Goal: Task Accomplishment & Management: Manage account settings

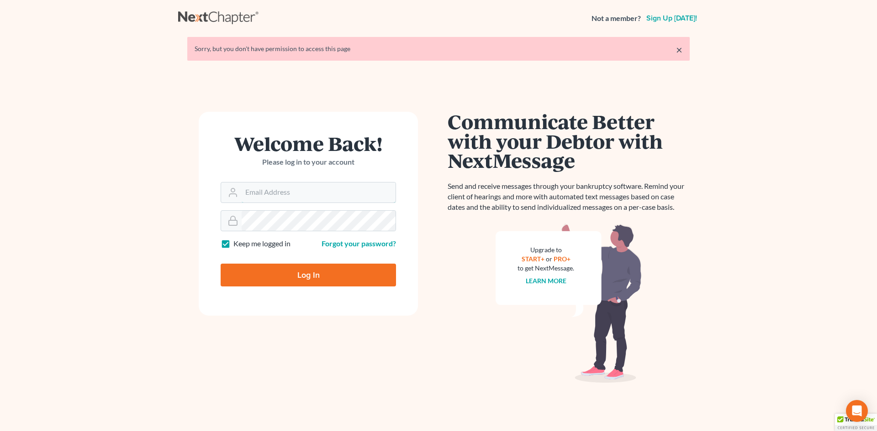
type input "[EMAIL_ADDRESS][DOMAIN_NAME]"
click at [298, 274] on input "Log In" at bounding box center [308, 275] width 175 height 23
type input "Thinking..."
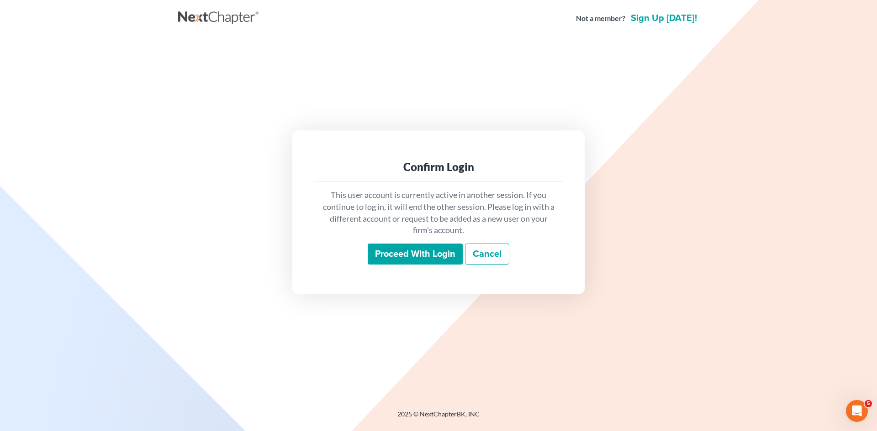
click at [408, 248] on input "Proceed with login" at bounding box center [415, 254] width 95 height 21
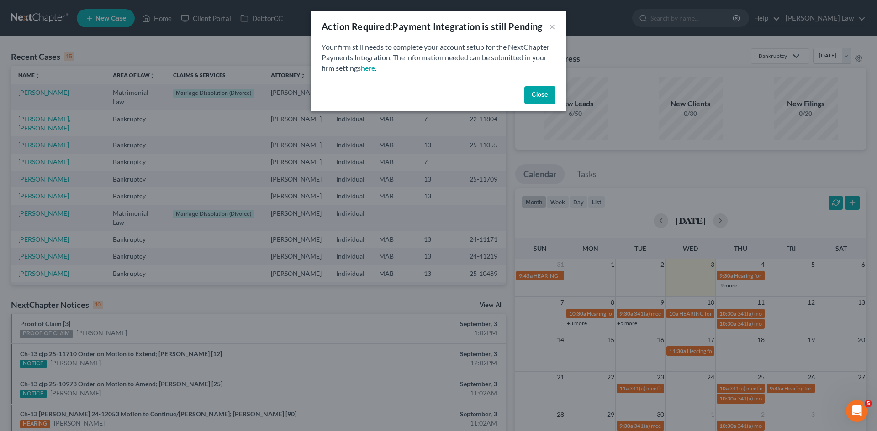
click at [531, 89] on button "Close" at bounding box center [539, 95] width 31 height 18
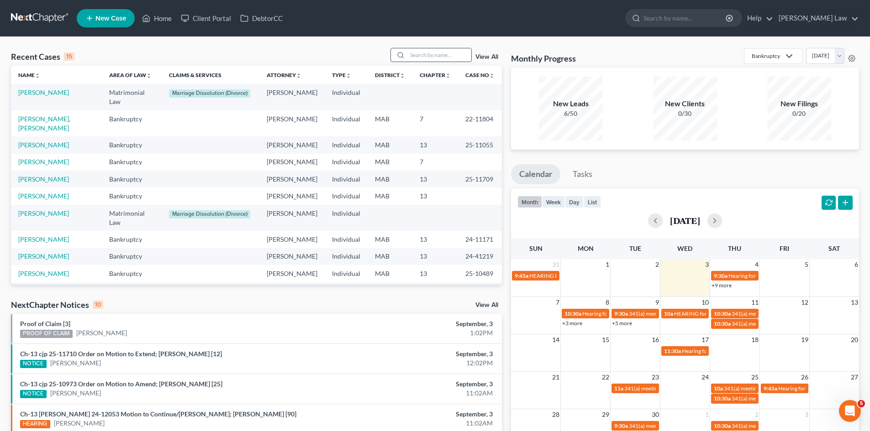
click at [430, 60] on input "search" at bounding box center [439, 54] width 64 height 13
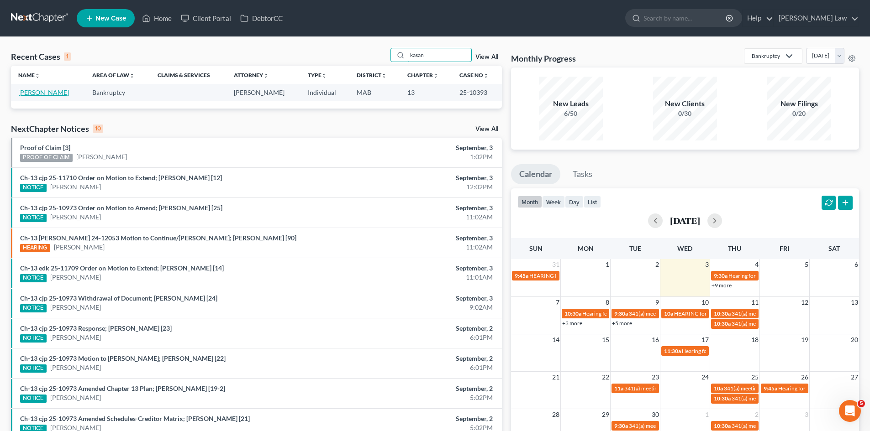
type input "kasan"
click at [44, 93] on link "[PERSON_NAME]" at bounding box center [43, 93] width 51 height 8
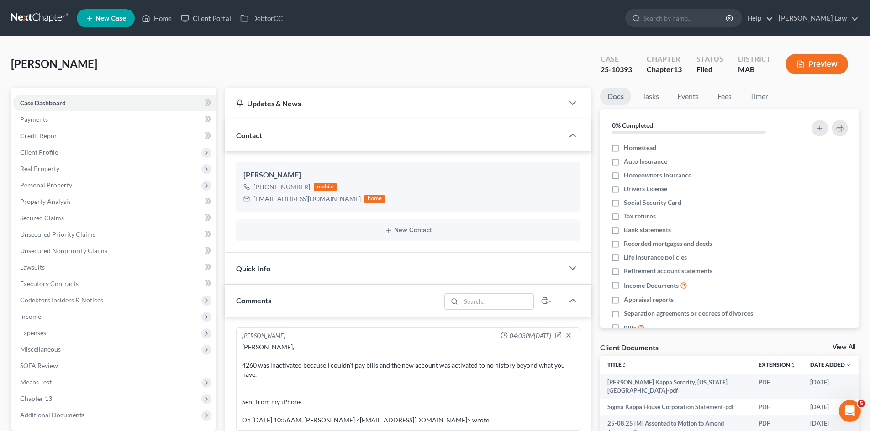
scroll to position [1650, 0]
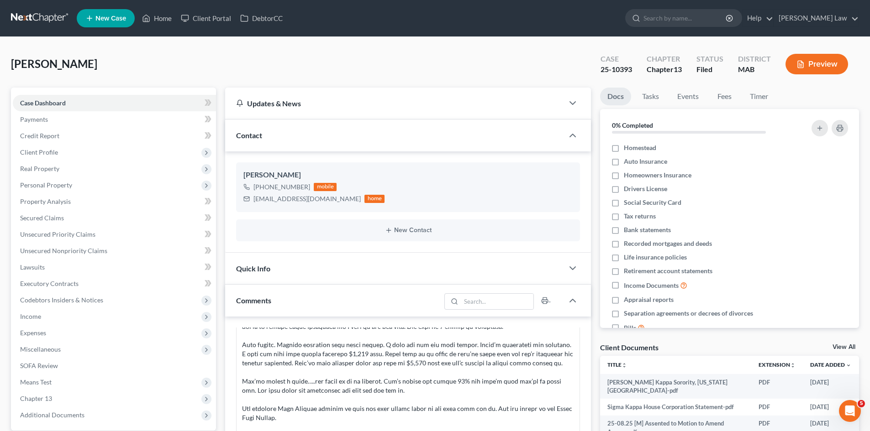
click at [844, 347] on link "View All" at bounding box center [843, 347] width 23 height 6
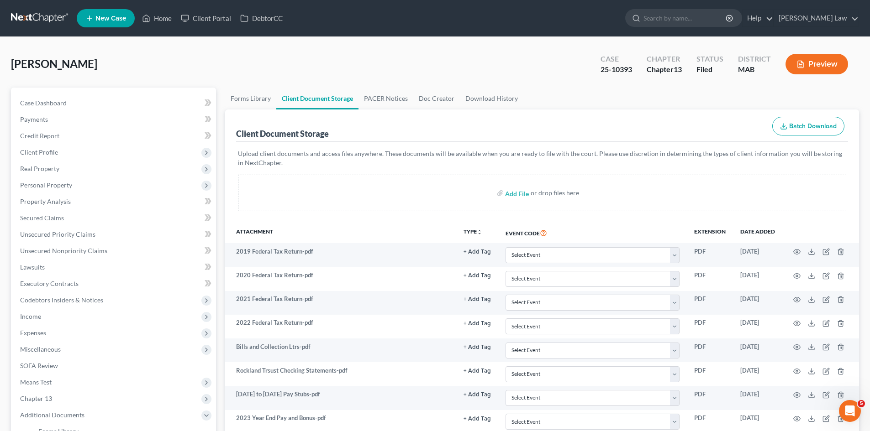
click at [55, 21] on link at bounding box center [40, 18] width 58 height 16
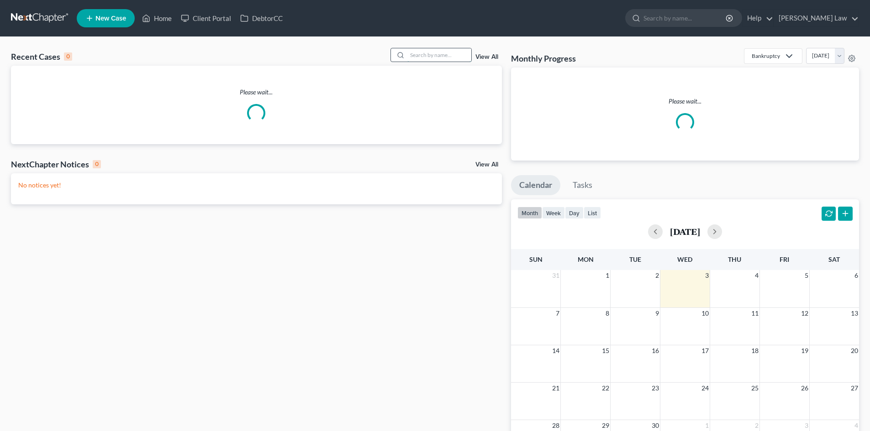
drag, startPoint x: 421, startPoint y: 80, endPoint x: 415, endPoint y: 56, distance: 25.5
click at [415, 57] on input "search" at bounding box center [439, 54] width 64 height 13
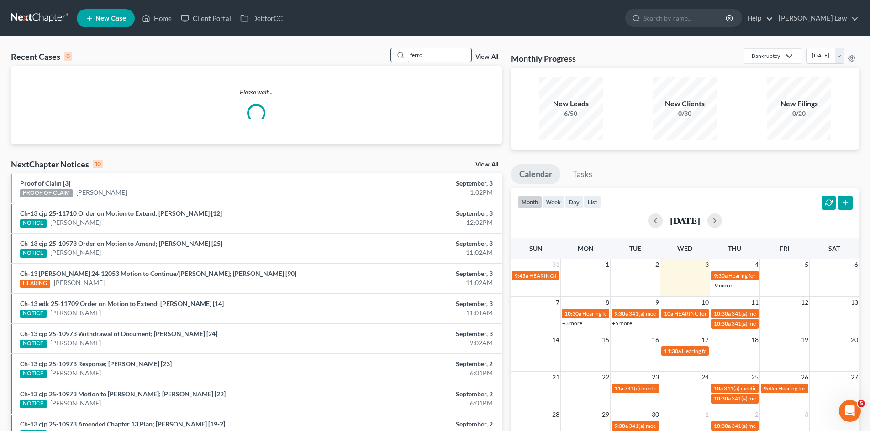
type input "ferro"
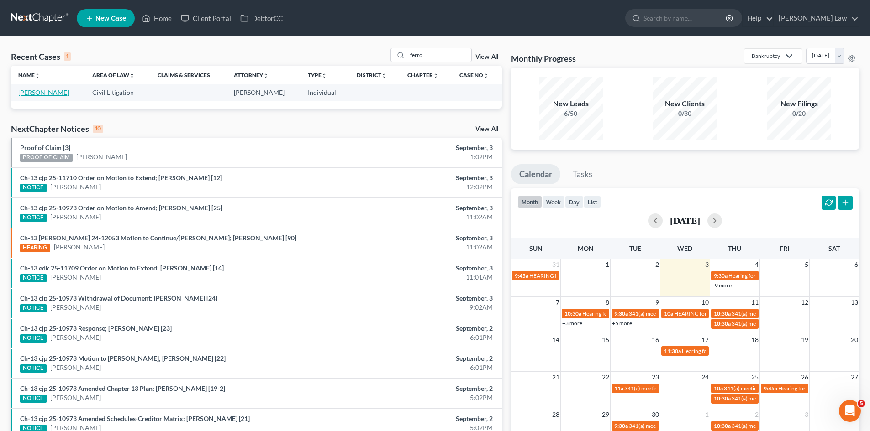
click at [57, 89] on link "[PERSON_NAME]" at bounding box center [43, 93] width 51 height 8
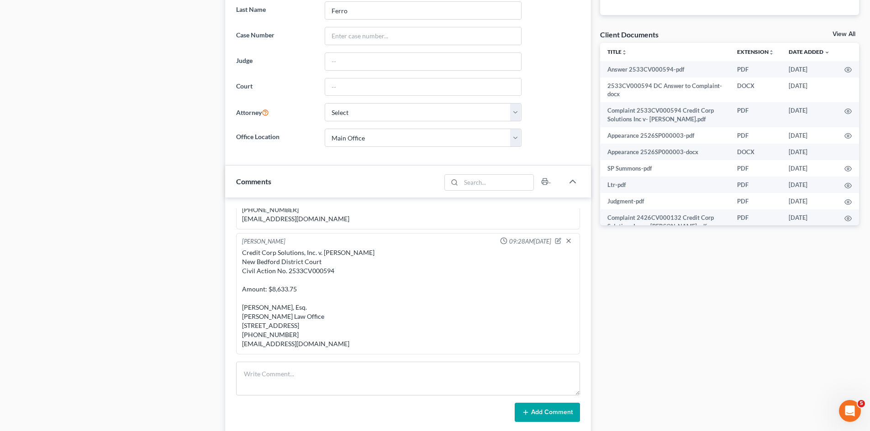
scroll to position [380, 0]
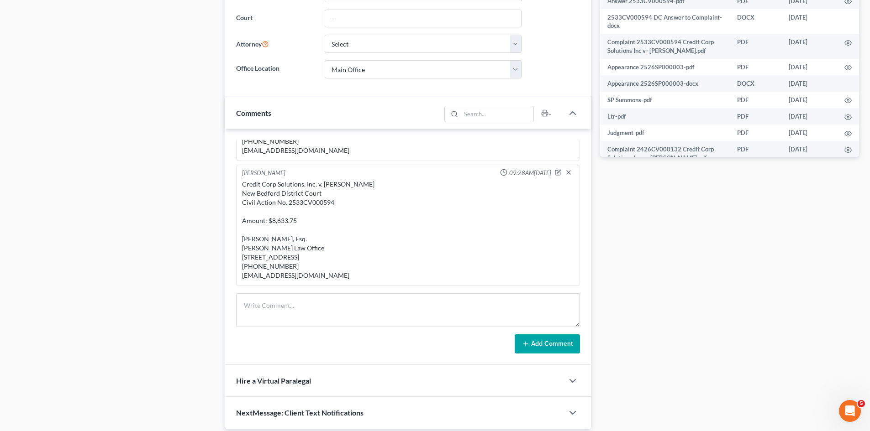
drag, startPoint x: 240, startPoint y: 167, endPoint x: 339, endPoint y: 278, distance: 149.1
click at [339, 278] on div "Credit Corp Solutions, Inc. v. Jannelle Ferro New Bedford District Court Civil …" at bounding box center [408, 230] width 336 height 104
copy div "Credit Corp Solutions, Inc. v. Jannelle Ferro New Bedford District Court Civil …"
drag, startPoint x: 193, startPoint y: 352, endPoint x: 211, endPoint y: 331, distance: 27.5
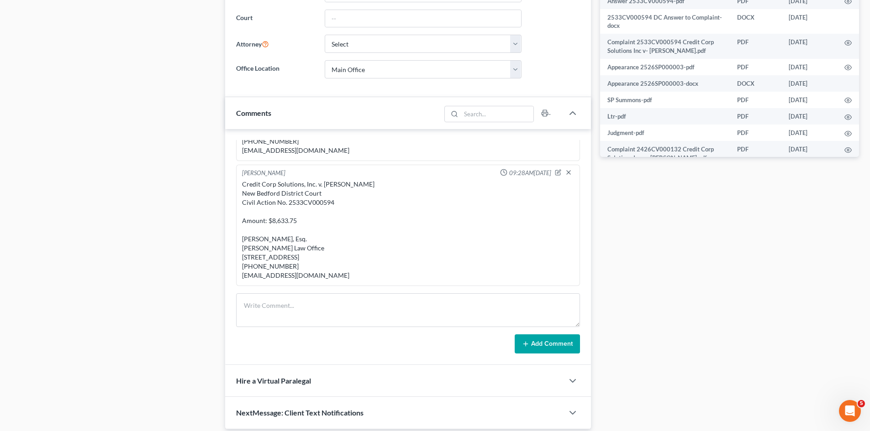
click at [192, 353] on div "Case Dashboard Payments Invoices Payments Payments Case Details Doc Creator" at bounding box center [113, 68] width 214 height 724
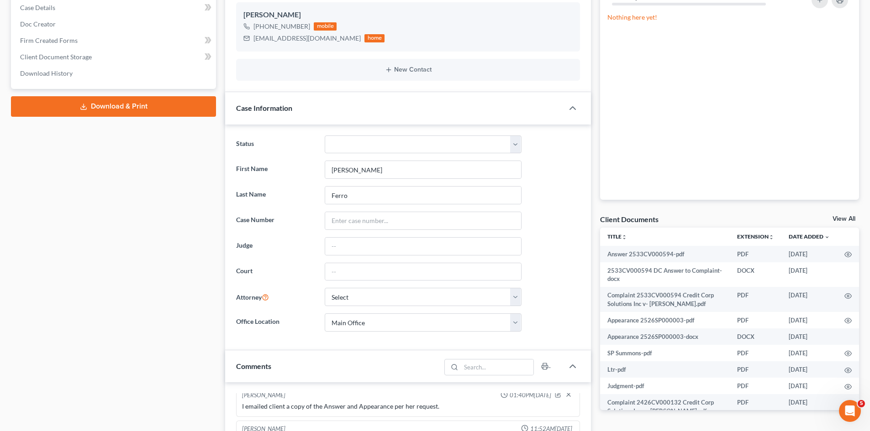
scroll to position [0, 0]
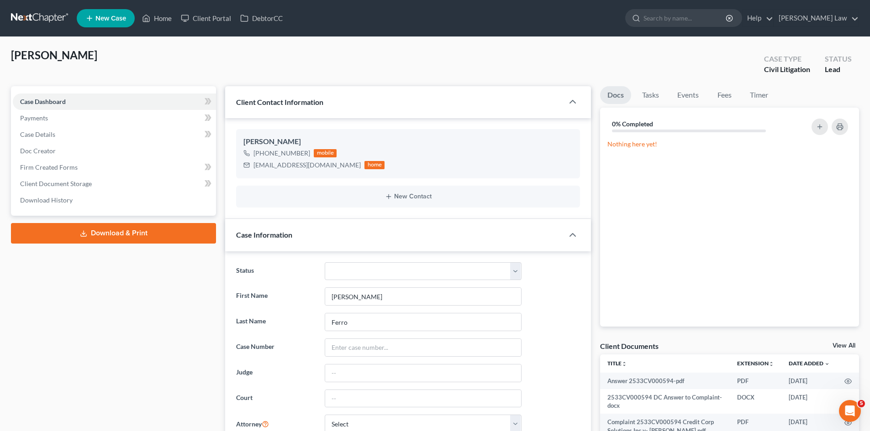
click at [51, 22] on link at bounding box center [40, 18] width 58 height 16
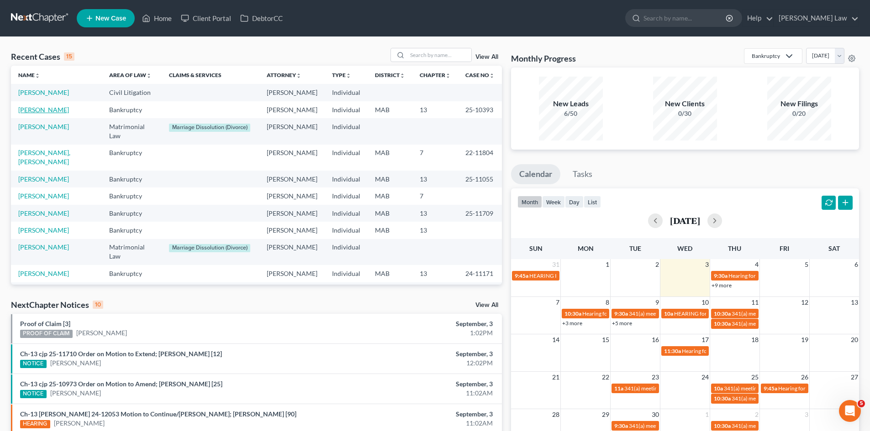
click at [69, 106] on link "[PERSON_NAME]" at bounding box center [43, 110] width 51 height 8
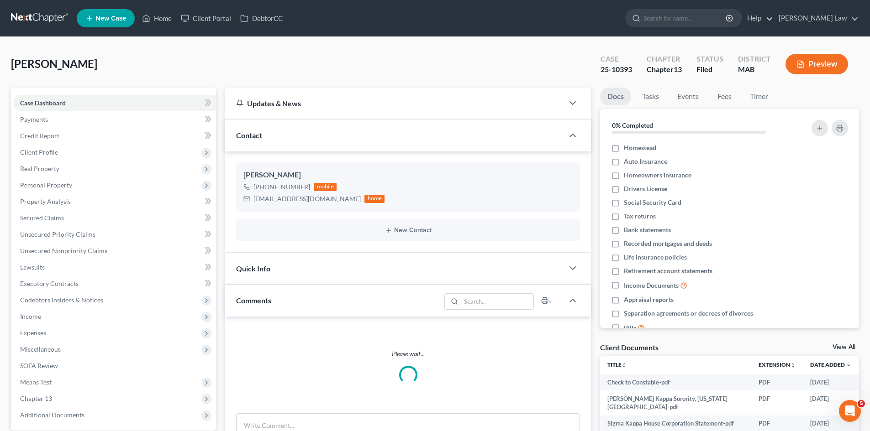
click at [842, 344] on link "View All" at bounding box center [843, 347] width 23 height 6
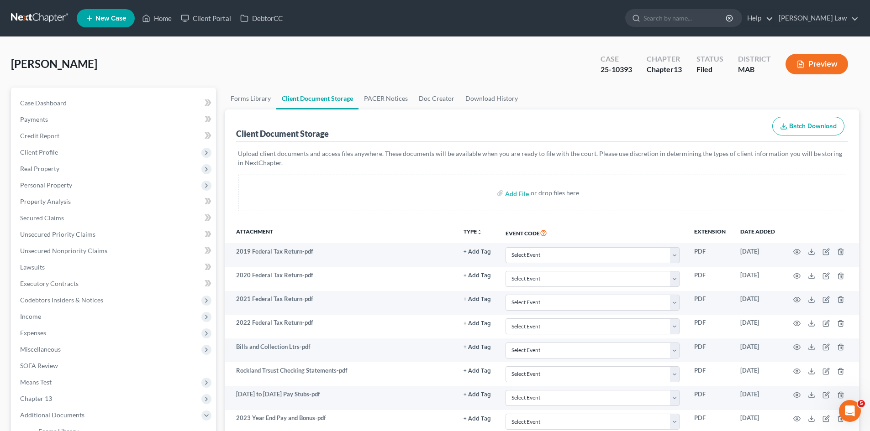
drag, startPoint x: 33, startPoint y: 9, endPoint x: 33, endPoint y: 16, distance: 7.8
click at [33, 9] on nav "Home New Case Client Portal DebtorCC [PERSON_NAME] Law [EMAIL_ADDRESS][DOMAIN_N…" at bounding box center [435, 18] width 870 height 37
click at [33, 18] on link at bounding box center [40, 18] width 58 height 16
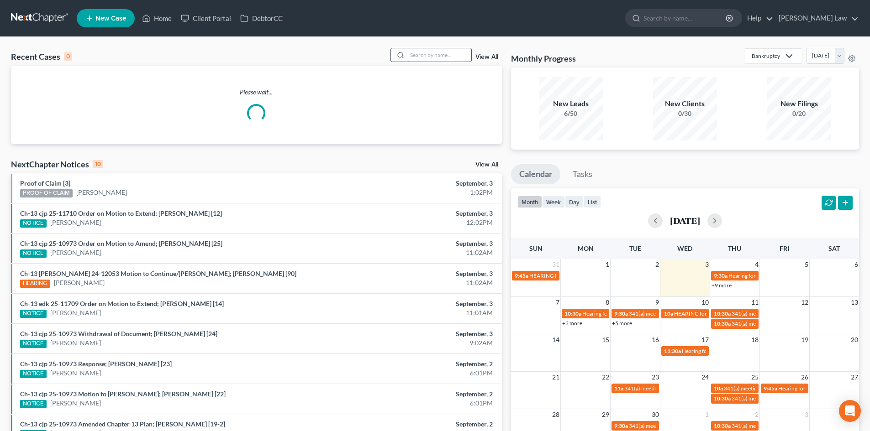
click at [441, 59] on input "search" at bounding box center [439, 54] width 64 height 13
type input "meun"
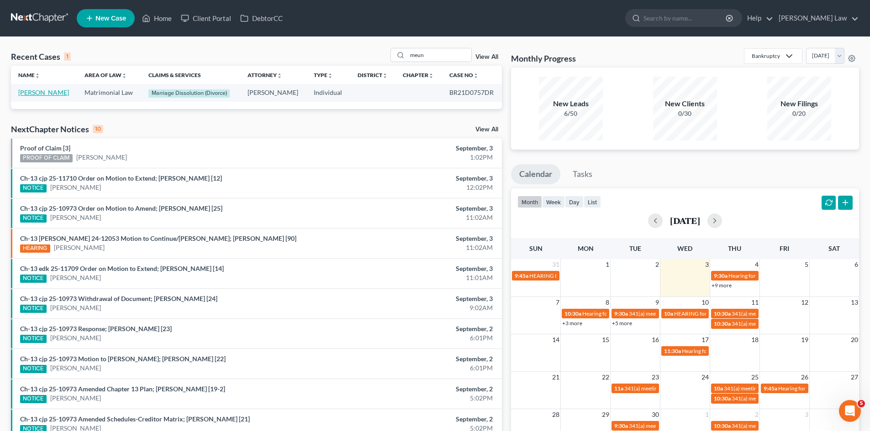
click at [50, 89] on link "Meunier, Amy" at bounding box center [43, 93] width 51 height 8
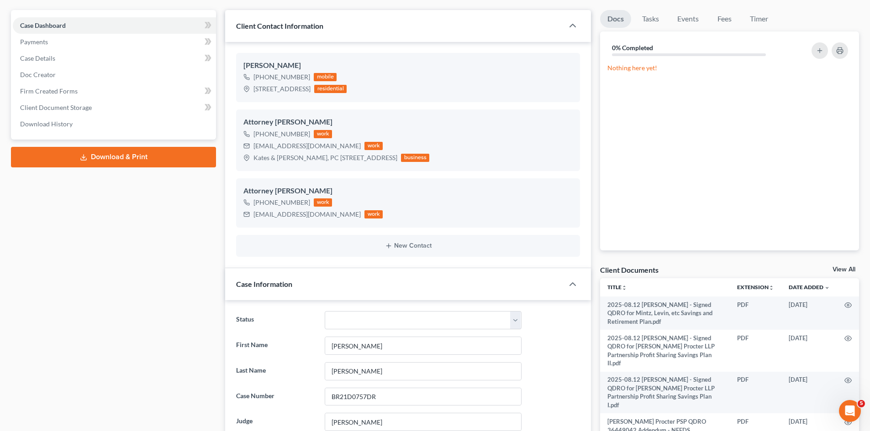
scroll to position [152, 0]
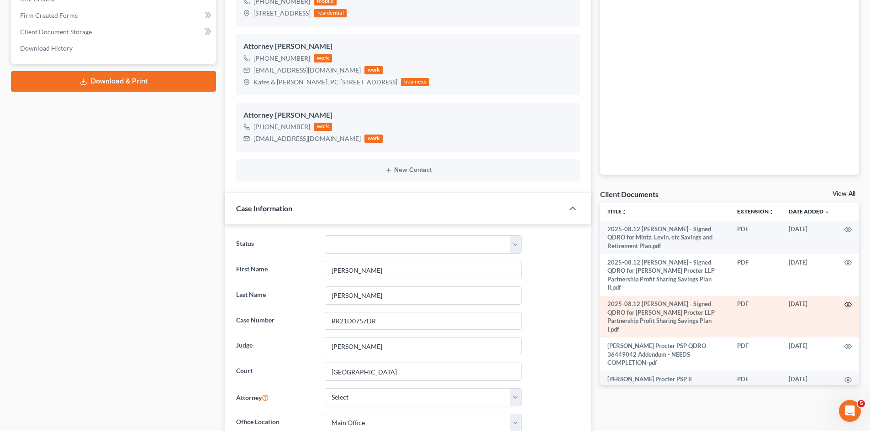
click at [844, 301] on icon "button" at bounding box center [847, 304] width 7 height 7
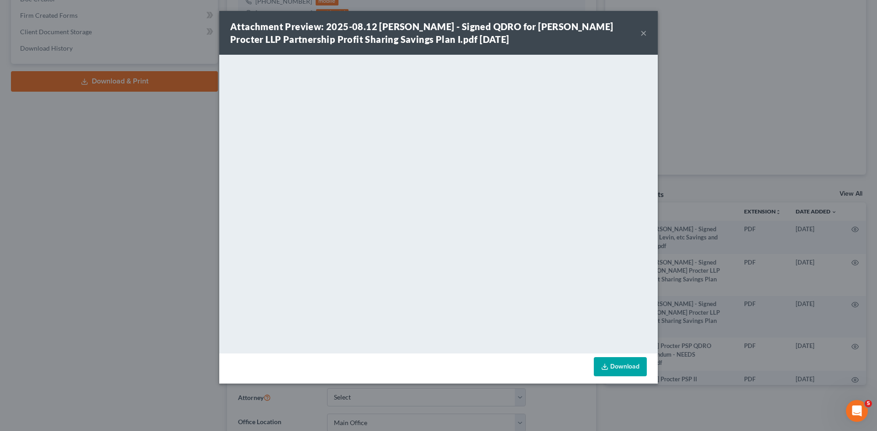
click at [831, 281] on div "Attachment Preview: 2025-08.12 Meunier - Signed QDRO for Goodwin Procter LLP Pa…" at bounding box center [438, 215] width 877 height 431
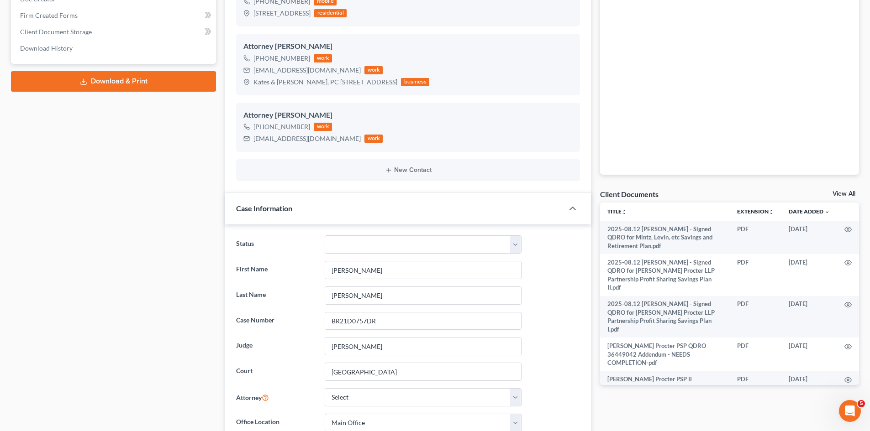
click at [845, 189] on div "Client Documents View All" at bounding box center [729, 195] width 259 height 13
click at [844, 192] on link "View All" at bounding box center [843, 194] width 23 height 6
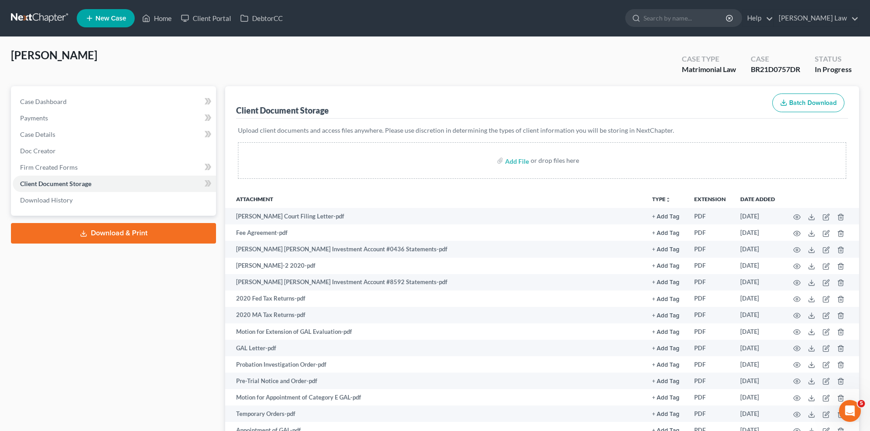
click at [362, 69] on div "Meunier, Amy Upgraded Case Type Matrimonial Law Case BR21D0757DR Status In Prog…" at bounding box center [435, 67] width 848 height 38
click at [63, 9] on nav "Home New Case Client Portal DebtorCC [PERSON_NAME] Law [EMAIL_ADDRESS][DOMAIN_N…" at bounding box center [435, 18] width 870 height 37
click at [62, 12] on link at bounding box center [40, 18] width 58 height 16
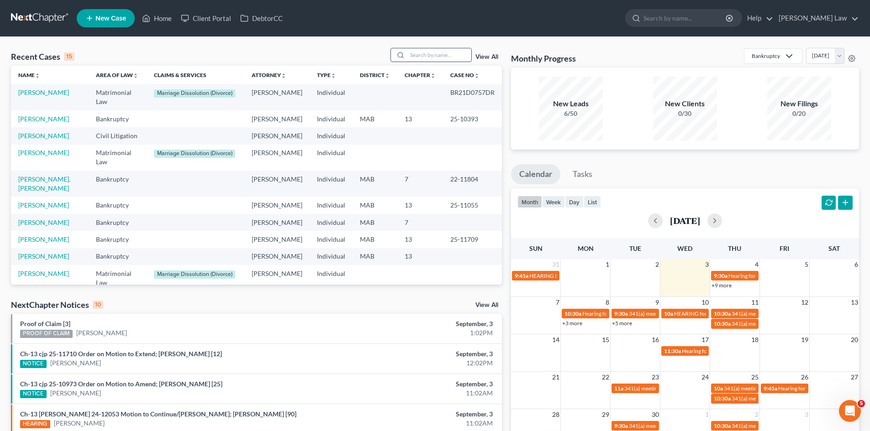
click at [449, 59] on input "search" at bounding box center [439, 54] width 64 height 13
type input "carolan"
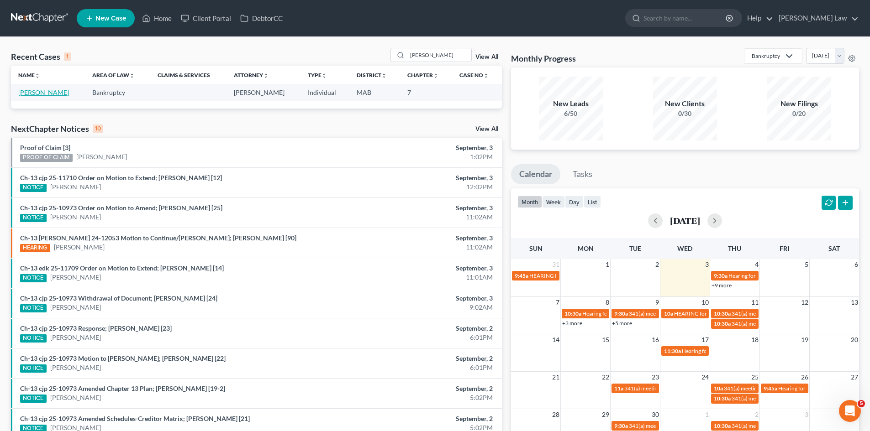
click at [42, 93] on link "[PERSON_NAME]" at bounding box center [43, 93] width 51 height 8
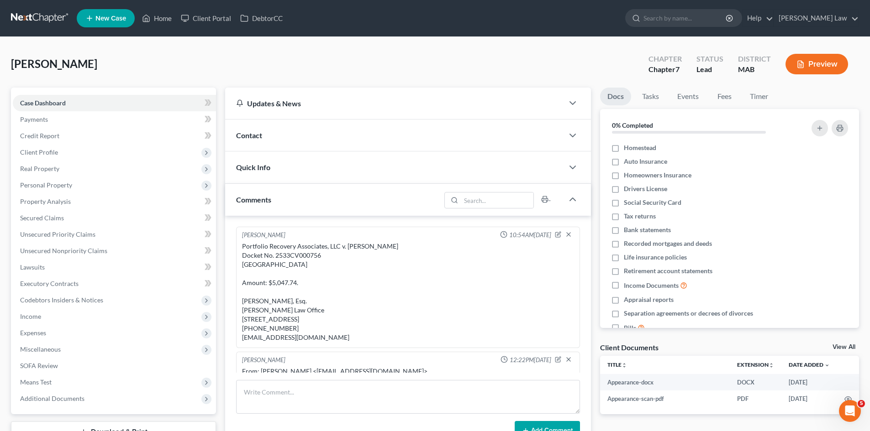
click at [837, 347] on link "View All" at bounding box center [843, 347] width 23 height 6
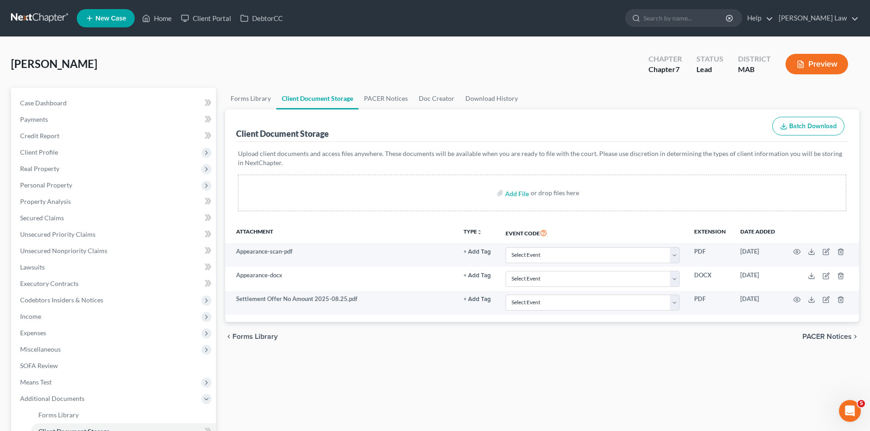
click at [428, 36] on nav "Home New Case Client Portal DebtorCC Benner Law mmanning@tbennerlaw.com My Acco…" at bounding box center [435, 18] width 870 height 37
click at [34, 24] on link at bounding box center [40, 18] width 58 height 16
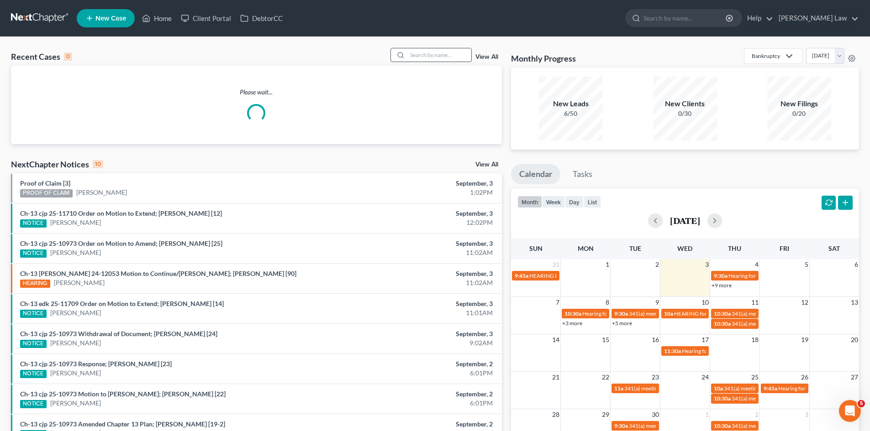
click at [422, 53] on input "search" at bounding box center [439, 54] width 64 height 13
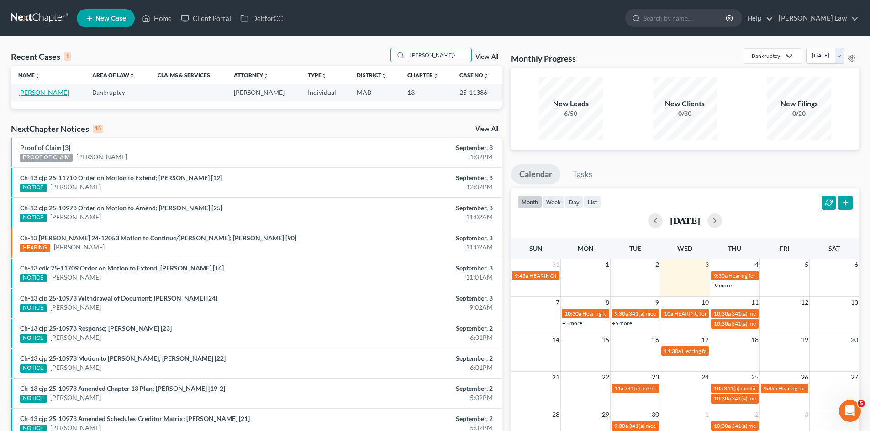
type input "schuster\"
click at [35, 90] on link "[PERSON_NAME]" at bounding box center [43, 93] width 51 height 8
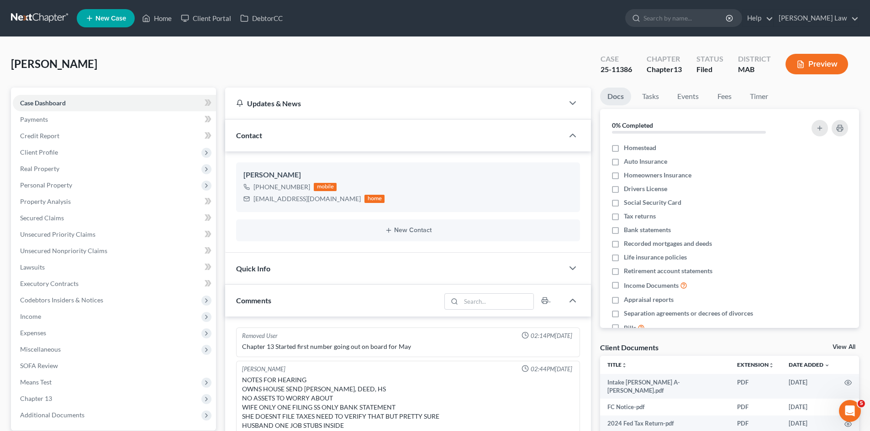
click at [845, 346] on link "View All" at bounding box center [843, 347] width 23 height 6
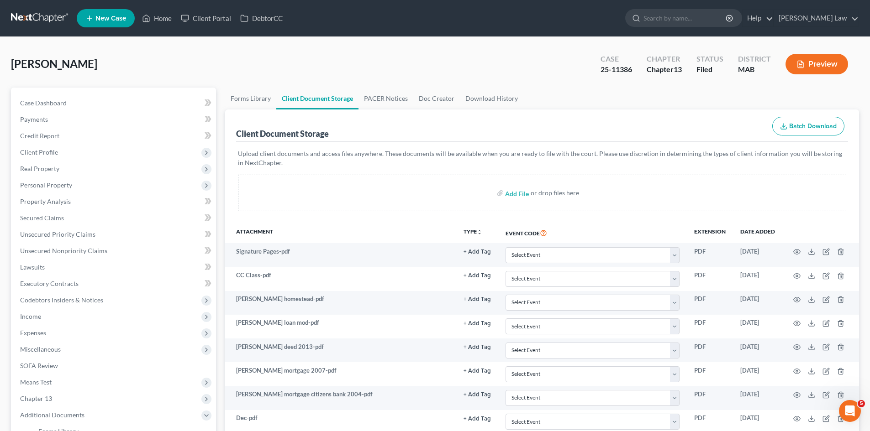
click at [337, 93] on link "Client Document Storage" at bounding box center [317, 99] width 82 height 22
click at [21, 20] on link at bounding box center [40, 18] width 58 height 16
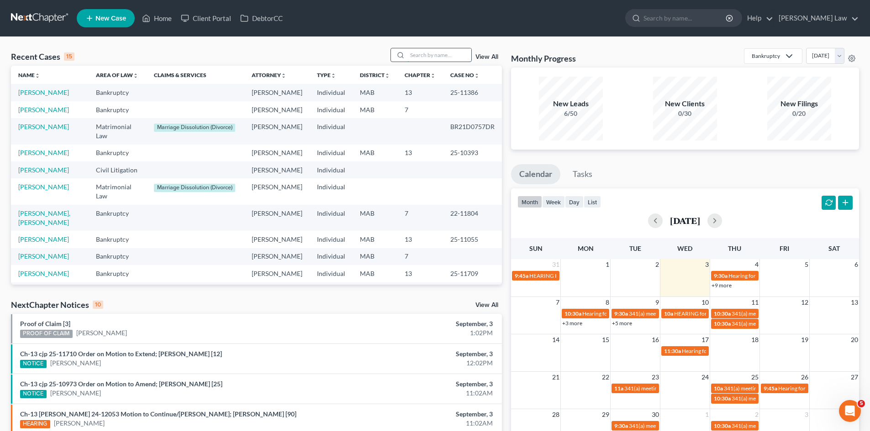
click at [444, 61] on input "search" at bounding box center [439, 54] width 64 height 13
click at [36, 191] on link "[PERSON_NAME]" at bounding box center [43, 187] width 51 height 8
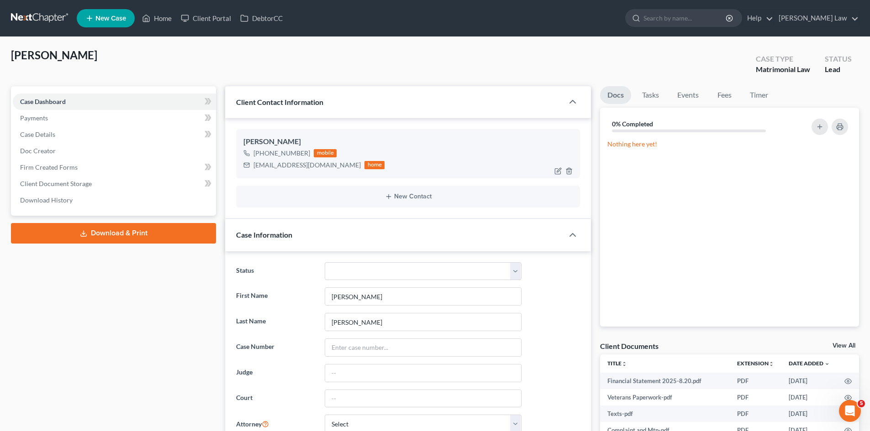
scroll to position [25, 0]
click at [555, 173] on icon "button" at bounding box center [557, 171] width 5 height 5
select select "0"
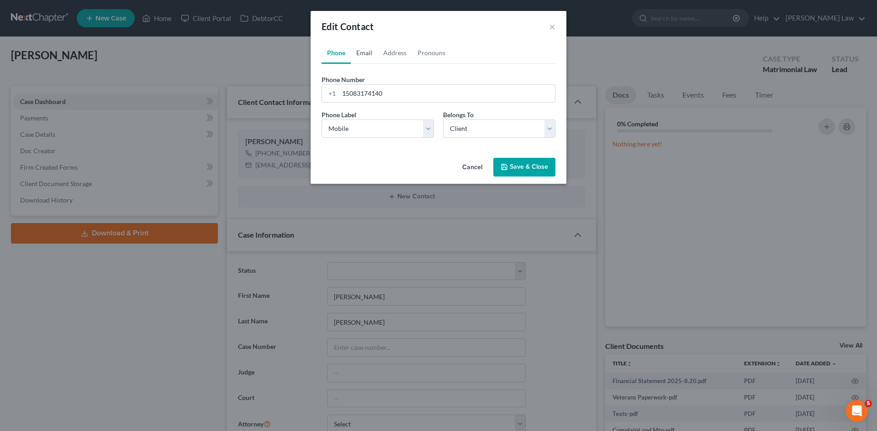
click at [353, 53] on link "Email" at bounding box center [364, 53] width 27 height 22
click at [360, 103] on form "Email Address [EMAIL_ADDRESS][DOMAIN_NAME] Email Label Select Home Work Other B…" at bounding box center [438, 110] width 234 height 70
click at [359, 97] on input "[EMAIL_ADDRESS][DOMAIN_NAME]" at bounding box center [447, 93] width 216 height 17
click at [359, 97] on input "smnml@aol.com" at bounding box center [447, 93] width 216 height 17
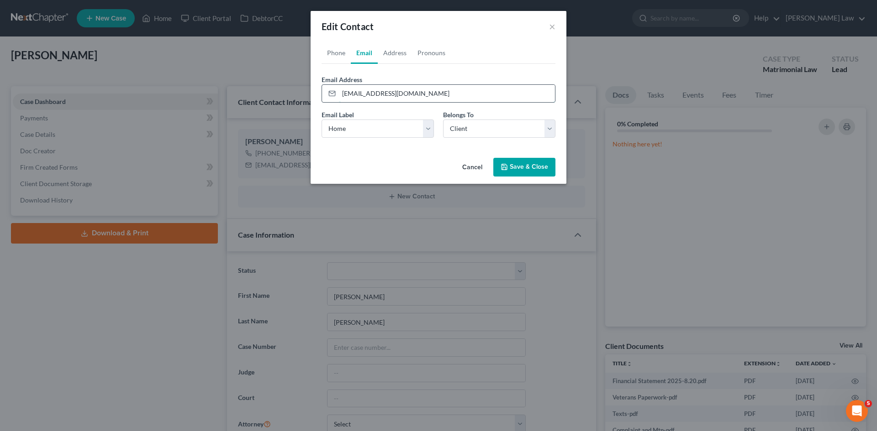
click at [359, 97] on input "smnml@aol.com" at bounding box center [447, 93] width 216 height 17
click at [515, 163] on button "Save & Close" at bounding box center [524, 167] width 62 height 19
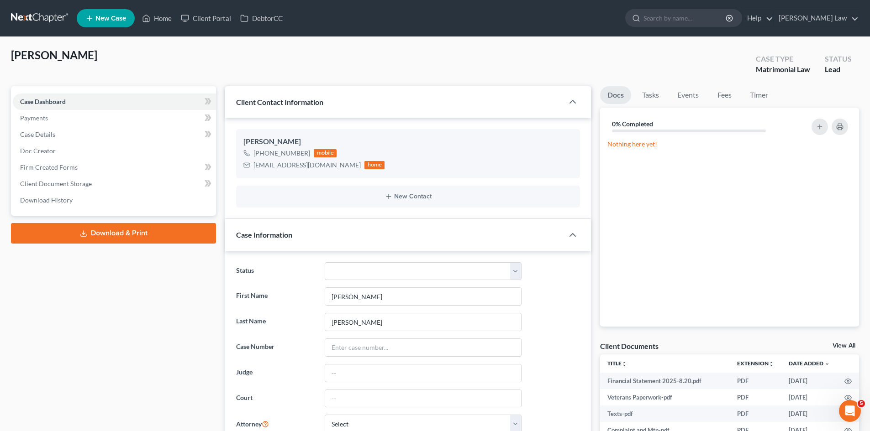
click at [847, 344] on link "View All" at bounding box center [843, 346] width 23 height 6
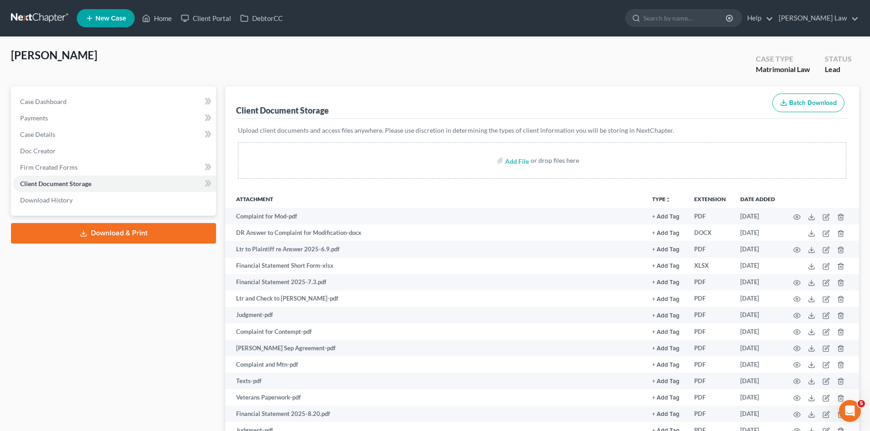
click at [391, 127] on p "Upload client documents and access files anywhere. Please use discretion in det…" at bounding box center [542, 130] width 608 height 9
click at [25, 10] on nav "Home New Case Client Portal DebtorCC Benner Law mmanning@tbennerlaw.com My Acco…" at bounding box center [435, 18] width 870 height 37
click at [27, 12] on link at bounding box center [40, 18] width 58 height 16
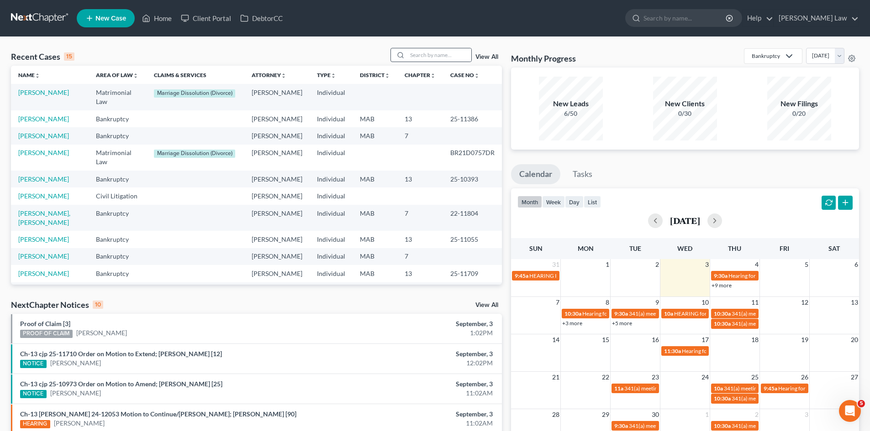
click at [418, 62] on div "Recent Cases 15 View All" at bounding box center [256, 57] width 491 height 18
click at [418, 60] on input "search" at bounding box center [439, 54] width 64 height 13
type input "[PERSON_NAME]"
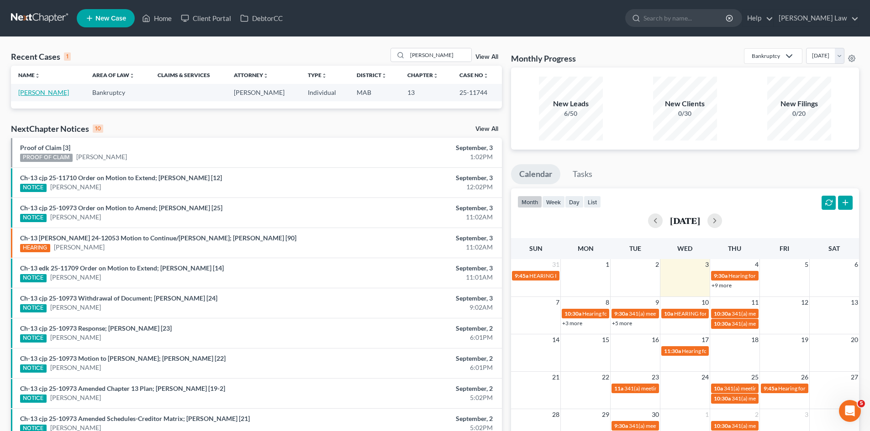
click at [44, 95] on link "Cappuccio, Roseanne" at bounding box center [43, 93] width 51 height 8
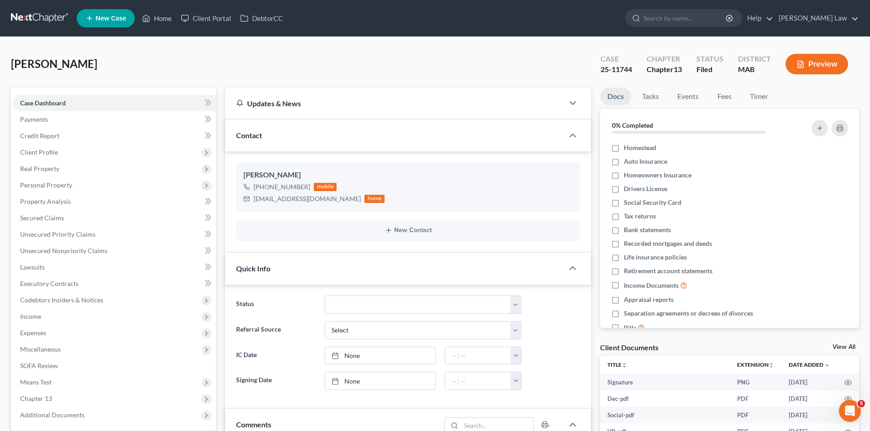
drag, startPoint x: 835, startPoint y: 350, endPoint x: 861, endPoint y: 350, distance: 26.0
click at [835, 350] on link "View All" at bounding box center [843, 347] width 23 height 6
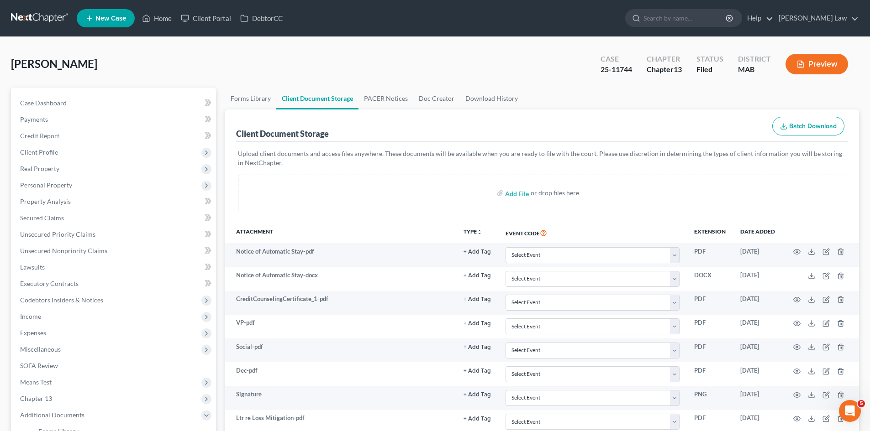
click at [365, 65] on div "Cappuccio, Roseanne Upgraded Case 25-11744 Chapter Chapter 13 Status Filed Dist…" at bounding box center [435, 68] width 848 height 40
click at [61, 16] on link at bounding box center [40, 18] width 58 height 16
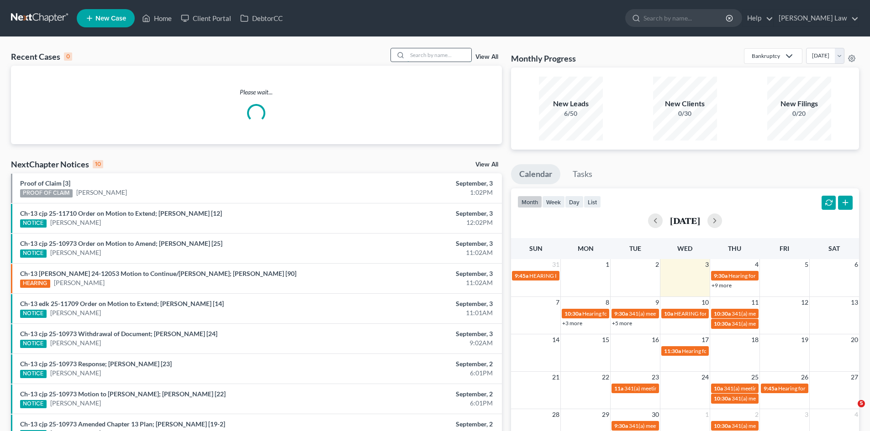
click at [439, 49] on input "search" at bounding box center [439, 54] width 64 height 13
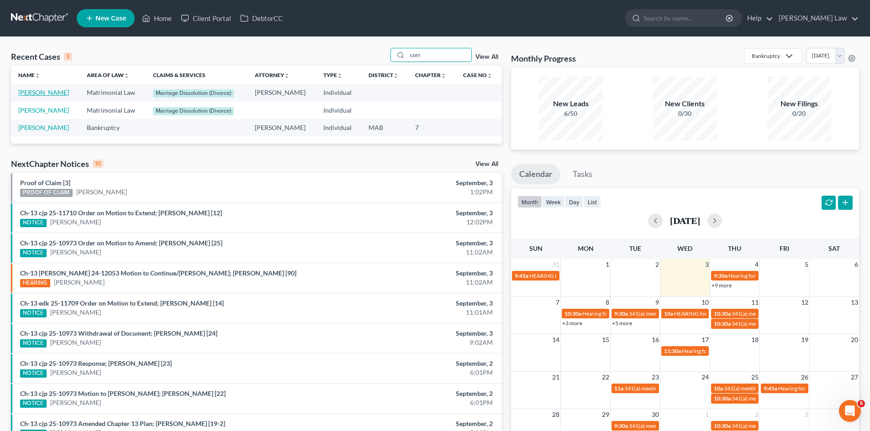
type input "corr"
click at [46, 93] on link "[PERSON_NAME]" at bounding box center [43, 93] width 51 height 8
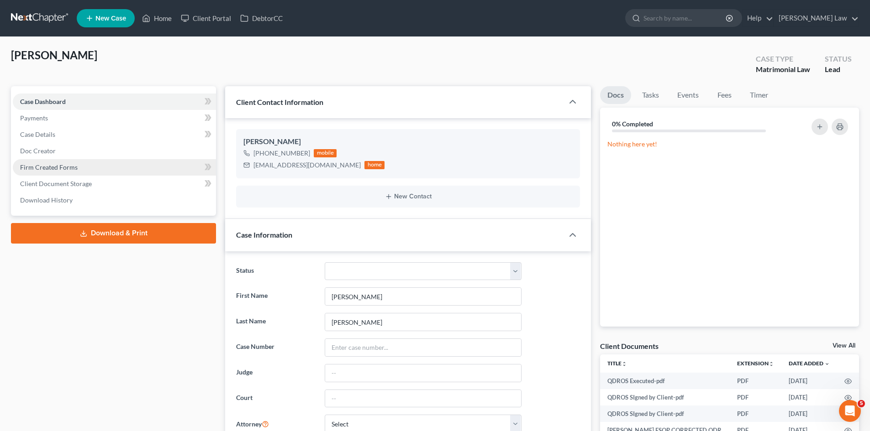
scroll to position [404, 0]
click at [842, 345] on link "View All" at bounding box center [843, 346] width 23 height 6
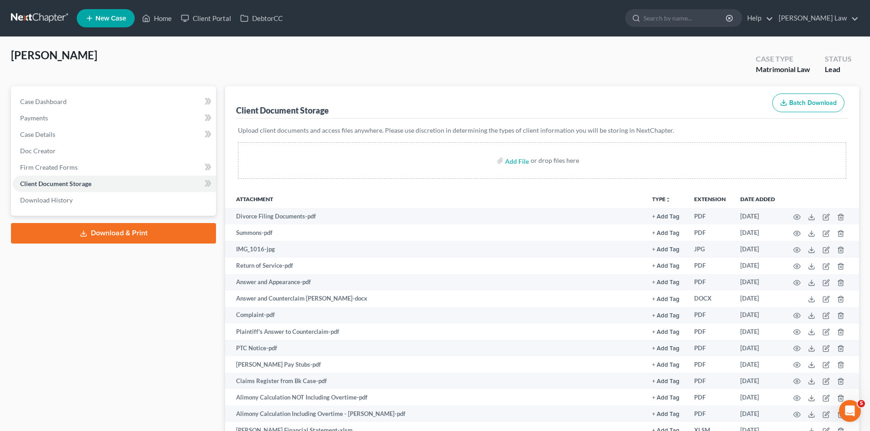
click at [33, 16] on link at bounding box center [40, 18] width 58 height 16
click at [56, 12] on link at bounding box center [40, 18] width 58 height 16
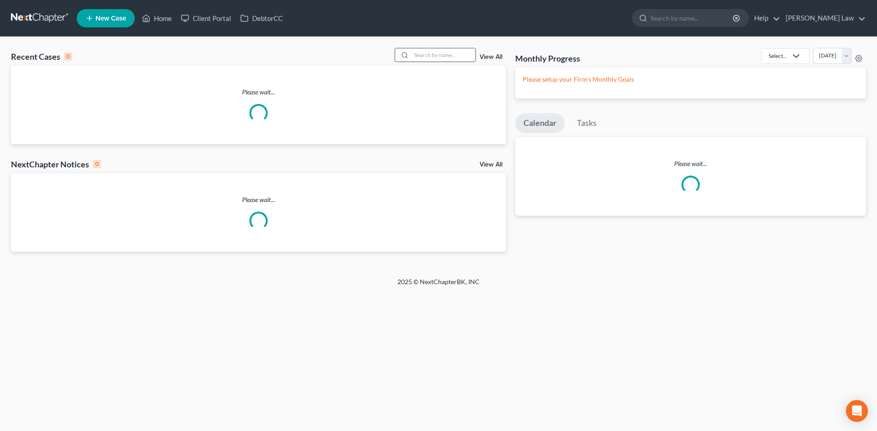
click at [470, 61] on input "search" at bounding box center [443, 54] width 64 height 13
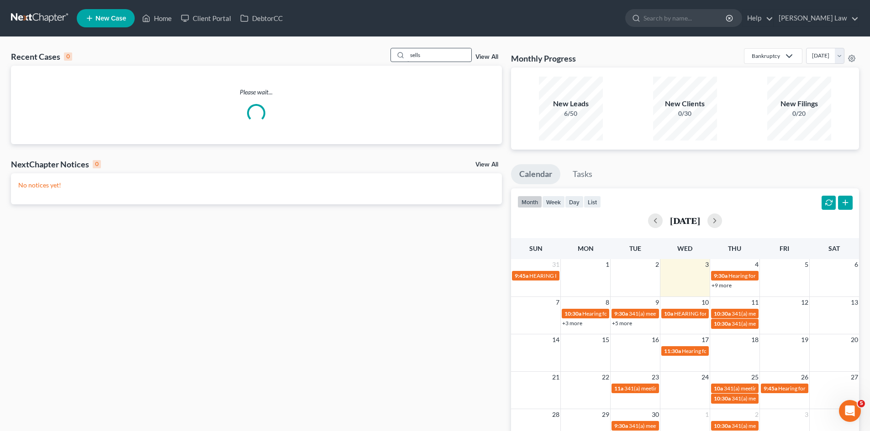
type input "sells"
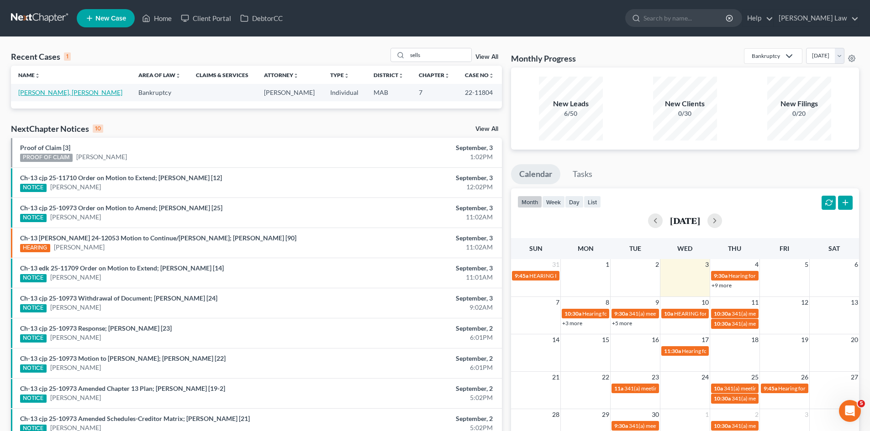
click at [52, 95] on link "[PERSON_NAME], [PERSON_NAME]" at bounding box center [70, 93] width 104 height 8
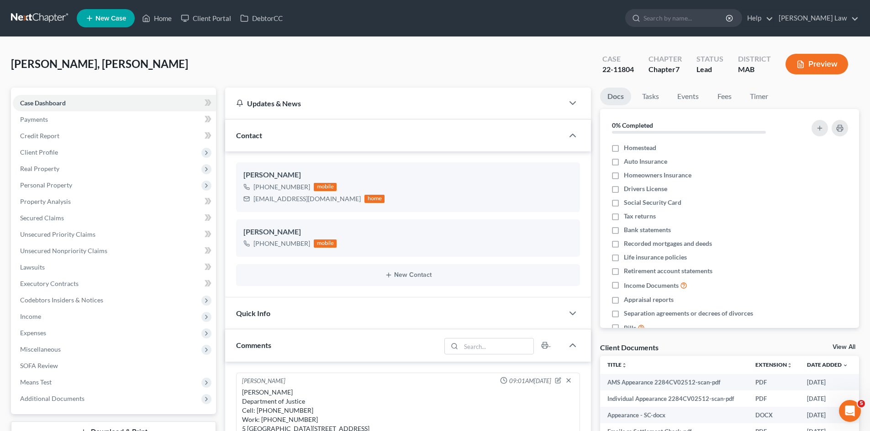
click at [844, 350] on link "View All" at bounding box center [843, 347] width 23 height 6
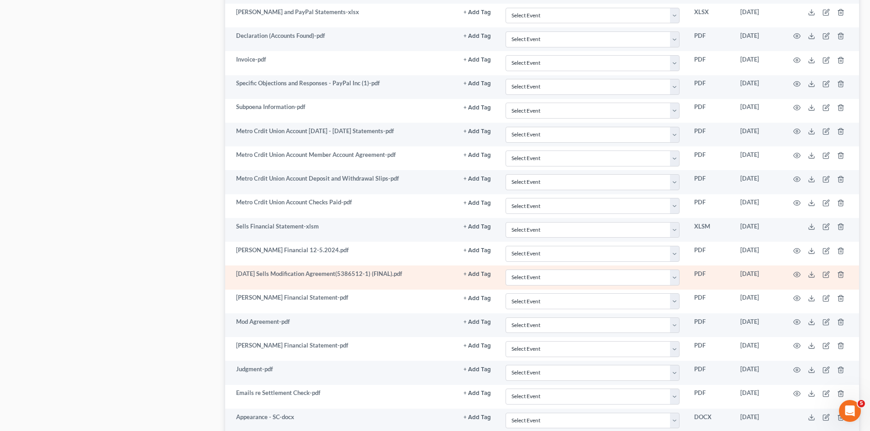
scroll to position [6507, 0]
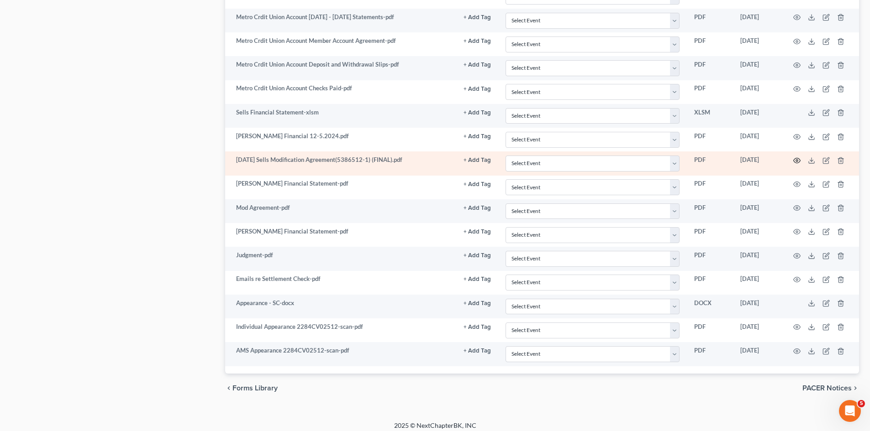
click at [795, 158] on icon "button" at bounding box center [797, 160] width 7 height 5
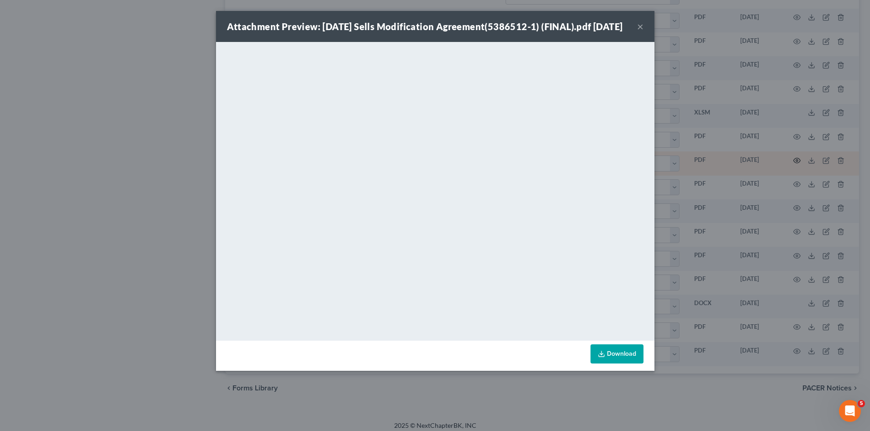
scroll to position [6503, 0]
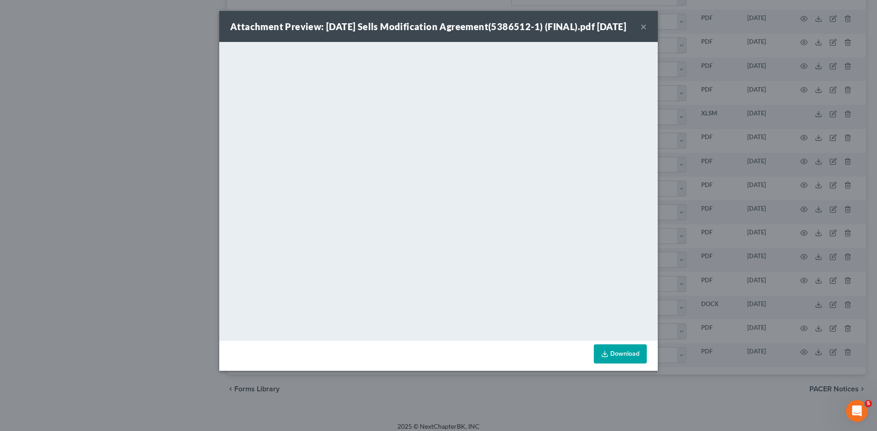
click at [785, 157] on div "Attachment Preview: 2025-1-27 Sells Modification Agreement(5386512-1) (FINAL).p…" at bounding box center [438, 215] width 877 height 431
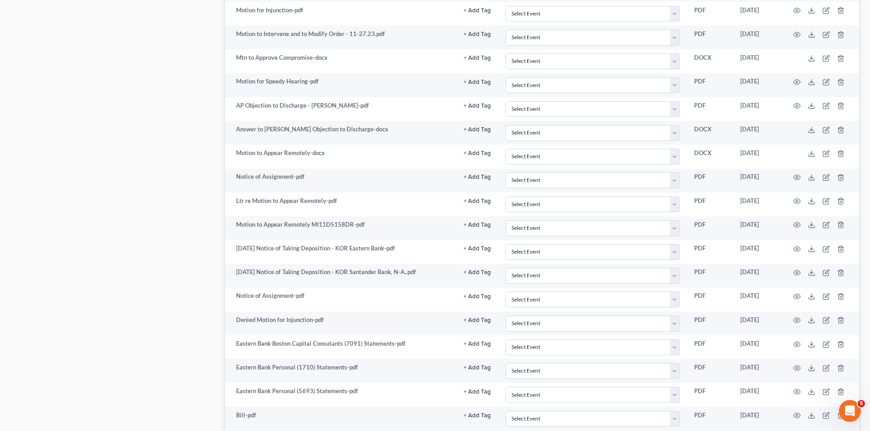
scroll to position [4297, 0]
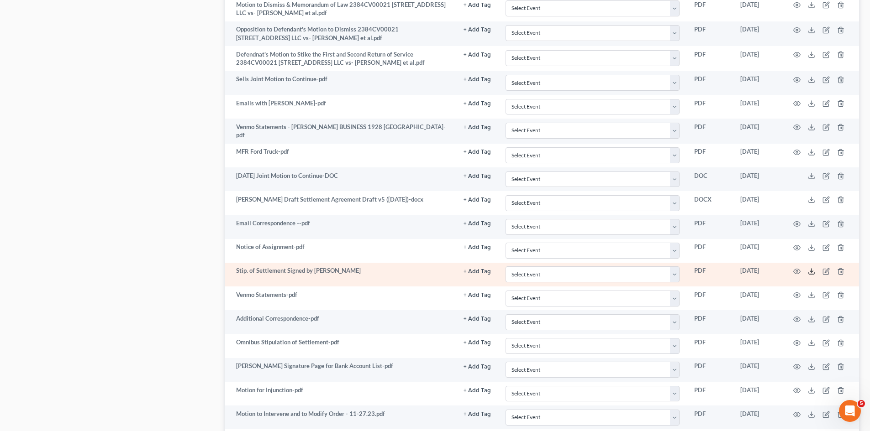
click at [809, 268] on icon at bounding box center [811, 271] width 7 height 7
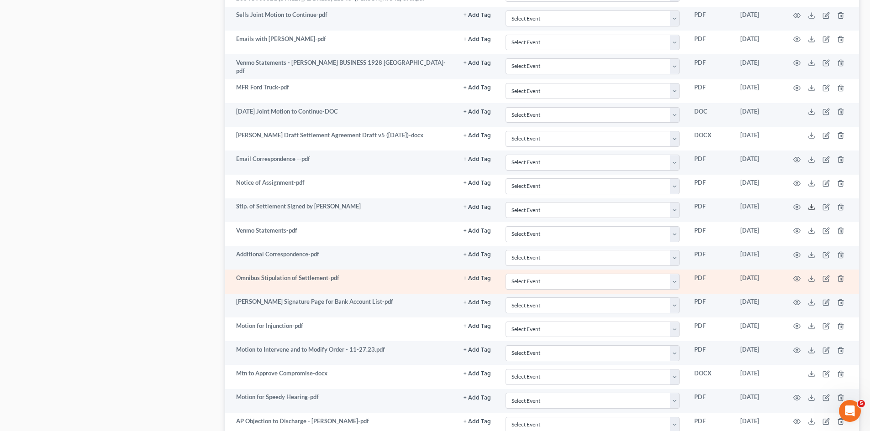
scroll to position [4372, 0]
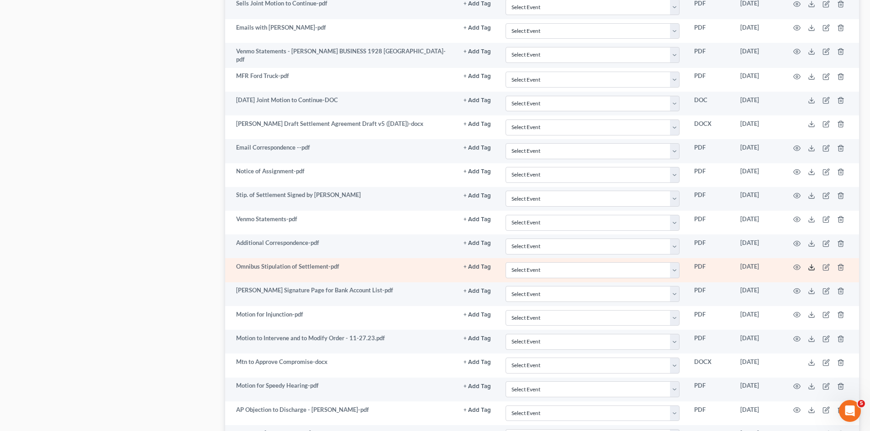
click at [811, 265] on line at bounding box center [811, 267] width 0 height 4
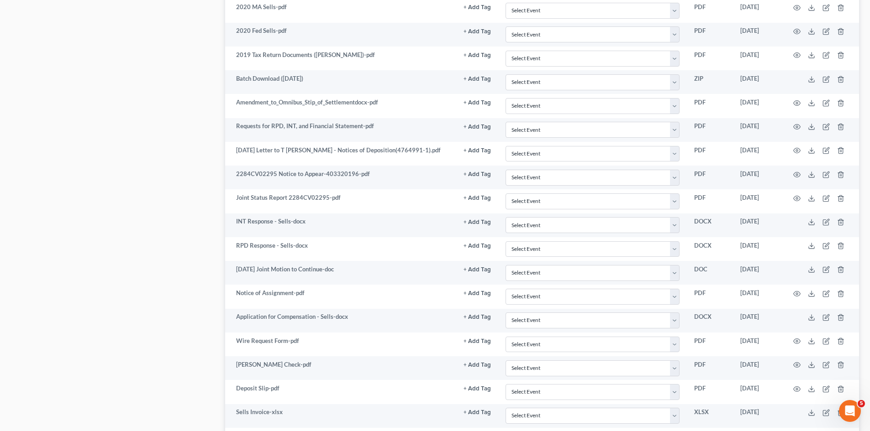
scroll to position [5277, 0]
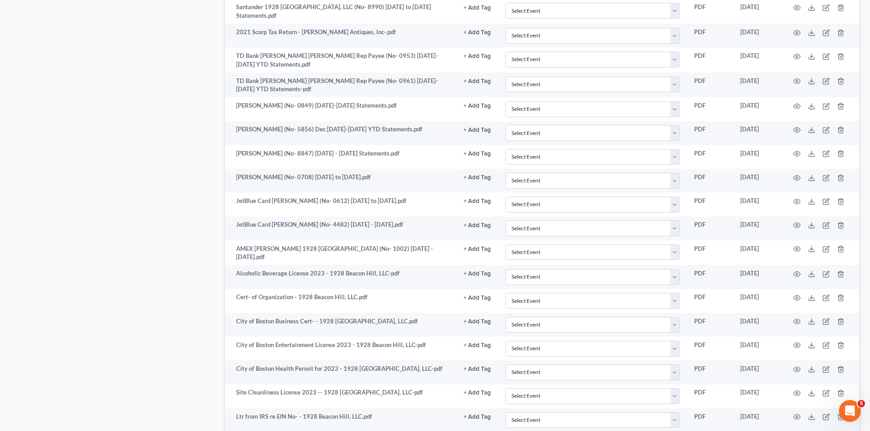
scroll to position [2081, 0]
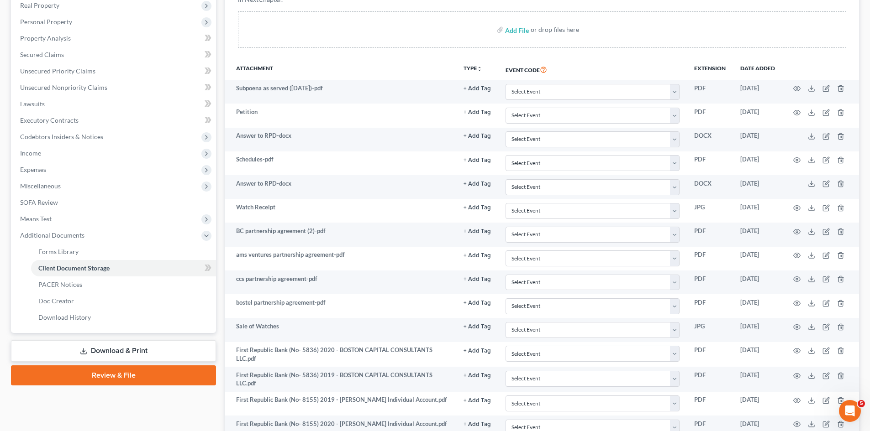
scroll to position [0, 0]
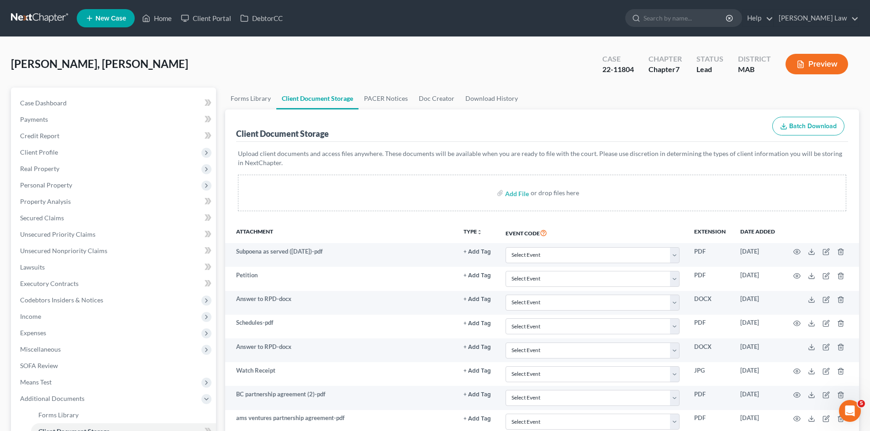
click at [41, 11] on link at bounding box center [40, 18] width 58 height 16
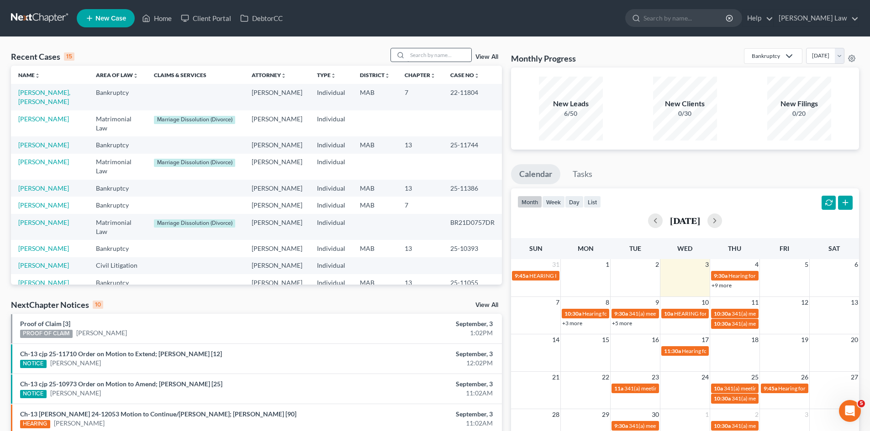
drag, startPoint x: 434, startPoint y: 39, endPoint x: 428, endPoint y: 58, distance: 19.9
click at [434, 39] on div "Recent Cases 15 View All Name unfold_more expand_more expand_less Area of Law u…" at bounding box center [435, 339] width 870 height 604
click at [428, 58] on input "search" at bounding box center [439, 54] width 64 height 13
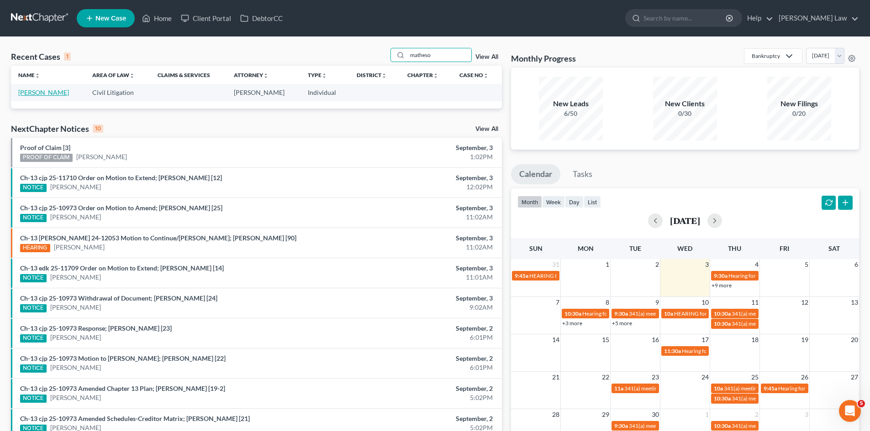
type input "matheso"
click at [55, 92] on link "[PERSON_NAME]" at bounding box center [43, 93] width 51 height 8
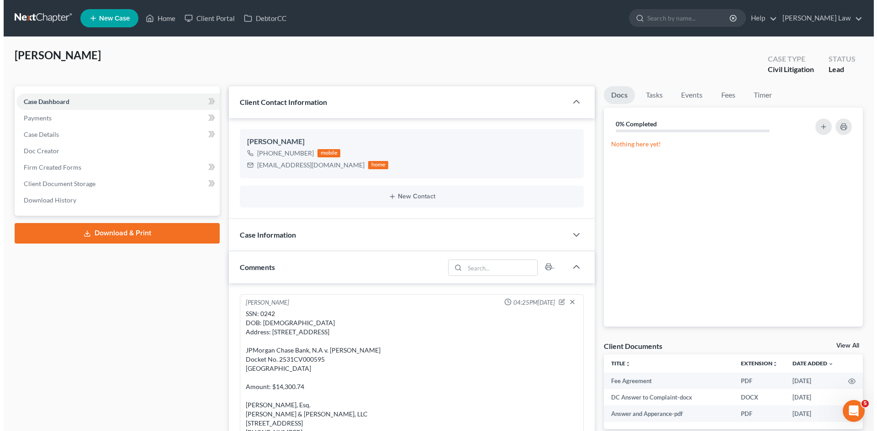
scroll to position [64, 0]
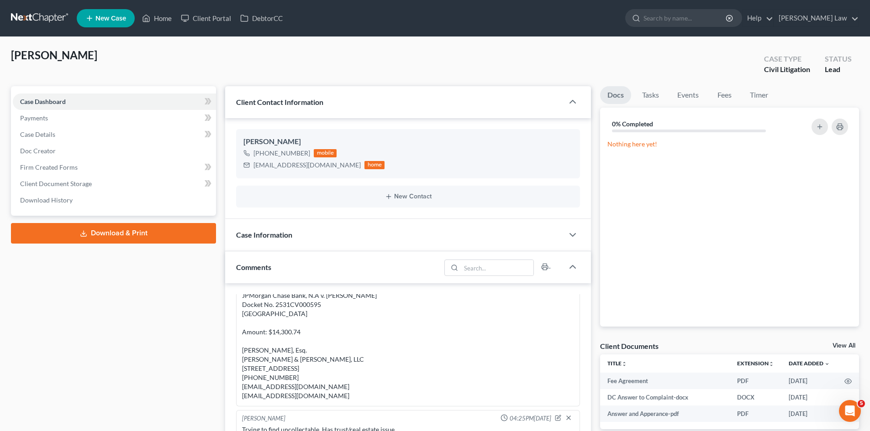
click at [841, 344] on link "View All" at bounding box center [843, 346] width 23 height 6
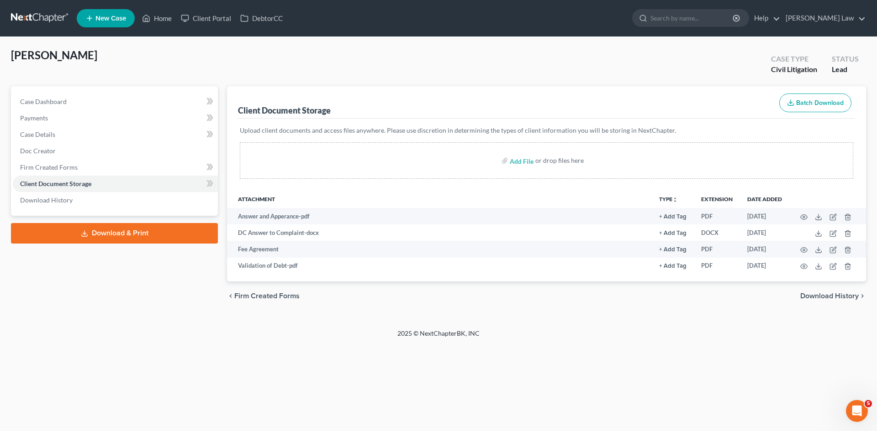
click at [42, 12] on link at bounding box center [40, 18] width 58 height 16
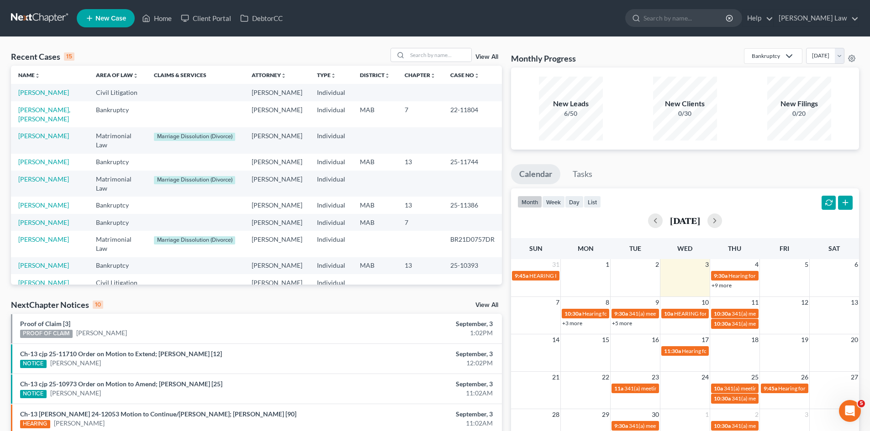
click at [101, 53] on div "Recent Cases 15 View All" at bounding box center [256, 57] width 491 height 18
click at [431, 56] on input "search" at bounding box center [439, 54] width 64 height 13
type input "obed"
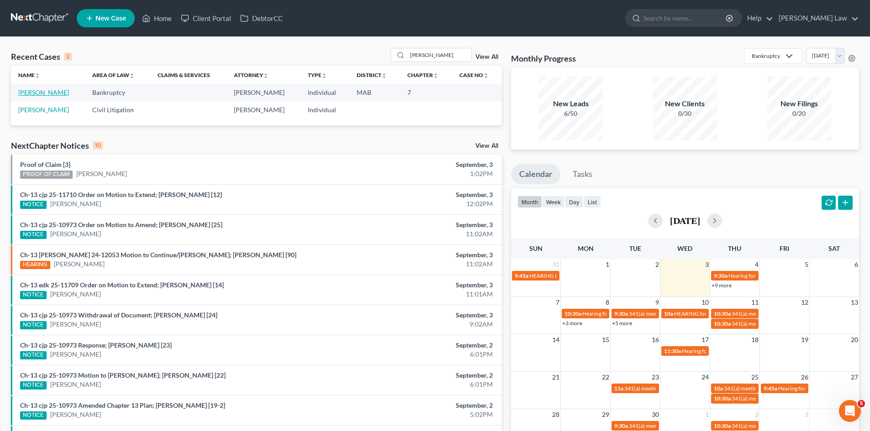
click at [47, 89] on link "[PERSON_NAME]" at bounding box center [43, 93] width 51 height 8
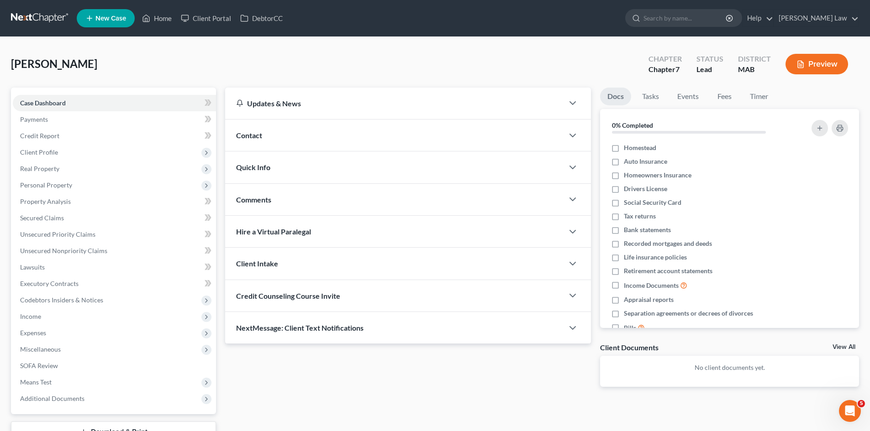
click at [842, 346] on link "View All" at bounding box center [843, 347] width 23 height 6
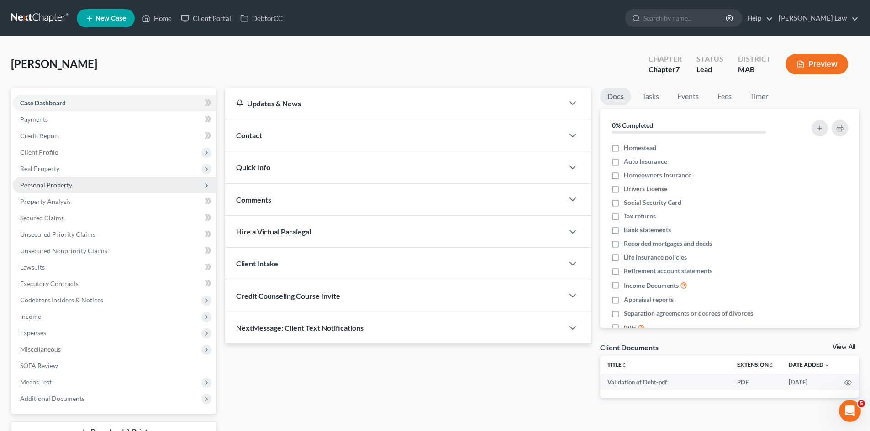
click at [40, 181] on span "Personal Property" at bounding box center [46, 185] width 52 height 8
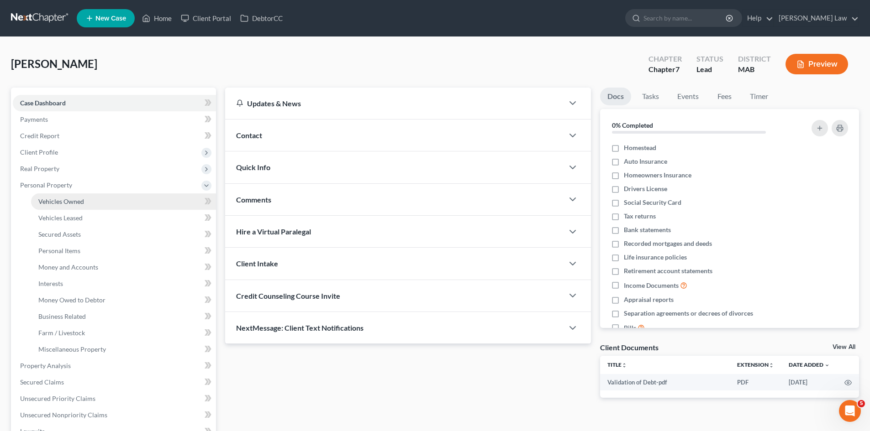
click at [47, 204] on span "Vehicles Owned" at bounding box center [61, 202] width 46 height 8
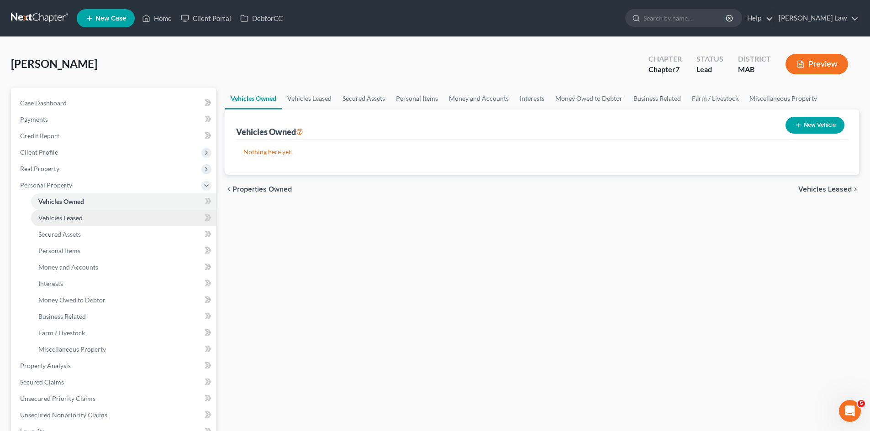
click at [53, 218] on span "Vehicles Leased" at bounding box center [60, 218] width 44 height 8
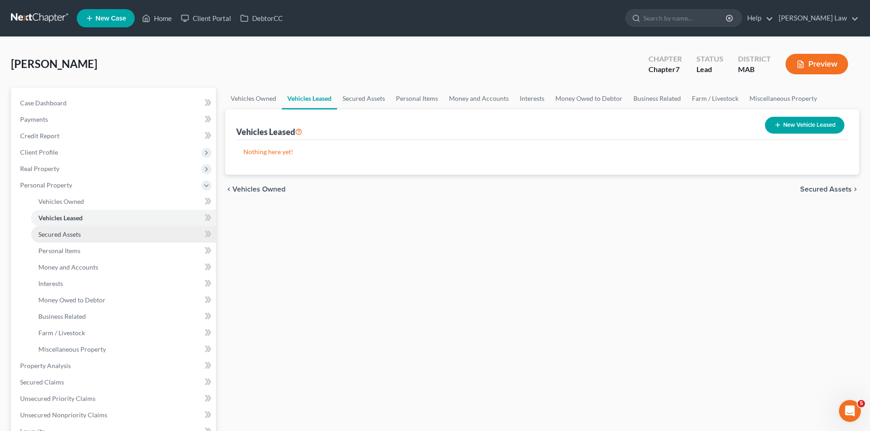
click at [59, 238] on span "Secured Assets" at bounding box center [59, 235] width 42 height 8
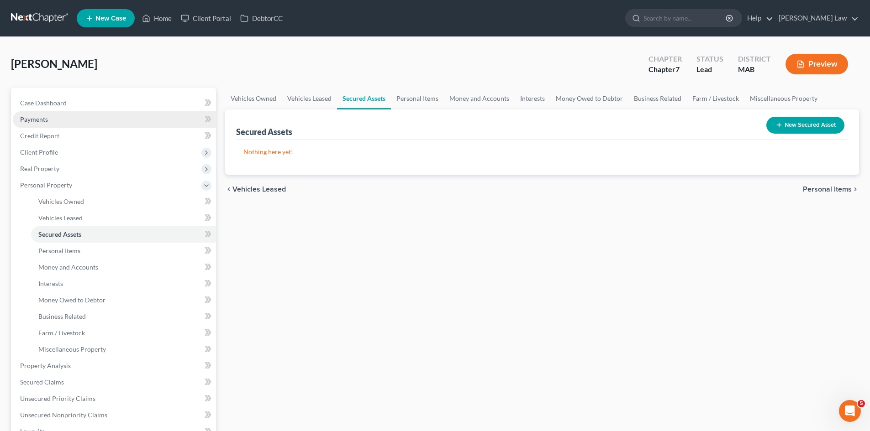
click at [48, 126] on link "Payments" at bounding box center [114, 119] width 203 height 16
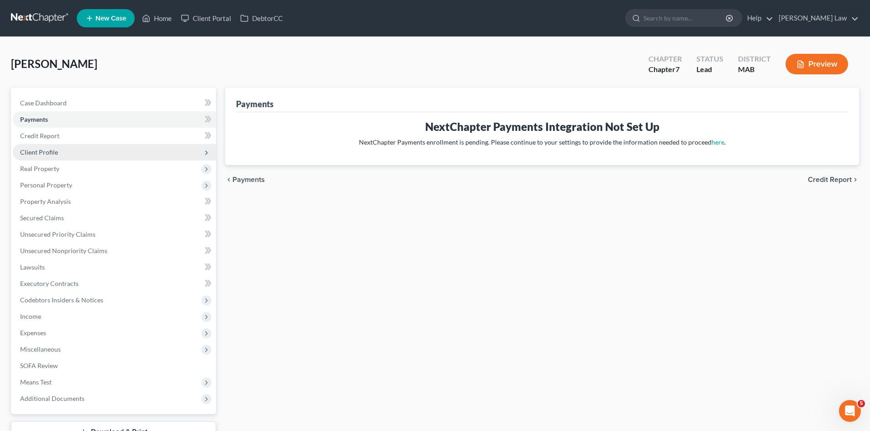
click at [46, 151] on span "Client Profile" at bounding box center [39, 152] width 38 height 8
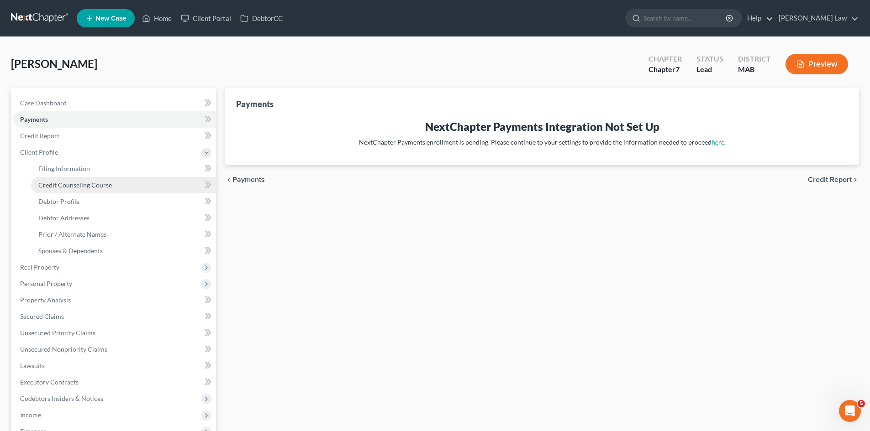
click at [48, 186] on span "Credit Counseling Course" at bounding box center [75, 185] width 74 height 8
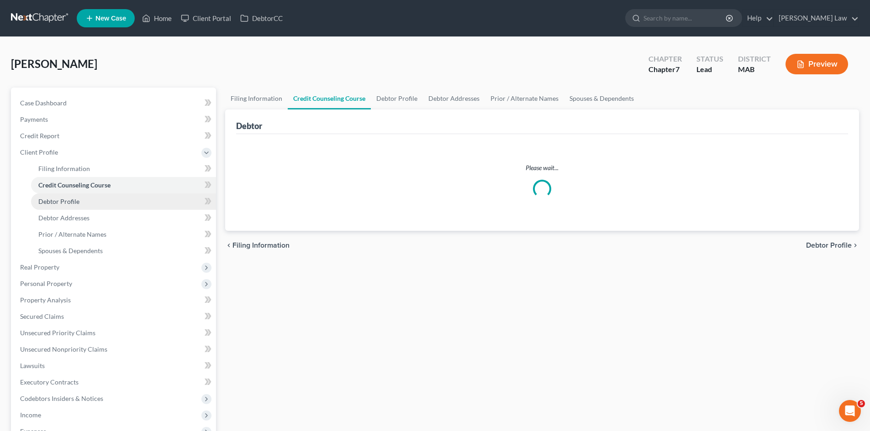
click at [51, 198] on span "Debtor Profile" at bounding box center [58, 202] width 41 height 8
select select "0"
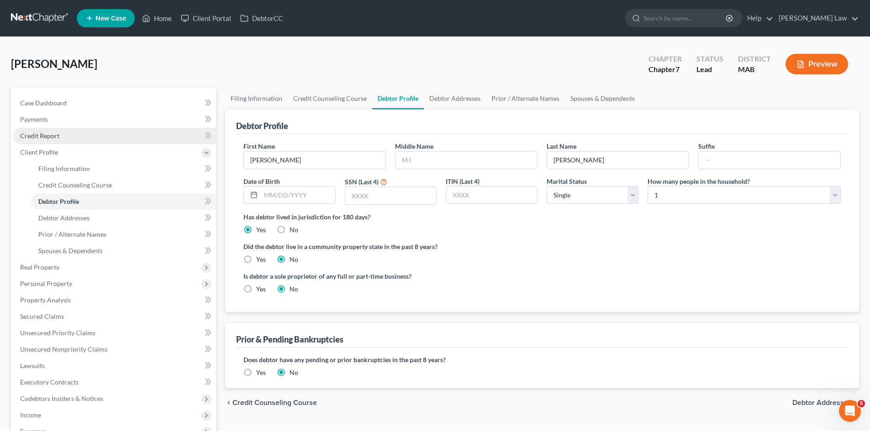
click at [45, 135] on span "Credit Report" at bounding box center [39, 136] width 39 height 8
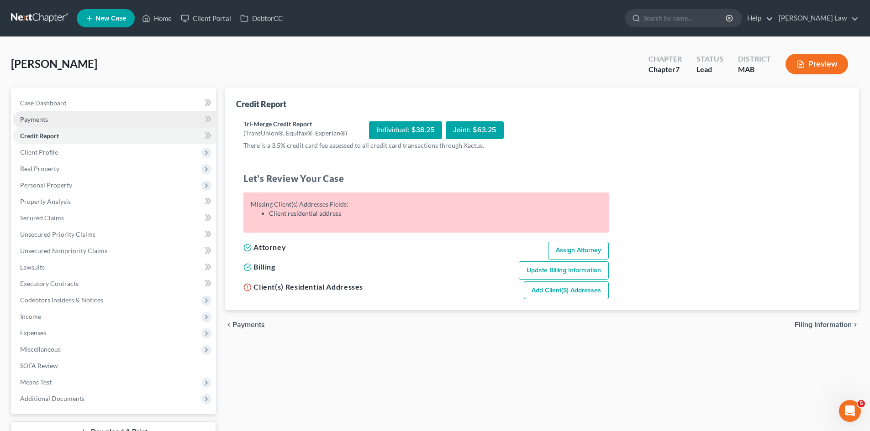
click at [45, 111] on link "Payments" at bounding box center [114, 119] width 203 height 16
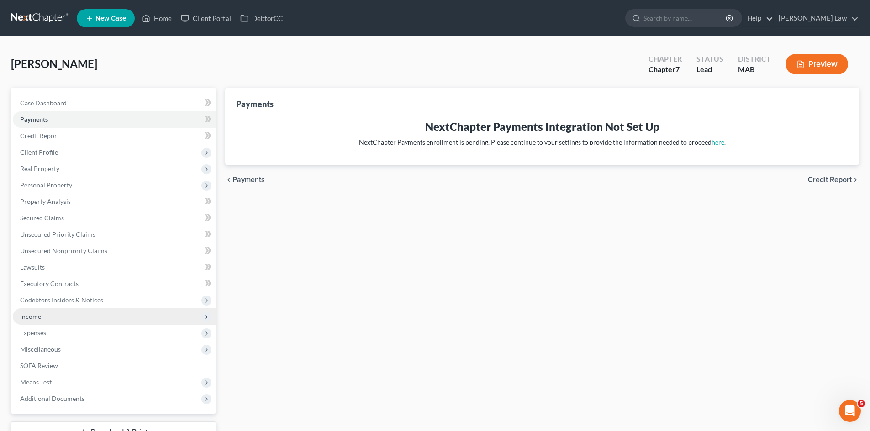
click at [49, 321] on span "Income" at bounding box center [114, 317] width 203 height 16
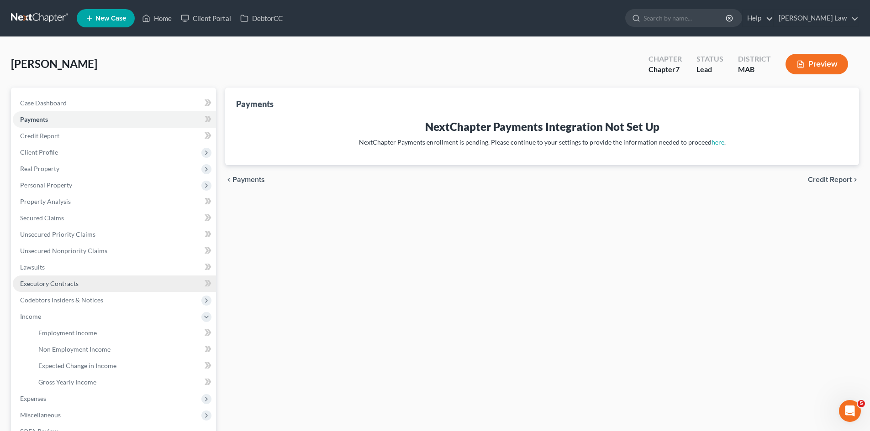
click at [51, 286] on span "Executory Contracts" at bounding box center [49, 284] width 58 height 8
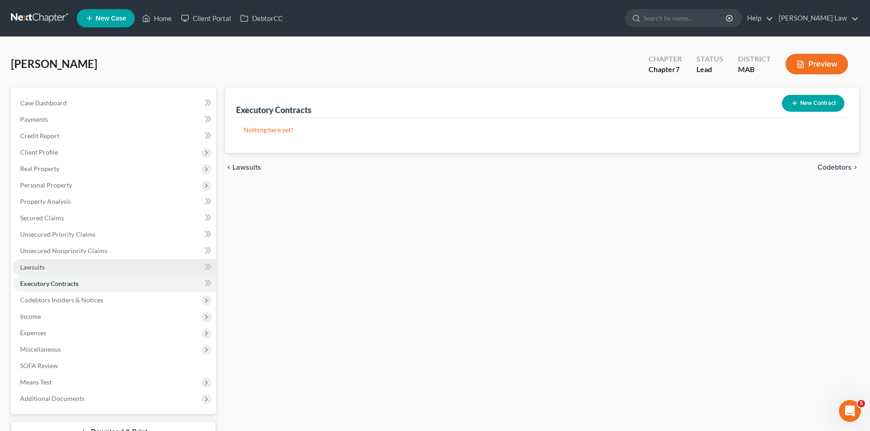
click at [49, 268] on link "Lawsuits" at bounding box center [114, 267] width 203 height 16
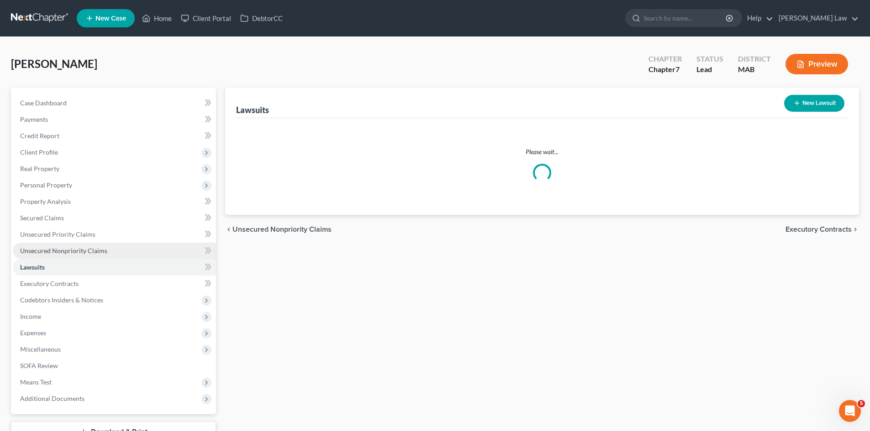
click at [48, 253] on span "Unsecured Nonpriority Claims" at bounding box center [63, 251] width 87 height 8
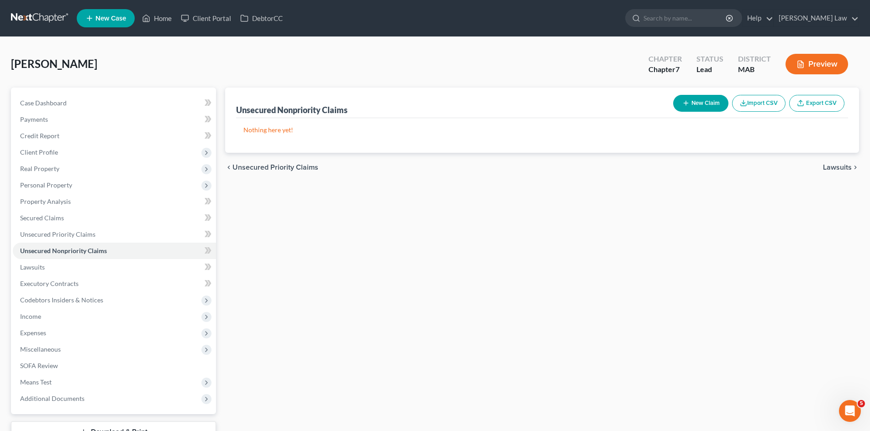
click at [40, 21] on link at bounding box center [40, 18] width 58 height 16
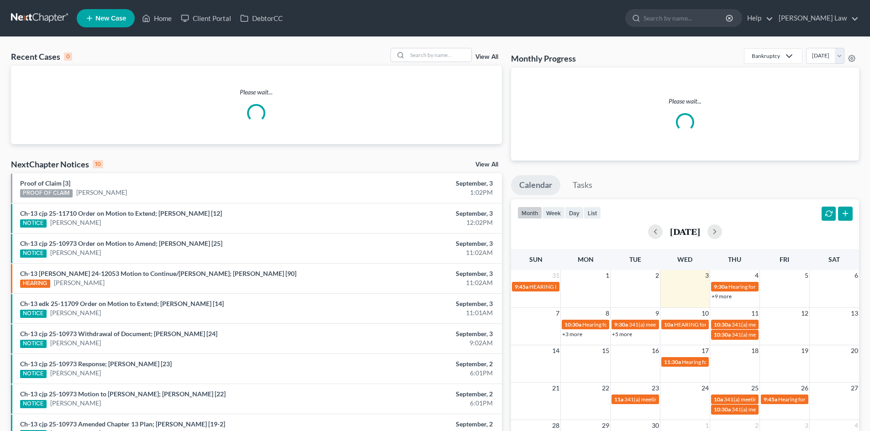
click at [486, 48] on div "View All" at bounding box center [445, 55] width 111 height 14
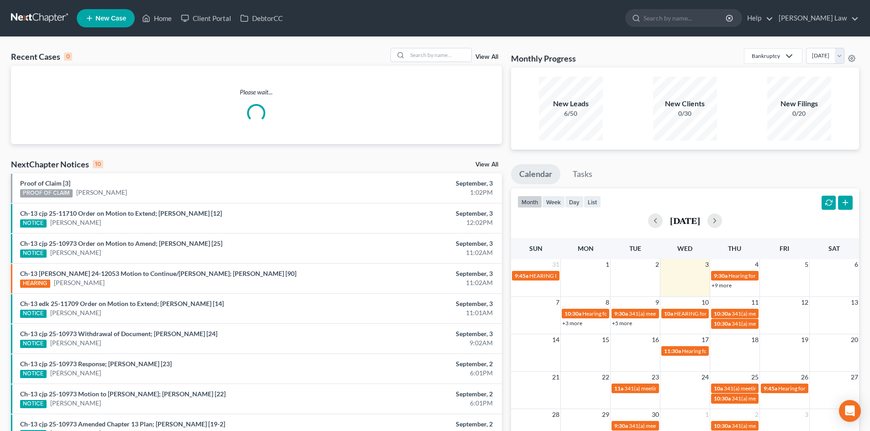
click at [486, 52] on div "View All" at bounding box center [445, 55] width 111 height 14
click at [485, 54] on link "View All" at bounding box center [486, 57] width 23 height 6
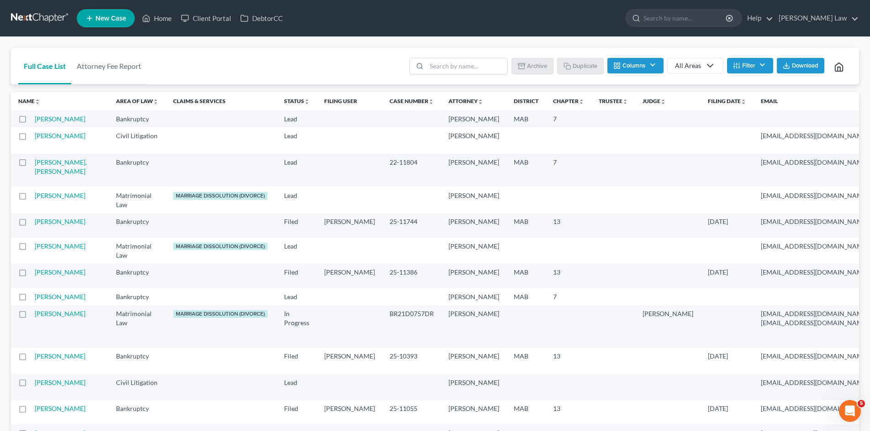
click at [31, 121] on label at bounding box center [31, 121] width 0 height 0
click at [35, 121] on input "checkbox" at bounding box center [38, 118] width 6 height 6
click at [529, 68] on button "Archive" at bounding box center [533, 66] width 41 height 16
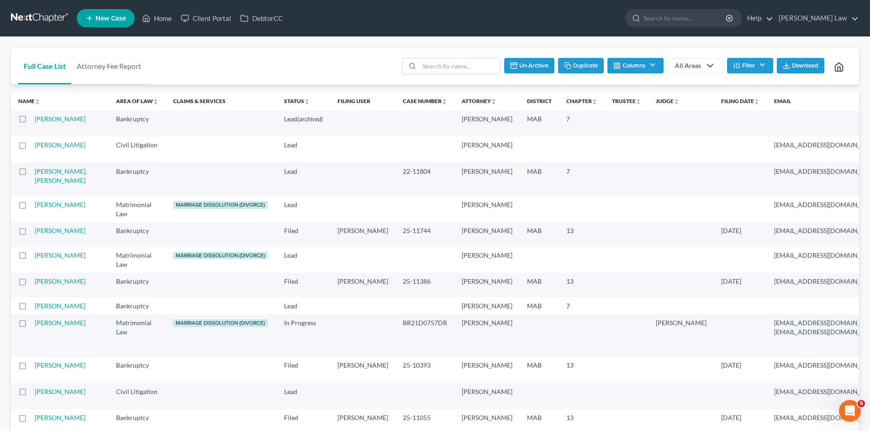
checkbox input "false"
drag, startPoint x: 74, startPoint y: 26, endPoint x: 64, endPoint y: 26, distance: 9.1
click at [73, 26] on nav "Home New Case Client Portal DebtorCC Benner Law mmanning@tbennerlaw.com My Acco…" at bounding box center [435, 18] width 870 height 37
click at [61, 26] on link at bounding box center [40, 18] width 58 height 16
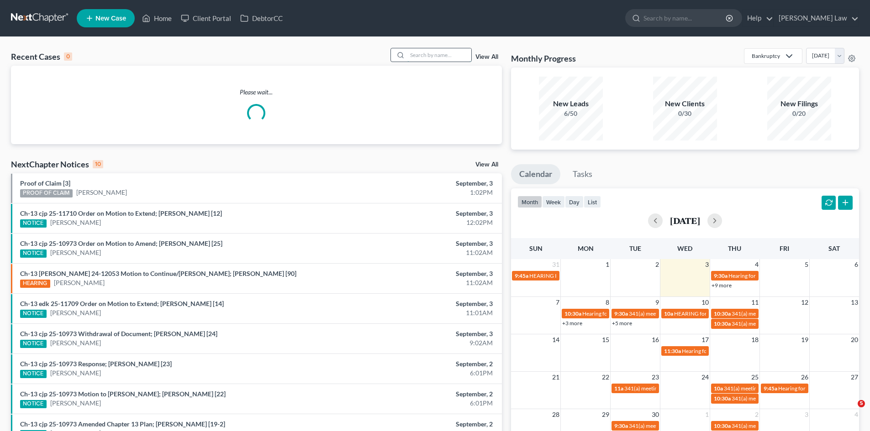
click at [421, 57] on input "search" at bounding box center [439, 54] width 64 height 13
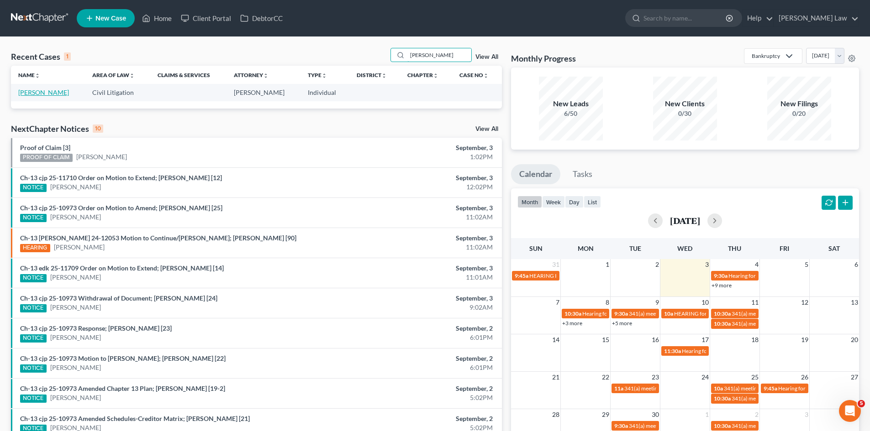
type input "[PERSON_NAME]"
click at [40, 91] on link "[PERSON_NAME]" at bounding box center [43, 93] width 51 height 8
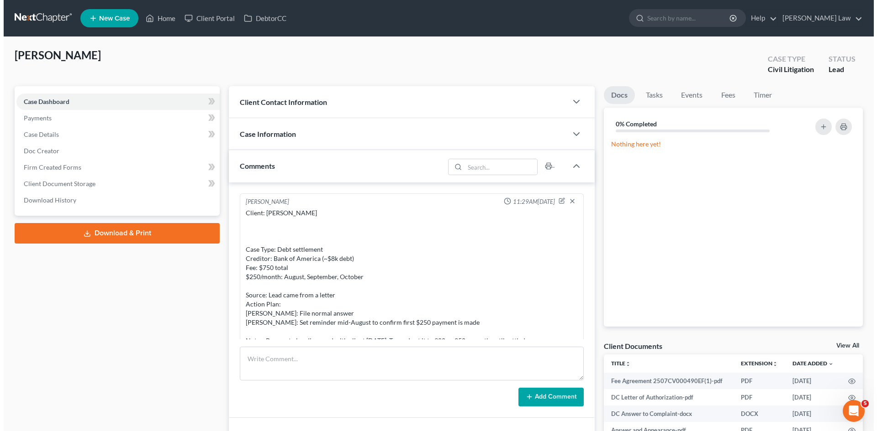
scroll to position [235, 0]
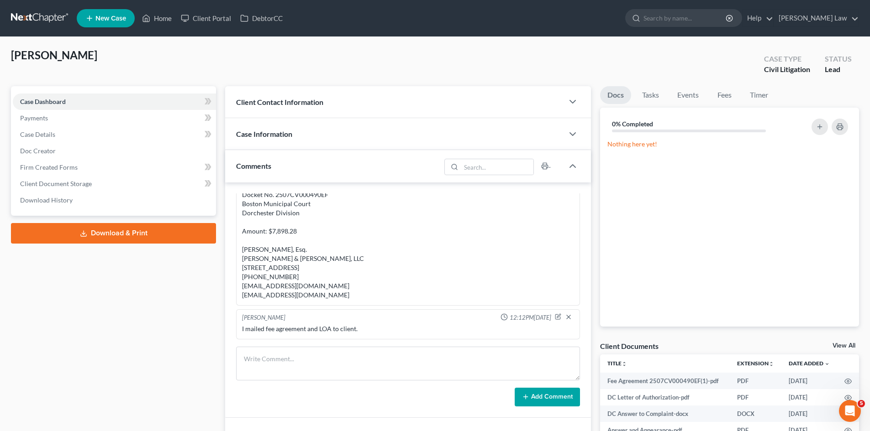
click at [851, 349] on div "View All" at bounding box center [845, 347] width 26 height 8
click at [846, 344] on link "View All" at bounding box center [843, 346] width 23 height 6
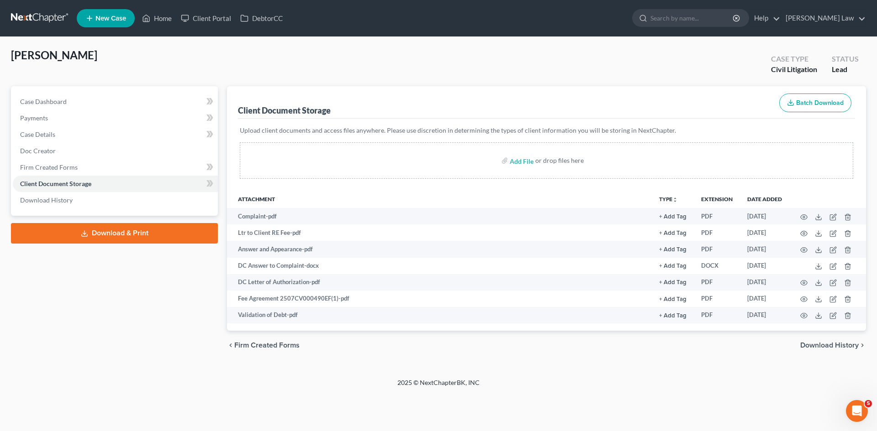
drag, startPoint x: 287, startPoint y: 54, endPoint x: 233, endPoint y: 53, distance: 53.4
click at [287, 54] on div "Francois, Obed Upgraded Case Type Civil Litigation Status Lead" at bounding box center [438, 67] width 855 height 38
click at [49, 18] on link at bounding box center [40, 18] width 58 height 16
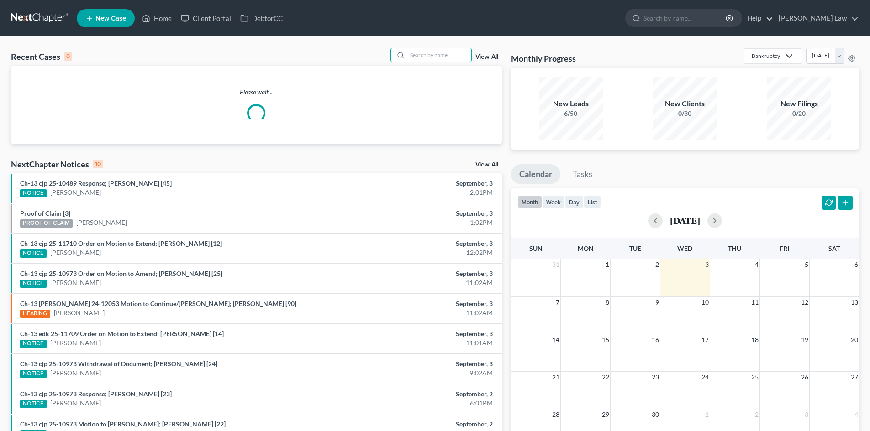
click at [470, 56] on input "search" at bounding box center [439, 54] width 64 height 13
click at [419, 56] on input "search" at bounding box center [439, 54] width 64 height 13
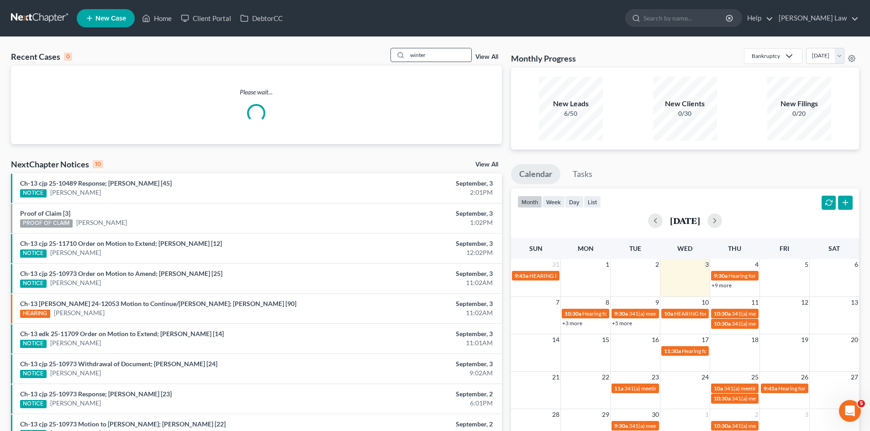
type input "winter"
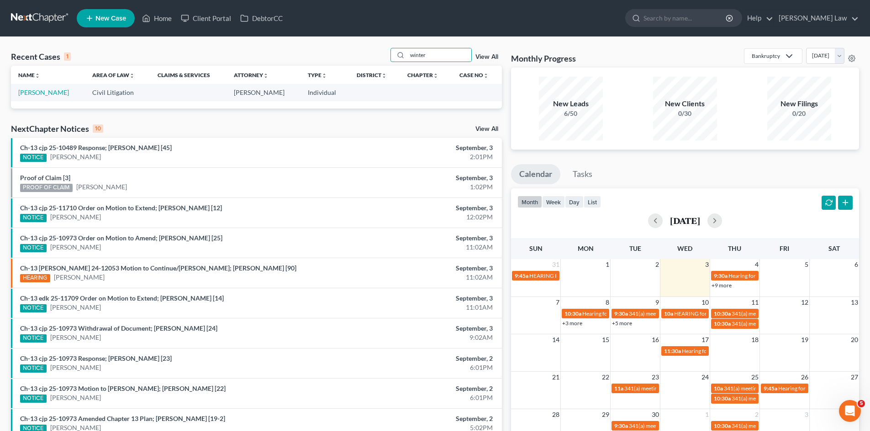
click at [63, 87] on td "[PERSON_NAME]" at bounding box center [48, 92] width 74 height 17
click at [63, 93] on link "[PERSON_NAME]" at bounding box center [43, 93] width 51 height 8
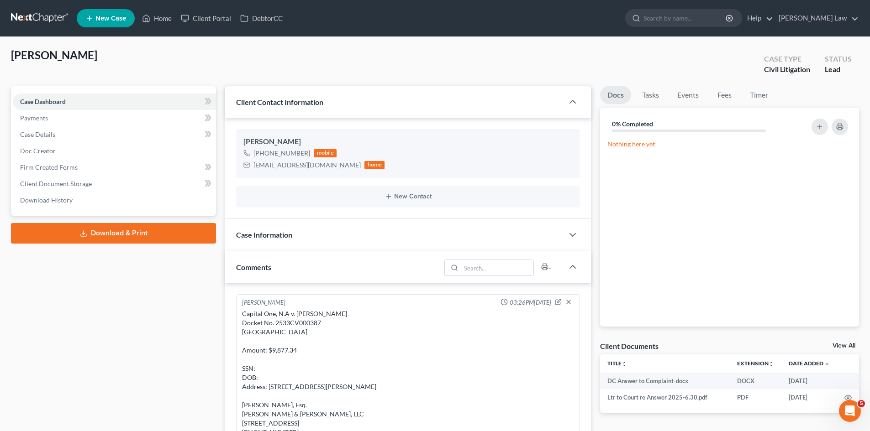
click at [844, 349] on link "View All" at bounding box center [843, 346] width 23 height 6
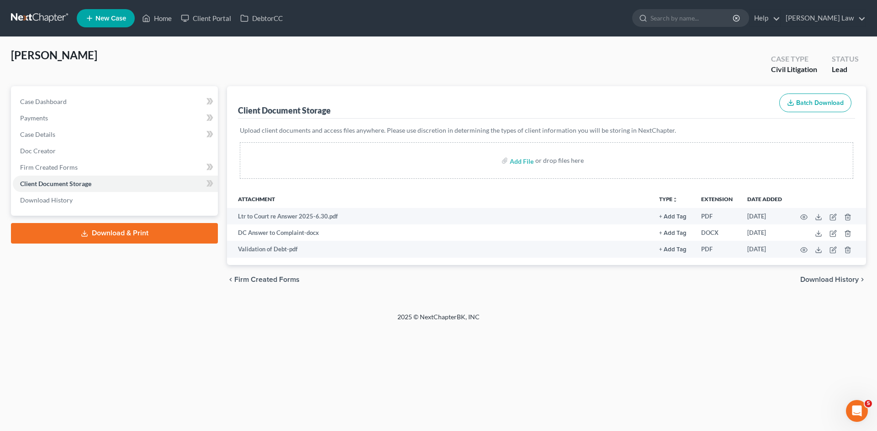
click at [297, 68] on div "Winterhalter, Joseph Upgraded Case Type Civil Litigation Status Lead" at bounding box center [438, 67] width 855 height 38
click at [37, 17] on link at bounding box center [40, 18] width 58 height 16
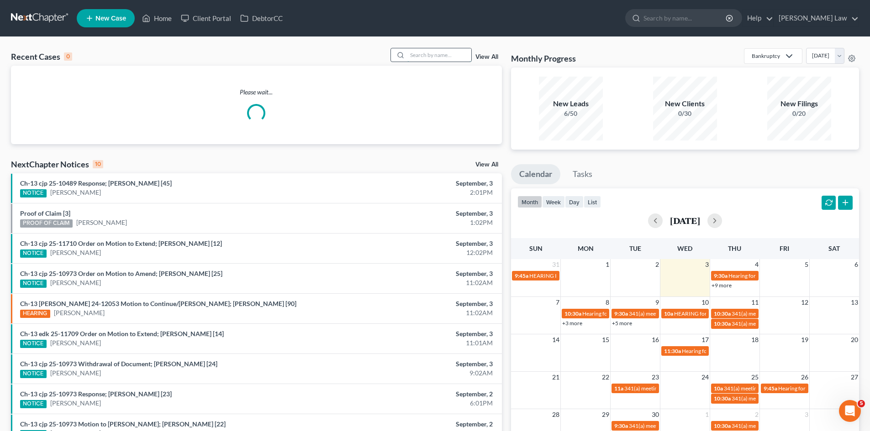
click at [420, 51] on input "search" at bounding box center [439, 54] width 64 height 13
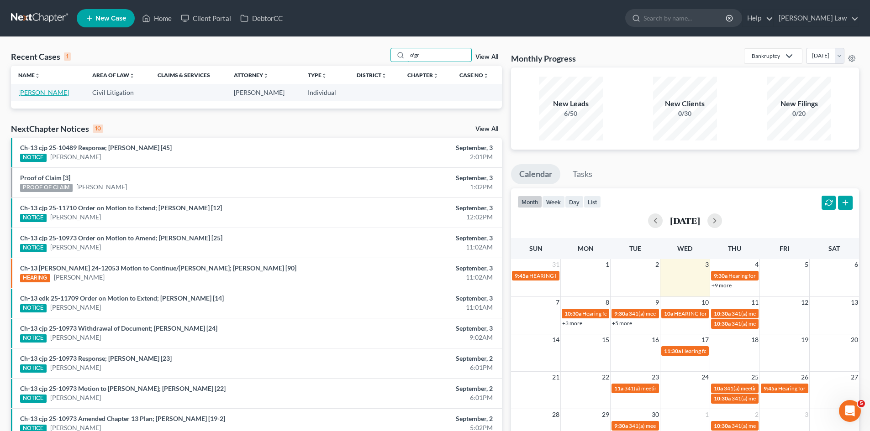
type input "o'gr"
click at [37, 89] on link "[PERSON_NAME]" at bounding box center [43, 93] width 51 height 8
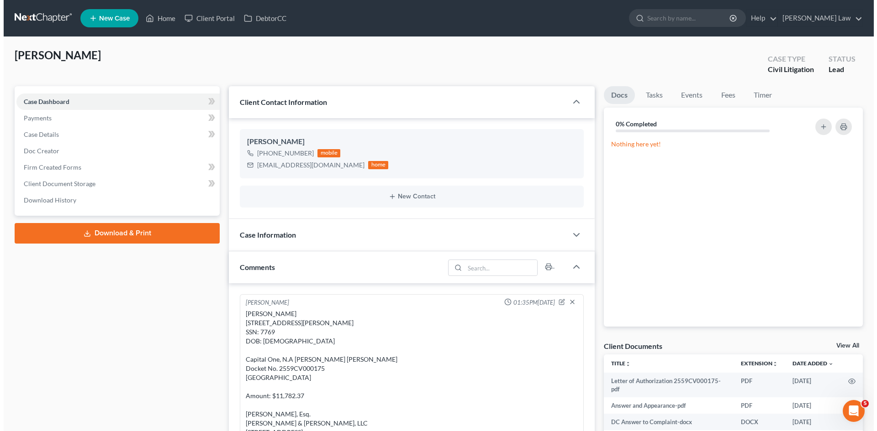
scroll to position [161, 0]
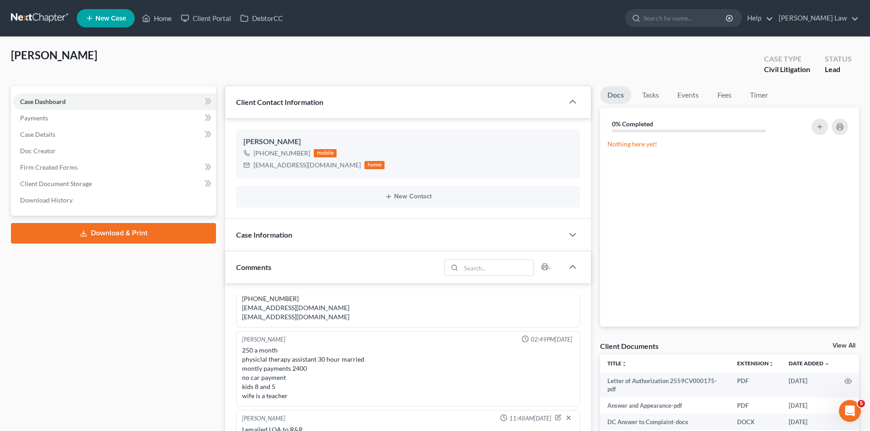
click at [840, 347] on link "View All" at bounding box center [843, 346] width 23 height 6
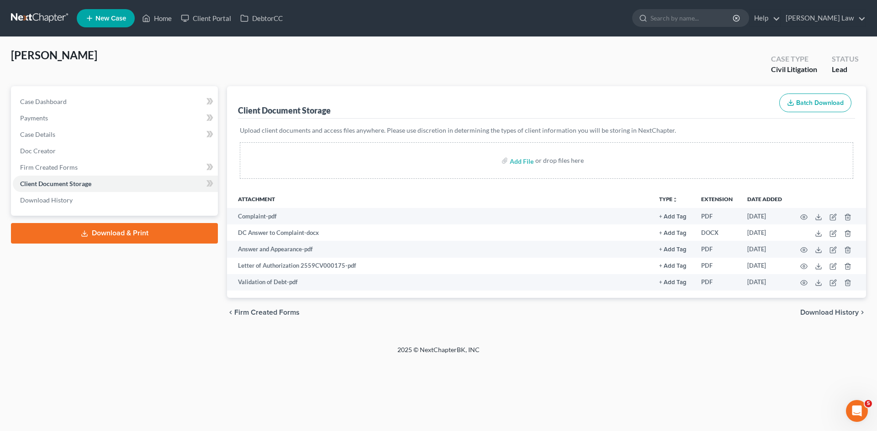
click at [319, 28] on ul "New Case Home Client Portal DebtorCC - No Result - See all results Or Press Ent…" at bounding box center [471, 18] width 789 height 24
click at [45, 22] on link at bounding box center [40, 18] width 58 height 16
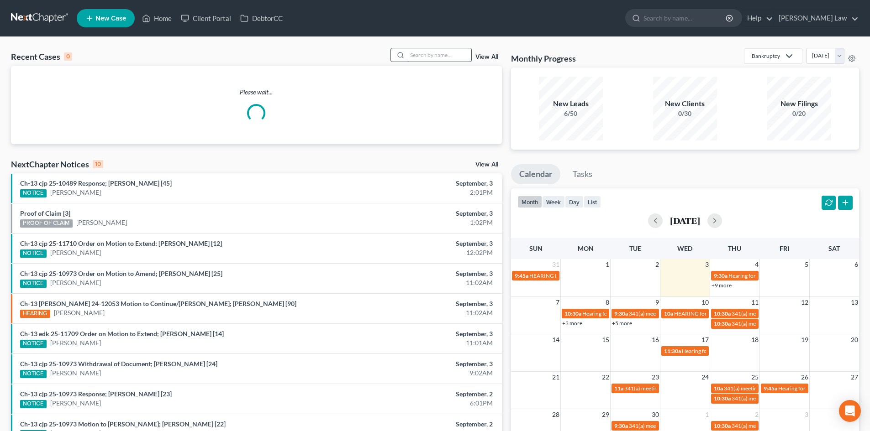
click at [450, 61] on input "search" at bounding box center [439, 54] width 64 height 13
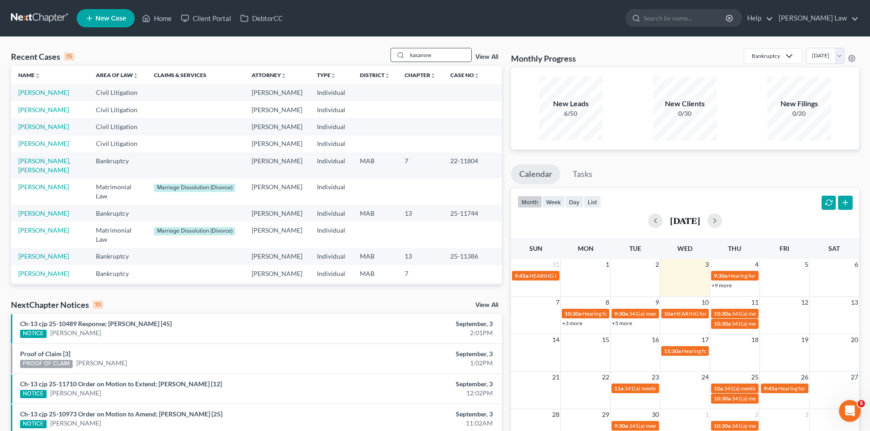
type input "kasanow"
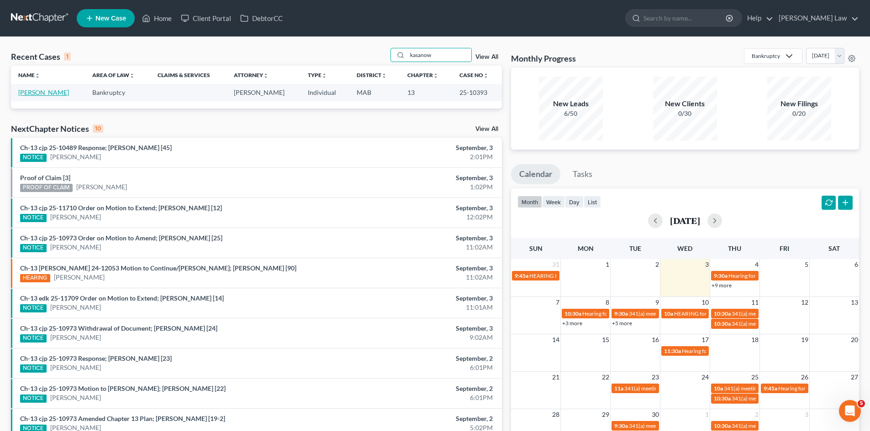
click at [24, 96] on link "[PERSON_NAME]" at bounding box center [43, 93] width 51 height 8
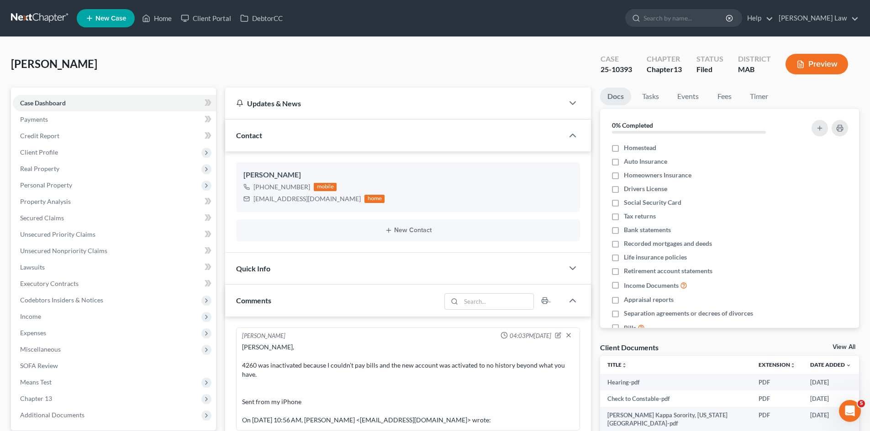
click at [42, 12] on link at bounding box center [40, 18] width 58 height 16
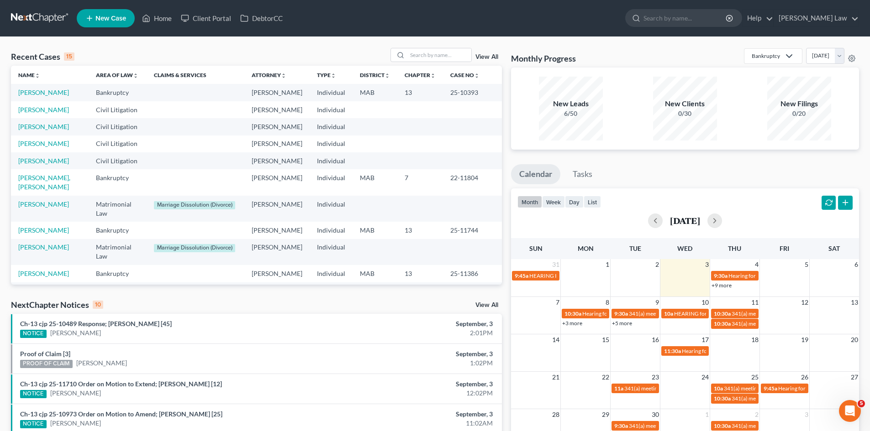
click at [429, 47] on div "Recent Cases 15 View All Name unfold_more expand_more expand_less Area of Law u…" at bounding box center [435, 339] width 870 height 604
click at [429, 49] on input "search" at bounding box center [439, 54] width 64 height 13
type input "ford"
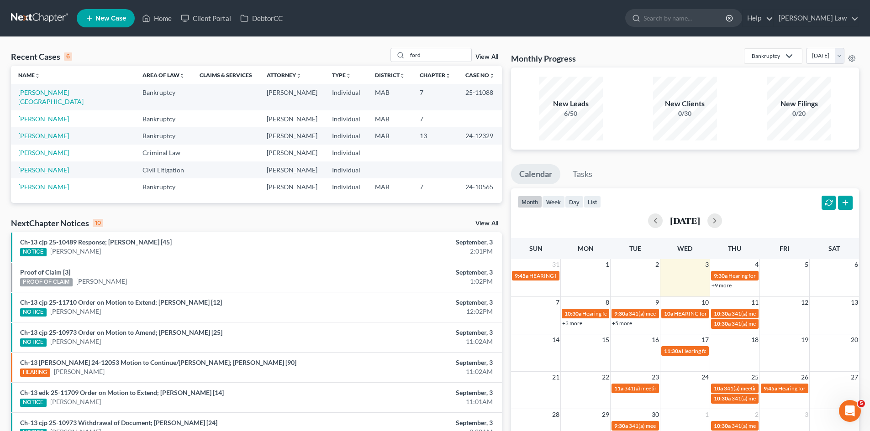
click at [33, 115] on link "[PERSON_NAME]" at bounding box center [43, 119] width 51 height 8
select select "10"
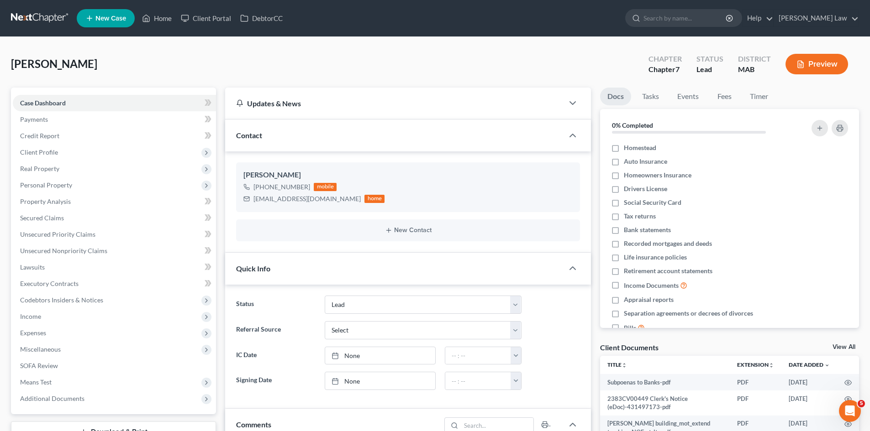
scroll to position [705, 0]
click at [837, 346] on link "View All" at bounding box center [843, 347] width 23 height 6
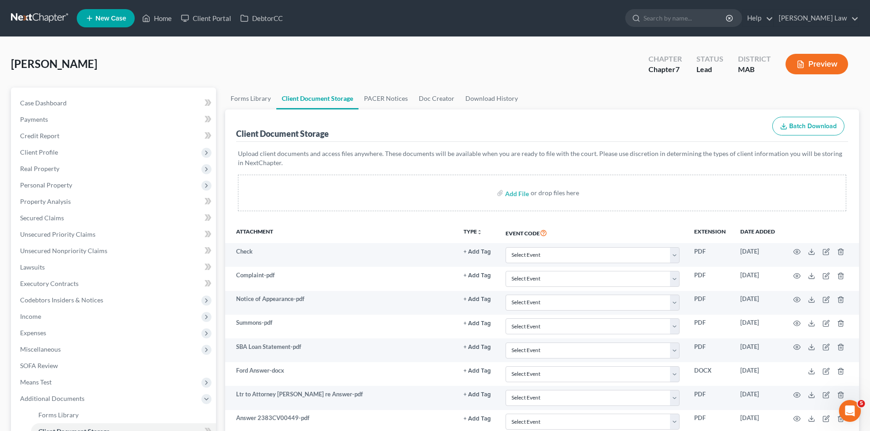
drag, startPoint x: 416, startPoint y: 48, endPoint x: 368, endPoint y: 51, distance: 47.6
click at [416, 48] on div "Ford, Sean Upgraded Chapter Chapter 7 Status Lead District MAB Preview" at bounding box center [435, 68] width 848 height 40
click at [34, 17] on link at bounding box center [40, 18] width 58 height 16
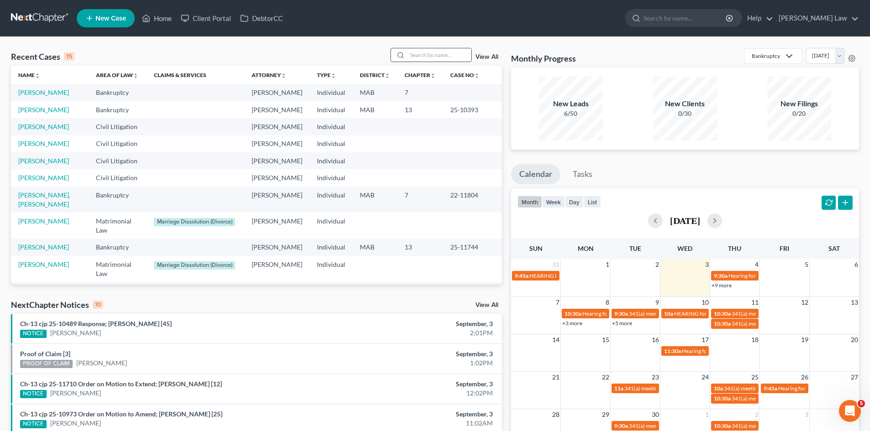
click at [423, 59] on input "search" at bounding box center [439, 54] width 64 height 13
click at [458, 61] on input "search" at bounding box center [439, 54] width 64 height 13
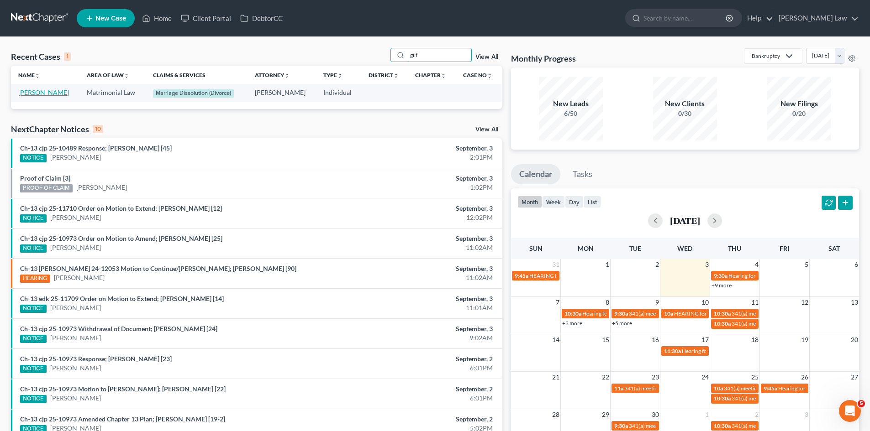
type input "gilf"
click at [41, 92] on link "[PERSON_NAME]" at bounding box center [43, 93] width 51 height 8
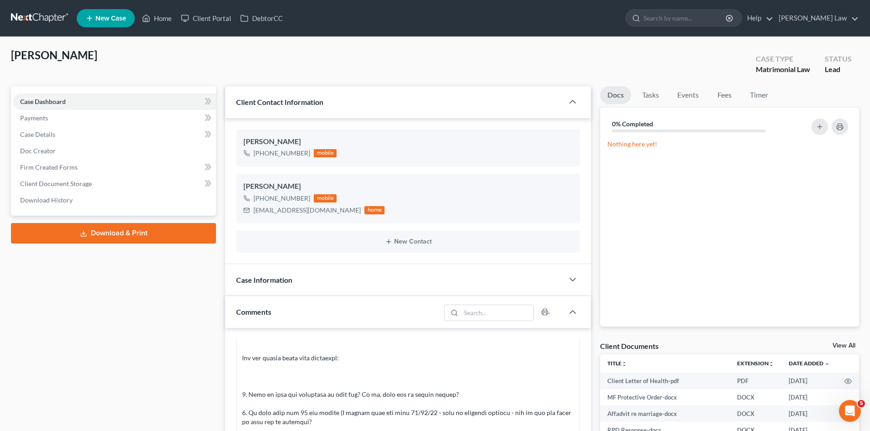
scroll to position [859, 0]
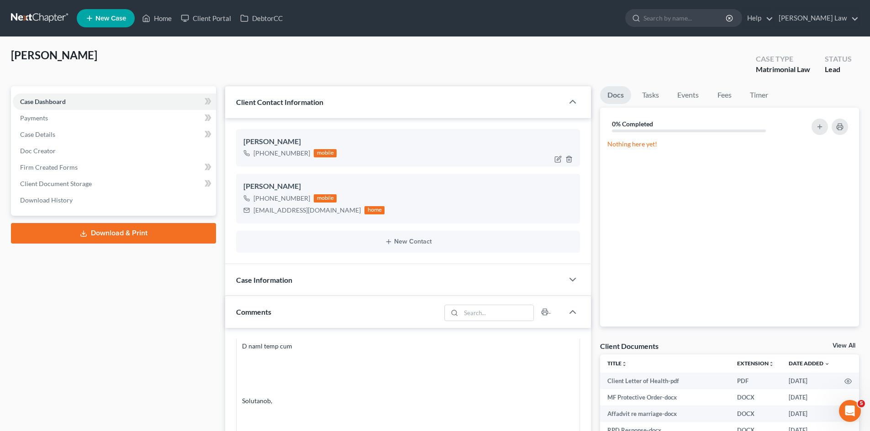
click at [279, 137] on div "Andrew Gilfillan" at bounding box center [407, 142] width 329 height 11
copy div "[PERSON_NAME]"
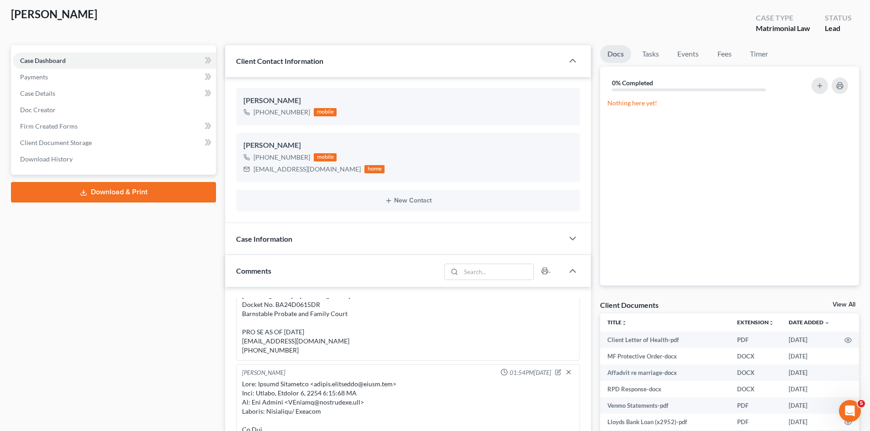
scroll to position [0, 0]
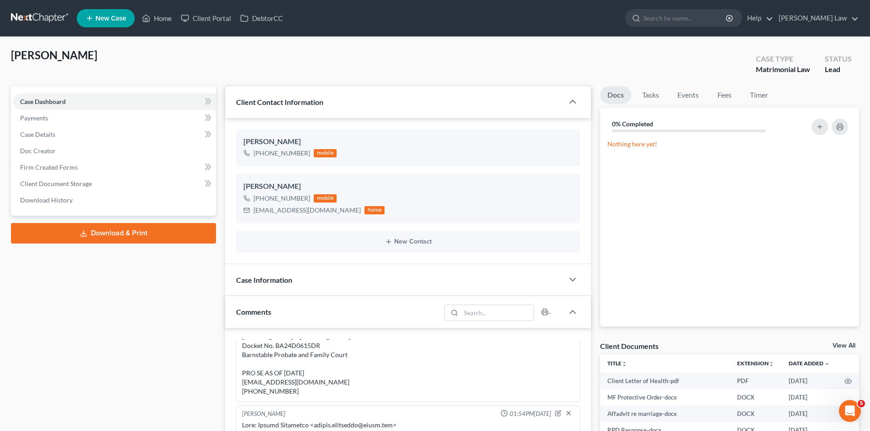
click at [41, 16] on link at bounding box center [40, 18] width 58 height 16
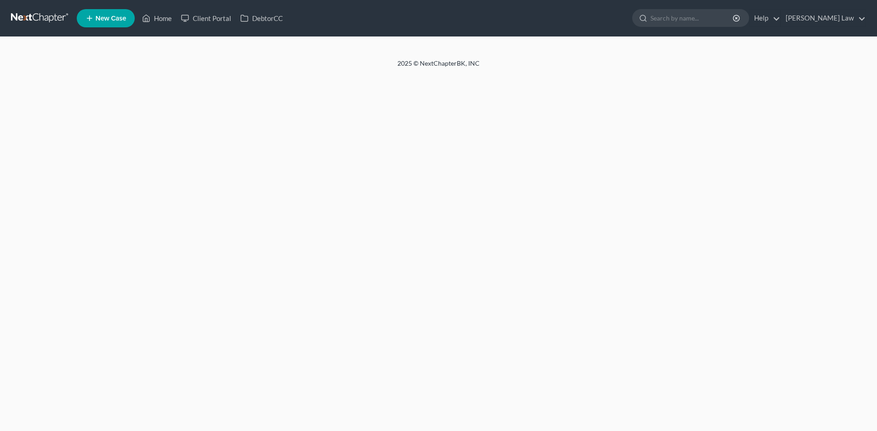
click at [447, 52] on div at bounding box center [438, 48] width 877 height 22
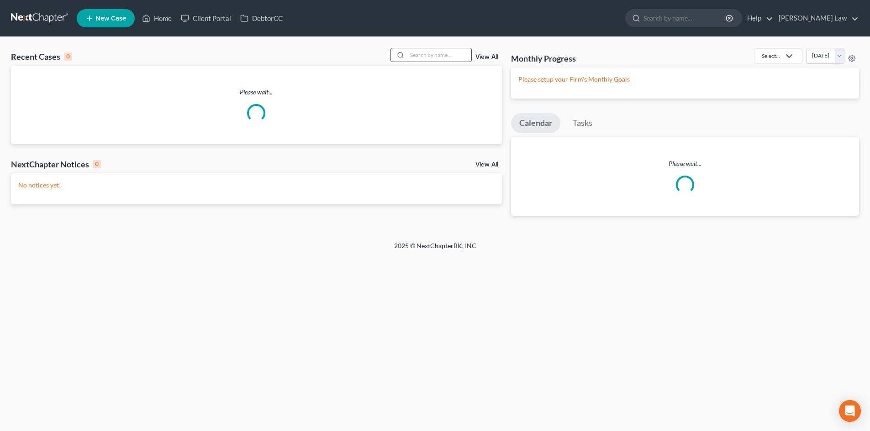
click at [434, 58] on input "search" at bounding box center [439, 54] width 64 height 13
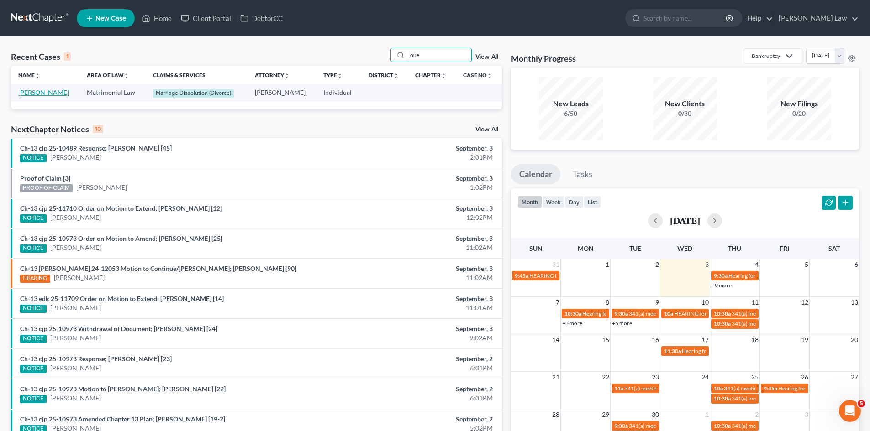
type input "oue"
click at [41, 95] on link "[PERSON_NAME]" at bounding box center [43, 93] width 51 height 8
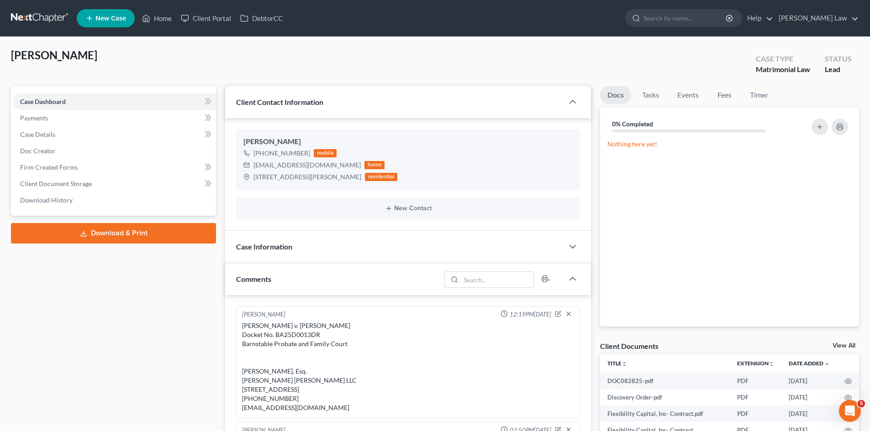
click at [36, 25] on link at bounding box center [40, 18] width 58 height 16
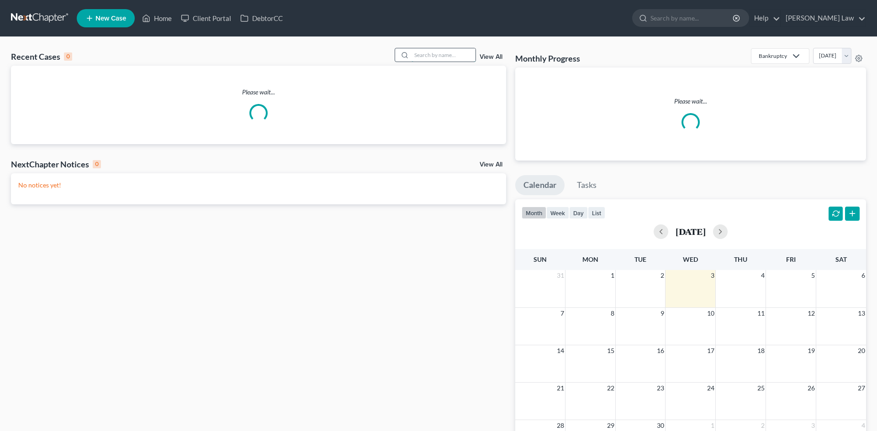
click at [440, 57] on input "search" at bounding box center [443, 54] width 64 height 13
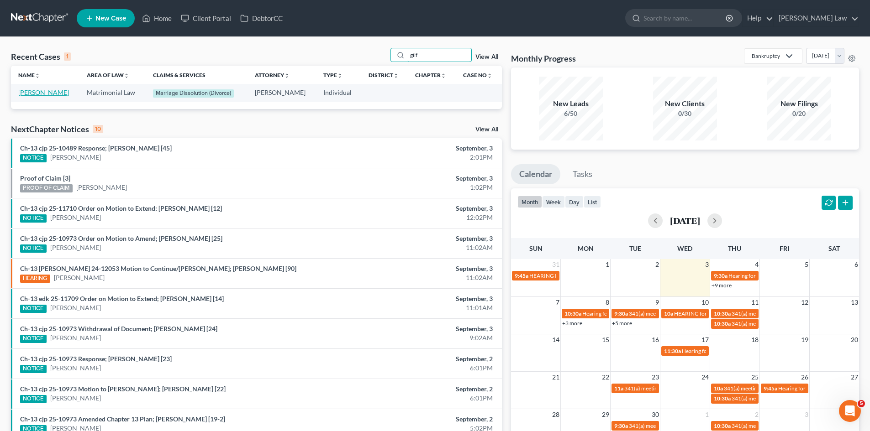
type input "gilf"
click at [34, 95] on link "[PERSON_NAME]" at bounding box center [43, 93] width 51 height 8
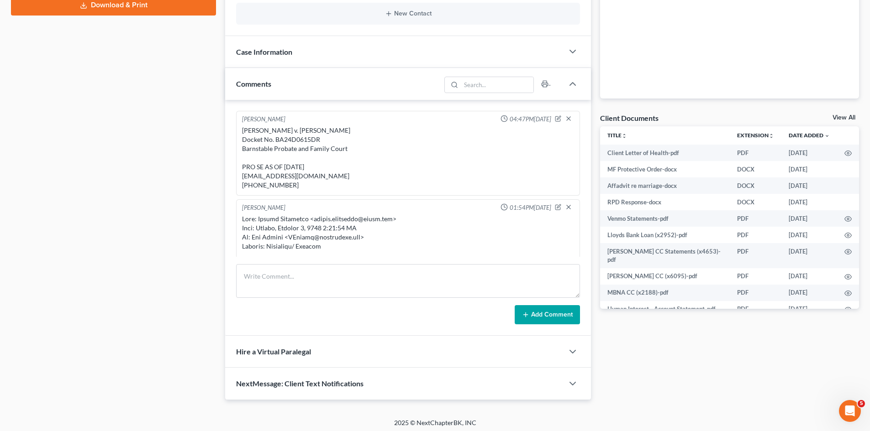
click at [342, 129] on div "Matthew Acevedo v. Andrew James Gilfillan Docket No. BA24D0615DR Barnstable Pro…" at bounding box center [408, 158] width 332 height 64
copy div "Matthew Acevedo v. Andrew James Gilfillan"
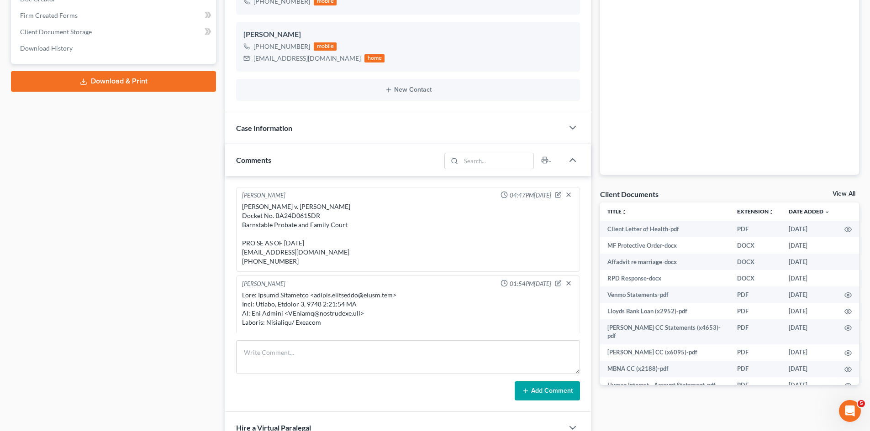
click at [288, 216] on div "Matthew Acevedo v. Andrew James Gilfillan Docket No. BA24D0615DR Barnstable Pro…" at bounding box center [408, 234] width 332 height 64
click at [332, 219] on div "Matthew Acevedo v. Andrew James Gilfillan Docket No. BA24D0615DR Barnstable Pro…" at bounding box center [408, 234] width 332 height 64
click at [356, 226] on div "Matthew Acevedo v. Andrew James Gilfillan Docket No. BA24D0615DR Barnstable Pro…" at bounding box center [408, 234] width 332 height 64
drag, startPoint x: 321, startPoint y: 217, endPoint x: 237, endPoint y: 205, distance: 84.9
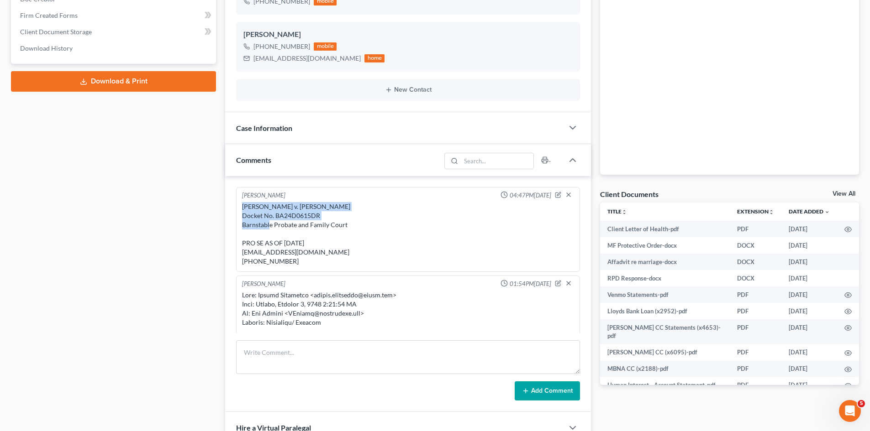
click at [237, 205] on div "Michael Manning 04:47PM, 12/13/2024 Matthew Acevedo v. Andrew James Gilfillan D…" at bounding box center [408, 229] width 344 height 85
copy div "Matthew Acevedo v. Andrew James Gilfillan Docket No. BA24D0615DR"
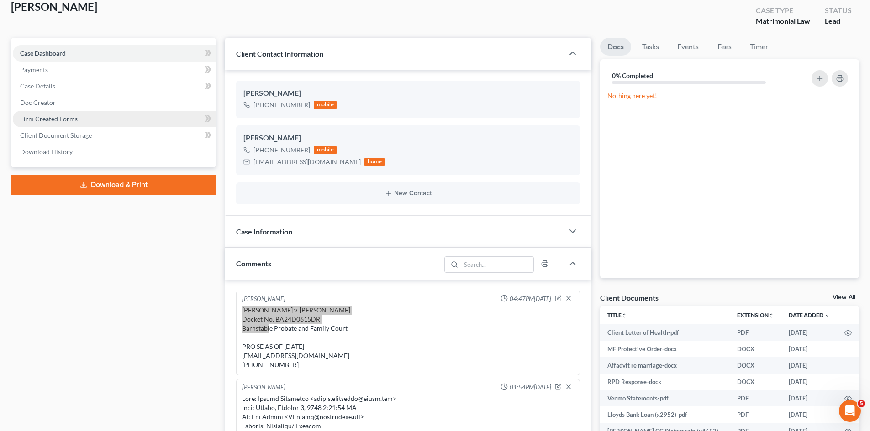
scroll to position [0, 0]
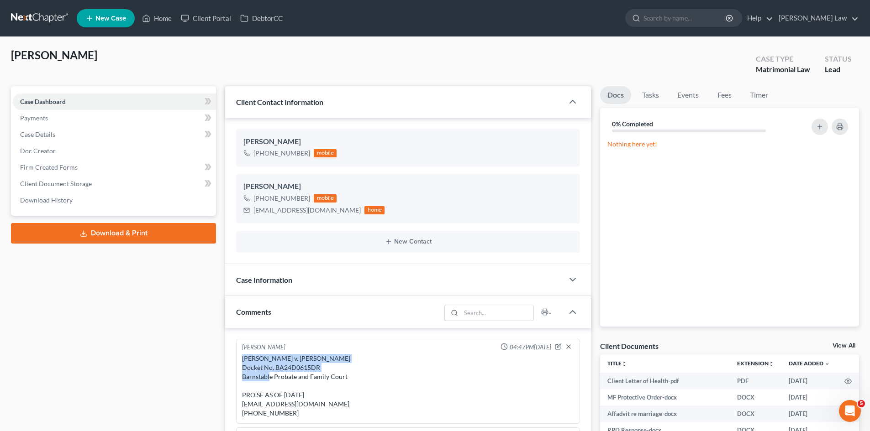
click at [27, 20] on link at bounding box center [40, 18] width 58 height 16
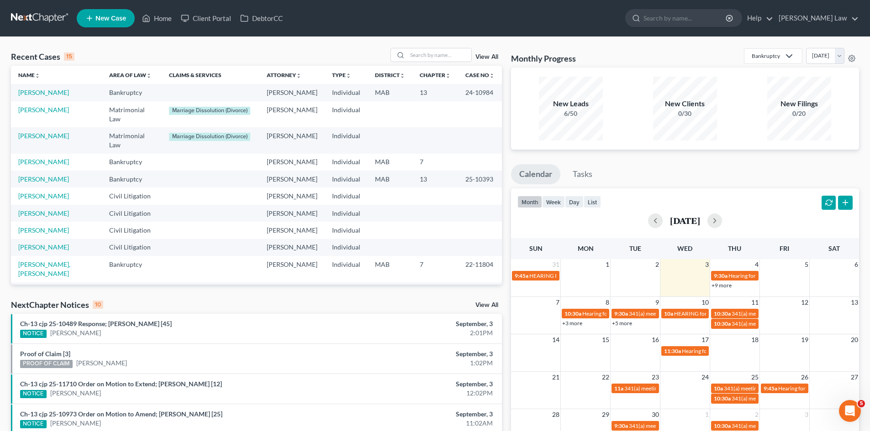
click at [91, 17] on icon at bounding box center [89, 18] width 8 height 11
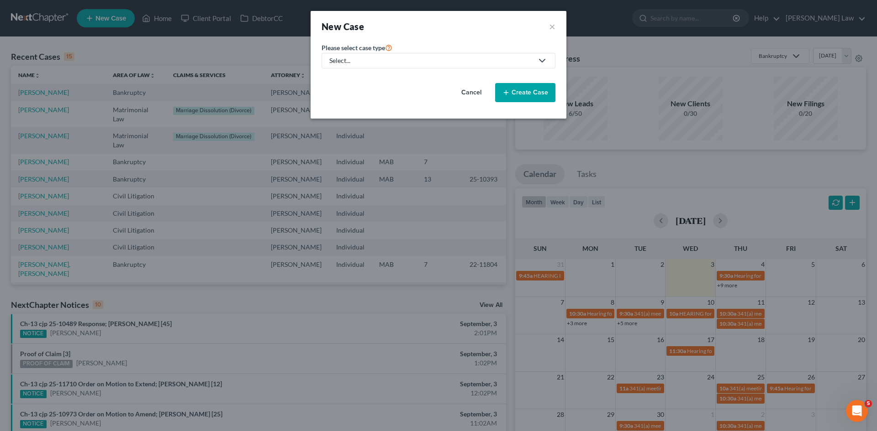
click at [400, 63] on div "Select..." at bounding box center [431, 60] width 204 height 9
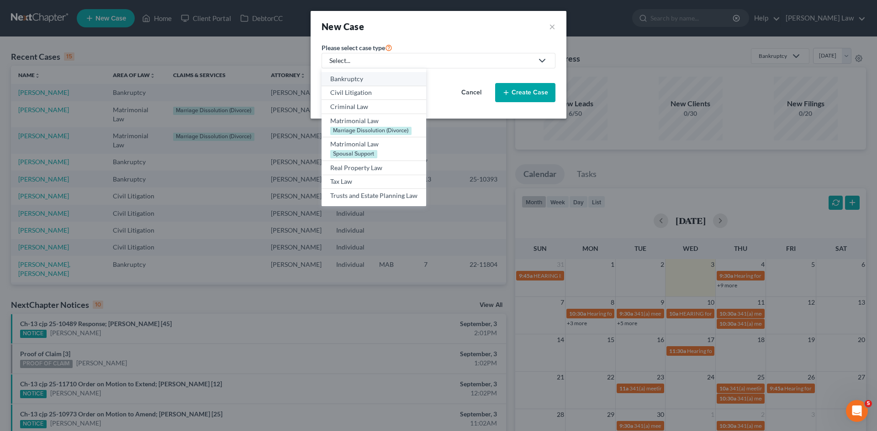
click at [363, 81] on div "Bankruptcy" at bounding box center [373, 78] width 87 height 9
select select "39"
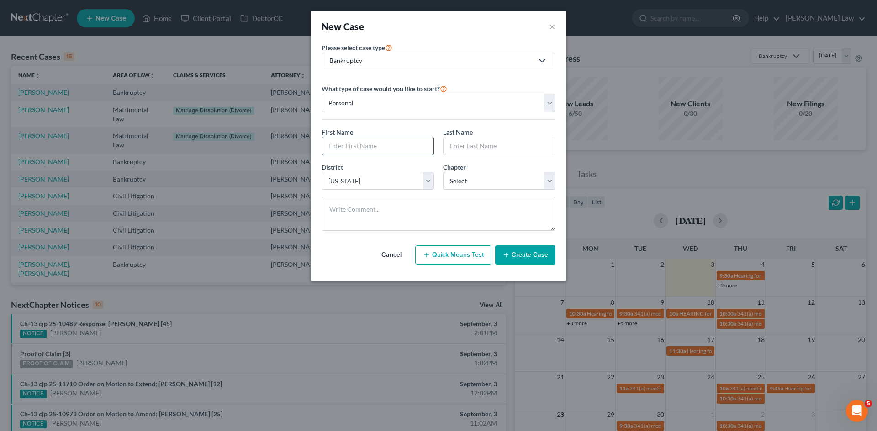
drag, startPoint x: 373, startPoint y: 139, endPoint x: 368, endPoint y: 142, distance: 4.7
click at [373, 139] on input "text" at bounding box center [377, 145] width 111 height 17
type input "[PERSON_NAME]"
type input "Lamoureux"
click at [482, 174] on select "Select 7 11 12 13" at bounding box center [499, 181] width 112 height 18
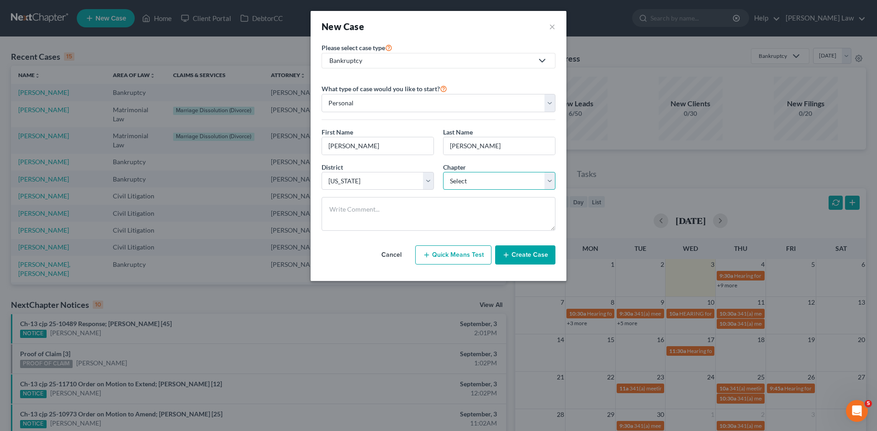
select select "0"
click at [443, 172] on select "Select 7 11 12 13" at bounding box center [499, 181] width 112 height 18
click at [530, 247] on button "Create Case" at bounding box center [525, 255] width 60 height 19
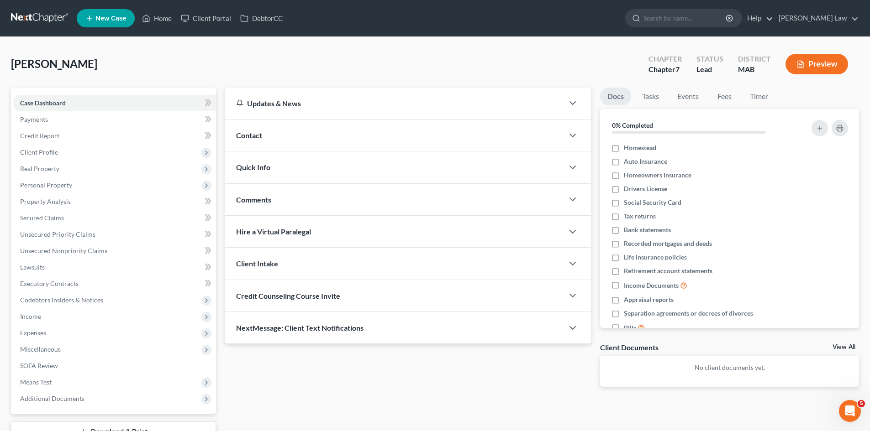
drag, startPoint x: 843, startPoint y: 344, endPoint x: 874, endPoint y: 340, distance: 31.8
click at [843, 344] on link "View All" at bounding box center [843, 347] width 23 height 6
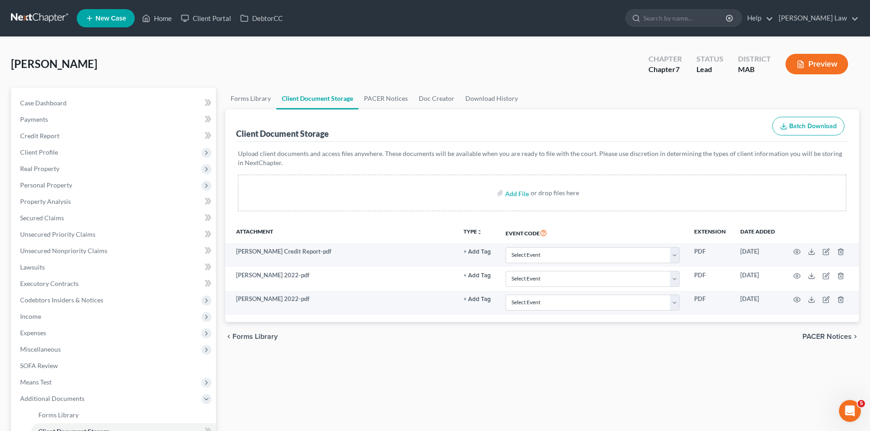
click at [49, 24] on link at bounding box center [40, 18] width 58 height 16
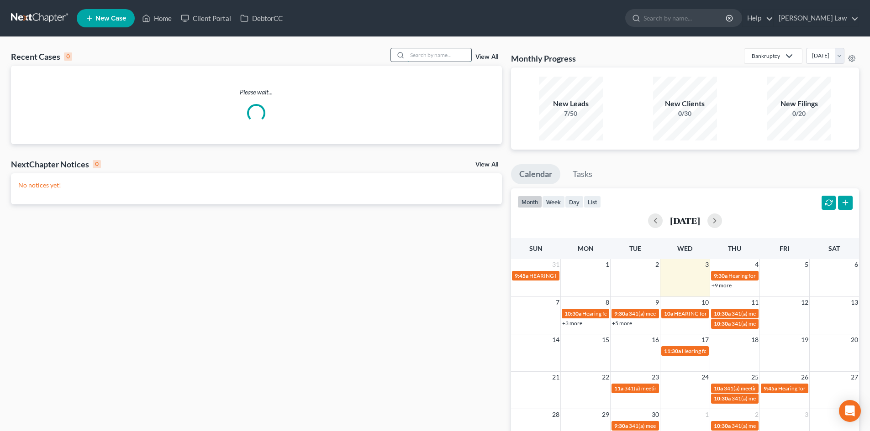
click at [431, 55] on input "search" at bounding box center [439, 54] width 64 height 13
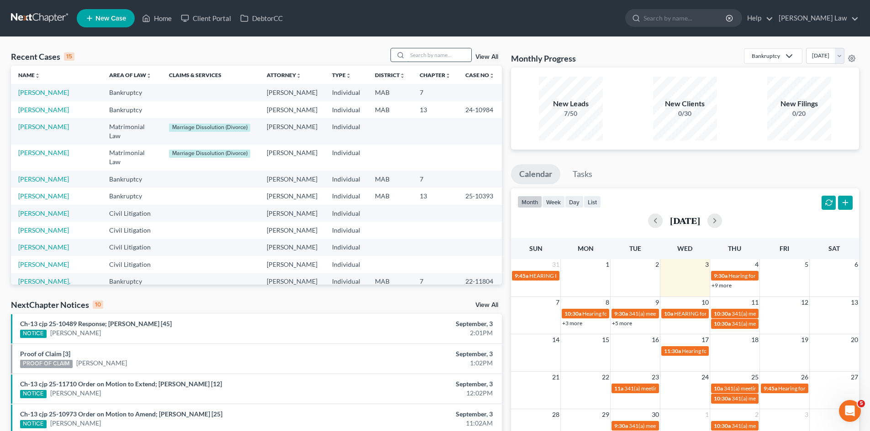
click at [450, 58] on input "search" at bounding box center [439, 54] width 64 height 13
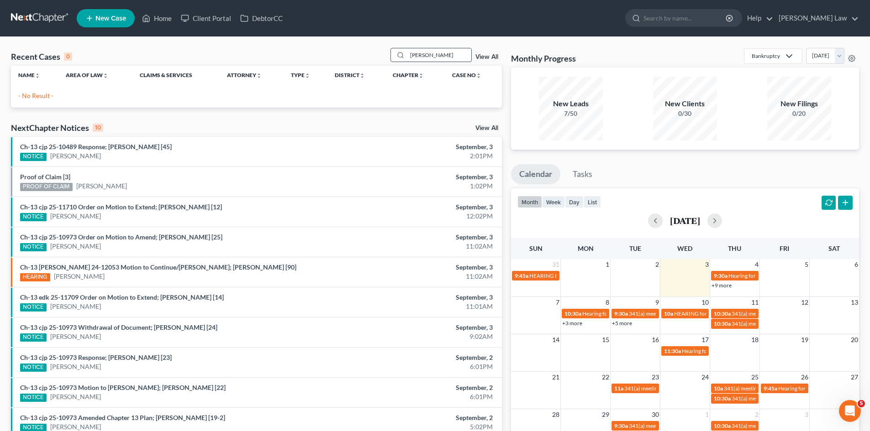
click at [436, 52] on input "[PERSON_NAME]" at bounding box center [439, 54] width 64 height 13
type input "[PERSON_NAME]"
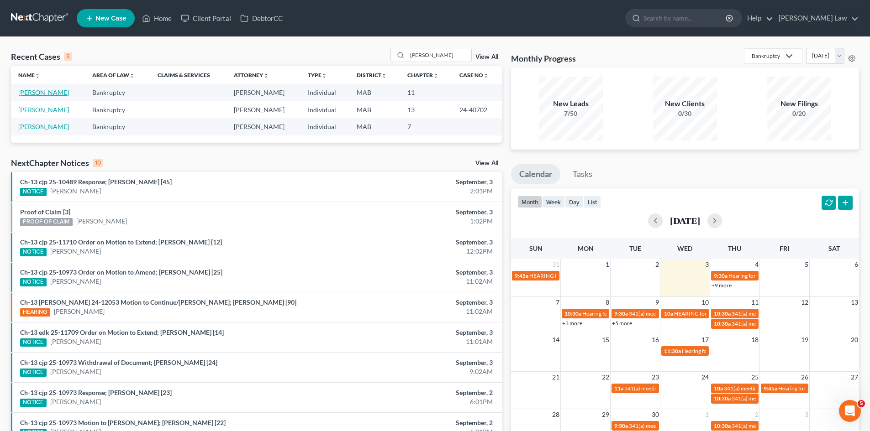
click at [26, 96] on link "[PERSON_NAME]" at bounding box center [43, 93] width 51 height 8
select select "6"
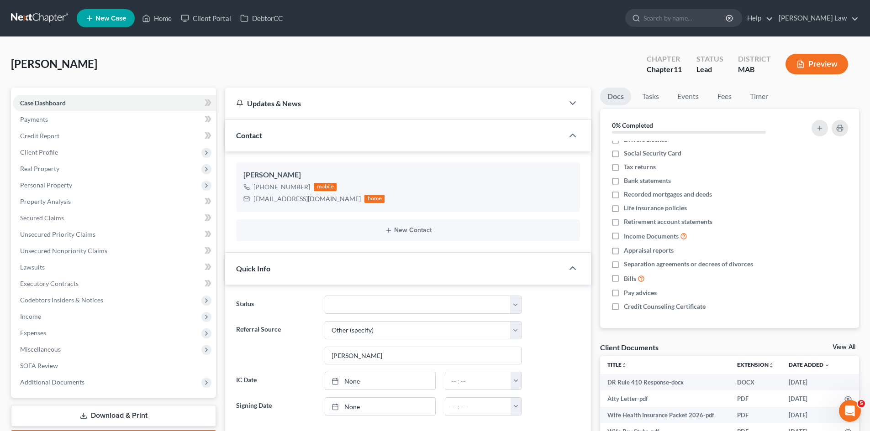
click at [44, 22] on link at bounding box center [40, 18] width 58 height 16
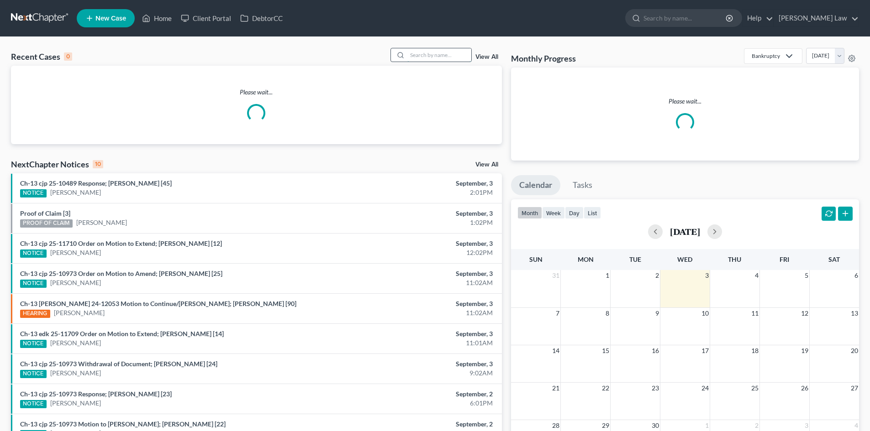
click at [418, 56] on input "search" at bounding box center [439, 54] width 64 height 13
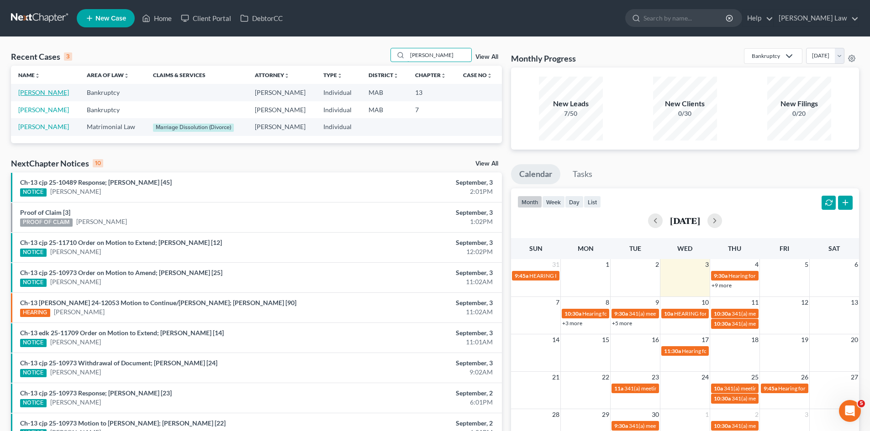
type input "donovan"
click at [37, 91] on link "[PERSON_NAME]" at bounding box center [43, 93] width 51 height 8
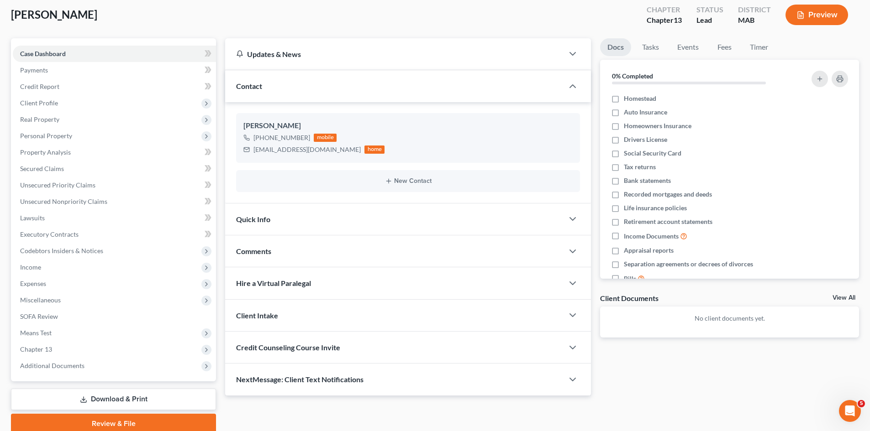
scroll to position [87, 0]
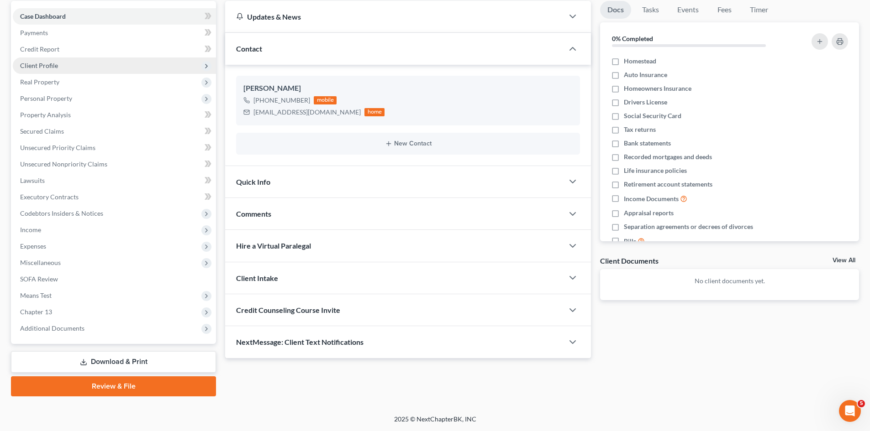
click at [56, 60] on span "Client Profile" at bounding box center [114, 66] width 203 height 16
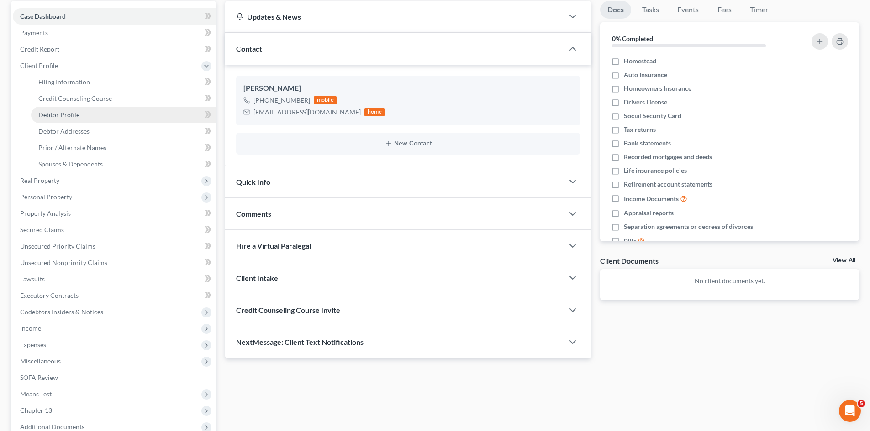
click at [73, 112] on span "Debtor Profile" at bounding box center [58, 115] width 41 height 8
select select "1"
select select "0"
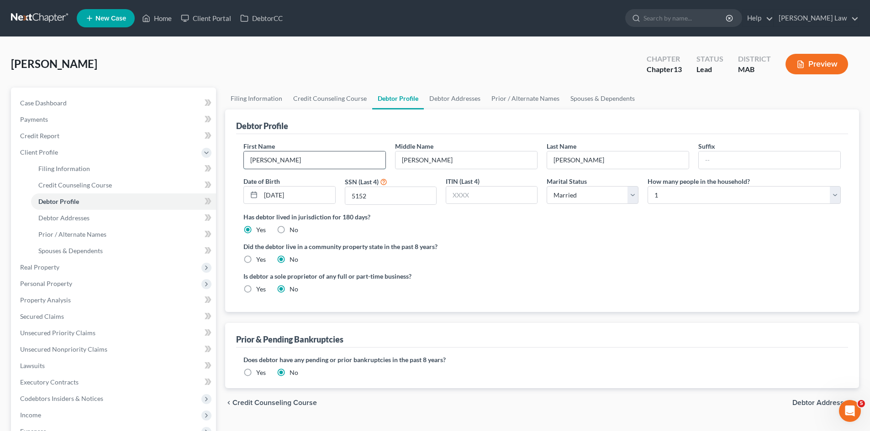
click at [297, 160] on input "[PERSON_NAME]" at bounding box center [315, 160] width 142 height 17
click at [491, 160] on input "[PERSON_NAME]" at bounding box center [466, 160] width 142 height 17
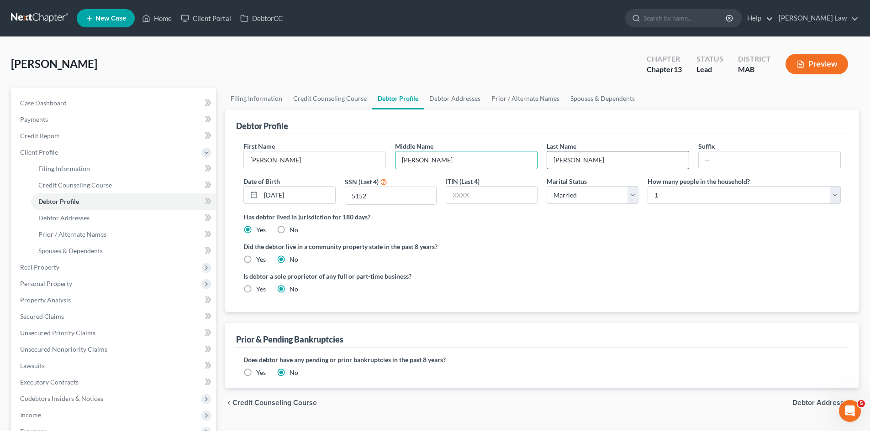
click at [678, 161] on input "Donovan" at bounding box center [618, 160] width 142 height 17
click at [91, 140] on link "Credit Report" at bounding box center [114, 136] width 203 height 16
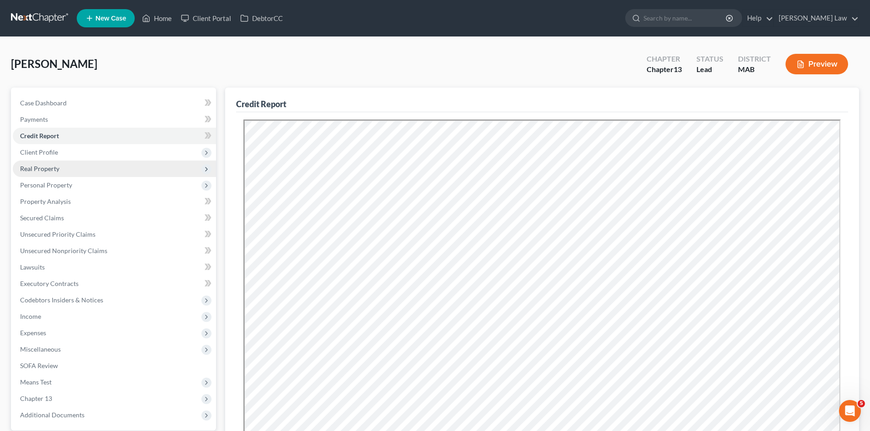
click at [87, 170] on span "Real Property" at bounding box center [114, 169] width 203 height 16
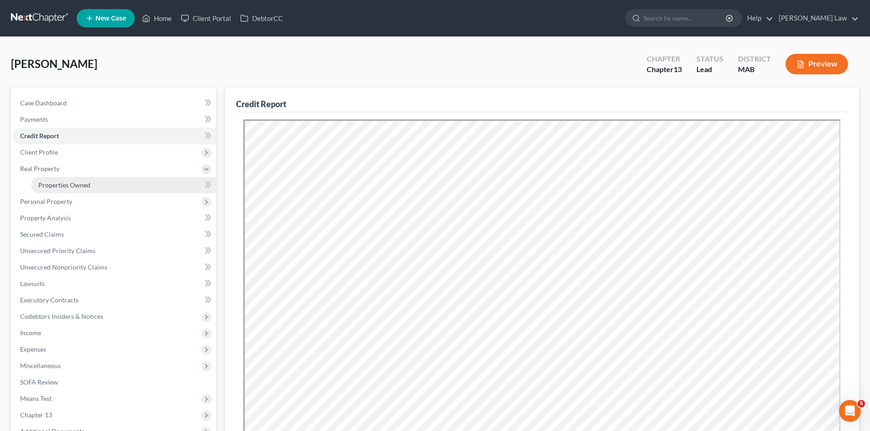
click at [81, 186] on span "Properties Owned" at bounding box center [64, 185] width 52 height 8
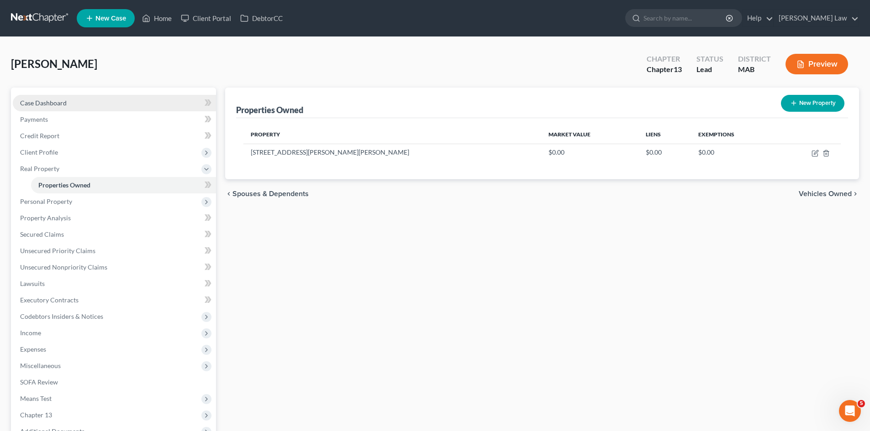
click at [88, 100] on link "Case Dashboard" at bounding box center [114, 103] width 203 height 16
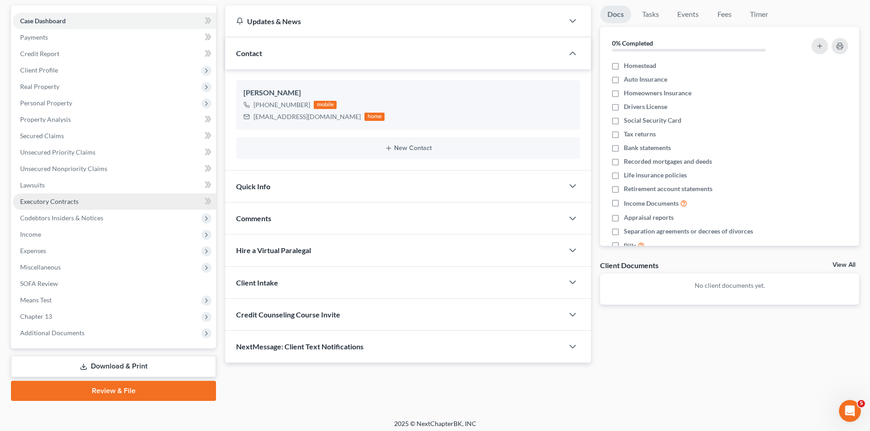
scroll to position [87, 0]
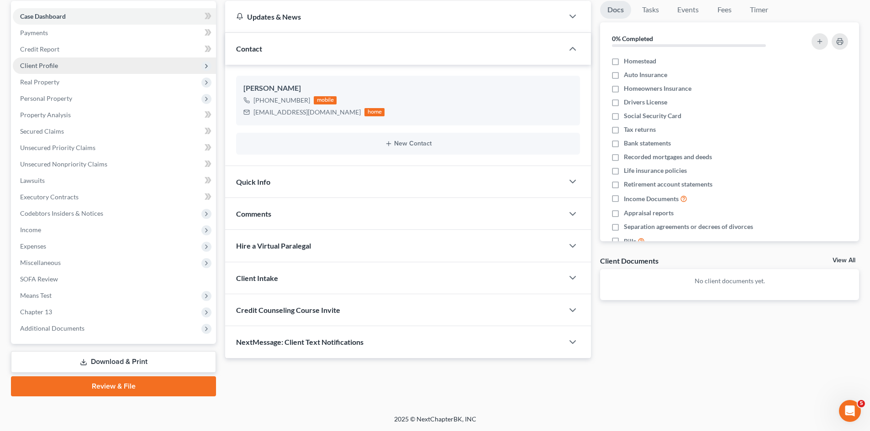
click at [39, 73] on span "Client Profile" at bounding box center [114, 66] width 203 height 16
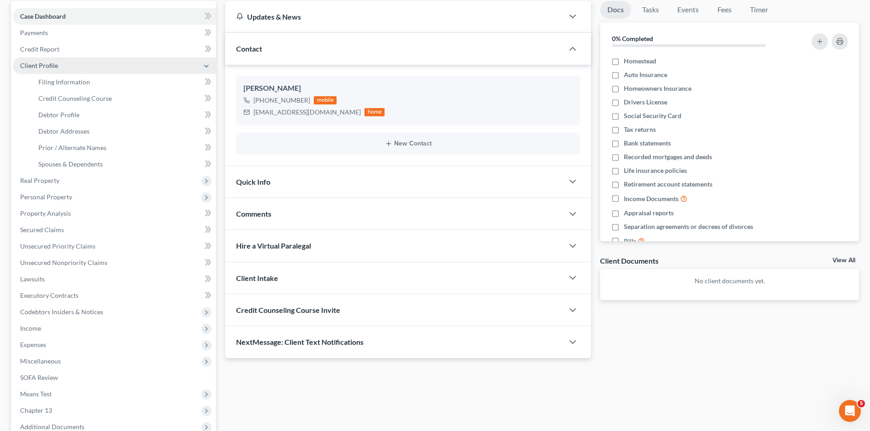
click at [40, 70] on span "Client Profile" at bounding box center [114, 66] width 203 height 16
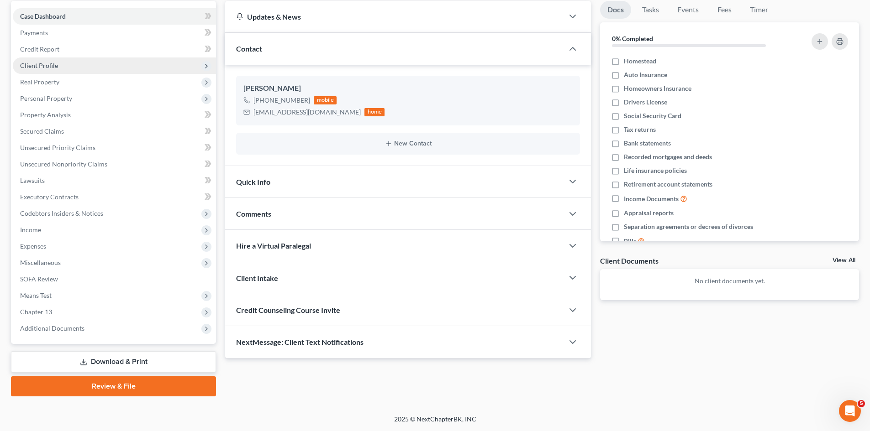
click at [57, 69] on span "Client Profile" at bounding box center [39, 66] width 38 height 8
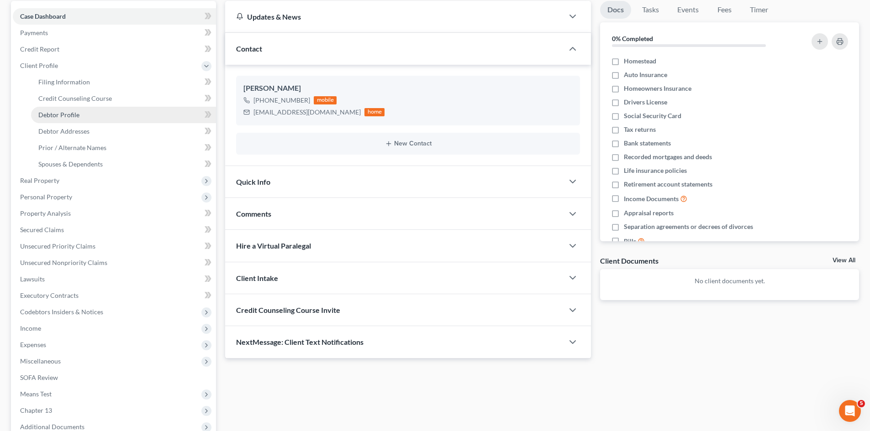
click at [63, 114] on span "Debtor Profile" at bounding box center [58, 115] width 41 height 8
select select "1"
select select "0"
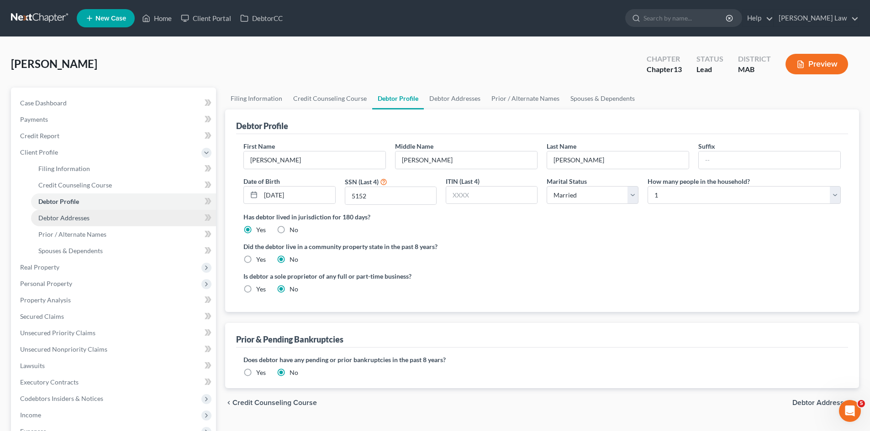
click at [63, 220] on span "Debtor Addresses" at bounding box center [63, 218] width 51 height 8
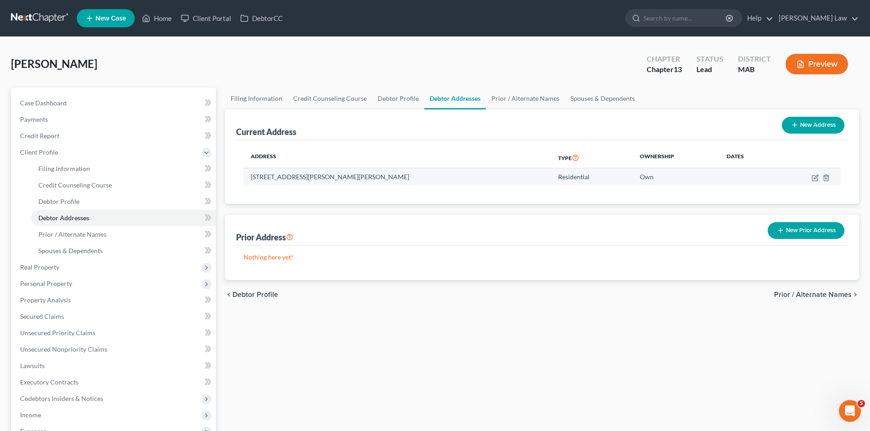
click at [289, 178] on td "21 Rollings Hill Drive, East Bridgewater, MA 02333" at bounding box center [396, 176] width 307 height 17
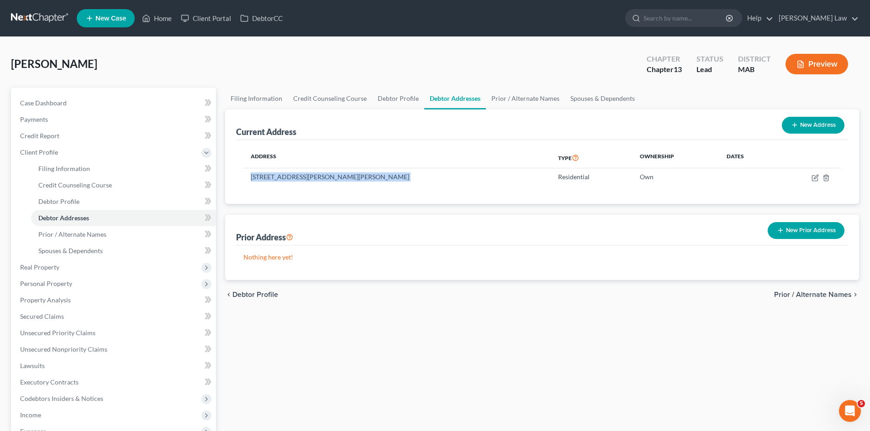
copy td "21 Rollings Hill Drive, East Bridgewater, MA 02333"
drag, startPoint x: 76, startPoint y: 99, endPoint x: 168, endPoint y: 138, distance: 99.4
click at [76, 99] on link "Case Dashboard" at bounding box center [114, 103] width 203 height 16
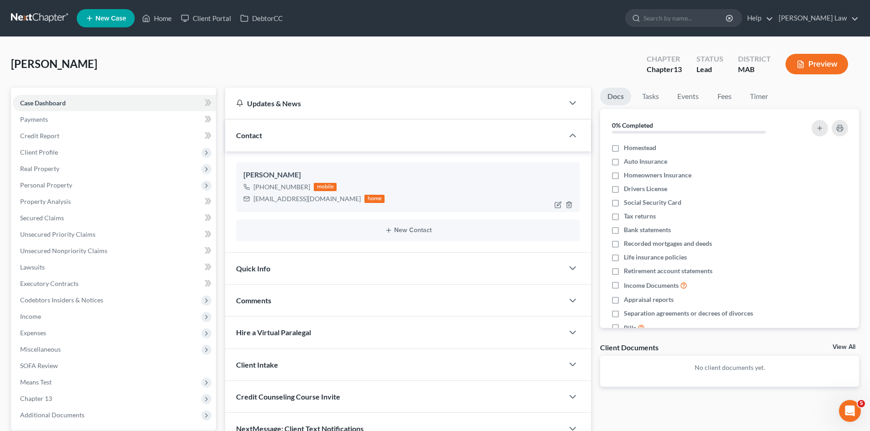
click at [272, 179] on div "Sean Donovan" at bounding box center [407, 175] width 329 height 11
copy div "Sean Donovan"
click at [251, 172] on div "Sean Donovan" at bounding box center [407, 175] width 329 height 11
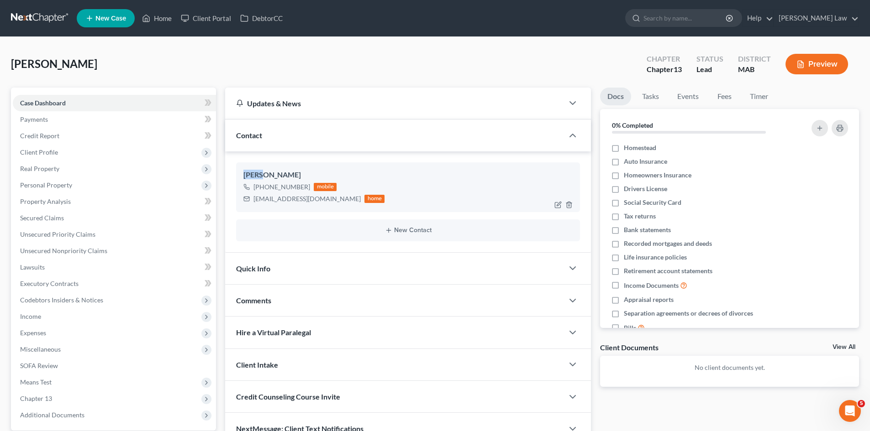
click at [251, 172] on div "Sean Donovan" at bounding box center [407, 175] width 329 height 11
copy div "Sean"
click at [250, 175] on div "Sean Donovan" at bounding box center [407, 175] width 329 height 11
click at [278, 169] on div "Sean Donovan +1 (774) 259-6339 mobile seanjdon@hotmail.com home" at bounding box center [408, 187] width 344 height 49
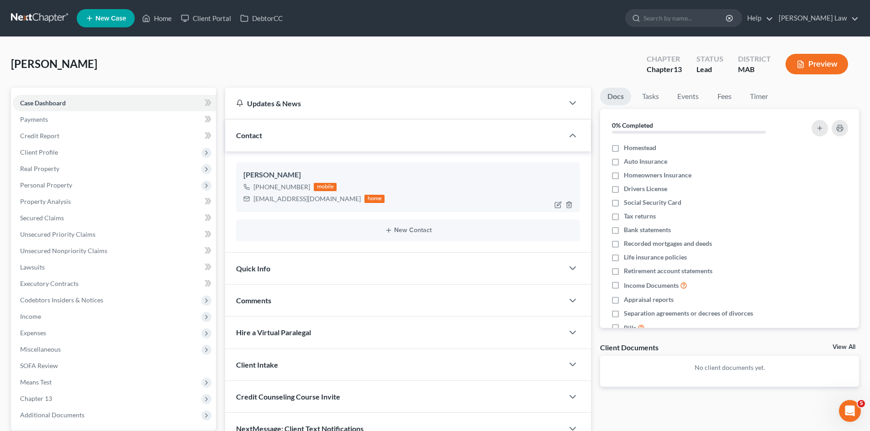
click at [278, 172] on div "Sean Donovan" at bounding box center [407, 175] width 329 height 11
copy div "Donovan"
click at [46, 151] on span "Client Profile" at bounding box center [39, 152] width 38 height 8
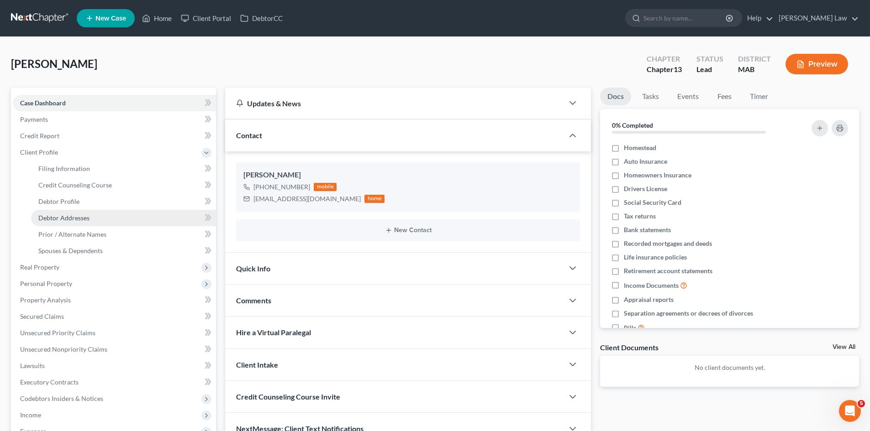
click at [63, 218] on span "Debtor Addresses" at bounding box center [63, 218] width 51 height 8
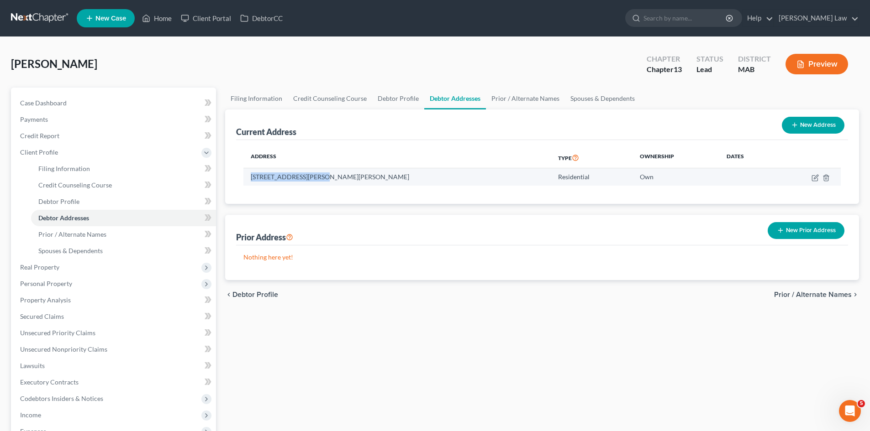
drag, startPoint x: 248, startPoint y: 177, endPoint x: 308, endPoint y: 179, distance: 59.9
click at [308, 179] on td "21 Rollings Hill Drive, East Bridgewater, MA 02333" at bounding box center [396, 176] width 307 height 17
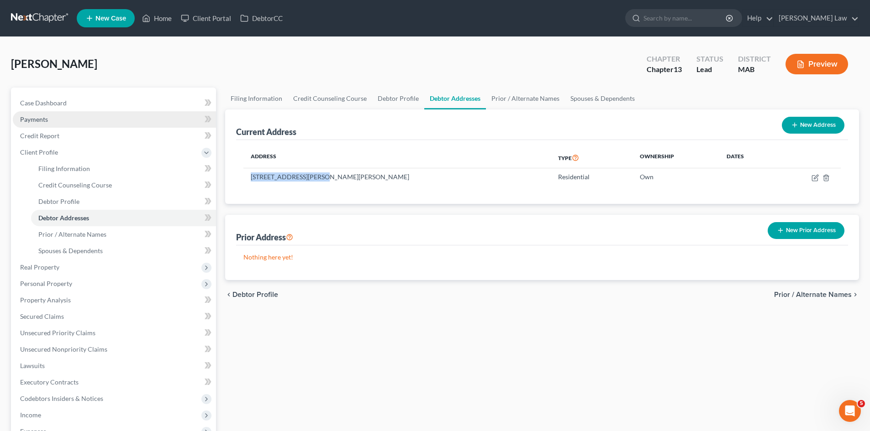
click at [26, 126] on link "Payments" at bounding box center [114, 119] width 203 height 16
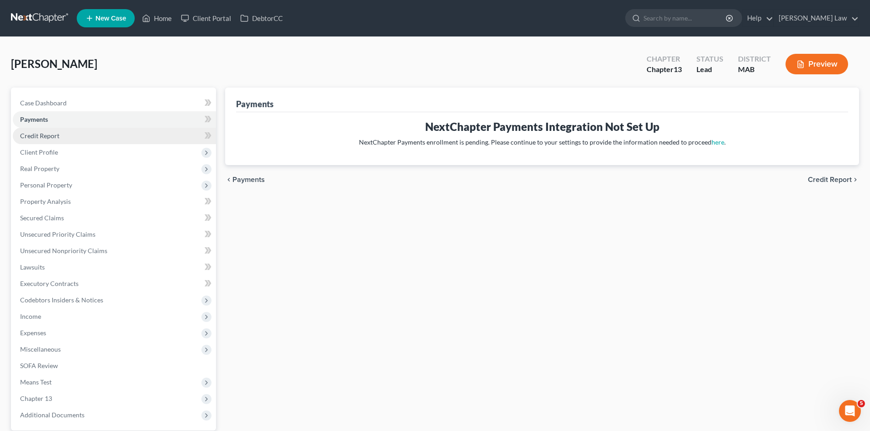
click at [31, 132] on span "Credit Report" at bounding box center [39, 136] width 39 height 8
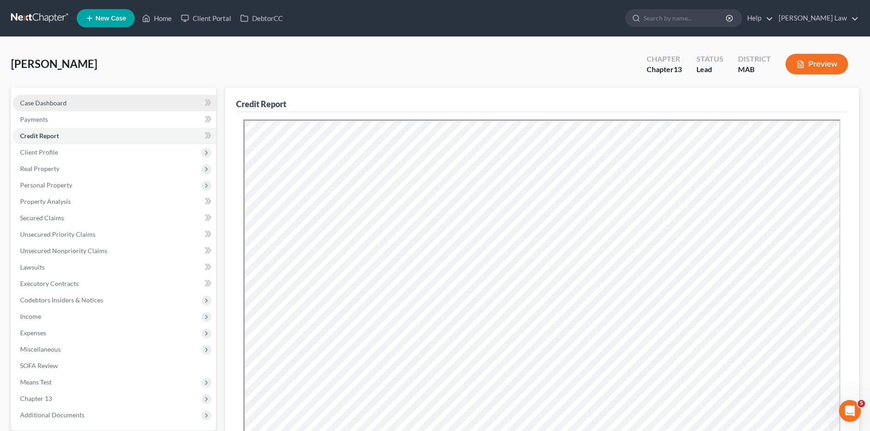
click at [63, 95] on link "Case Dashboard" at bounding box center [114, 103] width 203 height 16
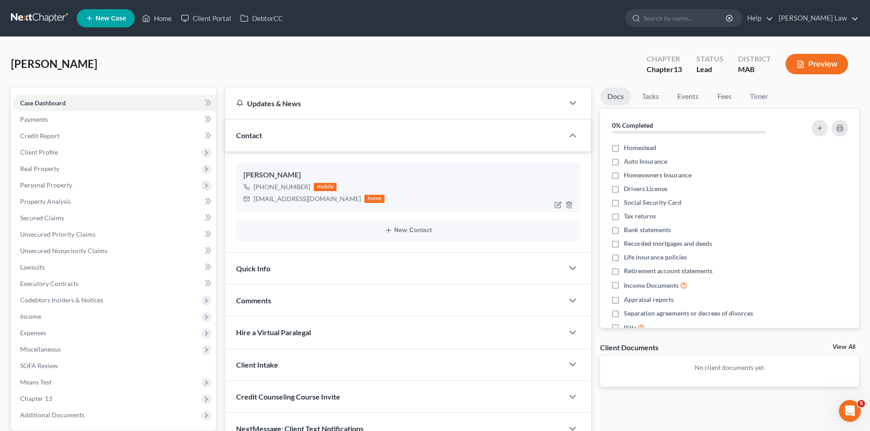
drag, startPoint x: 286, startPoint y: 189, endPoint x: 262, endPoint y: 189, distance: 24.2
click at [262, 189] on div "+1 (774) 259-6339 mobile" at bounding box center [313, 187] width 141 height 12
copy div "(774) 259-6339"
click at [287, 198] on div "seanjdon@hotmail.com" at bounding box center [306, 199] width 107 height 9
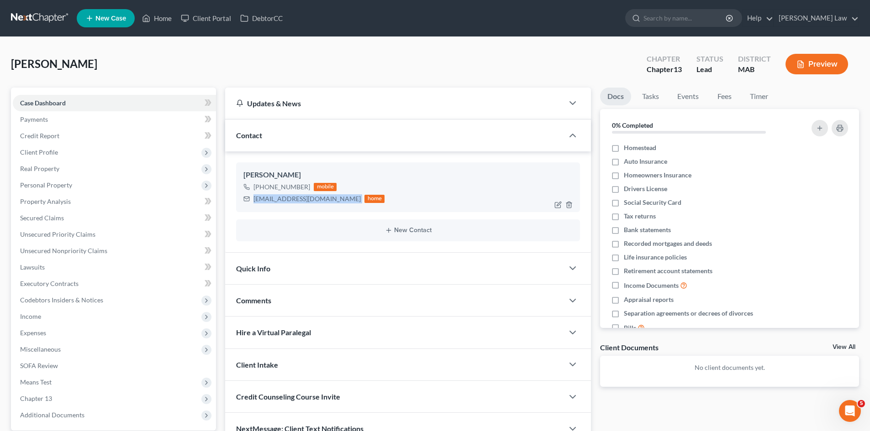
click at [287, 198] on div "seanjdon@hotmail.com" at bounding box center [306, 199] width 107 height 9
copy div "seanjdon@hotmail.com"
drag, startPoint x: 67, startPoint y: 152, endPoint x: 69, endPoint y: 195, distance: 43.0
click at [67, 152] on span "Client Profile" at bounding box center [114, 152] width 203 height 16
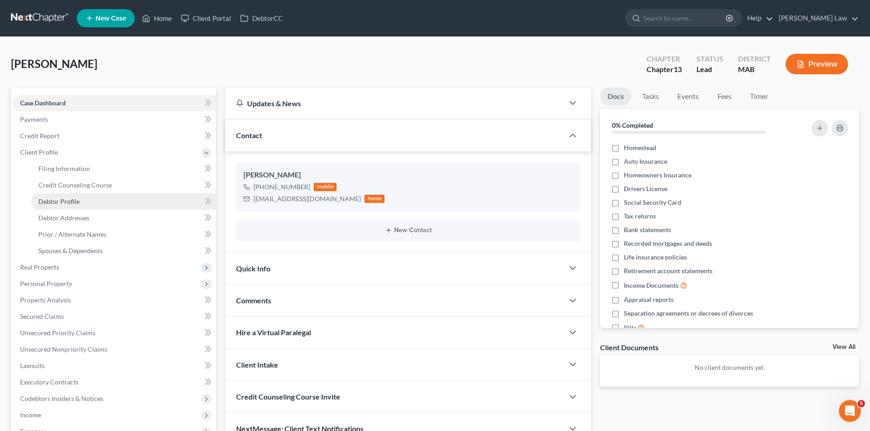
click at [67, 198] on span "Debtor Profile" at bounding box center [58, 202] width 41 height 8
select select "1"
select select "0"
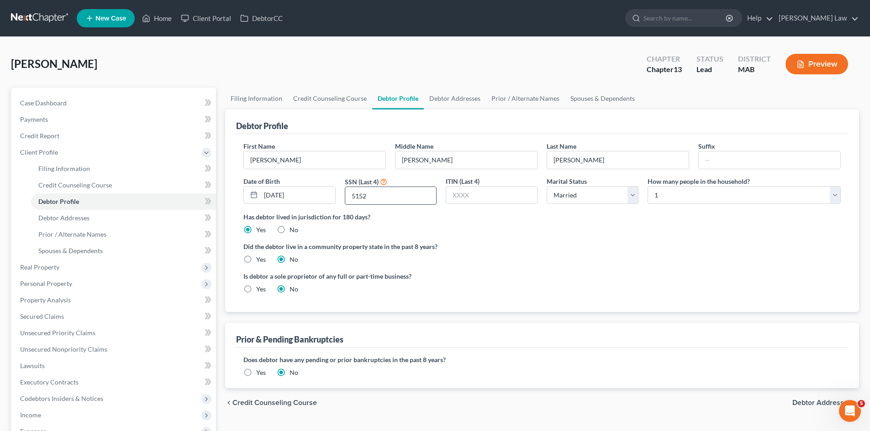
click at [379, 196] on input "5152" at bounding box center [390, 195] width 91 height 17
drag, startPoint x: 110, startPoint y: 219, endPoint x: 184, endPoint y: 217, distance: 73.5
click at [110, 219] on link "Debtor Addresses" at bounding box center [123, 218] width 185 height 16
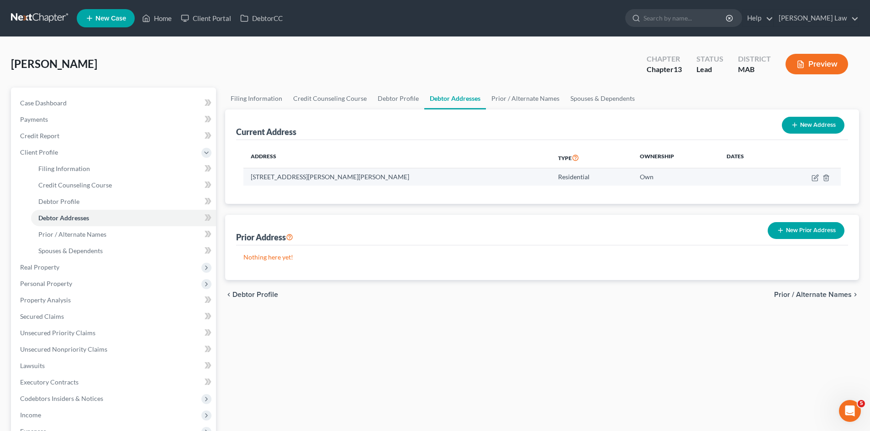
click at [382, 180] on td "21 Rollings Hill Drive, East Bridgewater, MA 02333" at bounding box center [396, 176] width 307 height 17
copy td "02333"
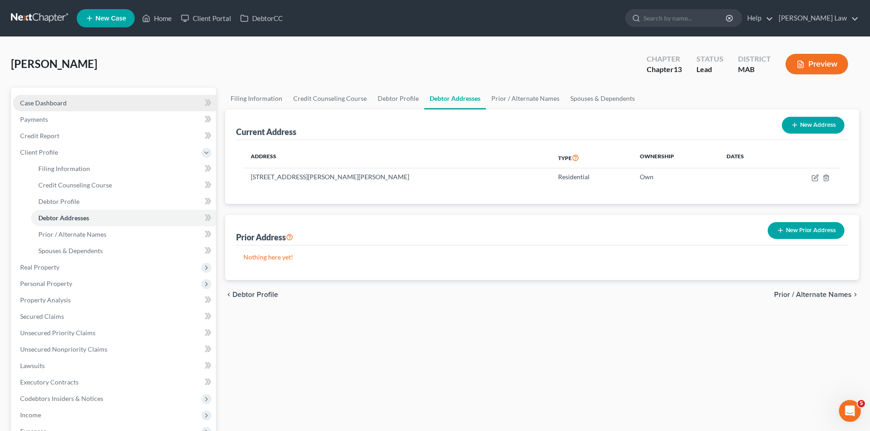
click at [67, 101] on link "Case Dashboard" at bounding box center [114, 103] width 203 height 16
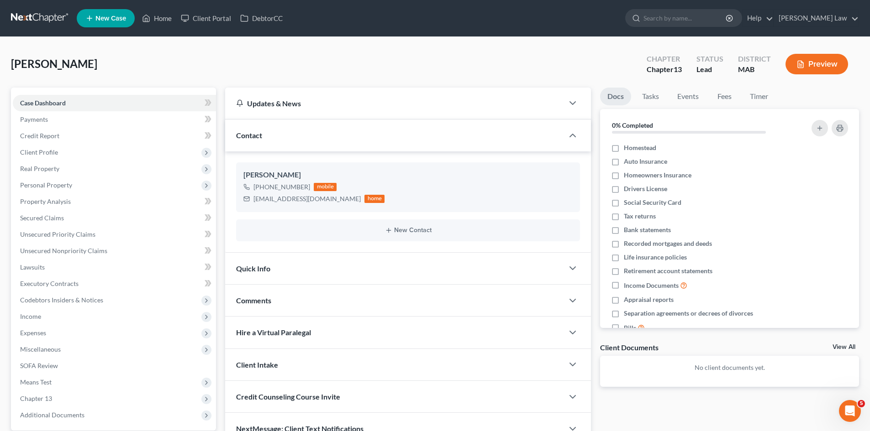
click at [46, 13] on link at bounding box center [40, 18] width 58 height 16
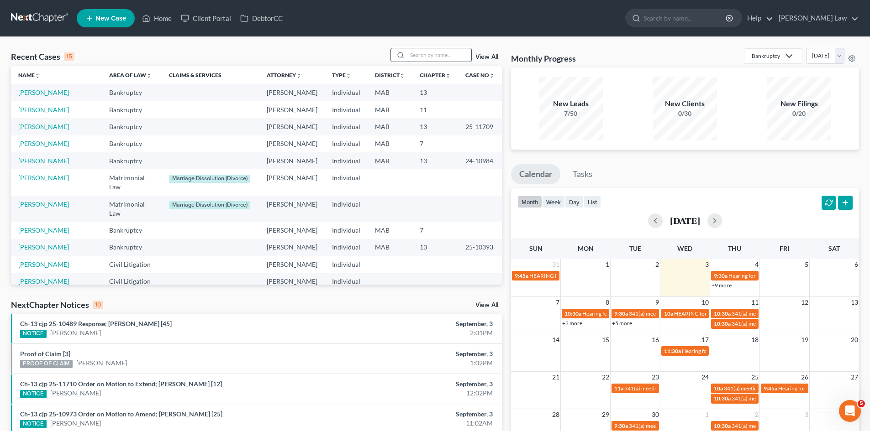
click at [439, 60] on input "search" at bounding box center [439, 54] width 64 height 13
type input "j"
click at [87, 18] on icon at bounding box center [89, 18] width 8 height 11
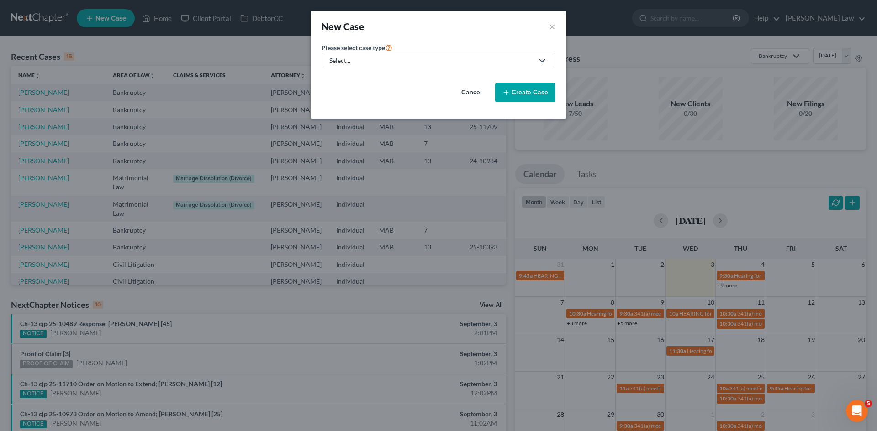
click at [406, 64] on div "Select..." at bounding box center [431, 60] width 204 height 9
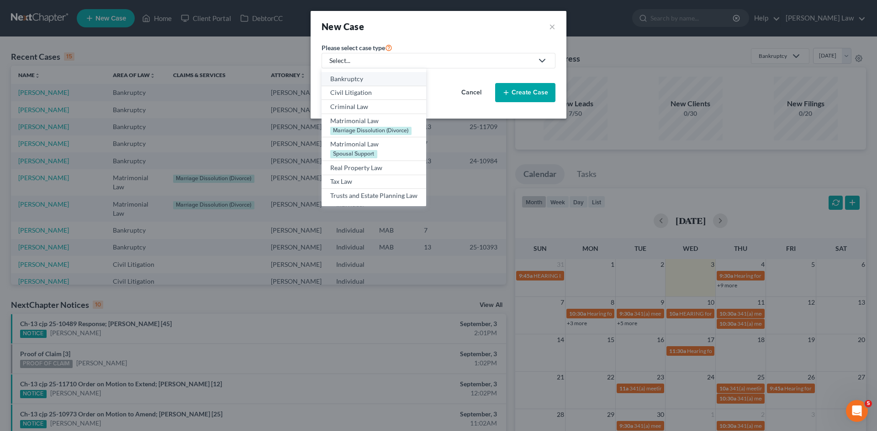
click at [363, 78] on div "Bankruptcy" at bounding box center [373, 78] width 87 height 9
select select "39"
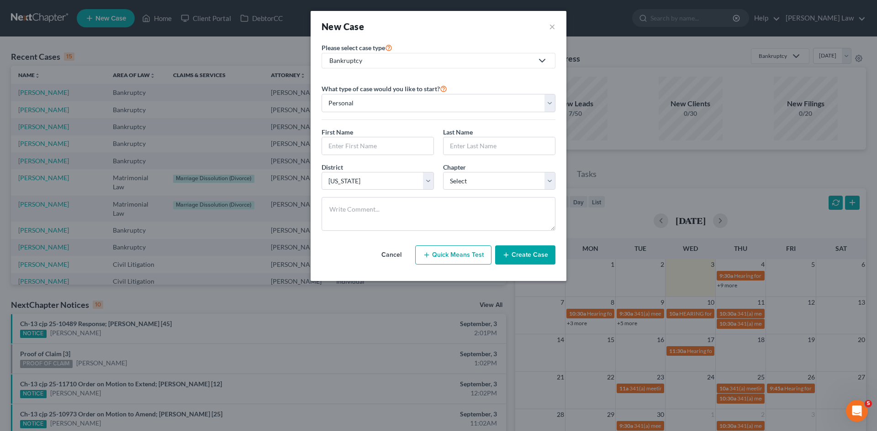
drag, startPoint x: 354, startPoint y: 63, endPoint x: 359, endPoint y: 84, distance: 21.6
click at [354, 63] on div "Bankruptcy" at bounding box center [431, 60] width 204 height 9
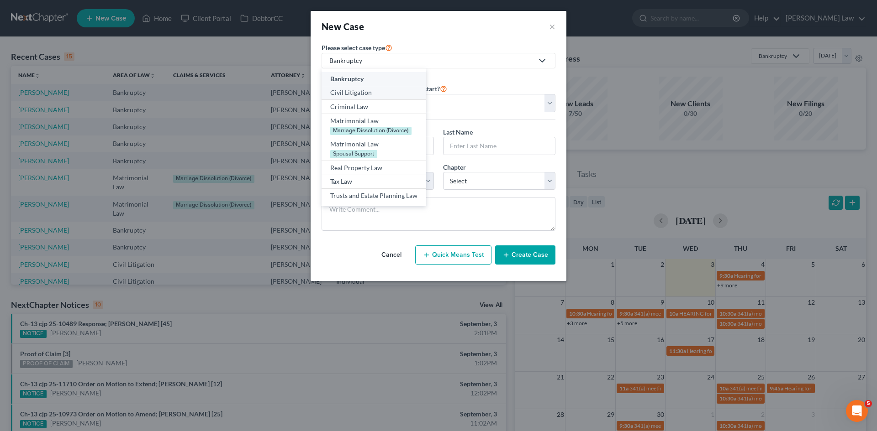
click at [347, 92] on div "Civil Litigation" at bounding box center [373, 92] width 87 height 9
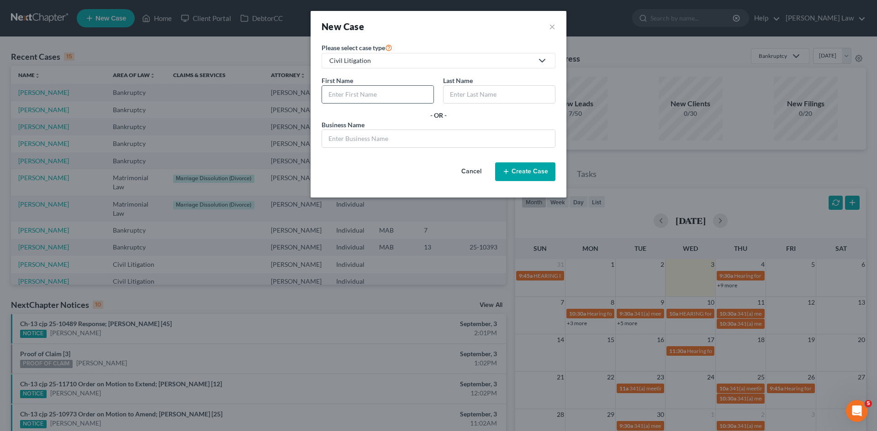
click at [347, 103] on div at bounding box center [377, 94] width 112 height 18
click at [352, 95] on input "text" at bounding box center [377, 94] width 111 height 17
type input "Derin"
type input "Johnson"
click at [554, 171] on button "Create Case" at bounding box center [525, 172] width 60 height 19
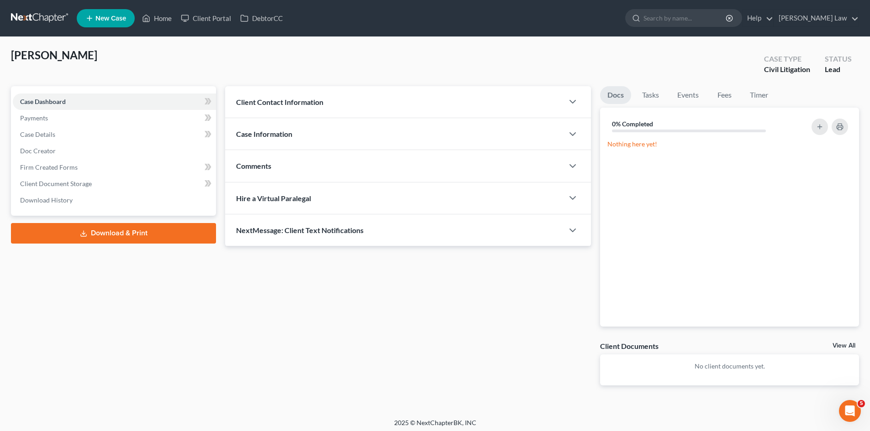
click at [842, 347] on link "View All" at bounding box center [843, 346] width 23 height 6
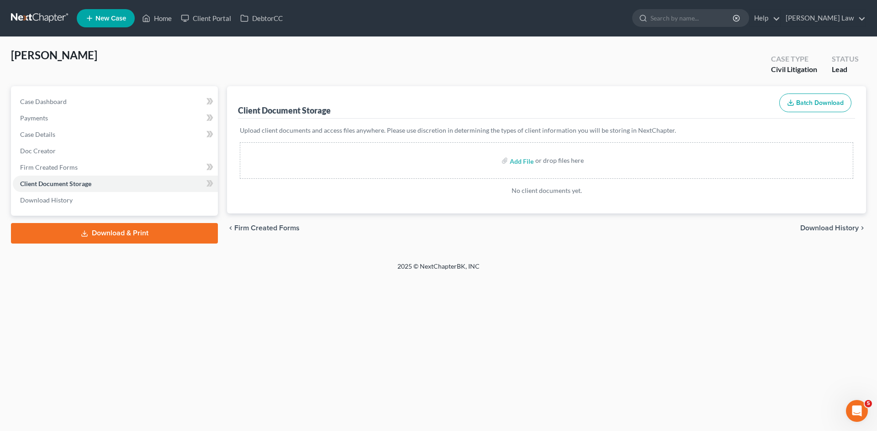
click at [85, 89] on div "Case Dashboard Payments Invoices Payments Payments Case Details Doc Creator" at bounding box center [114, 151] width 207 height 130
click at [85, 96] on link "Case Dashboard" at bounding box center [115, 102] width 205 height 16
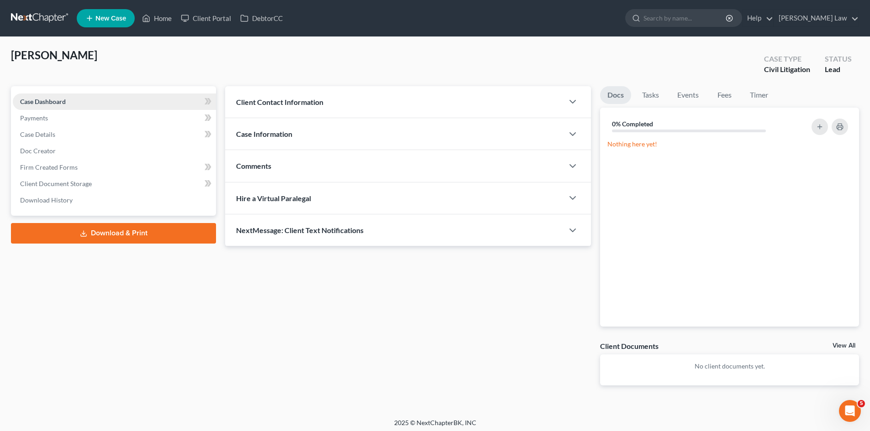
click at [100, 102] on link "Case Dashboard" at bounding box center [114, 102] width 203 height 16
click at [297, 168] on div "Comments" at bounding box center [394, 166] width 338 height 32
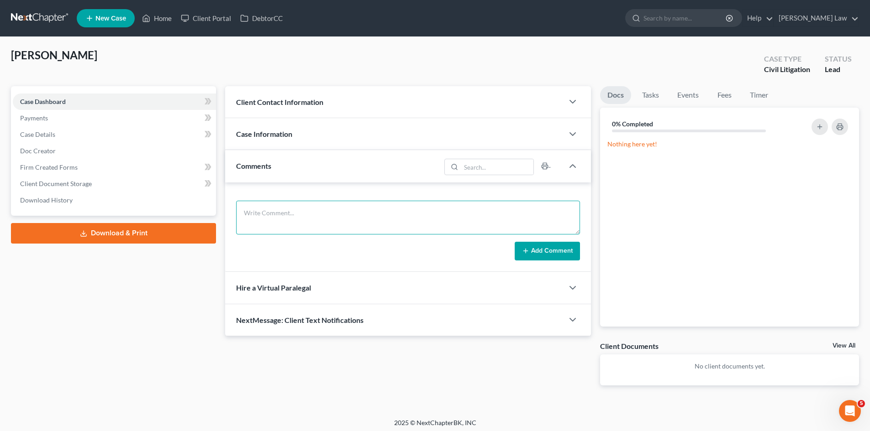
click at [320, 205] on textarea at bounding box center [408, 218] width 344 height 34
paste textarea "River Heights Capital, LLC v. Derin M. Johnson Docket No. 2501CV002107EF Boston…"
paste textarea "5 Cherry Hill DrCarver, MA 02330"
click at [304, 218] on textarea "River Heights Capital, LLC v. Derin M. Johnson Docket No. 2501CV002107EF Boston…" at bounding box center [408, 218] width 344 height 34
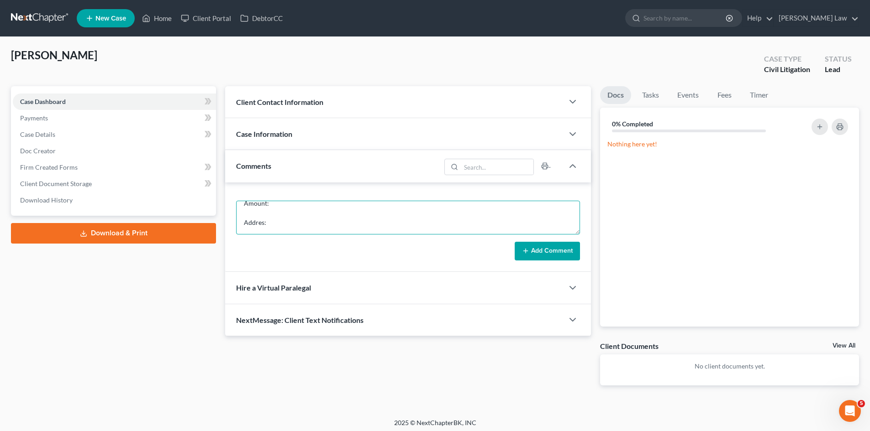
paste textarea "5 Cherry Hill DrCarver, MA 02330"
click at [263, 221] on textarea "River Heights Capital, LLC v. Derin M. Johnson Docket No. 2501CV002107EF Boston…" at bounding box center [408, 218] width 344 height 34
click at [372, 237] on form "River Heights Capital, LLC v. Derin M. Johnson Docket No. 2501CV002107EF Boston…" at bounding box center [408, 231] width 344 height 60
click at [373, 222] on textarea "River Heights Capital, LLC v. Derin M. Johnson Docket No. 2501CV002107EF Boston…" at bounding box center [408, 218] width 344 height 34
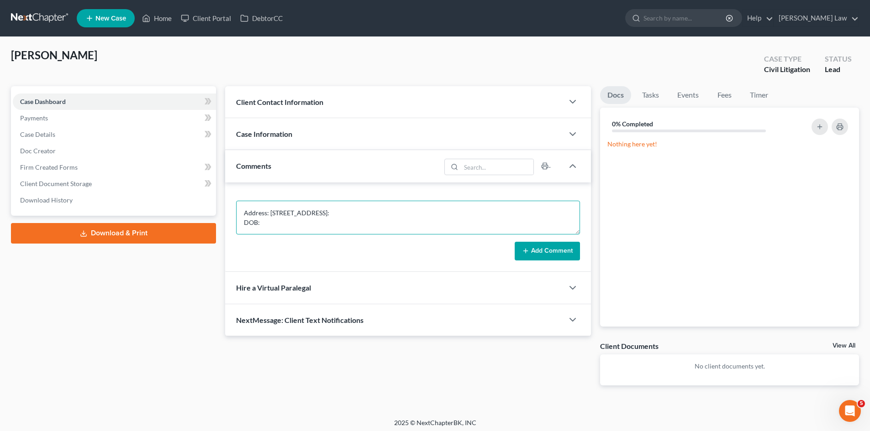
paste textarea "Orlans Law Group PLLC PO Box 5041 Troy MI 48007 Tel. (888)502-1404 Email: mafil…"
drag, startPoint x: 263, startPoint y: 222, endPoint x: 240, endPoint y: 222, distance: 22.8
click at [240, 222] on textarea "River Heights Capital, LLC v. Derin M. Johnson Docket No. 2501CV002107EF Boston…" at bounding box center [408, 218] width 344 height 34
click at [258, 230] on textarea "River Heights Capital, LLC v. Derin M. Johnson Docket No. 2501CV002107EF Boston…" at bounding box center [408, 218] width 344 height 34
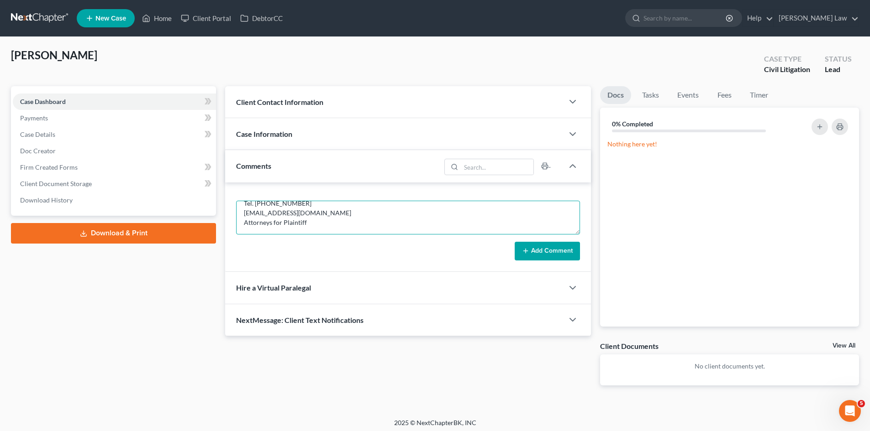
click at [258, 230] on textarea "River Heights Capital, LLC v. Derin M. Johnson Docket No. 2501CV002107EF Boston…" at bounding box center [408, 218] width 344 height 34
drag, startPoint x: 255, startPoint y: 212, endPoint x: 241, endPoint y: 212, distance: 13.7
click at [241, 212] on textarea "River Heights Capital, LLC v. Derin M. Johnson Docket No. 2501CV002107EF Boston…" at bounding box center [408, 218] width 344 height 34
click at [243, 212] on textarea "River Heights Capital, LLC v. Derin M. Johnson Docket No. 2501CV002107EF Boston…" at bounding box center [408, 218] width 344 height 34
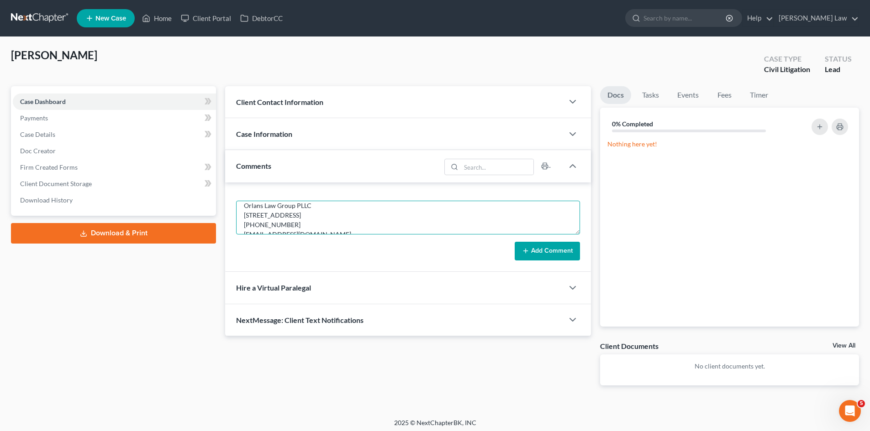
scroll to position [94, 0]
click at [255, 218] on textarea "River Heights Capital, LLC v. Derin M. Johnson Docket No. 2501CV002107EF Boston…" at bounding box center [408, 218] width 344 height 34
paste textarea "Grace Marie-Victoria Calamita,"
click at [330, 207] on textarea "River Heights Capital, LLC v. Derin M. Johnson Docket No. 2501CV002107EF Boston…" at bounding box center [408, 218] width 344 height 34
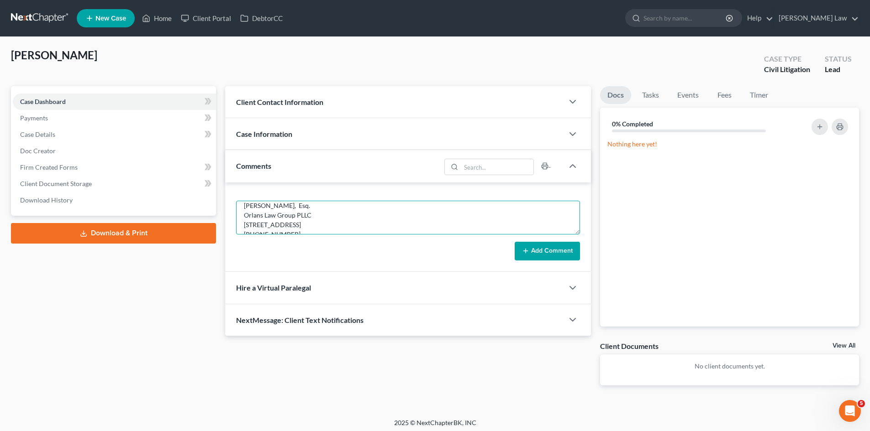
type textarea "River Heights Capital, LLC v. Derin M. Johnson Docket No. 2501CV002107EF Boston…"
click at [540, 254] on button "Add Comment" at bounding box center [547, 251] width 65 height 19
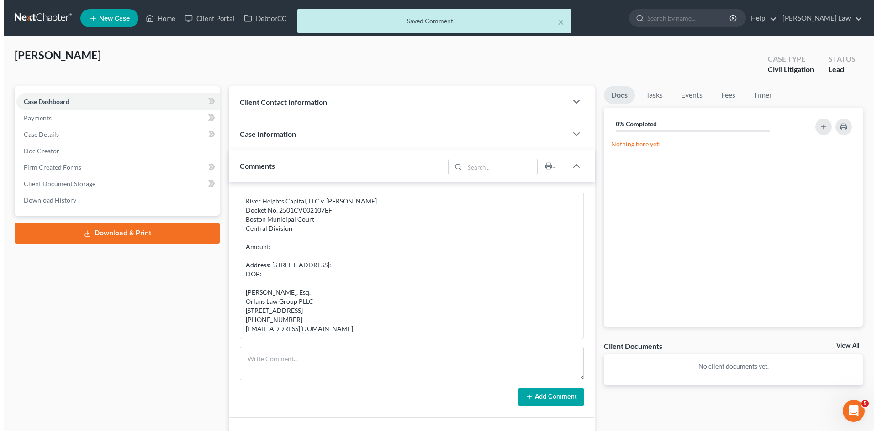
scroll to position [0, 0]
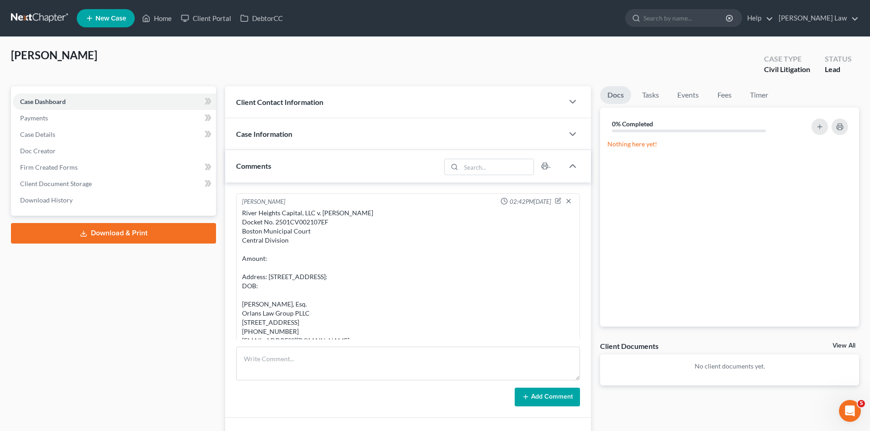
click at [303, 139] on div "Case Information" at bounding box center [394, 134] width 338 height 32
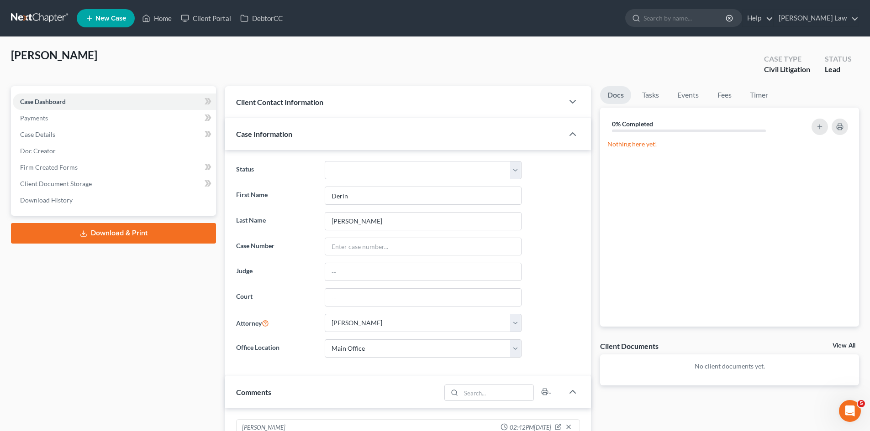
click at [317, 107] on div "Client Contact Information" at bounding box center [394, 102] width 338 height 32
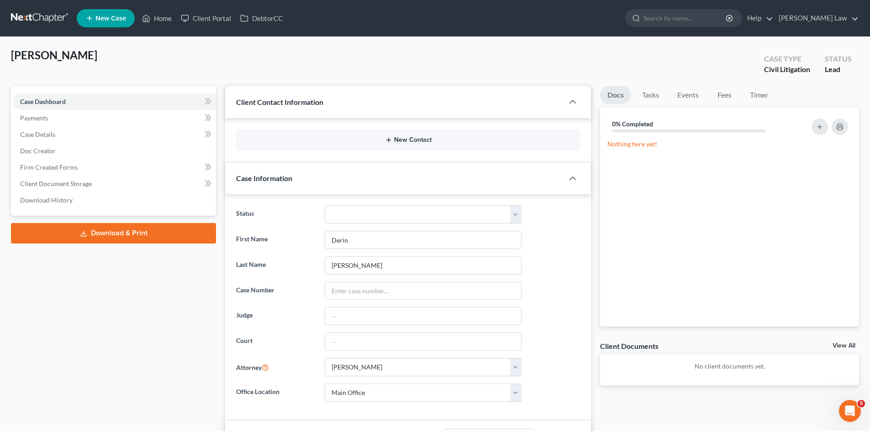
click at [390, 142] on icon "button" at bounding box center [388, 140] width 7 height 7
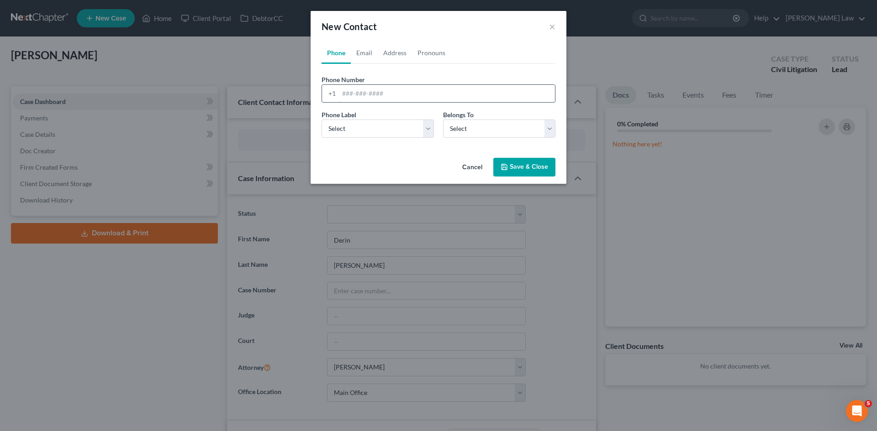
click at [393, 92] on input "tel" at bounding box center [447, 93] width 216 height 17
click at [361, 52] on link "Email" at bounding box center [364, 53] width 27 height 22
click at [370, 99] on input "email" at bounding box center [447, 93] width 216 height 17
paste input "derinj17@yahoo.com"
type input "derinj17@yahoo.com"
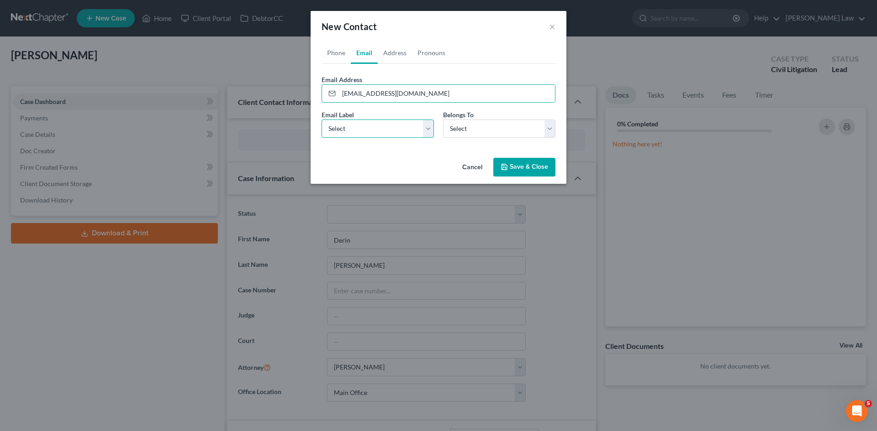
click at [356, 127] on select "Select Home Work Other" at bounding box center [377, 129] width 112 height 18
select select "0"
click at [321, 120] on select "Select Home Work Other" at bounding box center [377, 129] width 112 height 18
click at [454, 130] on select "Select Client Other" at bounding box center [499, 129] width 112 height 18
select select "0"
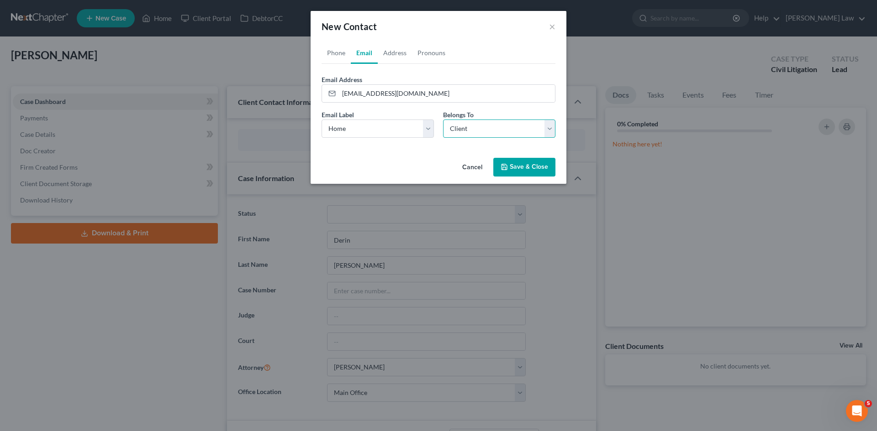
click at [443, 120] on select "Select Client Other" at bounding box center [499, 129] width 112 height 18
select select "0"
click at [337, 50] on link "Phone" at bounding box center [335, 53] width 29 height 22
drag, startPoint x: 400, startPoint y: 86, endPoint x: 388, endPoint y: 81, distance: 13.1
click at [400, 86] on input "tel" at bounding box center [447, 93] width 216 height 17
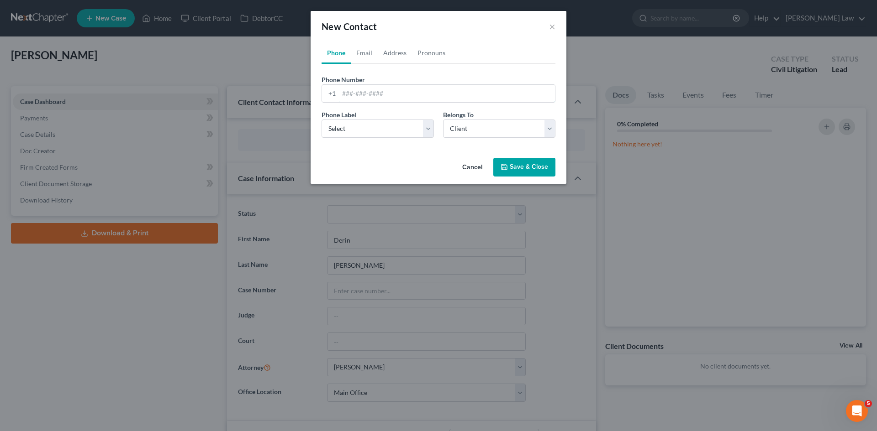
paste input "(339) 933-5511"
type input "(339) 933-5511"
click at [378, 57] on link "Address" at bounding box center [395, 53] width 34 height 22
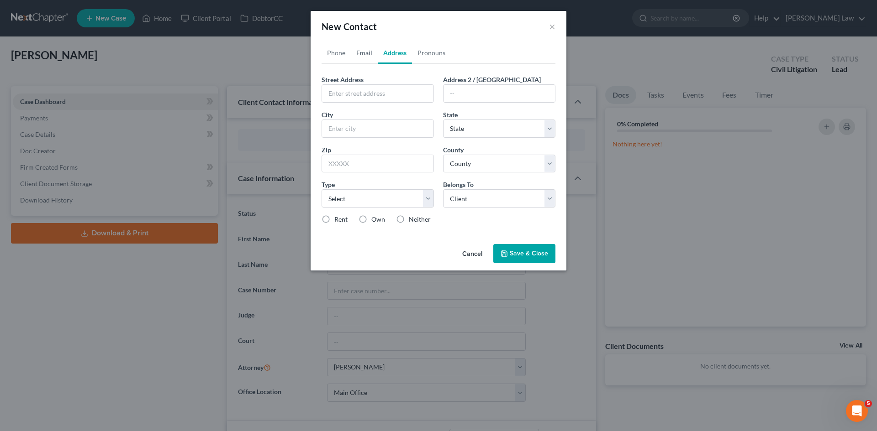
click at [367, 56] on link "Email" at bounding box center [364, 53] width 27 height 22
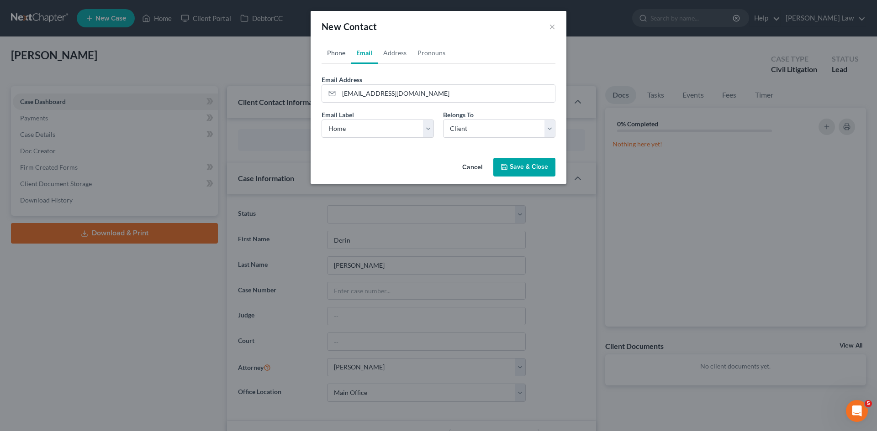
click at [337, 56] on link "Phone" at bounding box center [335, 53] width 29 height 22
click at [361, 125] on select "Select Mobile Home Work Other" at bounding box center [377, 129] width 112 height 18
select select "0"
click at [321, 120] on select "Select Mobile Home Work Other" at bounding box center [377, 129] width 112 height 18
click at [512, 156] on div "Cancel Save & Close" at bounding box center [438, 169] width 256 height 30
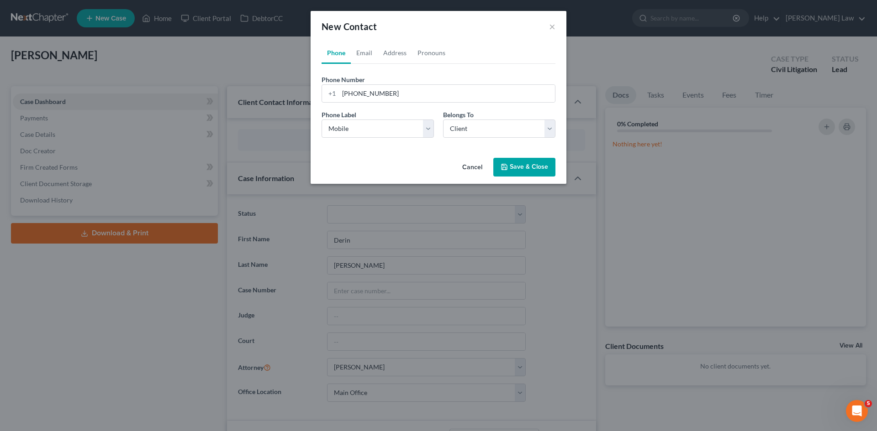
click at [512, 162] on button "Save & Close" at bounding box center [524, 167] width 62 height 19
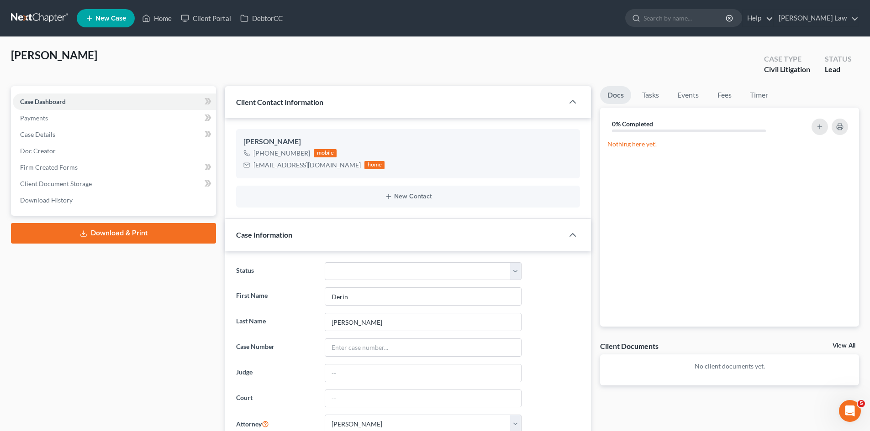
click at [837, 345] on link "View All" at bounding box center [843, 346] width 23 height 6
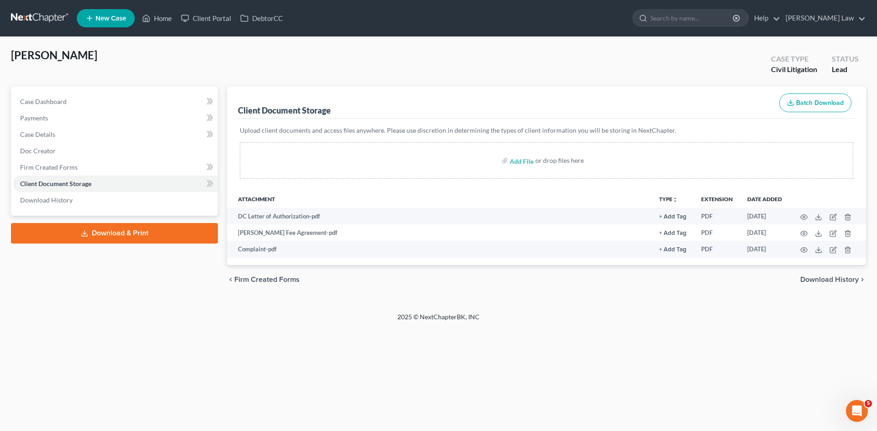
click at [63, 22] on link at bounding box center [40, 18] width 58 height 16
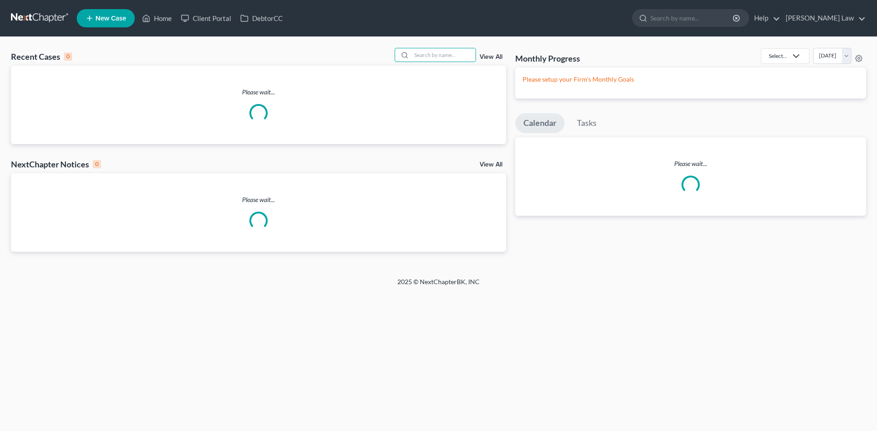
click at [413, 57] on input "search" at bounding box center [443, 54] width 64 height 13
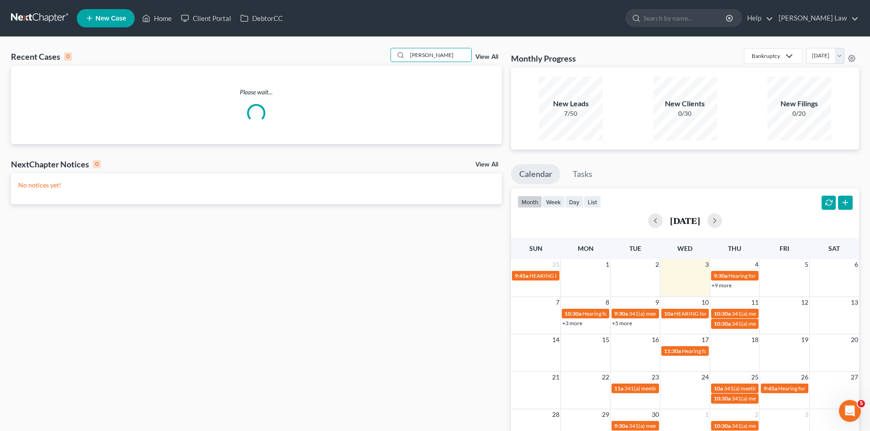
type input "[PERSON_NAME]"
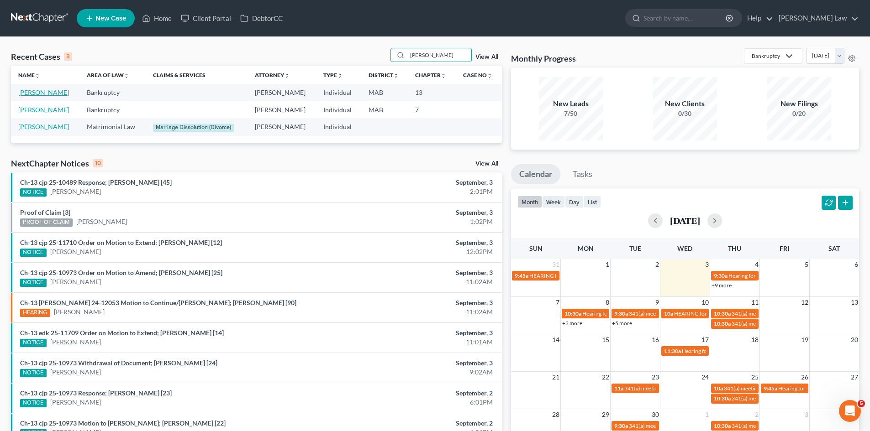
click at [44, 94] on link "[PERSON_NAME]" at bounding box center [43, 93] width 51 height 8
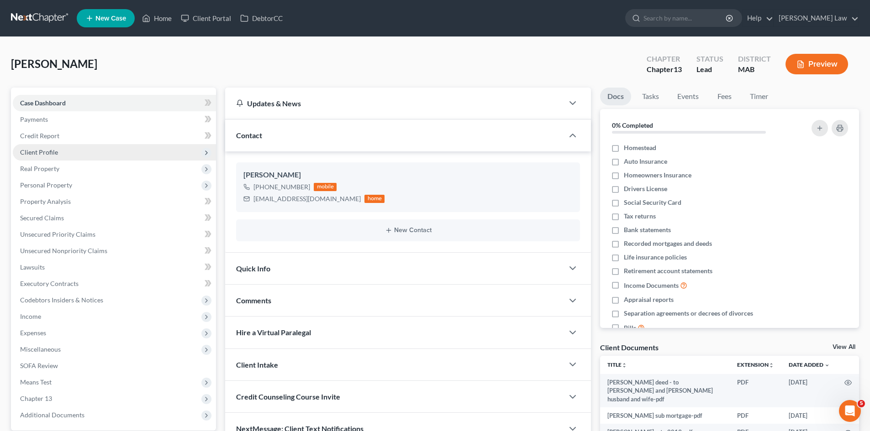
click at [68, 159] on span "Client Profile" at bounding box center [114, 152] width 203 height 16
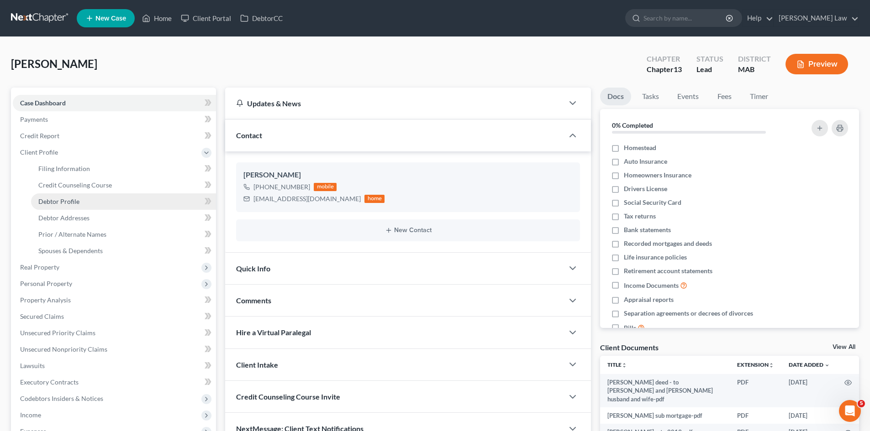
click at [77, 200] on span "Debtor Profile" at bounding box center [58, 202] width 41 height 8
select select "1"
select select "0"
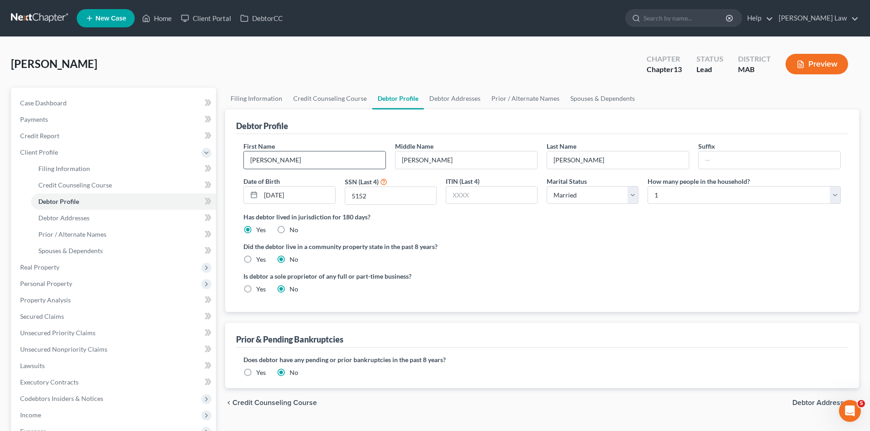
click at [324, 156] on input "[PERSON_NAME]" at bounding box center [315, 160] width 142 height 17
click at [53, 23] on link at bounding box center [40, 18] width 58 height 16
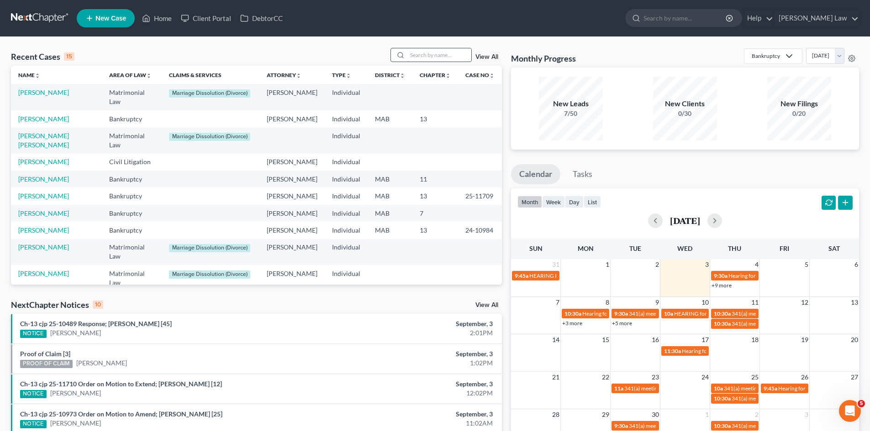
click at [431, 58] on input "search" at bounding box center [439, 54] width 64 height 13
click at [479, 61] on div "View All" at bounding box center [445, 55] width 111 height 14
click at [480, 57] on link "View All" at bounding box center [486, 57] width 23 height 6
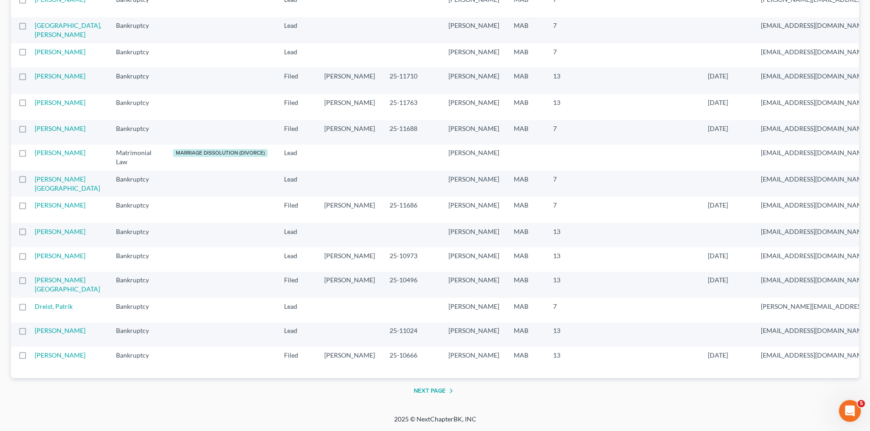
scroll to position [1545, 0]
click at [418, 394] on button "Next Page" at bounding box center [435, 391] width 43 height 11
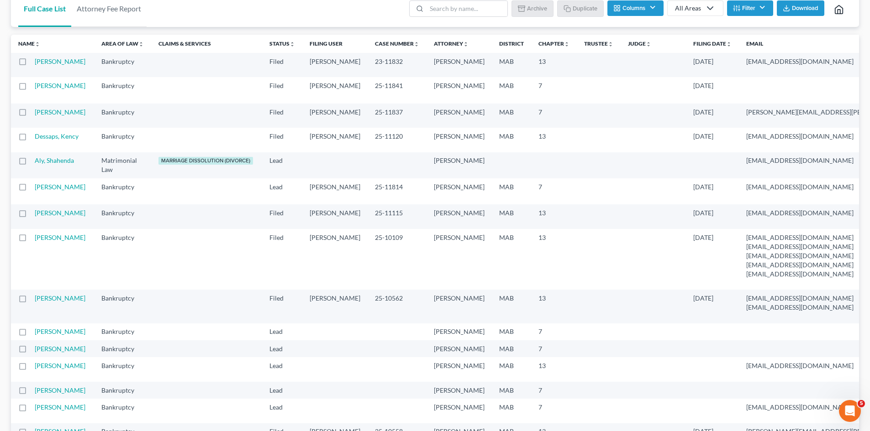
scroll to position [0, 0]
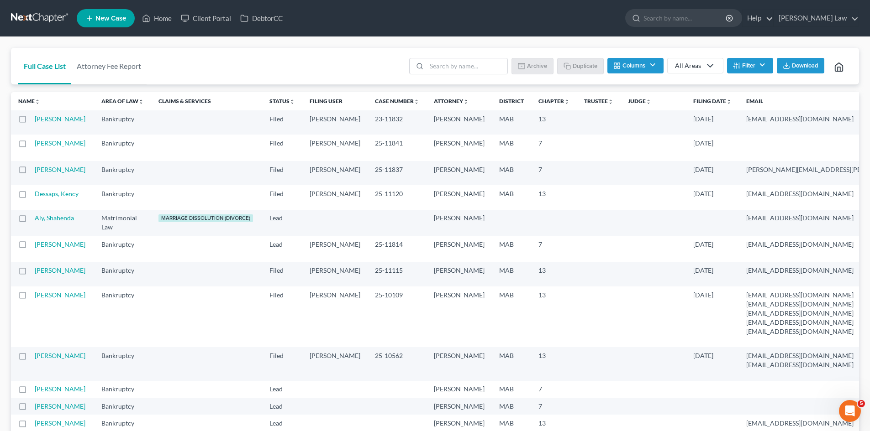
click at [41, 24] on link at bounding box center [40, 18] width 58 height 16
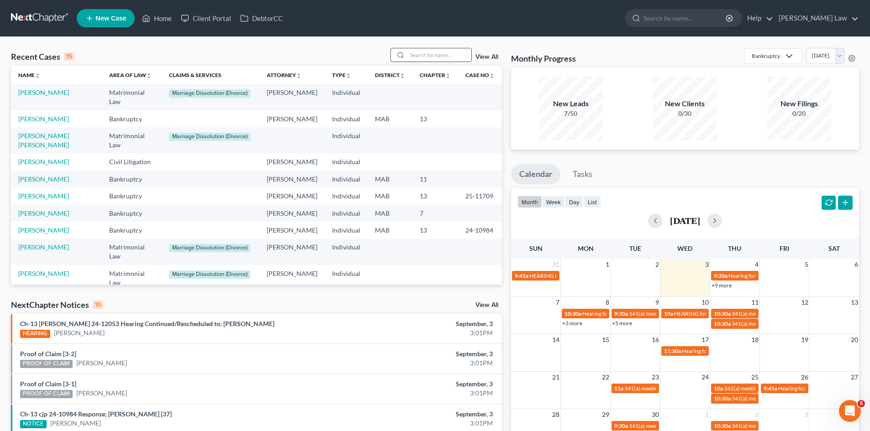
click at [433, 62] on input "search" at bounding box center [439, 54] width 64 height 13
click at [431, 59] on input "search" at bounding box center [439, 54] width 64 height 13
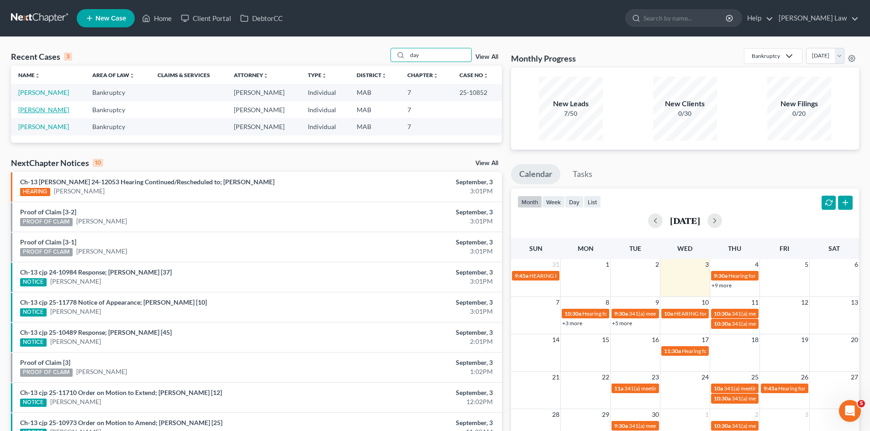
type input "day"
click at [32, 106] on link "[PERSON_NAME]" at bounding box center [43, 110] width 51 height 8
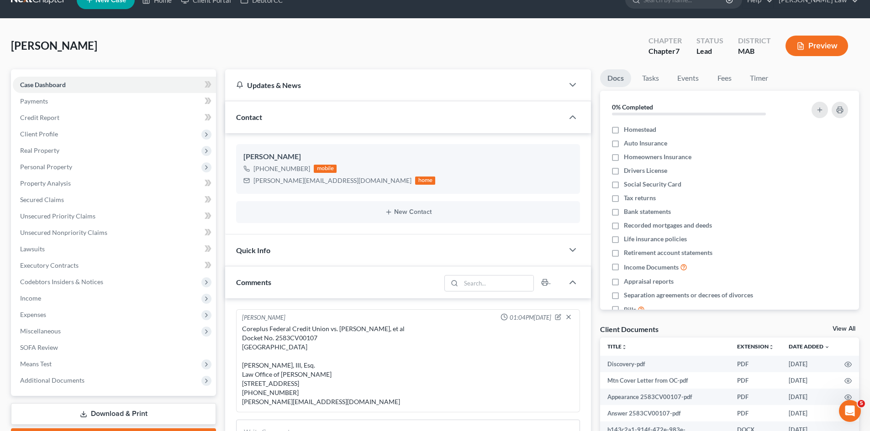
scroll to position [70, 0]
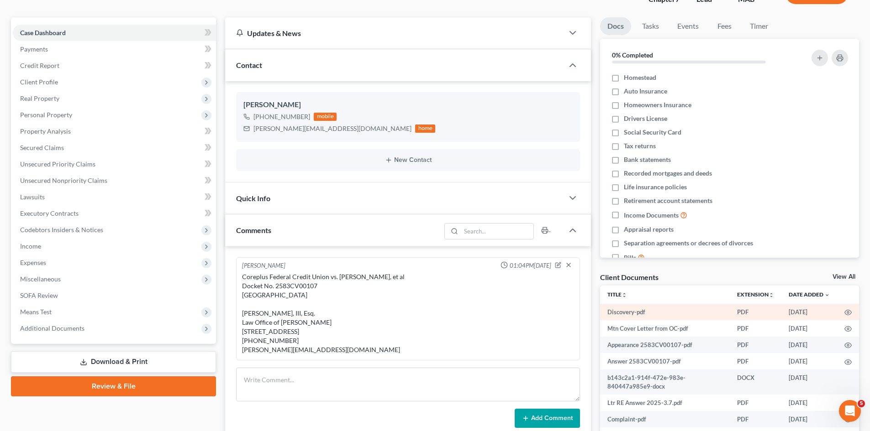
click at [845, 310] on td at bounding box center [848, 312] width 22 height 16
click at [844, 310] on icon "button" at bounding box center [847, 312] width 7 height 7
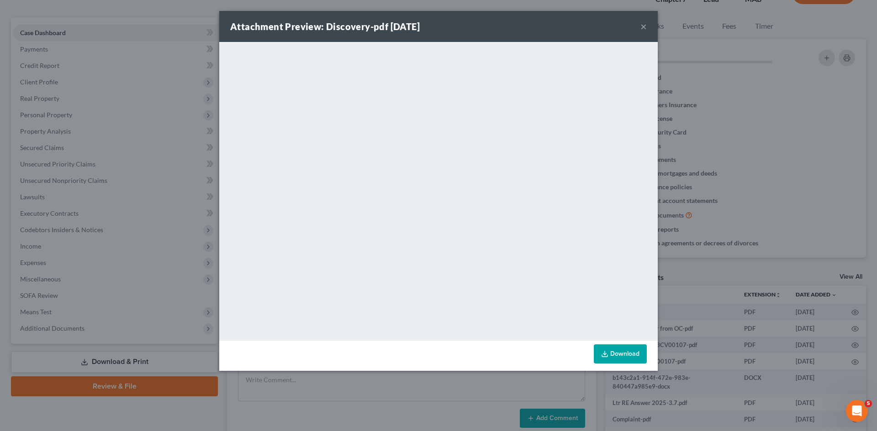
click at [667, 201] on div "Attachment Preview: Discovery-pdf [DATE] × <object ng-attr-data='[URL][DOMAIN_N…" at bounding box center [438, 215] width 877 height 431
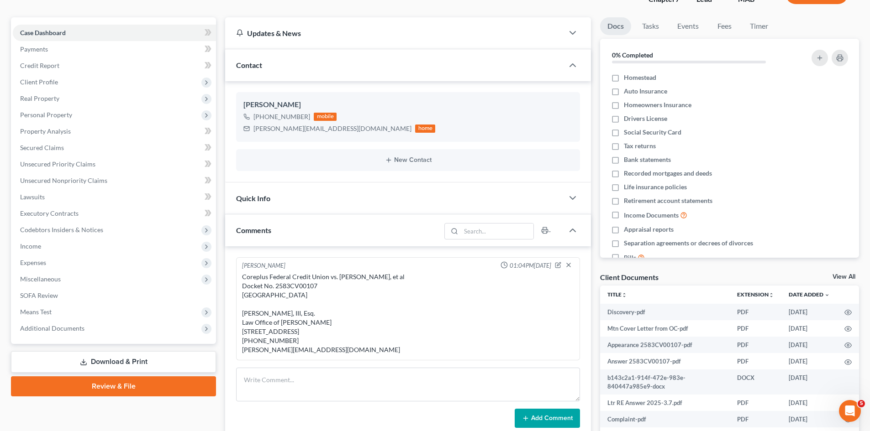
click at [842, 278] on link "View All" at bounding box center [843, 277] width 23 height 6
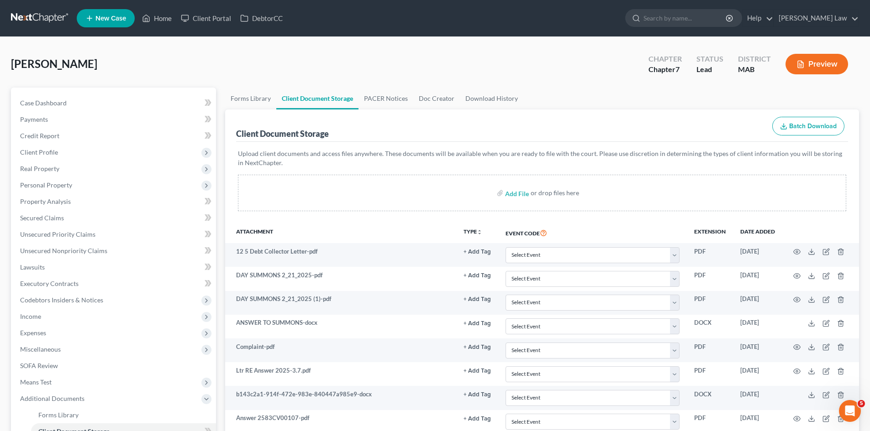
scroll to position [153, 0]
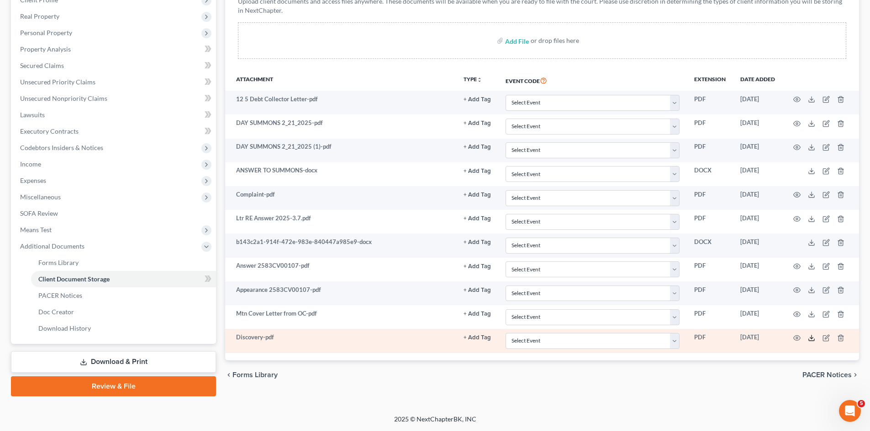
click at [813, 336] on icon at bounding box center [811, 338] width 7 height 7
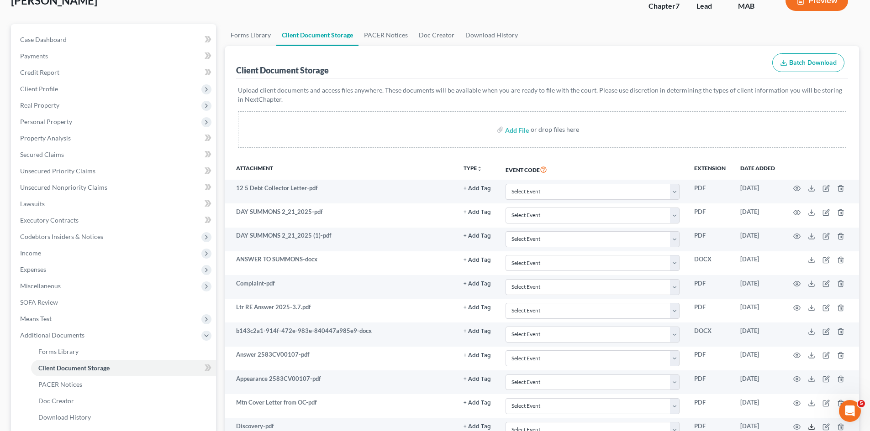
scroll to position [0, 0]
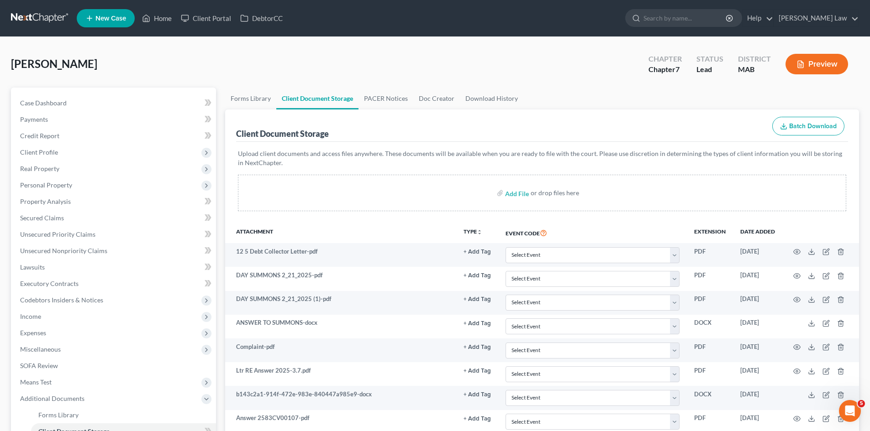
click at [38, 23] on link at bounding box center [40, 18] width 58 height 16
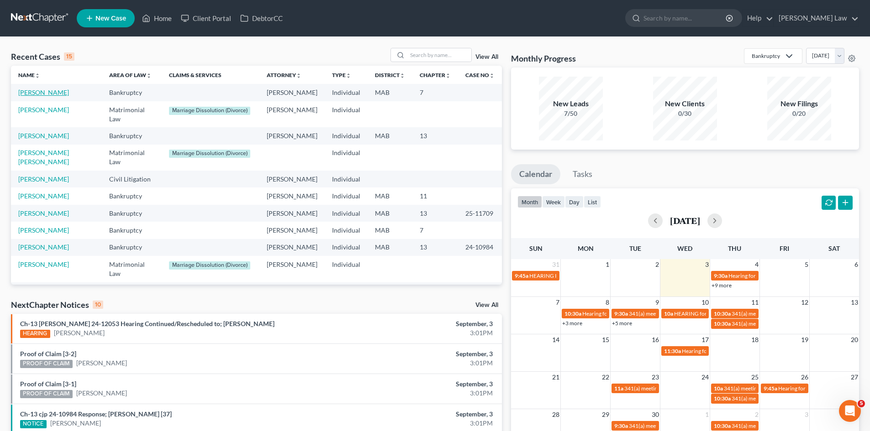
click at [46, 94] on link "[PERSON_NAME]" at bounding box center [43, 93] width 51 height 8
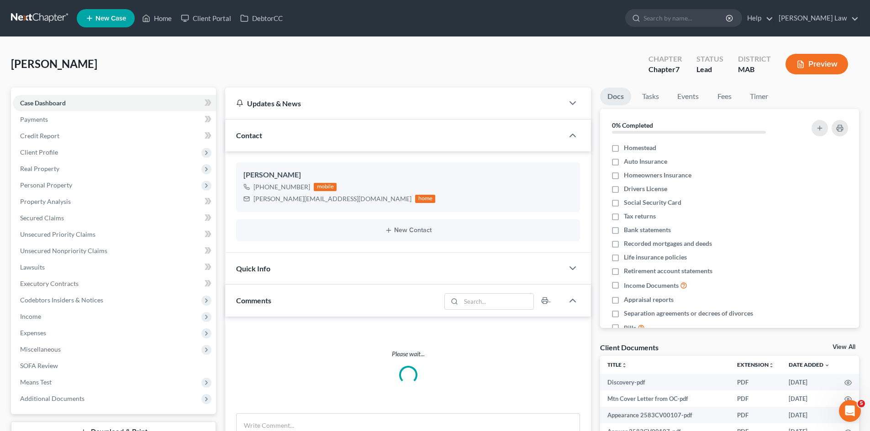
scroll to position [185, 0]
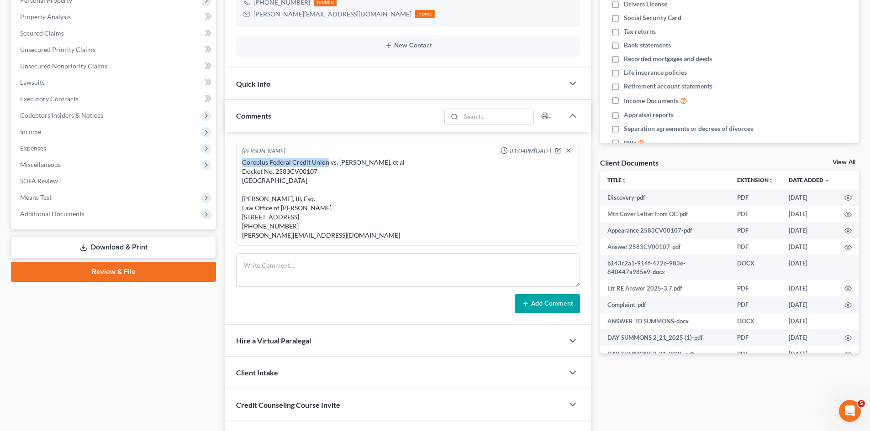
drag, startPoint x: 326, startPoint y: 165, endPoint x: 233, endPoint y: 165, distance: 92.2
click at [233, 165] on div "Michael Manning 01:04PM, 03/07/2025 Coreplus Federal Credit Union vs. Gregory D…" at bounding box center [408, 228] width 366 height 193
copy div "Coreplus Federal Credit Union"
click at [374, 164] on div "Coreplus Federal Credit Union vs. Gregory Day, et al Docket No. 2583CV00107 Ply…" at bounding box center [408, 199] width 332 height 82
copy div "Gregory Day"
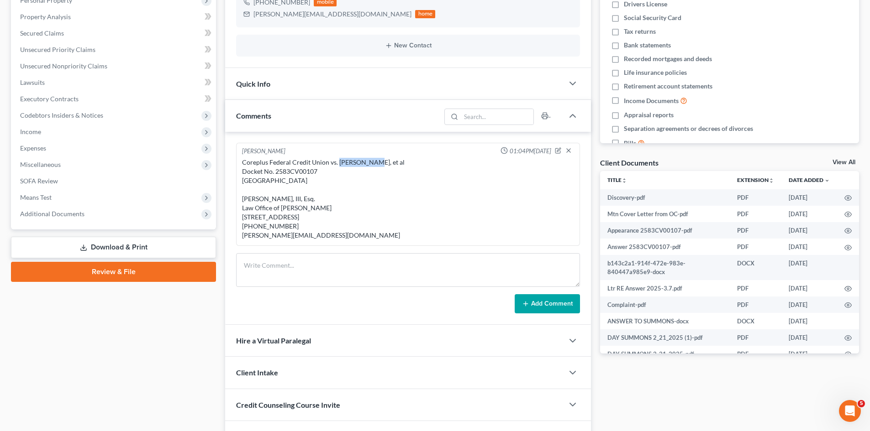
click at [339, 166] on div "Coreplus Federal Credit Union vs. Gregory Day, et al Docket No. 2583CV00107 Ply…" at bounding box center [408, 199] width 332 height 82
click at [257, 181] on div "Coreplus Federal Credit Union vs. Gregory Day, et al Docket No. 2583CV00107 Ply…" at bounding box center [408, 199] width 332 height 82
copy div "Plymouth"
click at [305, 171] on div "Coreplus Federal Credit Union vs. Gregory Day, et al Docket No. 2583CV00107 Ply…" at bounding box center [408, 199] width 332 height 82
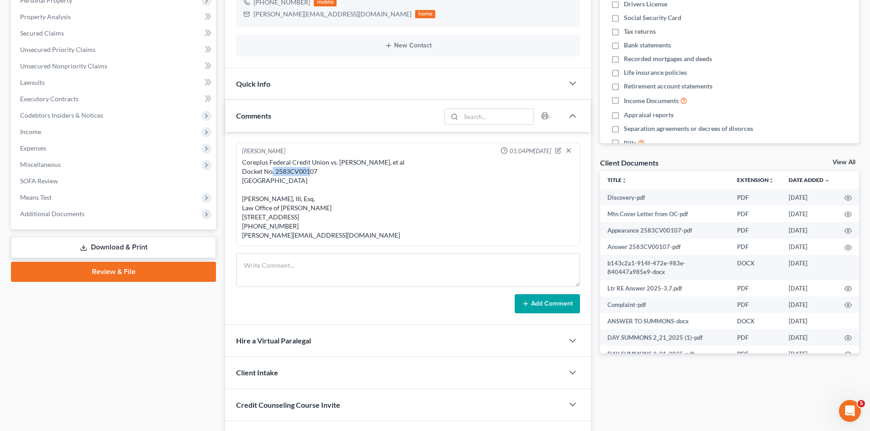
click at [305, 171] on div "Coreplus Federal Credit Union vs. Gregory Day, et al Docket No. 2583CV00107 Ply…" at bounding box center [408, 199] width 332 height 82
copy div "2583CV00107"
drag, startPoint x: 328, startPoint y: 160, endPoint x: 505, endPoint y: 161, distance: 177.6
click at [241, 162] on div "Coreplus Federal Credit Union vs. Gregory Day, et al Docket No. 2583CV00107 Ply…" at bounding box center [408, 199] width 336 height 86
copy div "Coreplus Federal Credit Union"
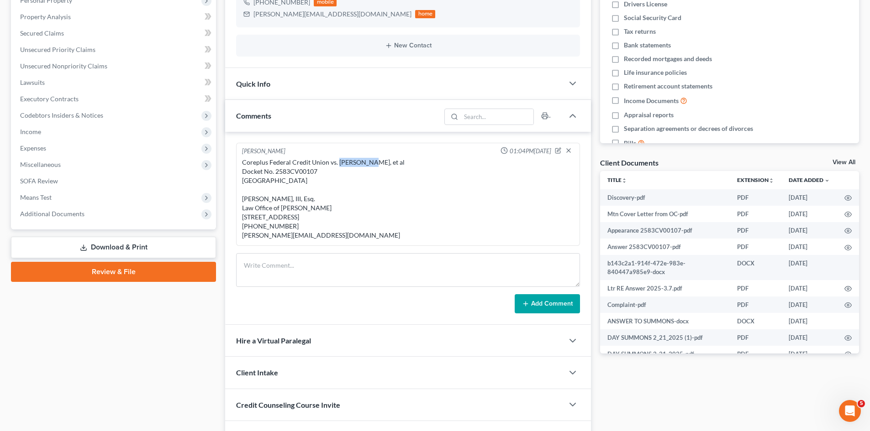
copy div "Gregory Da"
drag, startPoint x: 370, startPoint y: 164, endPoint x: 339, endPoint y: 164, distance: 31.5
click at [339, 164] on div "Coreplus Federal Credit Union vs. Gregory Day, et al Docket No. 2583CV00107 Ply…" at bounding box center [408, 199] width 332 height 82
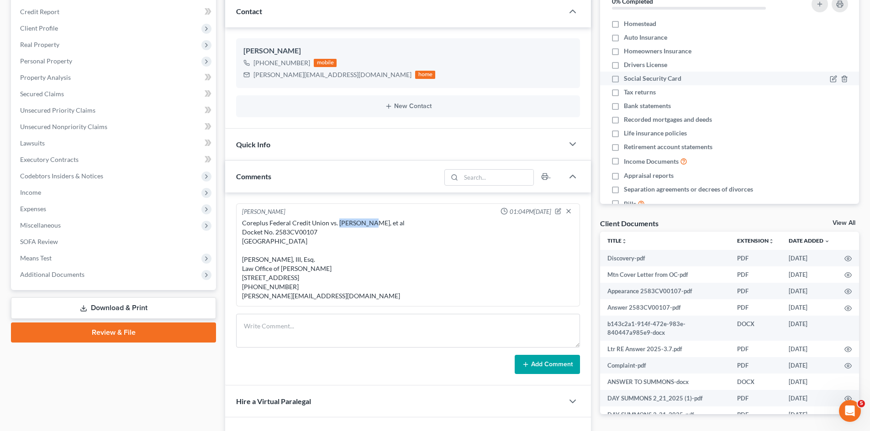
scroll to position [0, 0]
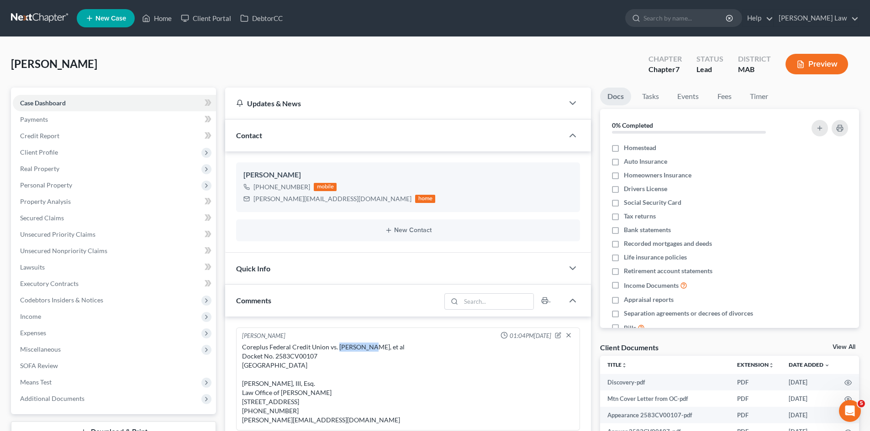
click at [844, 349] on link "View All" at bounding box center [843, 347] width 23 height 6
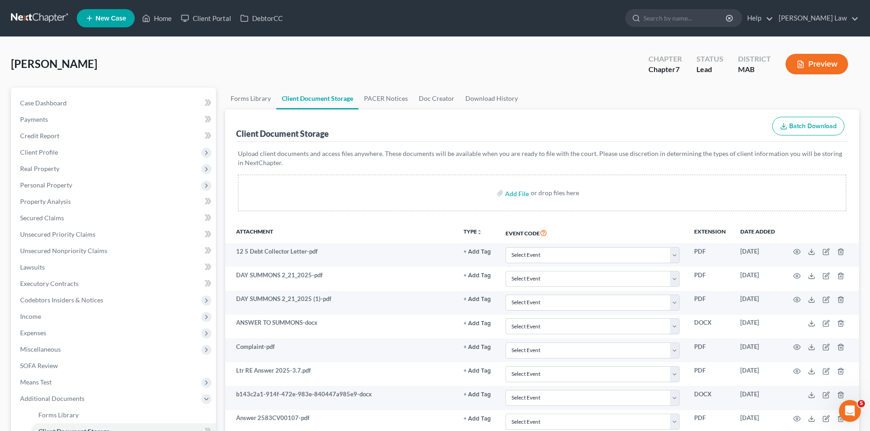
click at [41, 17] on link at bounding box center [40, 18] width 58 height 16
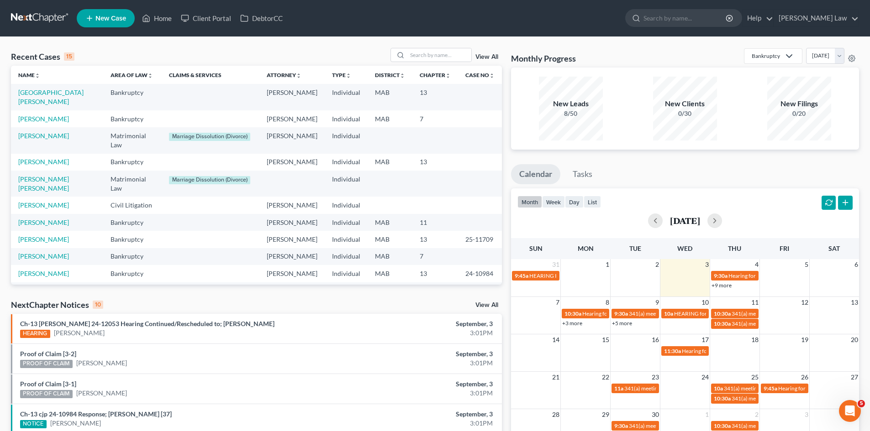
click at [27, 15] on link at bounding box center [40, 18] width 58 height 16
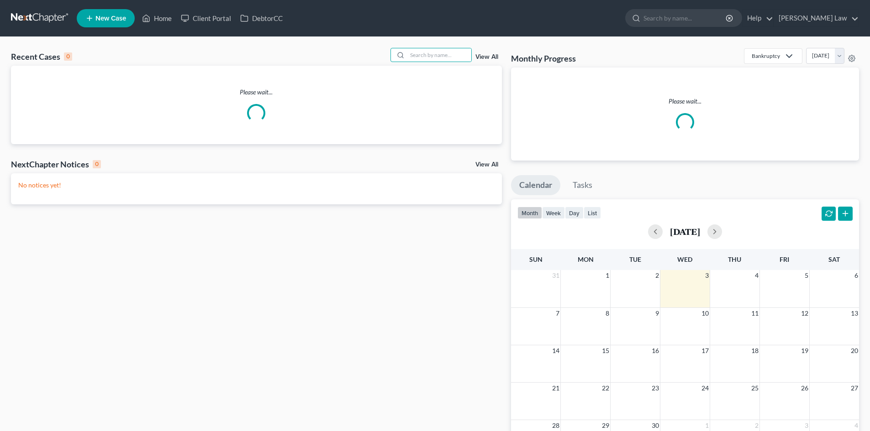
click at [446, 60] on input "search" at bounding box center [439, 54] width 64 height 13
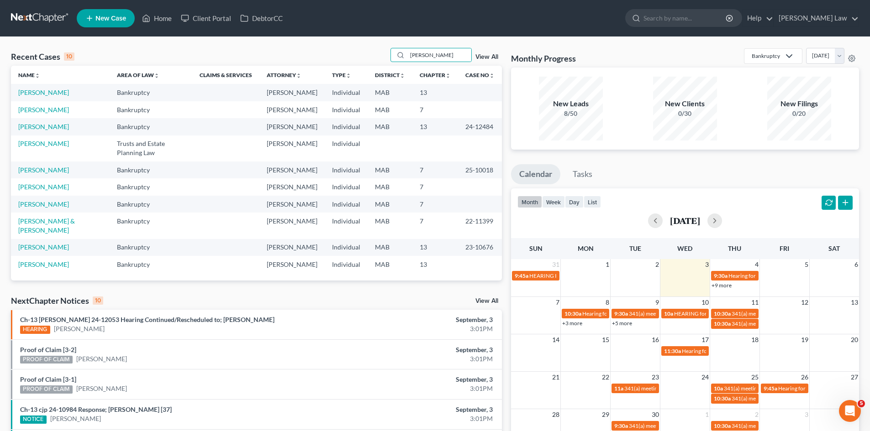
scroll to position [68, 0]
click at [458, 57] on input "[PERSON_NAME]" at bounding box center [439, 54] width 64 height 13
type input "[PERSON_NAME]"
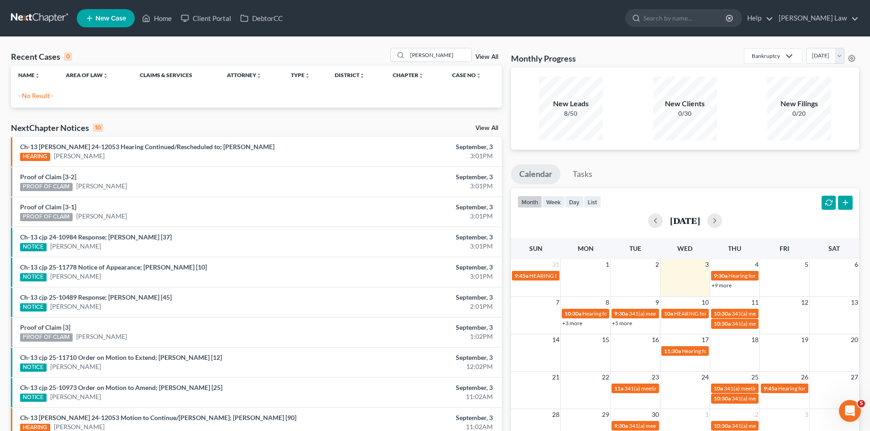
click at [100, 13] on link "New Case" at bounding box center [106, 18] width 58 height 18
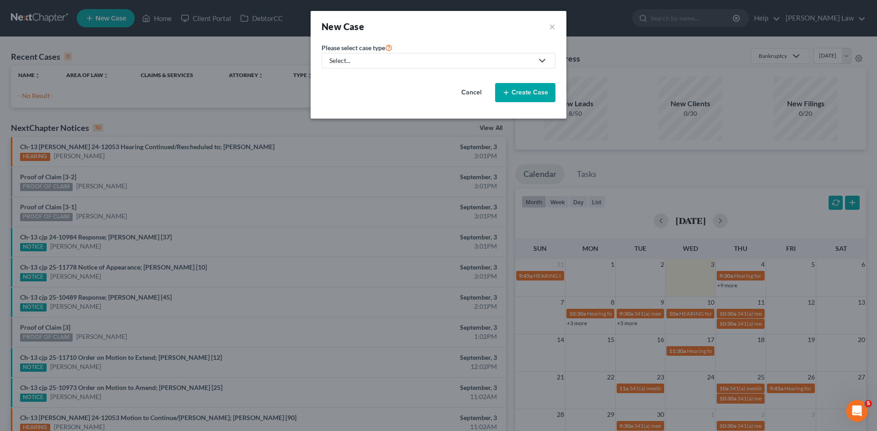
click at [452, 57] on div "Select..." at bounding box center [431, 60] width 204 height 9
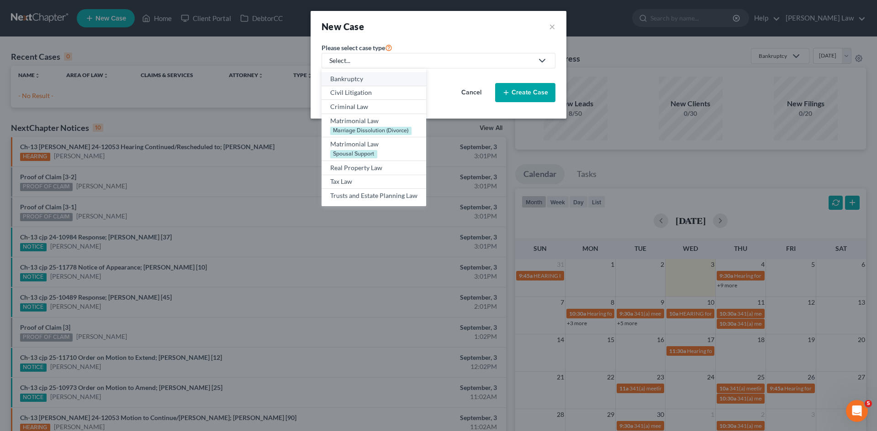
click at [387, 75] on div "Bankruptcy" at bounding box center [373, 78] width 87 height 9
select select "39"
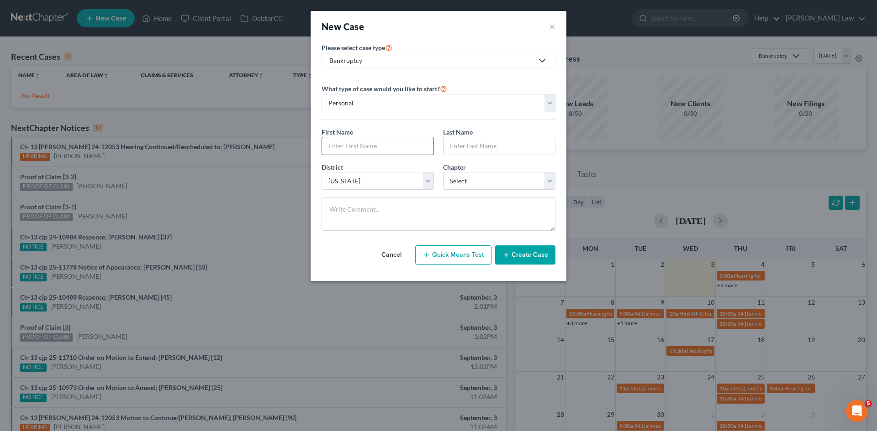
click at [365, 137] on input "text" at bounding box center [377, 145] width 111 height 17
type input "Nathan"
type input "Molina"
click at [442, 182] on div "Chapter * Select 7 11 12 13" at bounding box center [498, 177] width 121 height 28
click at [445, 187] on select "Select 7 11 12 13" at bounding box center [499, 181] width 112 height 18
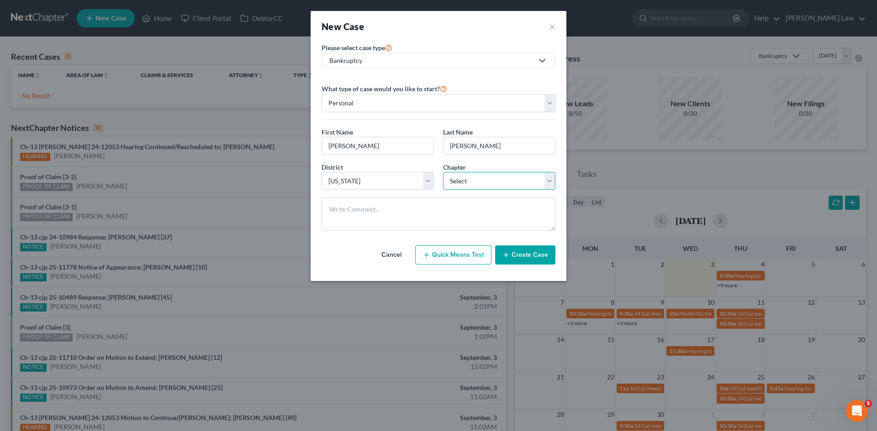
select select "0"
click at [443, 172] on select "Select 7 11 12 13" at bounding box center [499, 181] width 112 height 18
click at [532, 258] on button "Create Case" at bounding box center [525, 255] width 60 height 19
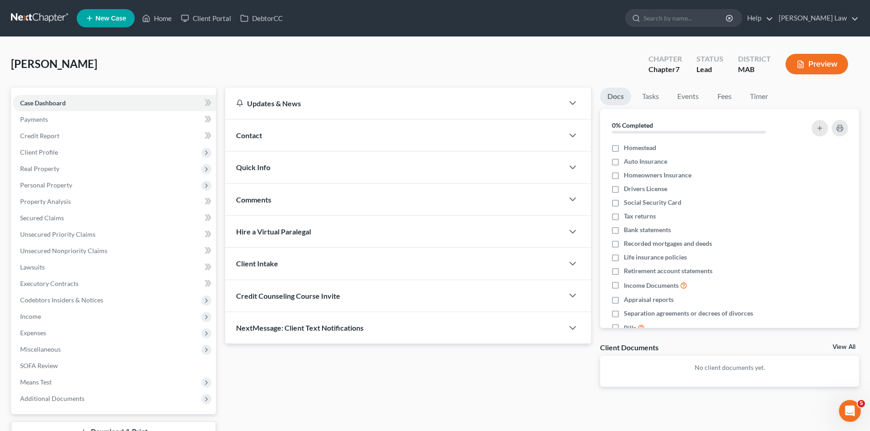
click at [274, 142] on div "Contact" at bounding box center [394, 136] width 338 height 32
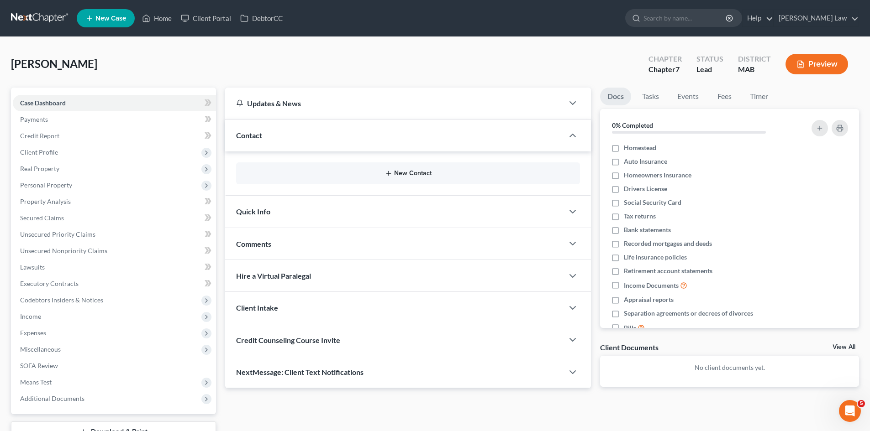
click at [388, 174] on line "button" at bounding box center [388, 174] width 4 height 0
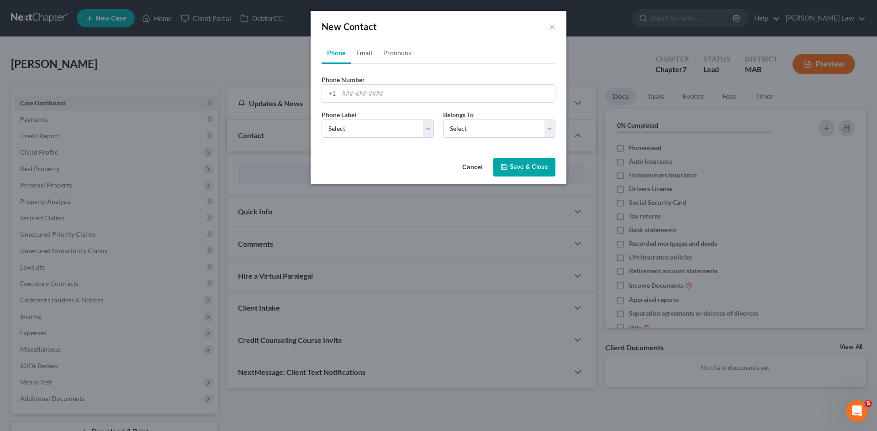
click at [363, 51] on link "Email" at bounding box center [364, 53] width 27 height 22
drag, startPoint x: 359, startPoint y: 93, endPoint x: 352, endPoint y: 105, distance: 13.7
click at [359, 93] on input "email" at bounding box center [447, 93] width 216 height 17
paste input "nathanmolina86@gmail.com"
type input "nathanmolina86@gmail.com"
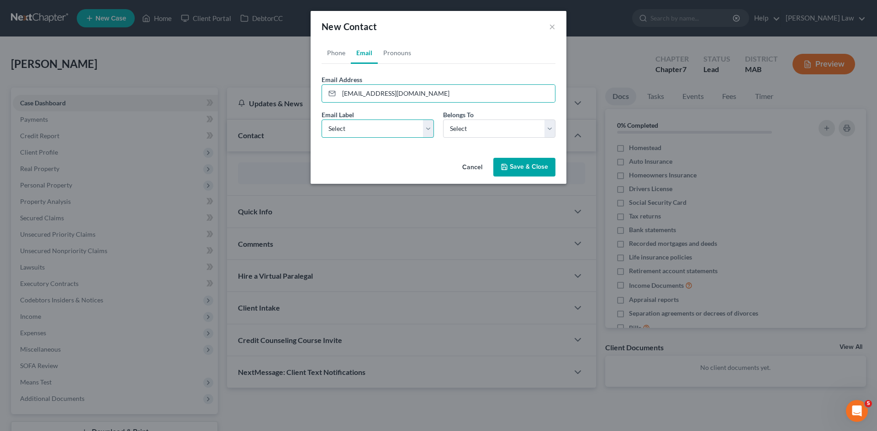
click at [347, 137] on select "Select Home Work Other" at bounding box center [377, 129] width 112 height 18
select select "0"
click at [321, 120] on select "Select Home Work Other" at bounding box center [377, 129] width 112 height 18
click at [463, 133] on select "Select Client Other" at bounding box center [499, 129] width 112 height 18
select select "0"
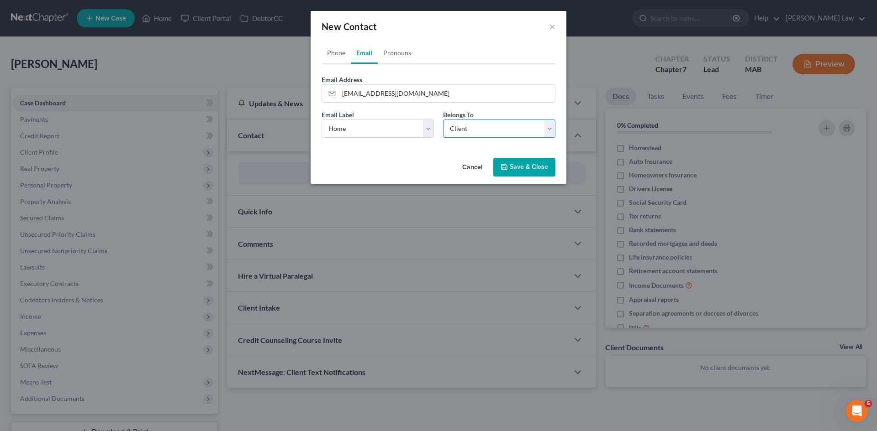
click at [443, 120] on select "Select Client Other" at bounding box center [499, 129] width 112 height 18
click at [510, 166] on button "Save & Close" at bounding box center [524, 167] width 62 height 19
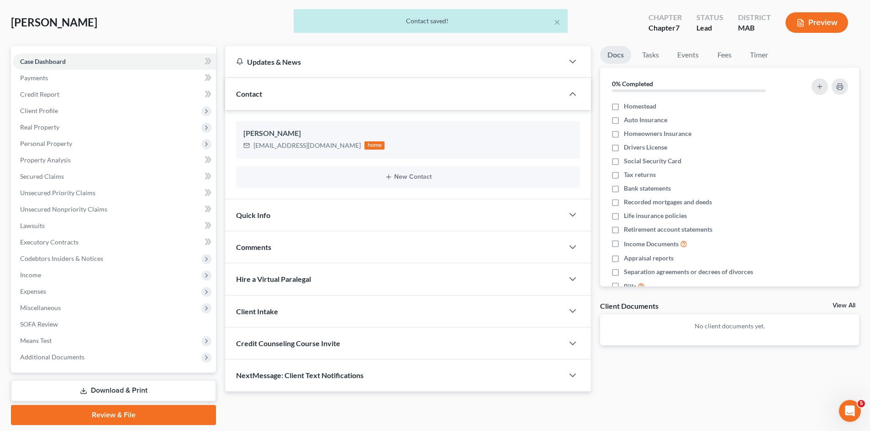
scroll to position [70, 0]
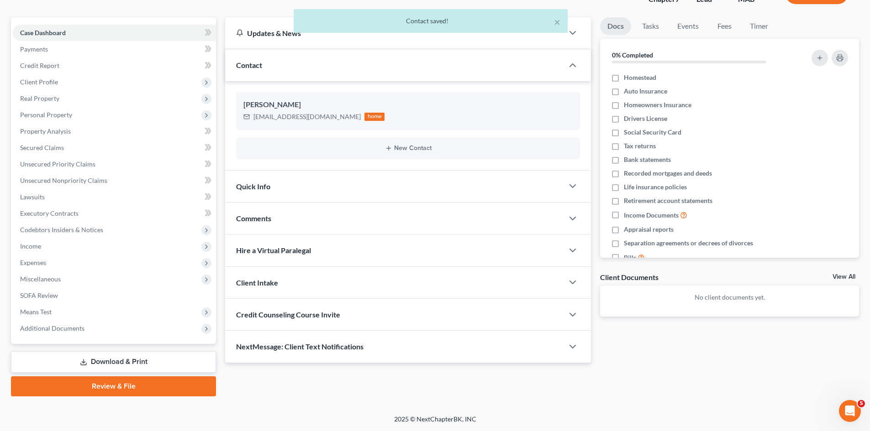
click at [835, 276] on link "View All" at bounding box center [843, 277] width 23 height 6
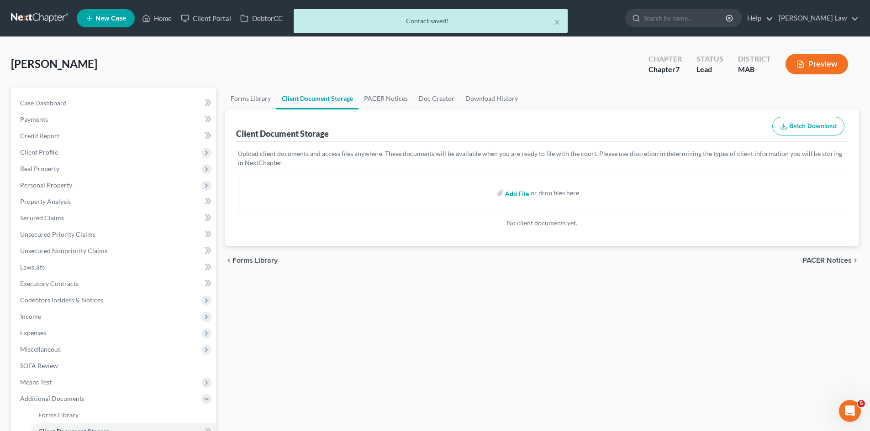
click at [519, 195] on input "file" at bounding box center [516, 193] width 22 height 16
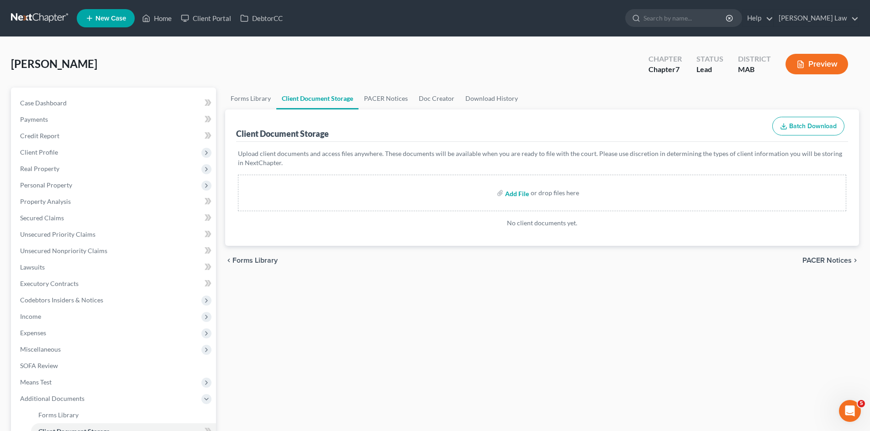
type input "C:\fakepath\Nathan Pay Stubs.pdf"
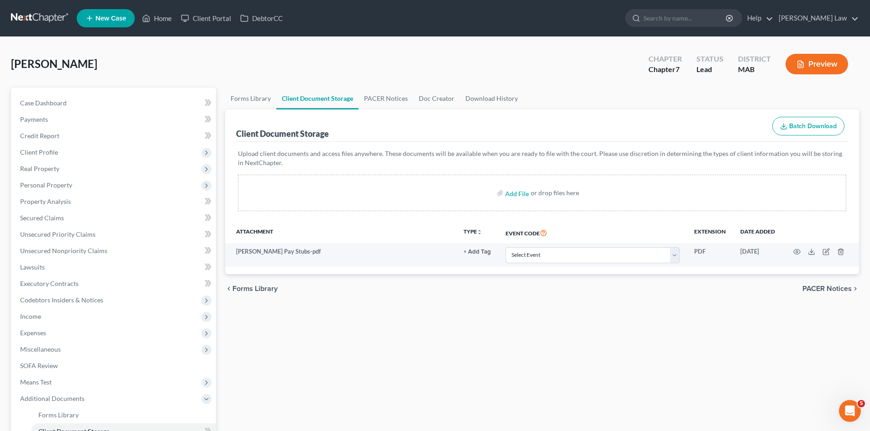
click at [42, 18] on link at bounding box center [40, 18] width 58 height 16
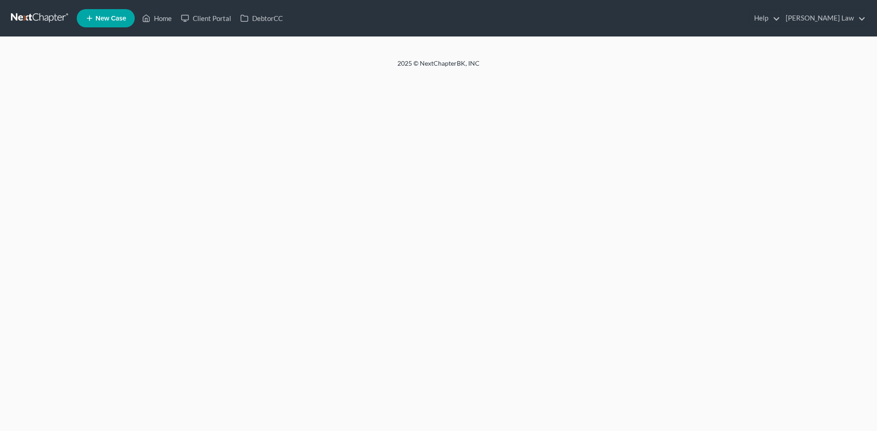
click at [432, 55] on div at bounding box center [438, 48] width 877 height 22
click at [426, 55] on div at bounding box center [438, 48] width 877 height 22
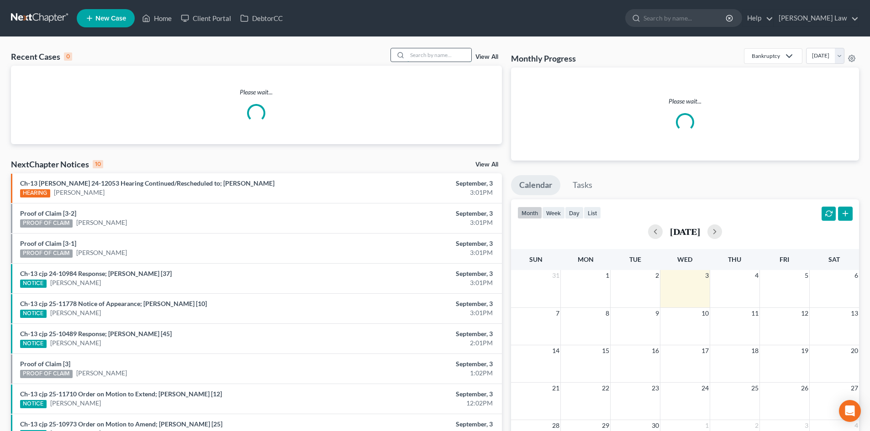
click at [414, 57] on input "search" at bounding box center [439, 54] width 64 height 13
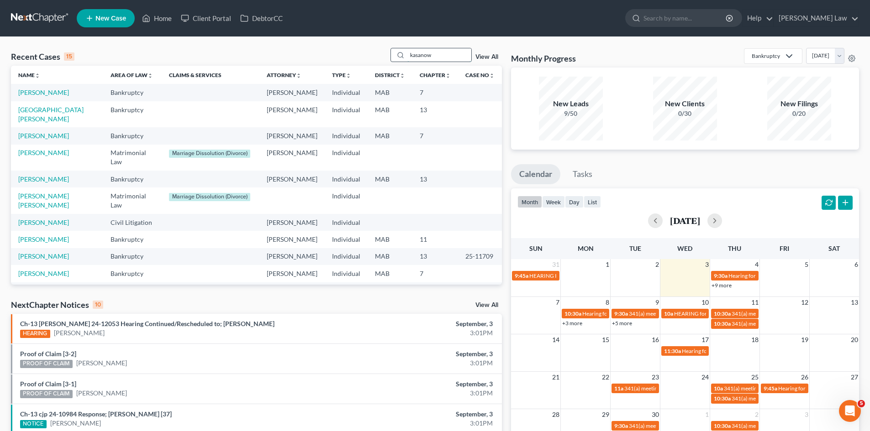
type input "kasanow"
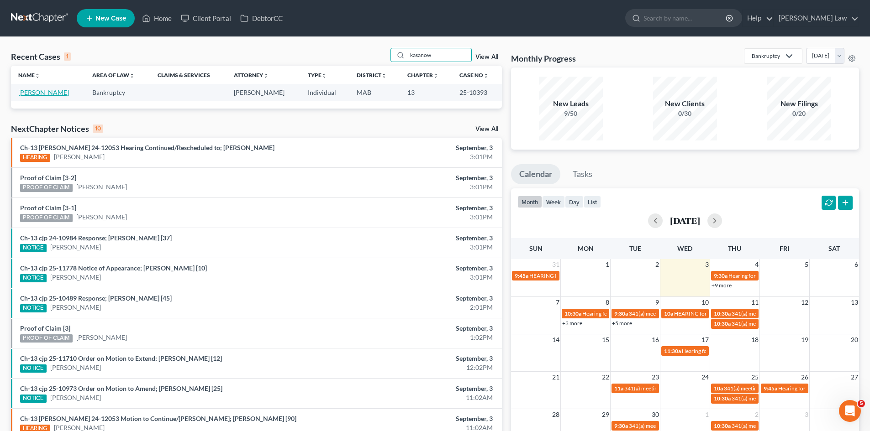
click at [40, 92] on link "[PERSON_NAME]" at bounding box center [43, 93] width 51 height 8
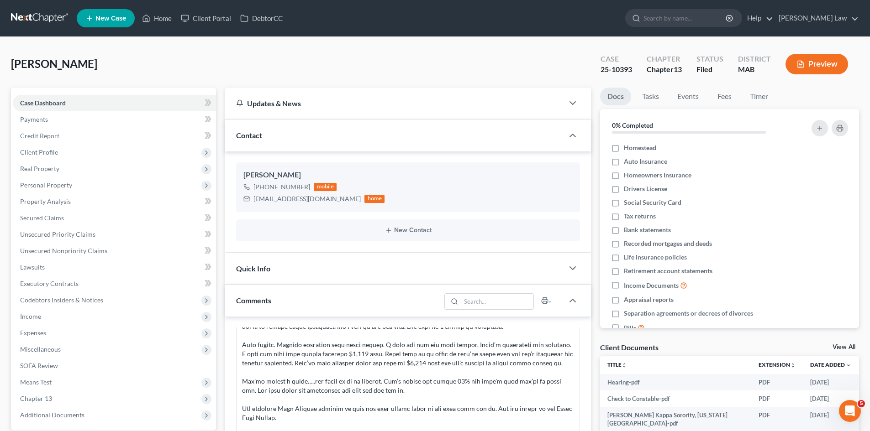
scroll to position [76, 0]
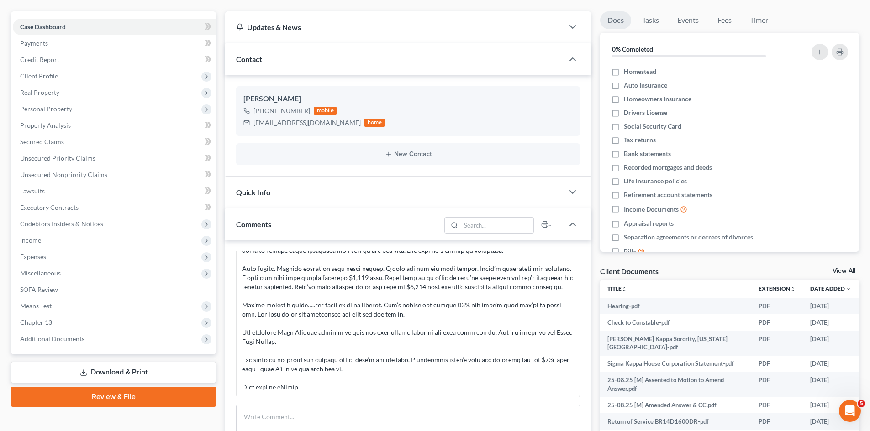
click at [850, 273] on link "View All" at bounding box center [843, 271] width 23 height 6
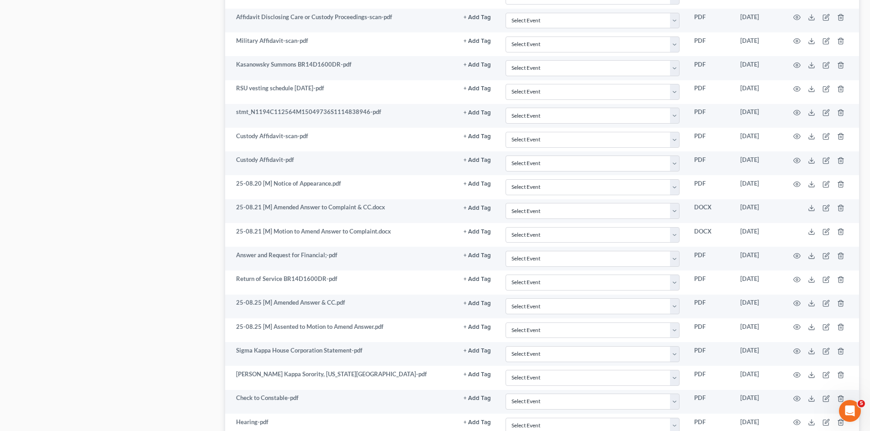
scroll to position [1410, 0]
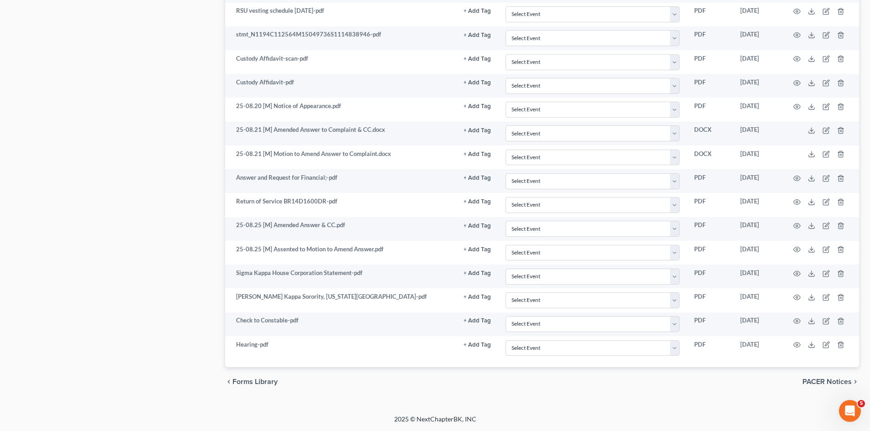
drag, startPoint x: 136, startPoint y: 220, endPoint x: 161, endPoint y: 219, distance: 25.1
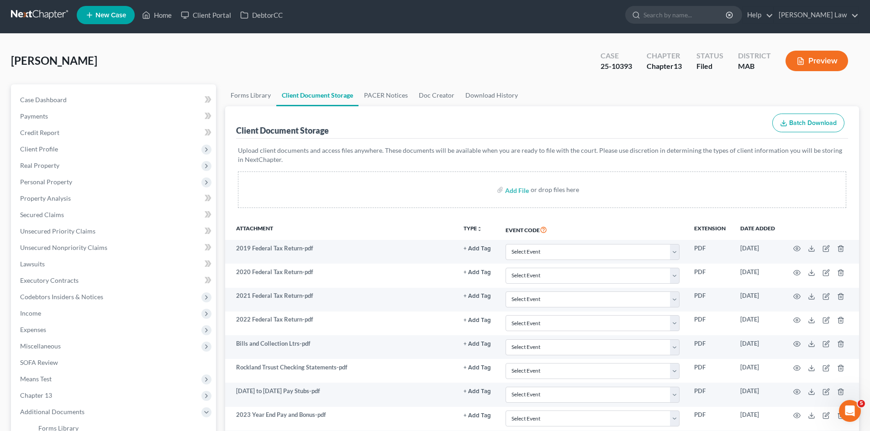
scroll to position [0, 0]
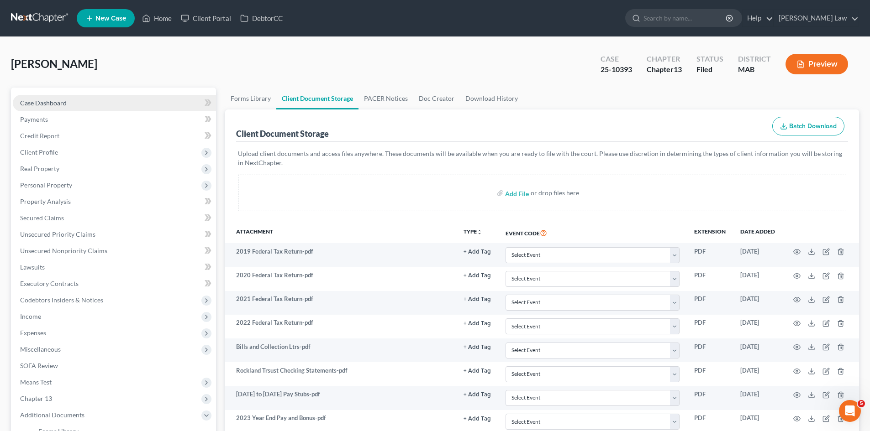
click at [39, 100] on span "Case Dashboard" at bounding box center [43, 103] width 47 height 8
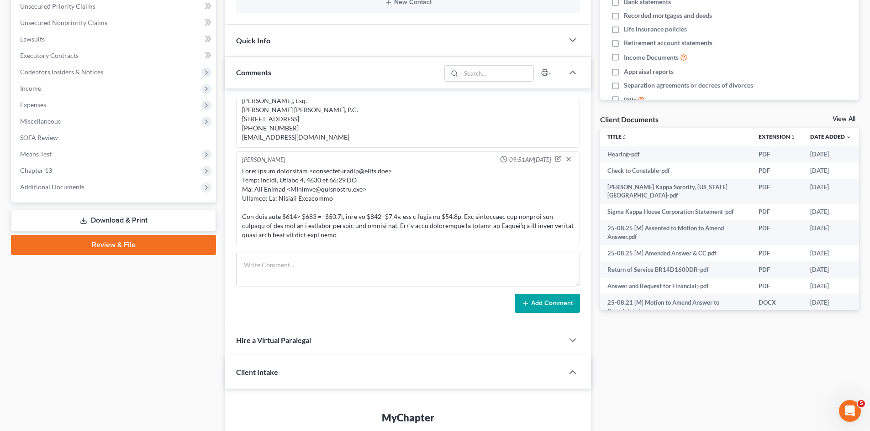
scroll to position [76, 0]
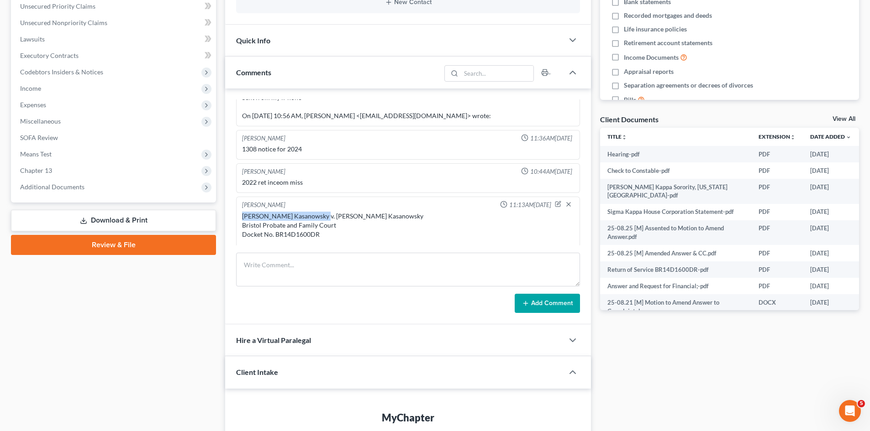
drag, startPoint x: 316, startPoint y: 216, endPoint x: 230, endPoint y: 216, distance: 86.3
click at [230, 216] on div "Michael Manning 04:03PM, 08/06/2024 Michael, 4260 was inactivated because I cou…" at bounding box center [408, 207] width 366 height 236
drag, startPoint x: 386, startPoint y: 216, endPoint x: 339, endPoint y: 217, distance: 47.1
click at [335, 218] on div "Christopher G. Kasanowsky v. Pamela M. Kasanowsky Bristol Probate and Family Co…" at bounding box center [408, 253] width 332 height 82
click at [361, 217] on div "[PERSON_NAME] Kasanowsky v. [PERSON_NAME] Kasanowsky Bristol Probate and Family…" at bounding box center [408, 253] width 332 height 82
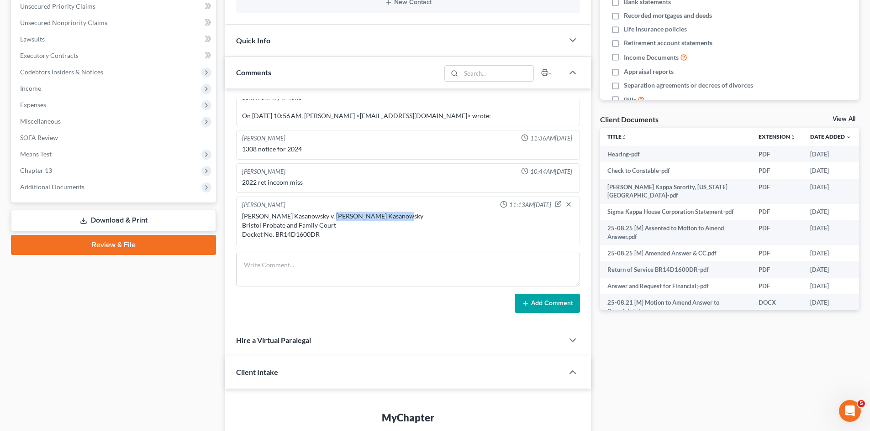
copy div "Pamela M. Kasanowsky"
drag, startPoint x: 398, startPoint y: 215, endPoint x: 328, endPoint y: 217, distance: 70.4
click at [325, 216] on div "Christopher G. Kasanowsky v. Pamela M. Kasanowsky Bristol Probate and Family Co…" at bounding box center [408, 253] width 332 height 82
click at [354, 215] on div "Christopher G. Kasanowsky v. Pamela M. Kasanowsky Bristol Probate and Family Co…" at bounding box center [408, 253] width 332 height 82
drag, startPoint x: 405, startPoint y: 215, endPoint x: 326, endPoint y: 219, distance: 79.6
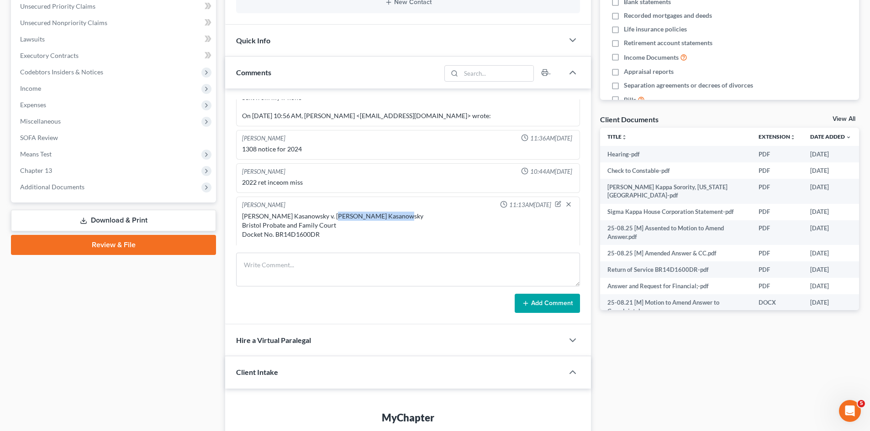
click at [326, 219] on div "Christopher G. Kasanowsky v. Pamela M. Kasanowsky Bristol Probate and Family Co…" at bounding box center [408, 253] width 332 height 82
copy div "Pamela M. Kasanowsky"
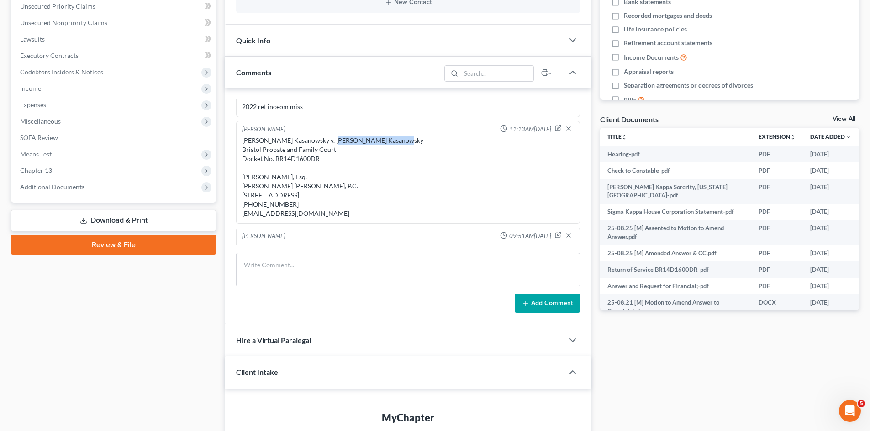
click at [249, 150] on div "Christopher G. Kasanowsky v. Pamela M. Kasanowsky Bristol Probate and Family Co…" at bounding box center [408, 177] width 332 height 82
copy div "Bristol"
click at [281, 156] on div "Christopher G. Kasanowsky v. Pamela M. Kasanowsky Bristol Probate and Family Co…" at bounding box center [408, 177] width 332 height 82
click at [282, 156] on div "Christopher G. Kasanowsky v. Pamela M. Kasanowsky Bristol Probate and Family Co…" at bounding box center [408, 177] width 332 height 82
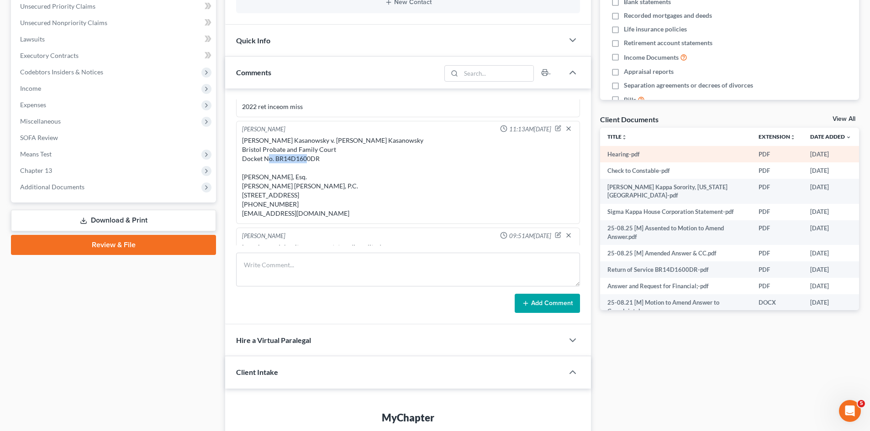
copy div "BR14D1600DR"
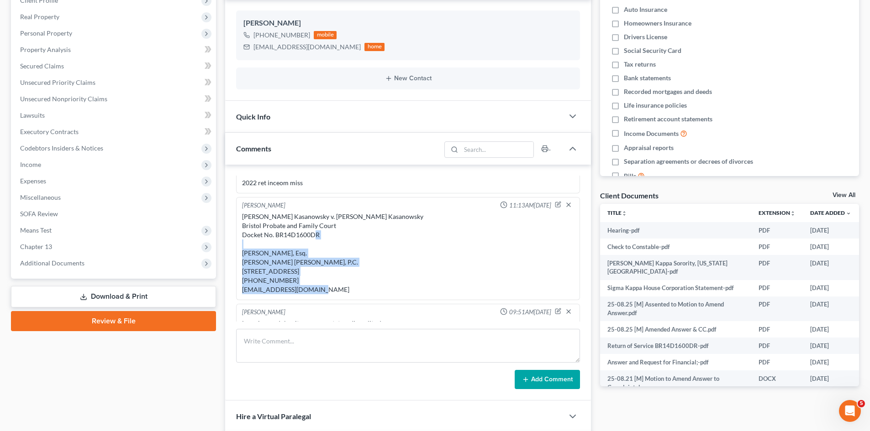
drag, startPoint x: 276, startPoint y: 262, endPoint x: 323, endPoint y: 295, distance: 57.1
click at [323, 295] on div "Christopher G. Kasanowsky v. Pamela M. Kasanowsky Bristol Probate and Family Co…" at bounding box center [408, 253] width 336 height 86
copy div "Kara J. Carey, Esq. Ryan Faenza Carey, P.C. 825 Main Street Walpole, MA 02081 (…"
drag, startPoint x: 650, startPoint y: 197, endPoint x: 656, endPoint y: 195, distance: 6.1
click at [650, 197] on div "Client Documents" at bounding box center [629, 196] width 58 height 10
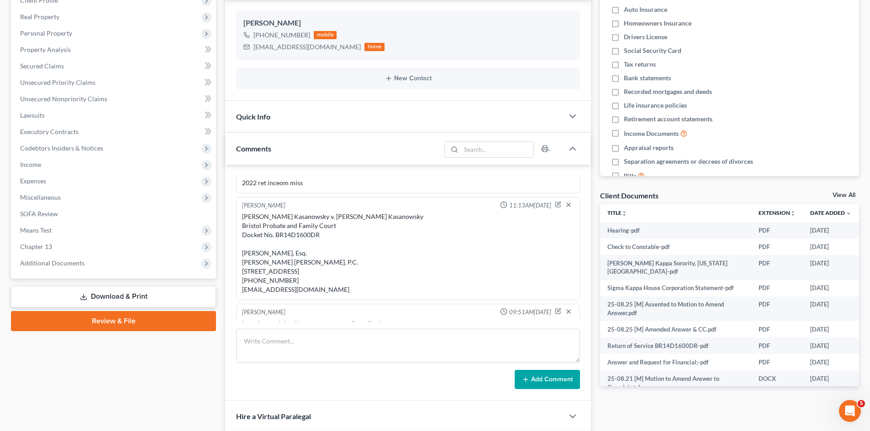
drag, startPoint x: 836, startPoint y: 191, endPoint x: 844, endPoint y: 191, distance: 7.8
click at [836, 191] on div "Client Documents View All" at bounding box center [729, 197] width 259 height 13
click at [849, 195] on link "View All" at bounding box center [843, 195] width 23 height 6
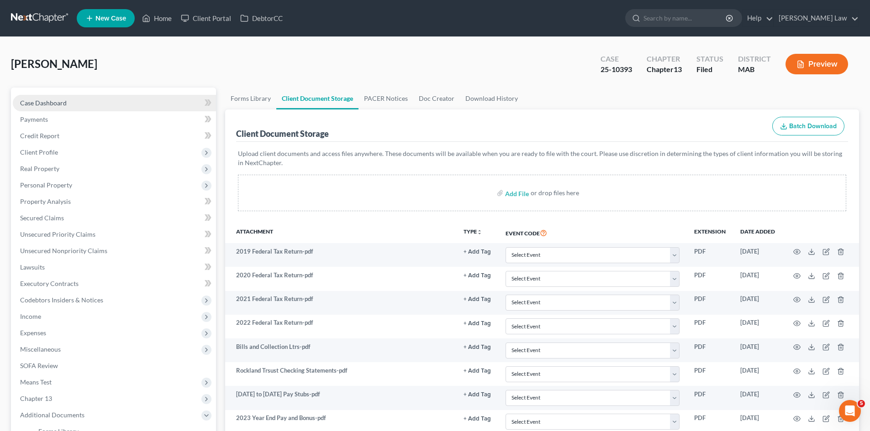
click at [82, 97] on link "Case Dashboard" at bounding box center [114, 103] width 203 height 16
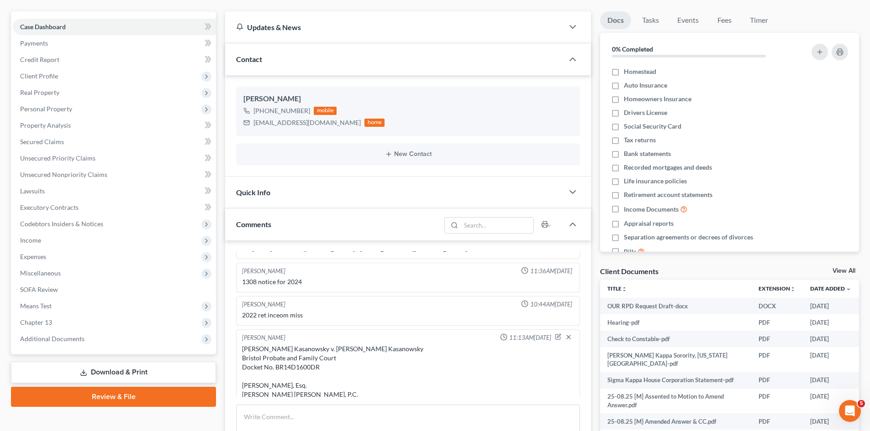
scroll to position [152, 0]
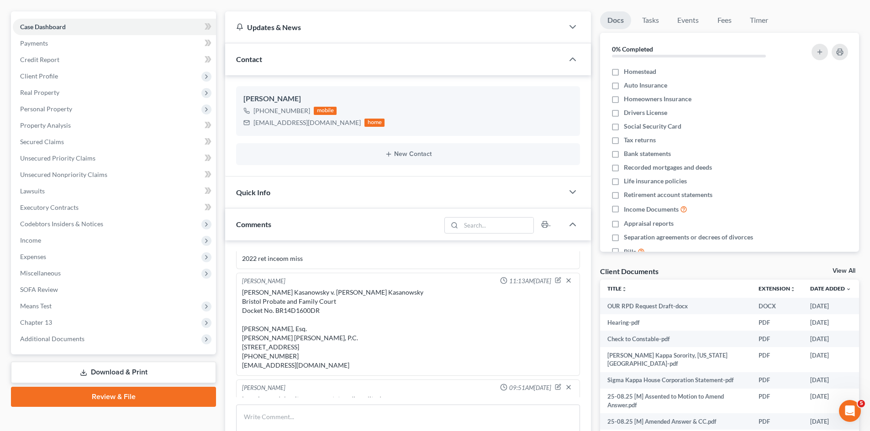
click at [309, 310] on div "Christopher G. Kasanowsky v. Pamela M. Kasanowsky Bristol Probate and Family Co…" at bounding box center [408, 329] width 332 height 82
copy div "BR14D1600DR"
drag, startPoint x: 318, startPoint y: 293, endPoint x: 239, endPoint y: 292, distance: 79.5
click at [239, 292] on div "Michael Manning 11:13AM, 07/29/2025 Christopher G. Kasanowsky v. Pamela M. Kasa…" at bounding box center [408, 324] width 344 height 103
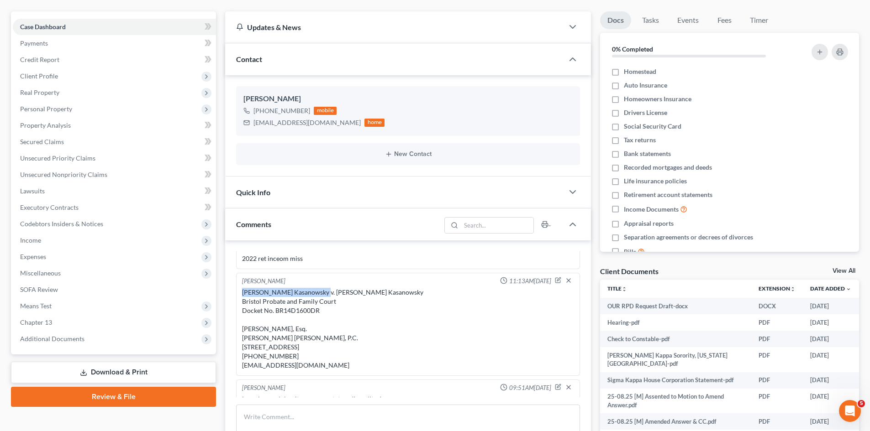
copy div "Christopher G. Kasanowsky"
drag, startPoint x: 395, startPoint y: 320, endPoint x: 384, endPoint y: 320, distance: 11.0
click at [394, 321] on div "Christopher G. Kasanowsky v. Pamela M. Kasanowsky Bristol Probate and Family Co…" at bounding box center [408, 329] width 332 height 82
drag, startPoint x: 393, startPoint y: 292, endPoint x: 387, endPoint y: 284, distance: 9.9
click at [327, 291] on div "Christopher G. Kasanowsky v. Pamela M. Kasanowsky Bristol Probate and Family Co…" at bounding box center [408, 329] width 332 height 82
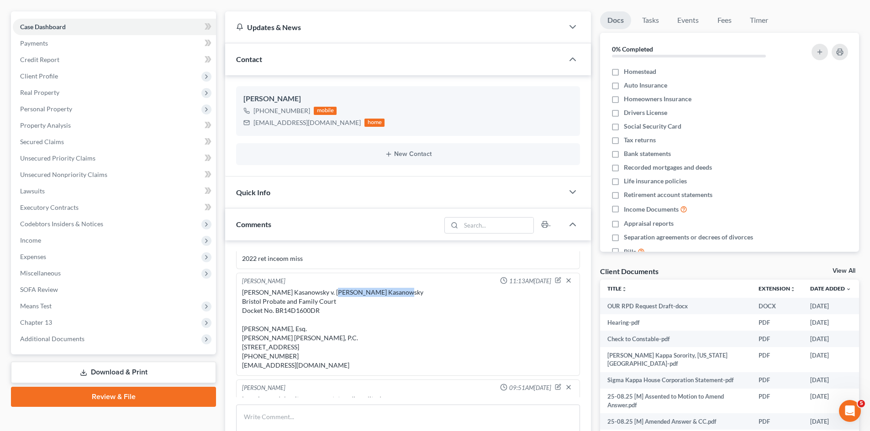
copy div "Pamela M. Kasanowsky"
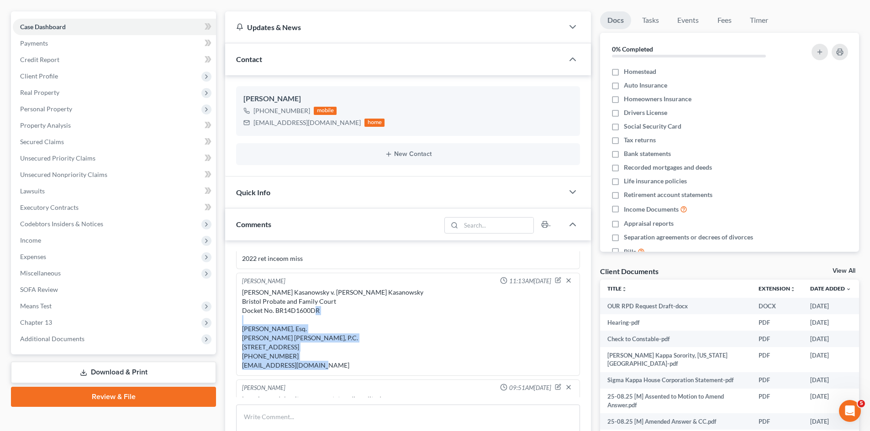
drag, startPoint x: 245, startPoint y: 326, endPoint x: 318, endPoint y: 373, distance: 86.6
click at [318, 370] on div "Christopher G. Kasanowsky v. Pamela M. Kasanowsky Bristol Probate and Family Co…" at bounding box center [408, 329] width 332 height 82
copy div "Kara J. Carey, Esq. Ryan Faenza Carey, P.C. 825 Main Street Walpole, MA 02081 (…"
click at [843, 272] on link "View All" at bounding box center [843, 271] width 23 height 6
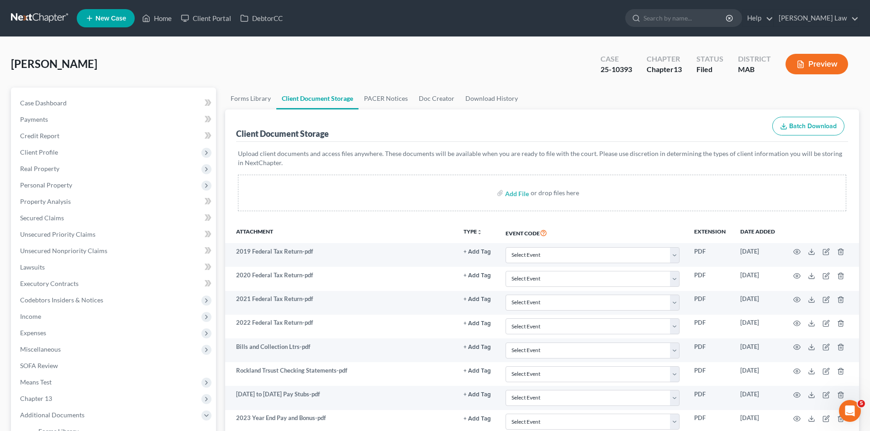
click at [14, 12] on link at bounding box center [40, 18] width 58 height 16
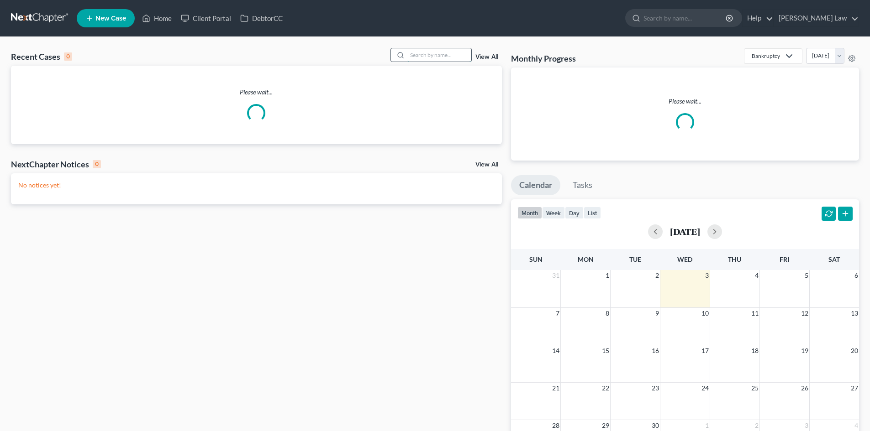
click at [444, 59] on input "search" at bounding box center [439, 54] width 64 height 13
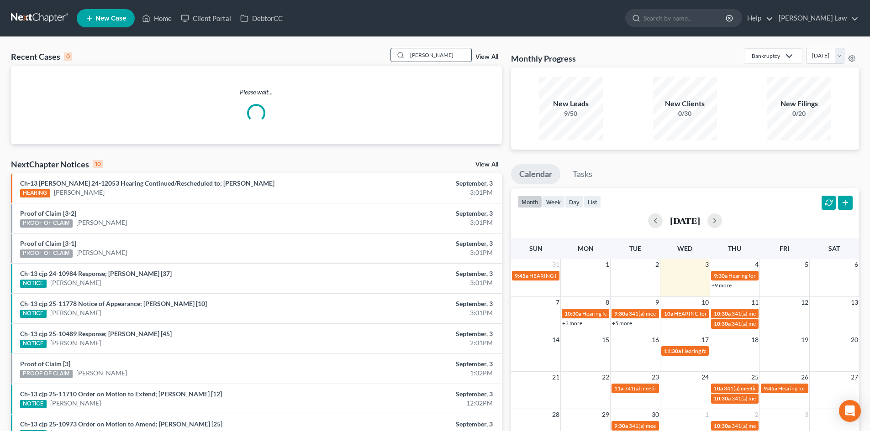
type input "[PERSON_NAME]"
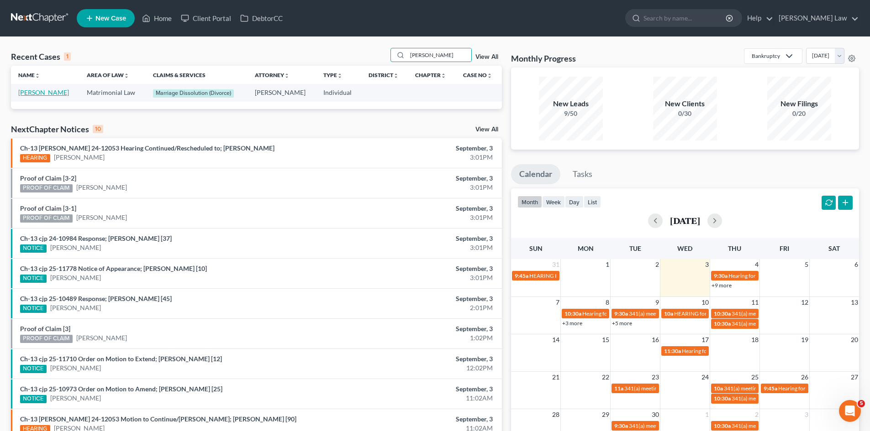
click at [32, 92] on link "[PERSON_NAME]" at bounding box center [43, 93] width 51 height 8
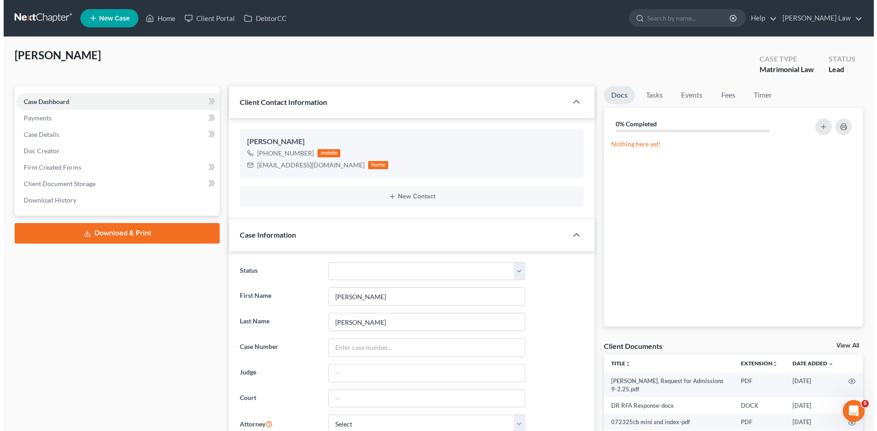
scroll to position [2951, 0]
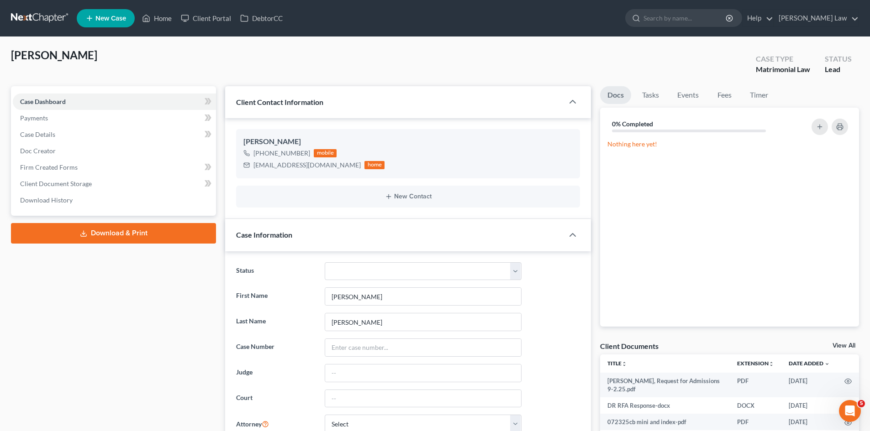
click at [847, 342] on div "Client Documents View All" at bounding box center [729, 348] width 259 height 13
click at [847, 343] on link "View All" at bounding box center [843, 346] width 23 height 6
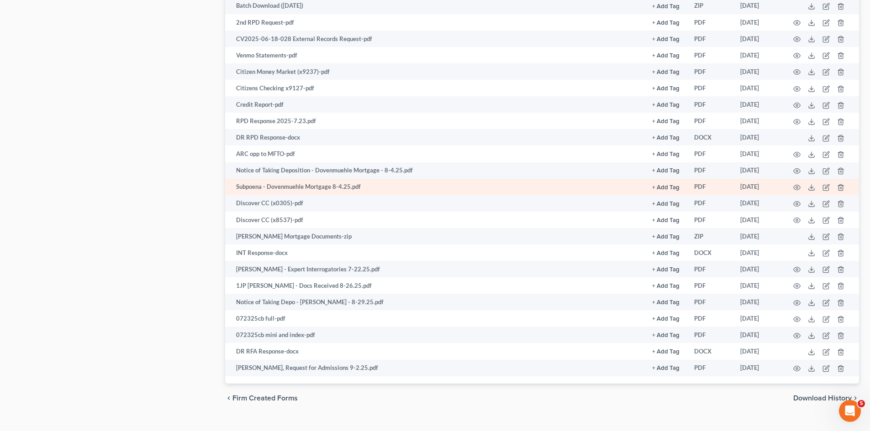
scroll to position [1809, 0]
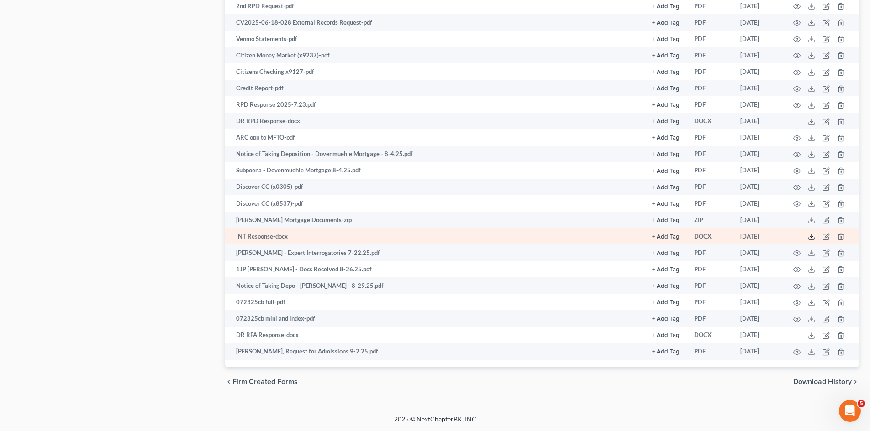
click at [812, 238] on icon at bounding box center [811, 236] width 7 height 7
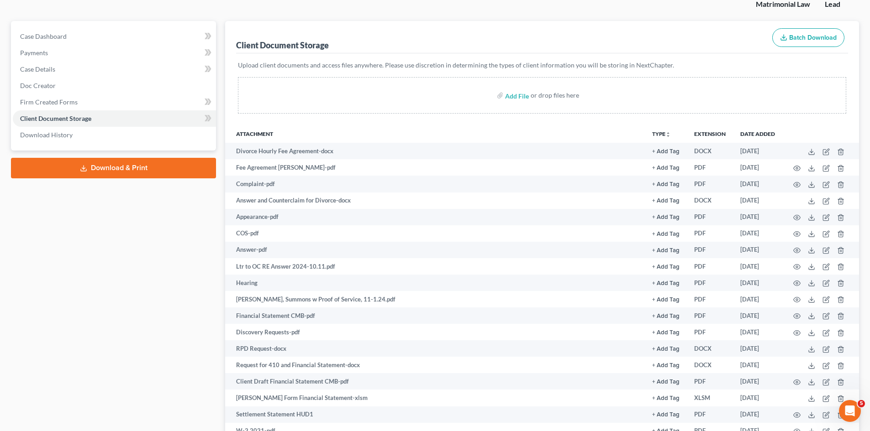
scroll to position [0, 0]
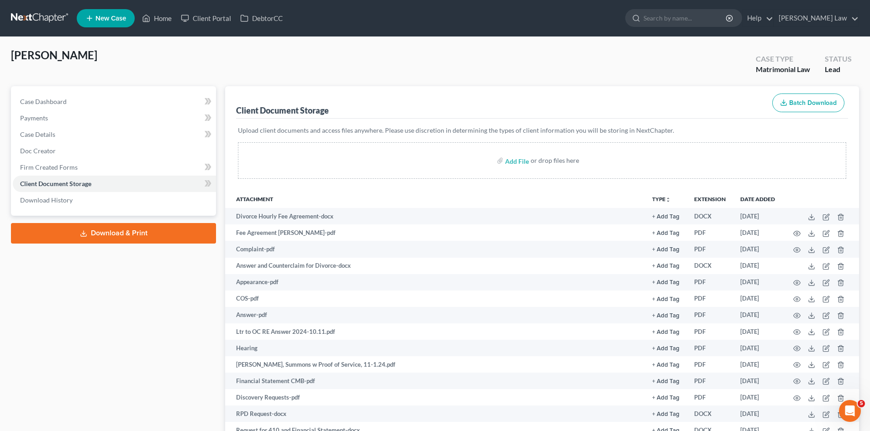
drag, startPoint x: 31, startPoint y: 17, endPoint x: 37, endPoint y: 17, distance: 6.4
click at [31, 17] on link at bounding box center [40, 18] width 58 height 16
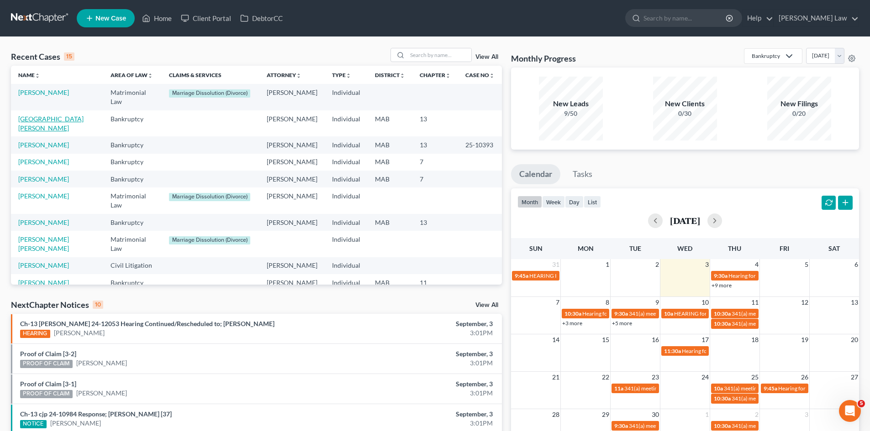
drag, startPoint x: 40, startPoint y: 122, endPoint x: 58, endPoint y: 123, distance: 18.3
click at [40, 121] on link "[GEOGRAPHIC_DATA][PERSON_NAME]" at bounding box center [50, 123] width 65 height 17
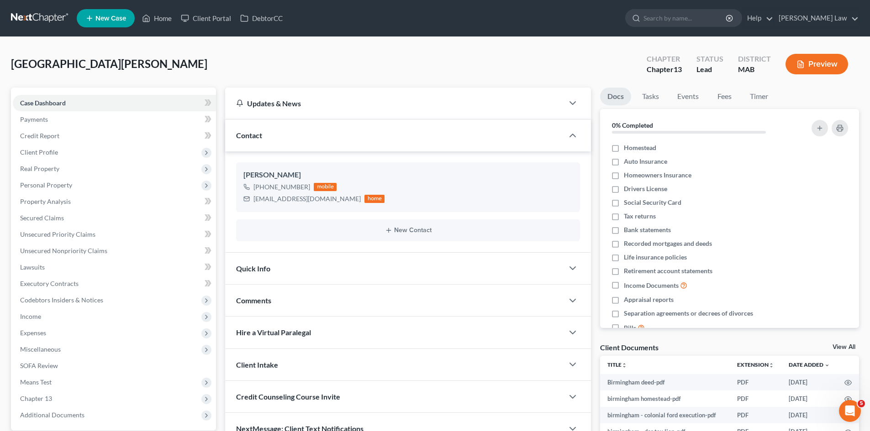
click at [844, 345] on link "View All" at bounding box center [843, 347] width 23 height 6
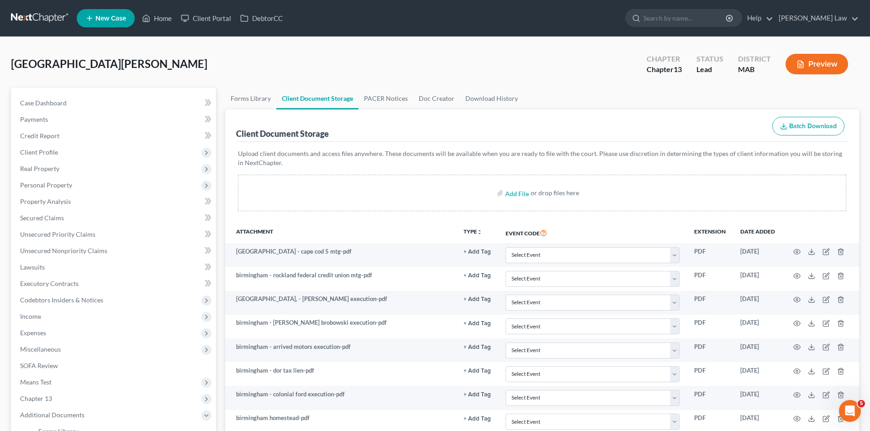
click at [42, 19] on link at bounding box center [40, 18] width 58 height 16
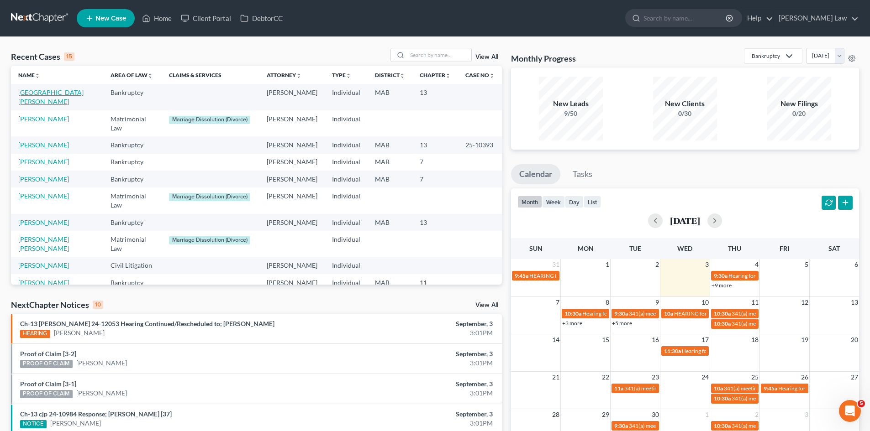
click at [53, 93] on link "[GEOGRAPHIC_DATA][PERSON_NAME]" at bounding box center [50, 97] width 65 height 17
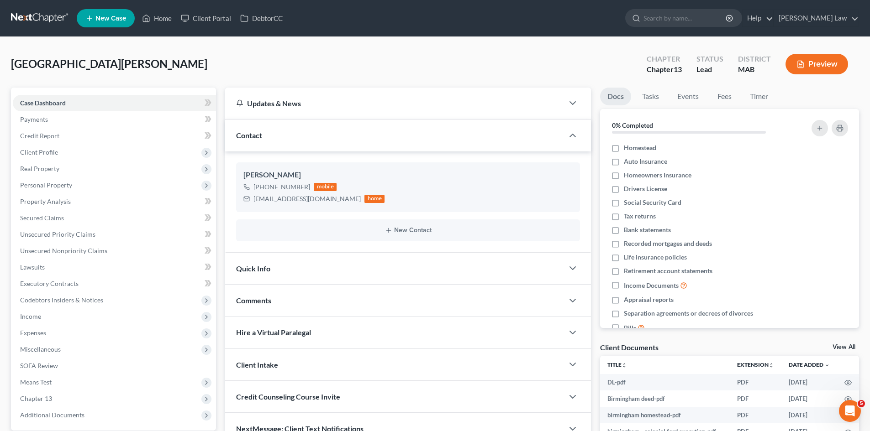
click at [55, 19] on link at bounding box center [40, 18] width 58 height 16
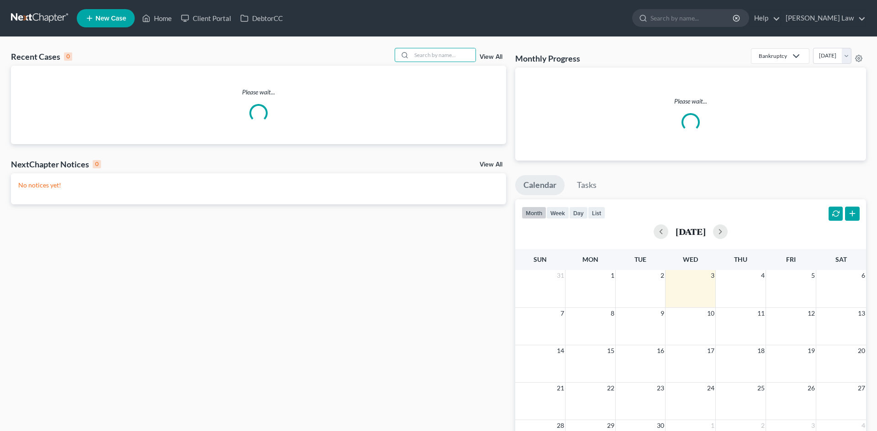
click at [415, 54] on input "search" at bounding box center [443, 54] width 64 height 13
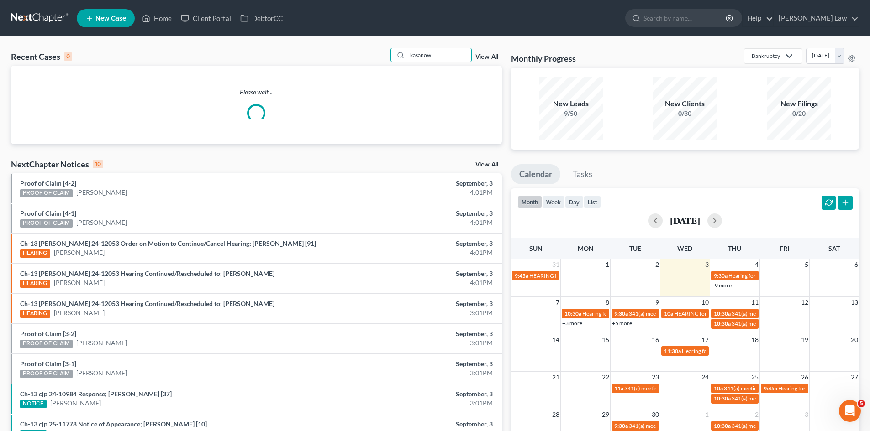
type input "kasanow"
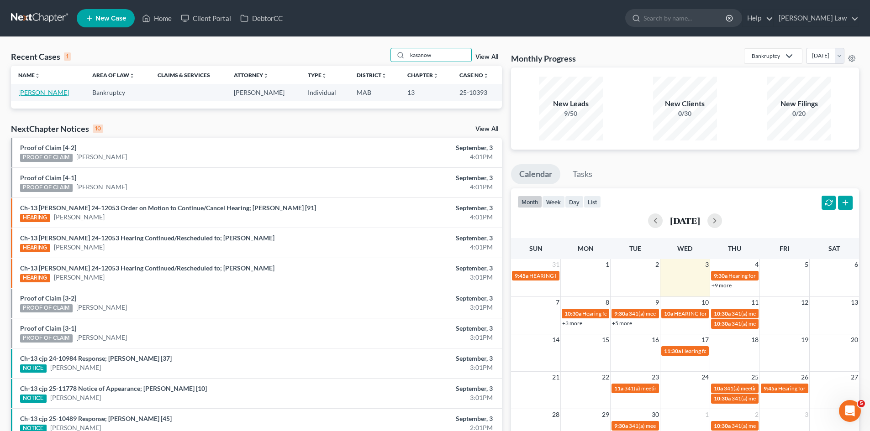
click at [38, 90] on link "[PERSON_NAME]" at bounding box center [43, 93] width 51 height 8
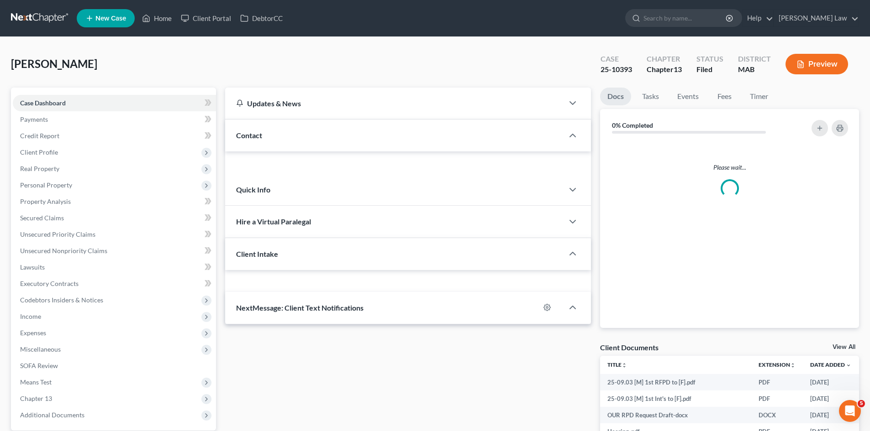
click at [846, 347] on link "View All" at bounding box center [843, 347] width 23 height 6
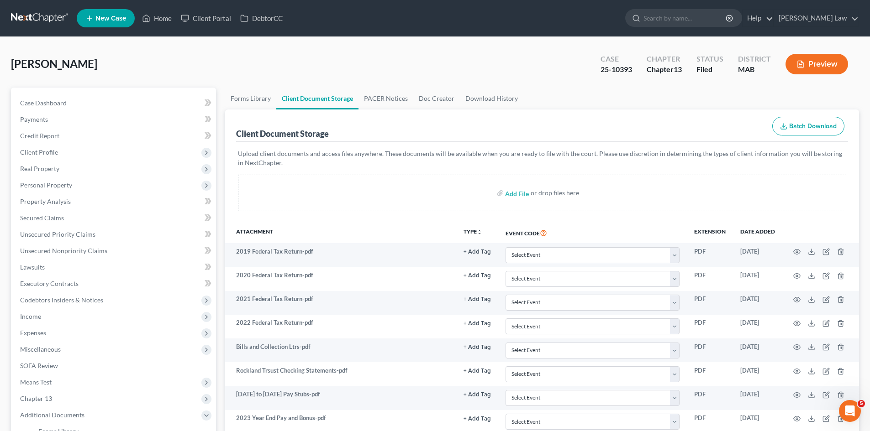
drag, startPoint x: 29, startPoint y: 20, endPoint x: 63, endPoint y: 5, distance: 36.6
click at [29, 20] on link at bounding box center [40, 18] width 58 height 16
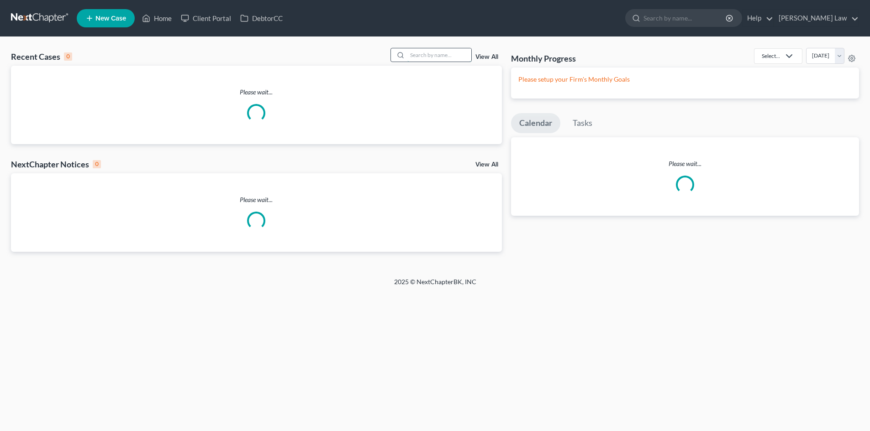
click at [436, 57] on input "search" at bounding box center [439, 54] width 64 height 13
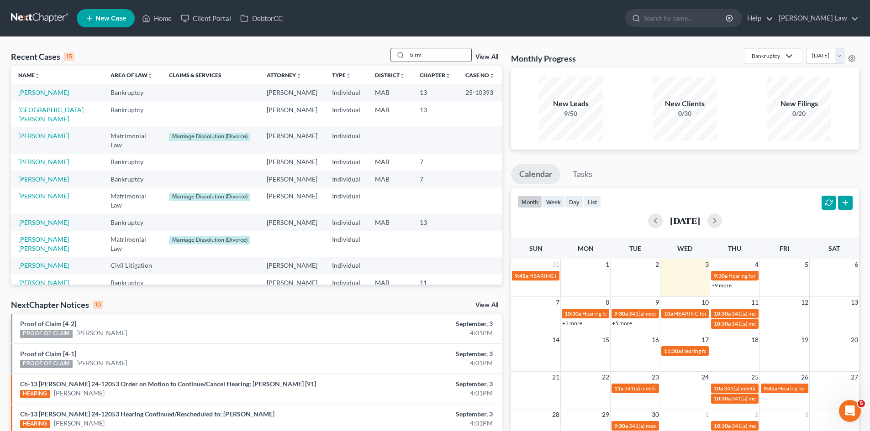
type input "birm"
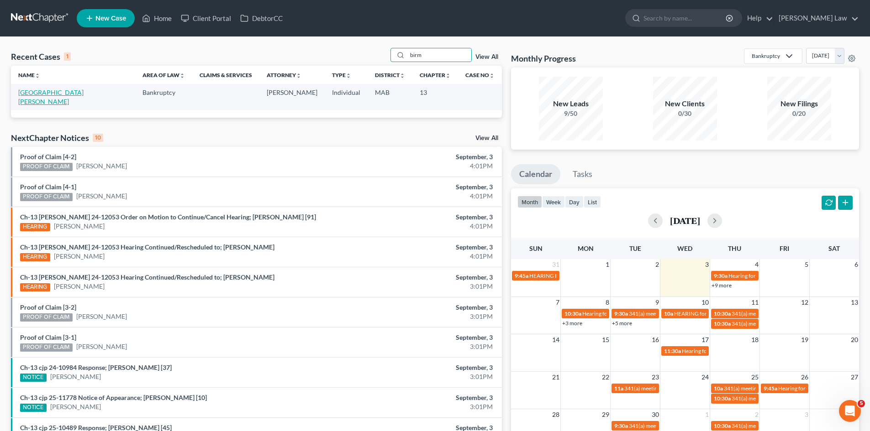
click at [43, 95] on link "[GEOGRAPHIC_DATA][PERSON_NAME]" at bounding box center [50, 97] width 65 height 17
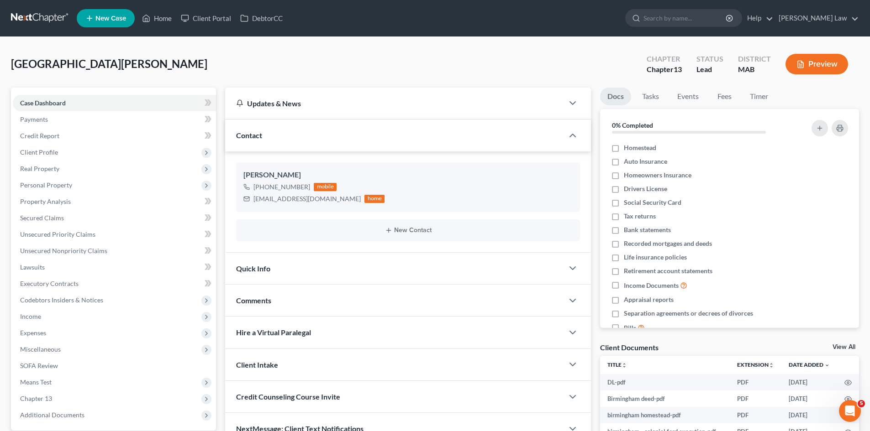
click at [842, 348] on link "View All" at bounding box center [843, 347] width 23 height 6
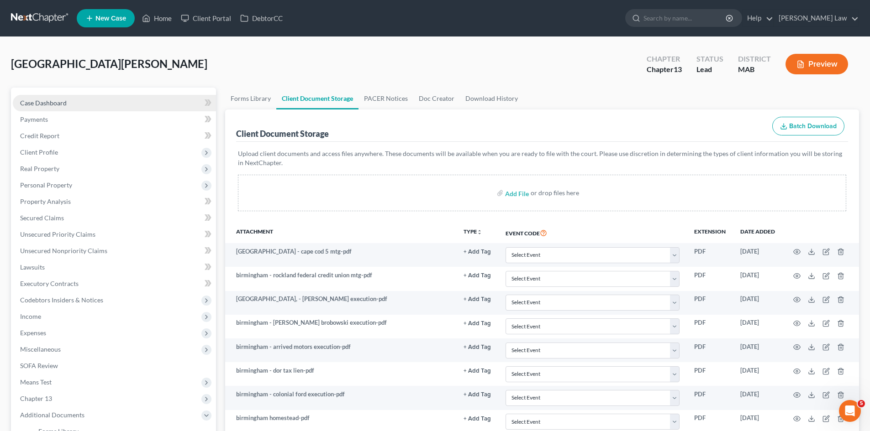
click at [66, 100] on link "Case Dashboard" at bounding box center [114, 103] width 203 height 16
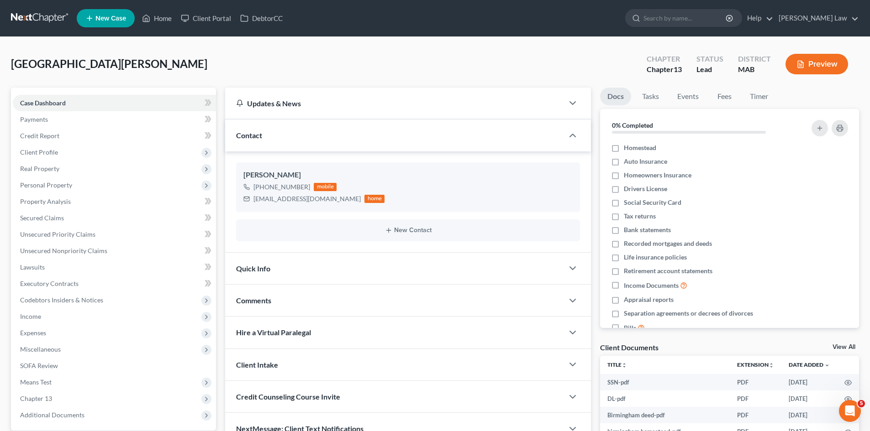
click at [287, 312] on div "Comments" at bounding box center [394, 301] width 338 height 32
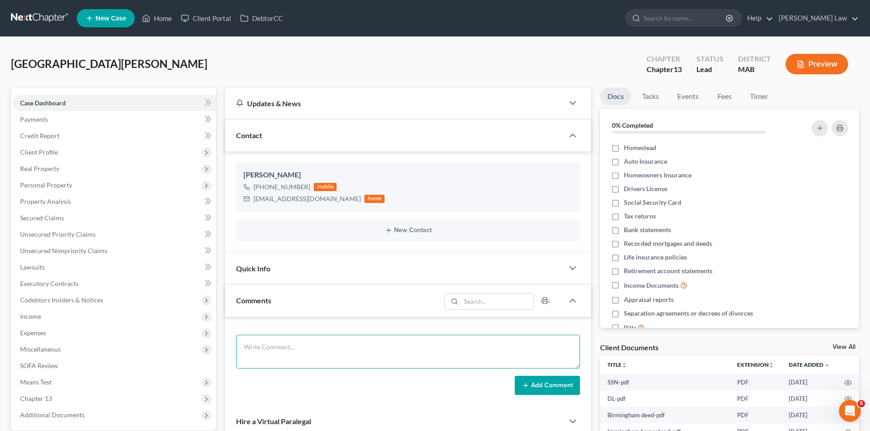
click at [298, 342] on textarea at bounding box center [408, 352] width 344 height 34
paste textarea "District of Massachusetts Claims Register 25-11275 Matthew D. Birmingham Debtor…"
type textarea "District of Massachusetts Claims Register 25-11275 Matthew D. Birmingham Debtor…"
click at [558, 390] on button "Add Comment" at bounding box center [547, 385] width 65 height 19
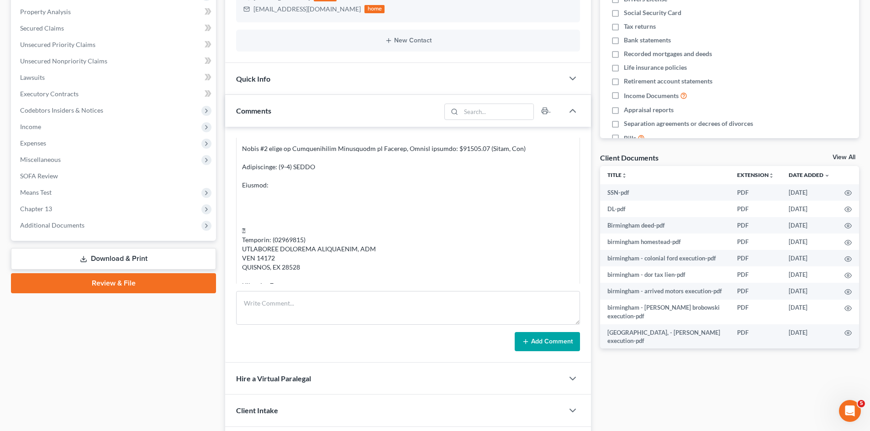
scroll to position [0, 0]
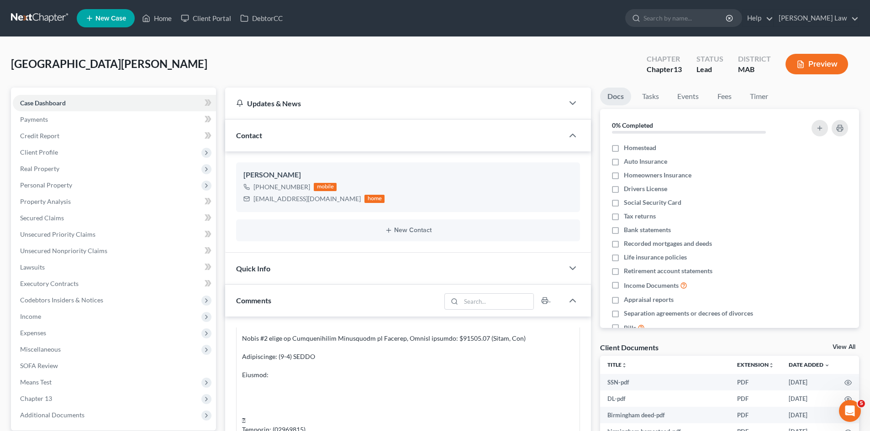
click at [40, 22] on link at bounding box center [40, 18] width 58 height 16
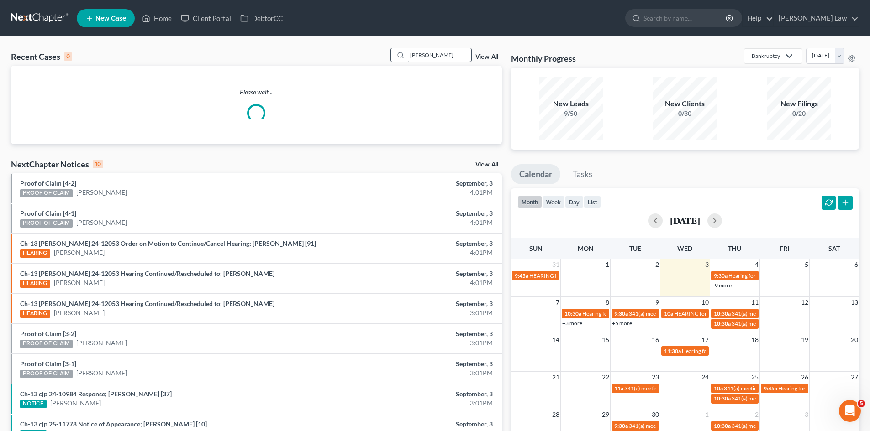
type input "[PERSON_NAME]"
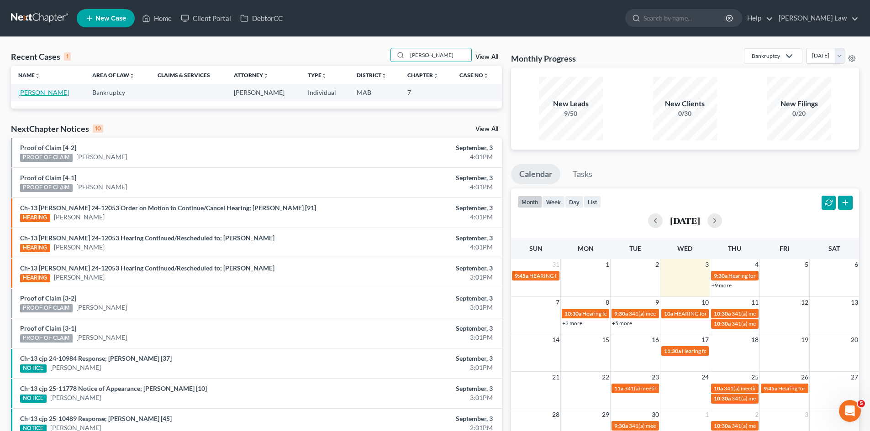
click at [42, 91] on link "[PERSON_NAME]" at bounding box center [43, 93] width 51 height 8
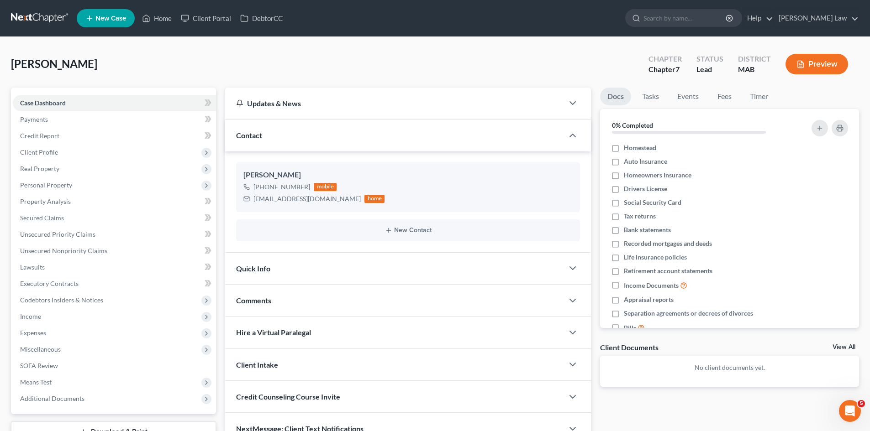
click at [837, 348] on link "View All" at bounding box center [843, 347] width 23 height 6
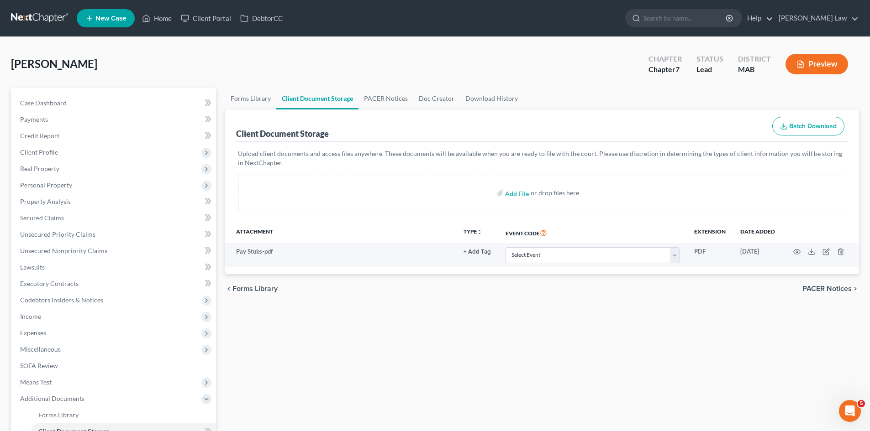
drag, startPoint x: 465, startPoint y: 35, endPoint x: 358, endPoint y: 45, distance: 107.8
click at [465, 35] on nav "Home New Case Client Portal DebtorCC Benner Law mmanning@tbennerlaw.com My Acco…" at bounding box center [435, 18] width 870 height 37
click at [30, 14] on link at bounding box center [40, 18] width 58 height 16
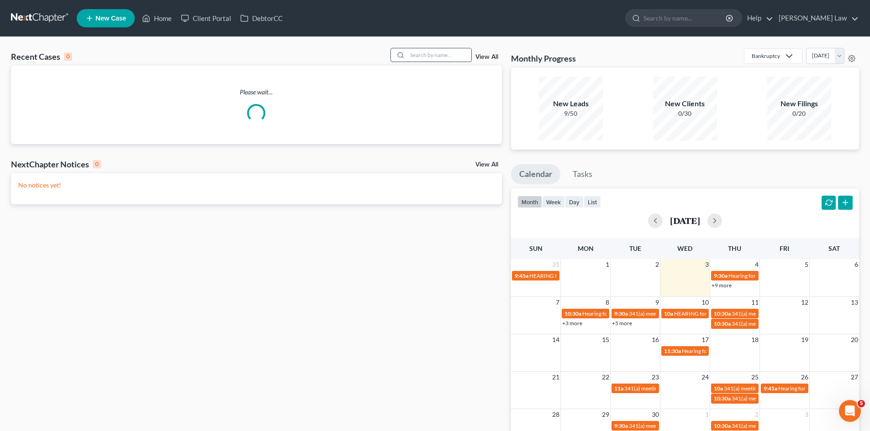
drag, startPoint x: 433, startPoint y: 62, endPoint x: 430, endPoint y: 57, distance: 6.2
click at [433, 61] on div at bounding box center [430, 55] width 81 height 14
click at [429, 57] on input "search" at bounding box center [439, 54] width 64 height 13
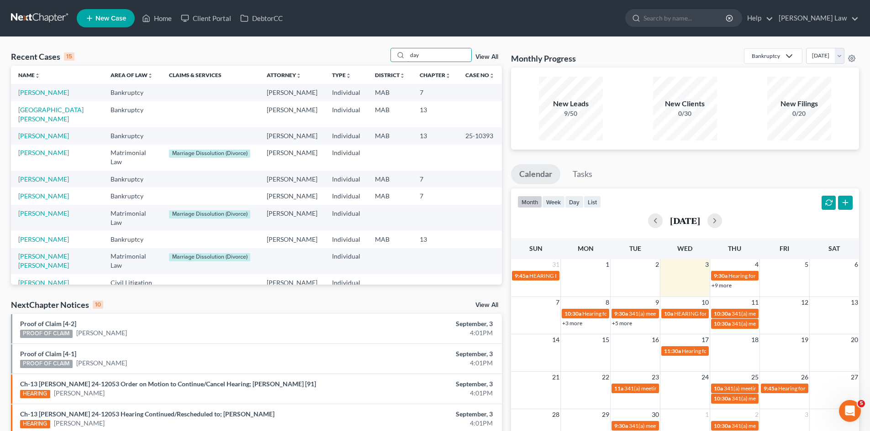
type input "day"
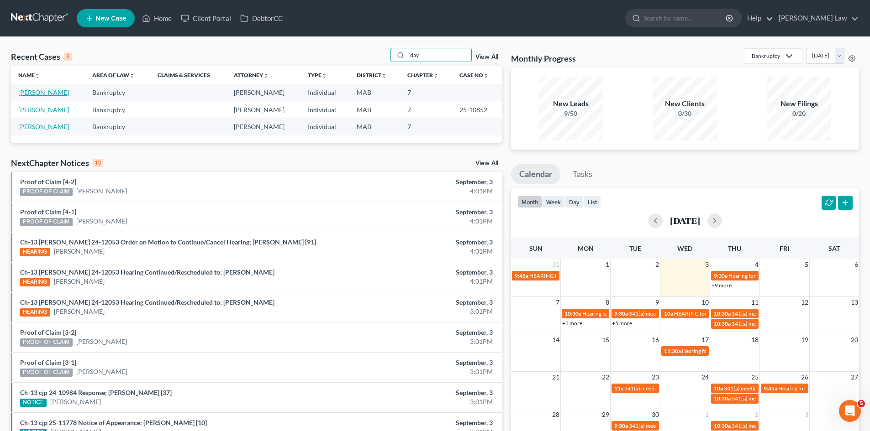
click at [48, 92] on link "[PERSON_NAME]" at bounding box center [43, 93] width 51 height 8
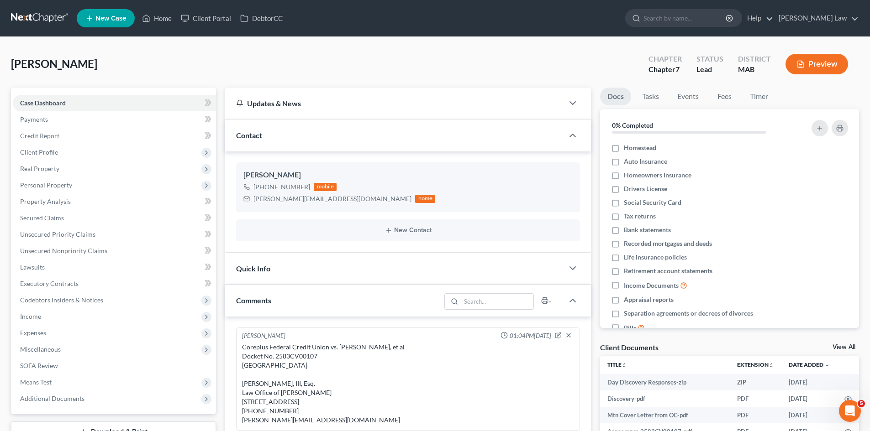
drag, startPoint x: 845, startPoint y: 349, endPoint x: 873, endPoint y: 349, distance: 28.8
click at [845, 349] on link "View All" at bounding box center [843, 347] width 23 height 6
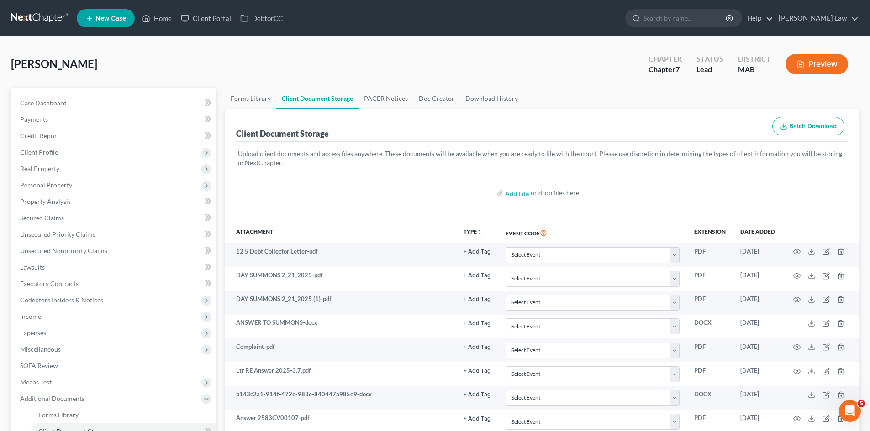
click at [46, 18] on link at bounding box center [40, 18] width 58 height 16
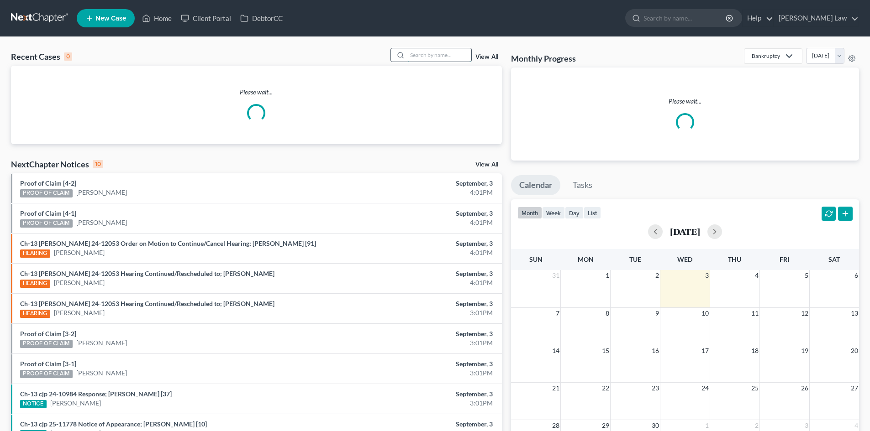
click at [422, 55] on input "search" at bounding box center [439, 54] width 64 height 13
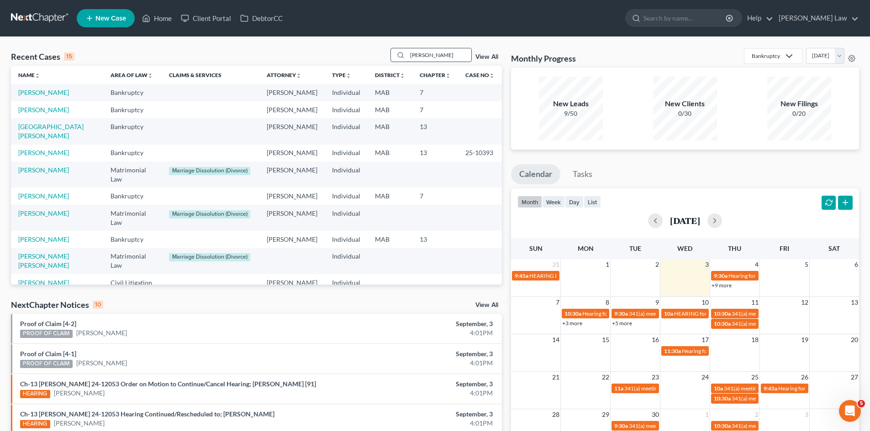
type input "[PERSON_NAME]"
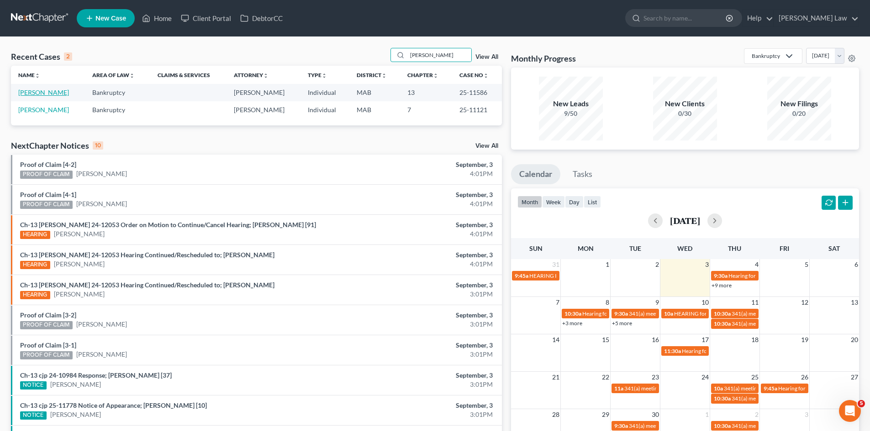
click at [48, 90] on link "Borges, Carol" at bounding box center [43, 93] width 51 height 8
select select "6"
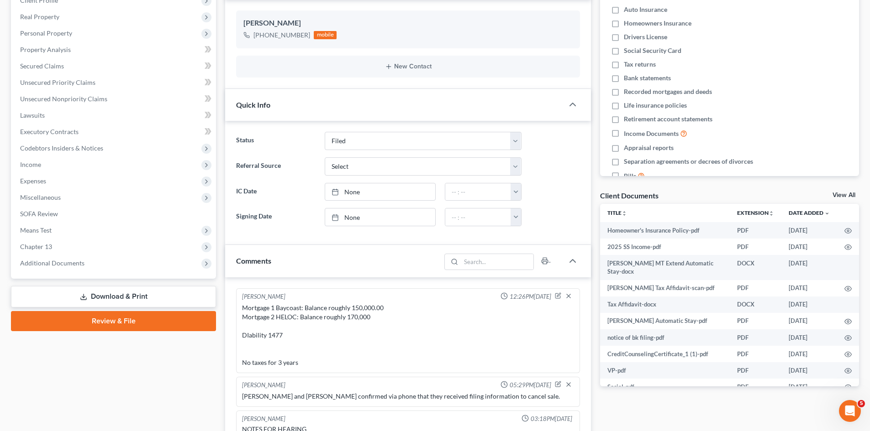
scroll to position [61, 0]
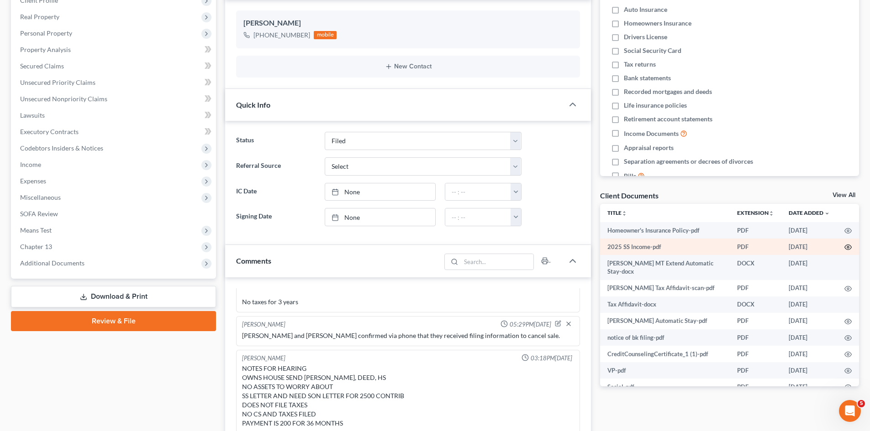
click at [844, 248] on icon "button" at bounding box center [847, 247] width 7 height 7
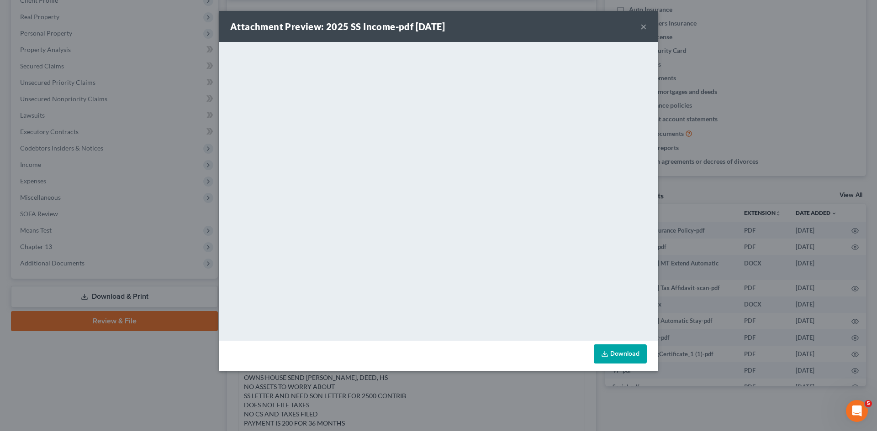
click at [732, 201] on div "Attachment Preview: 2025 SS Income-pdf 08/25/2025 × <object ng-attr-data='https…" at bounding box center [438, 215] width 877 height 431
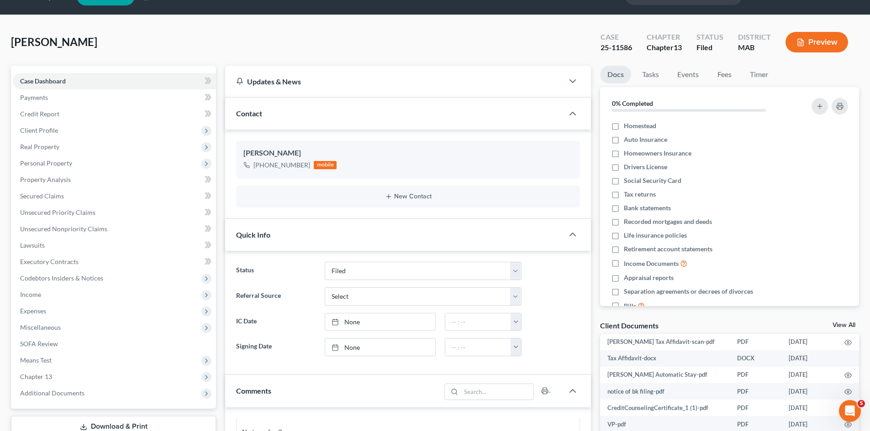
scroll to position [0, 0]
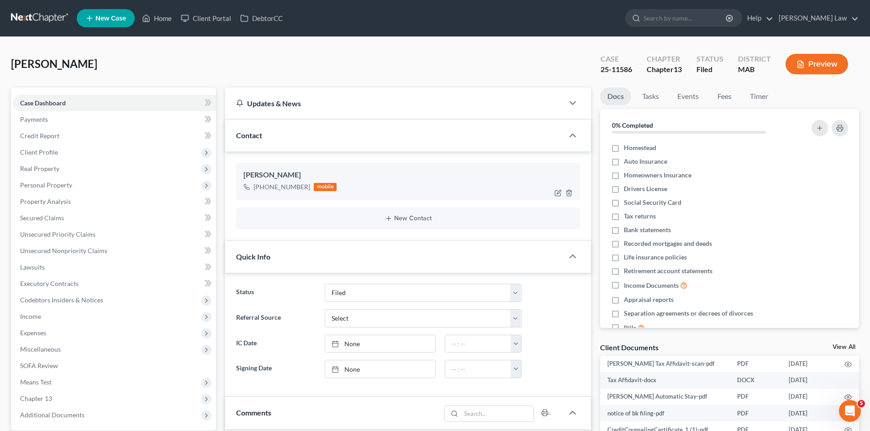
copy div "(774) 264-4017"
drag, startPoint x: 307, startPoint y: 189, endPoint x: 263, endPoint y: 188, distance: 44.3
click at [263, 188] on div "+1 (774) 264-4017 mobile" at bounding box center [289, 187] width 93 height 12
click at [51, 20] on link at bounding box center [40, 18] width 58 height 16
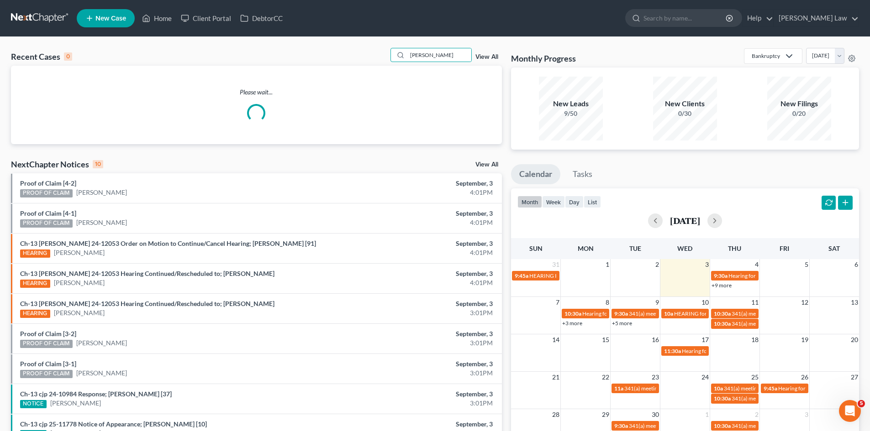
type input "[PERSON_NAME]"
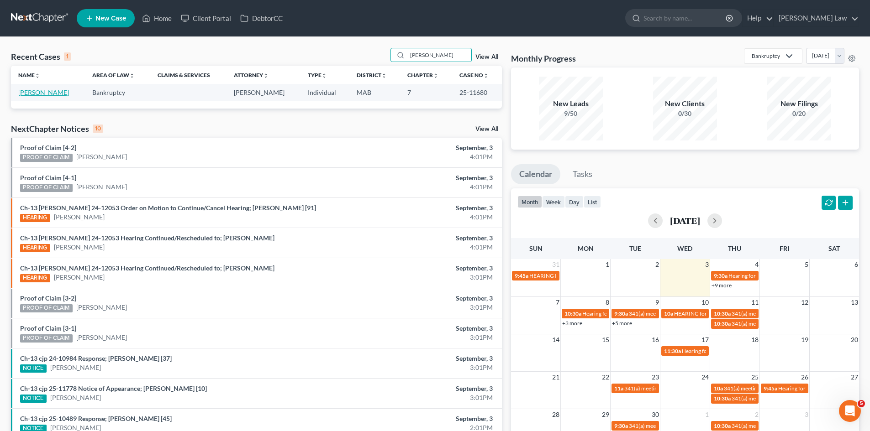
click at [32, 95] on link "[PERSON_NAME]" at bounding box center [43, 93] width 51 height 8
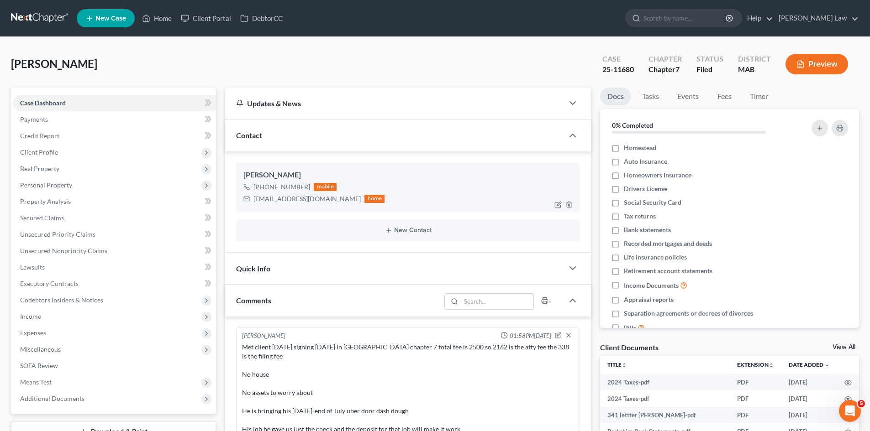
scroll to position [151, 0]
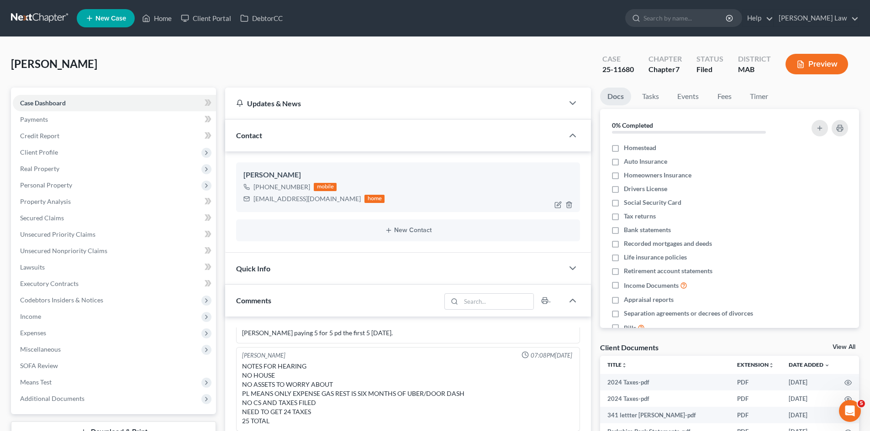
click at [267, 173] on div "Stanislav Stoykov" at bounding box center [407, 175] width 329 height 11
copy div "Stanislav Stoykov"
click at [51, 307] on span "Codebtors Insiders & Notices" at bounding box center [114, 300] width 203 height 16
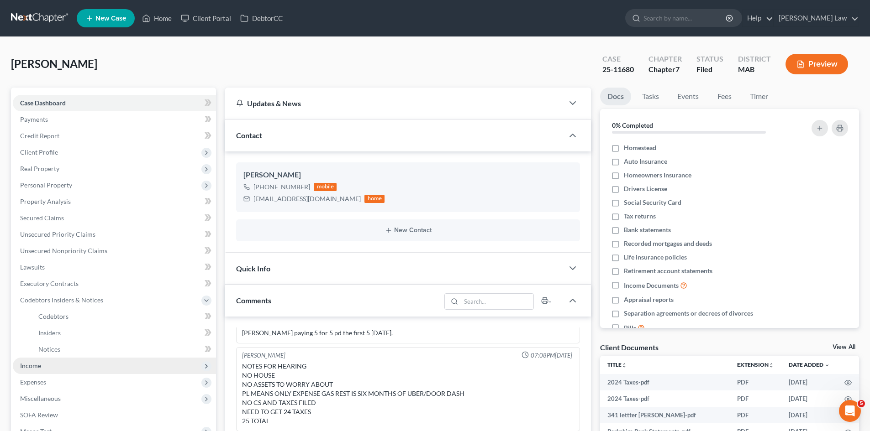
click at [43, 368] on span "Income" at bounding box center [114, 366] width 203 height 16
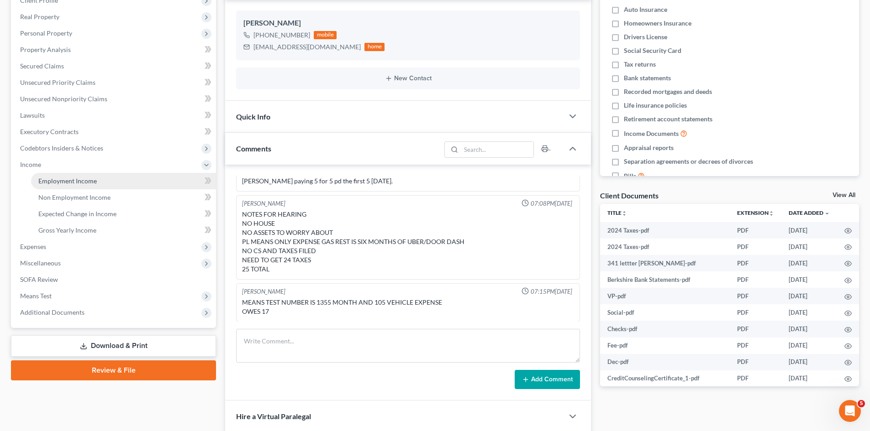
click at [60, 184] on span "Employment Income" at bounding box center [67, 181] width 58 height 8
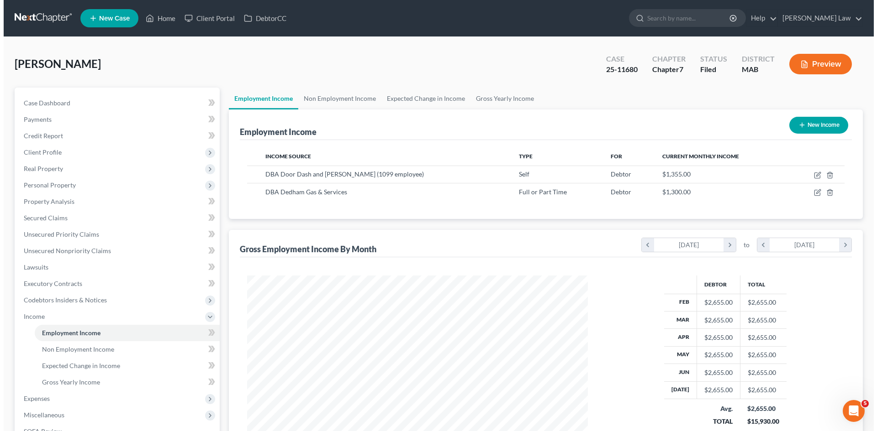
scroll to position [170, 359]
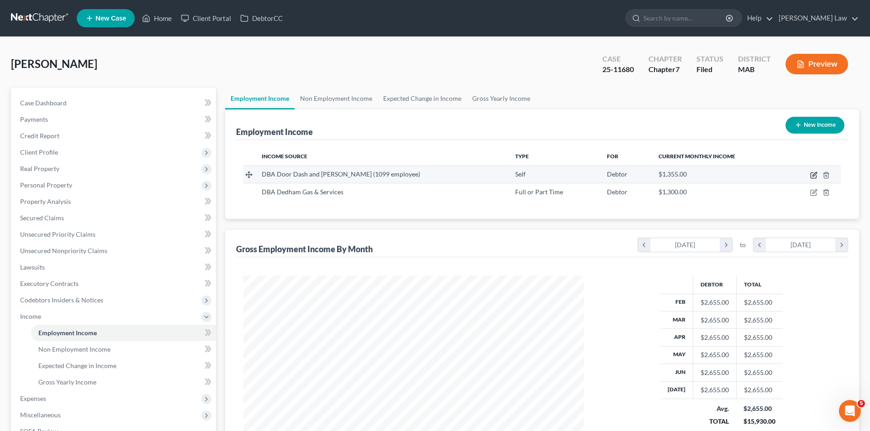
click at [812, 173] on icon "button" at bounding box center [812, 175] width 5 height 5
select select "1"
select select "22"
select select "0"
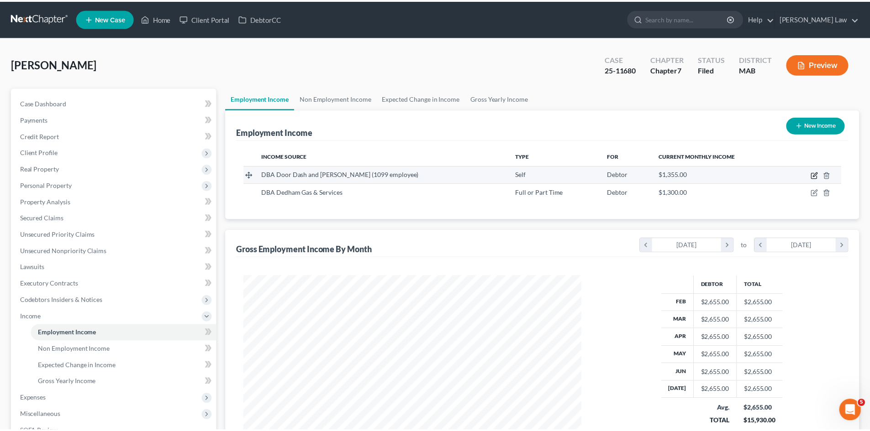
scroll to position [172, 362]
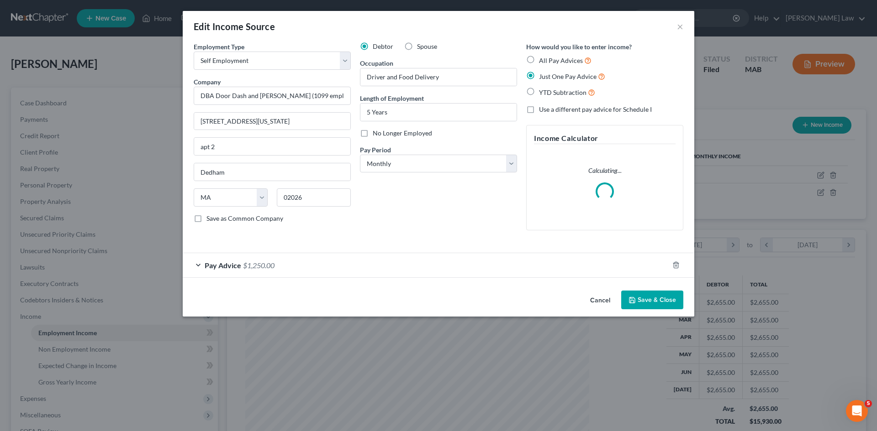
click at [194, 272] on div "Pay Advice $1,250.00" at bounding box center [426, 265] width 486 height 24
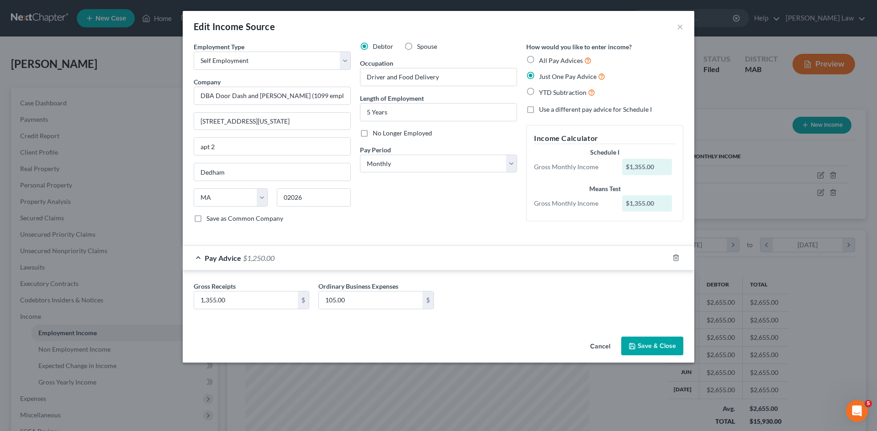
click at [71, 260] on div "Edit Income Source × Employment Type * Select Full or Part Time Employment Self…" at bounding box center [438, 215] width 877 height 431
click at [601, 351] on button "Cancel" at bounding box center [600, 347] width 35 height 18
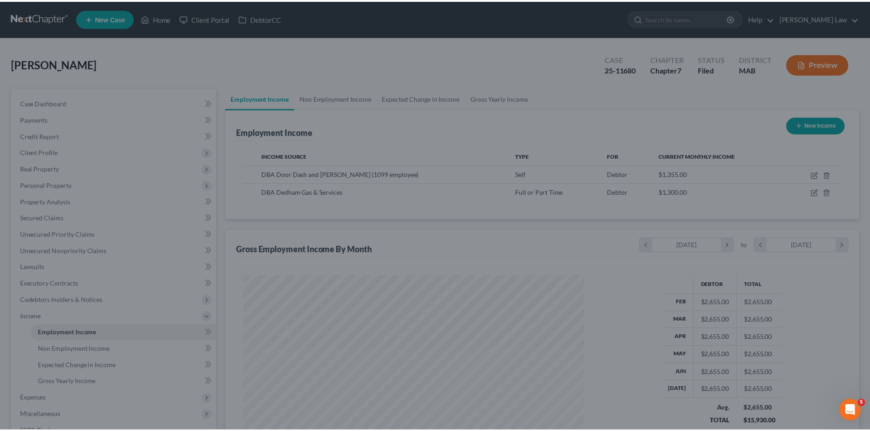
scroll to position [456439, 456251]
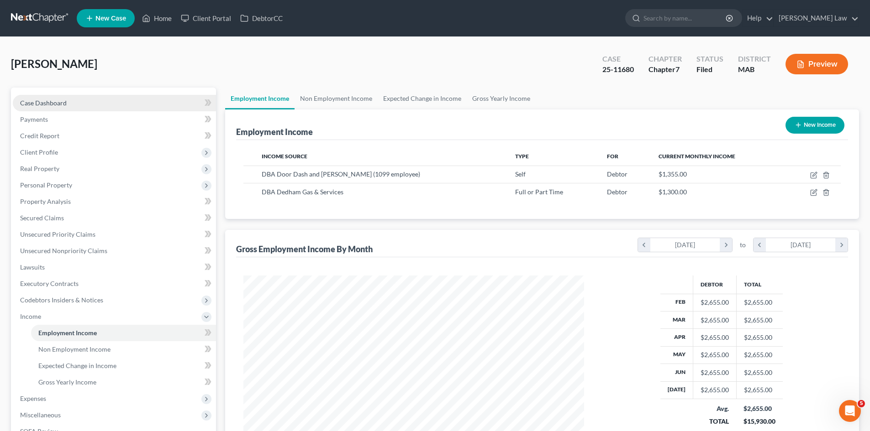
click at [51, 100] on span "Case Dashboard" at bounding box center [43, 103] width 47 height 8
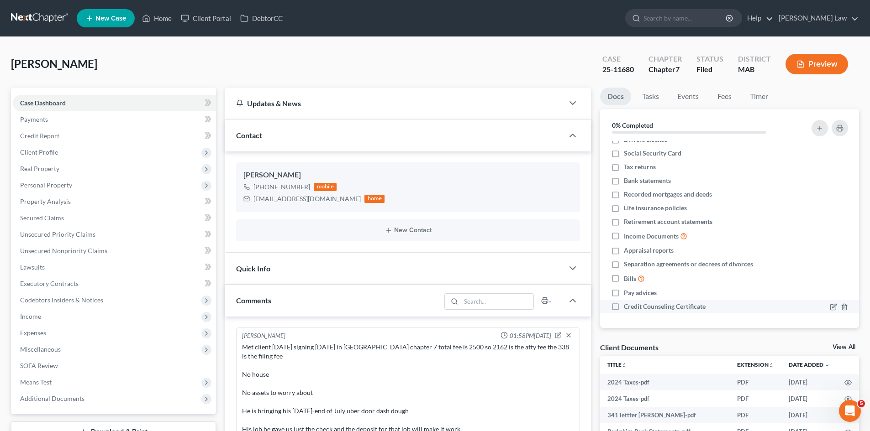
scroll to position [151, 0]
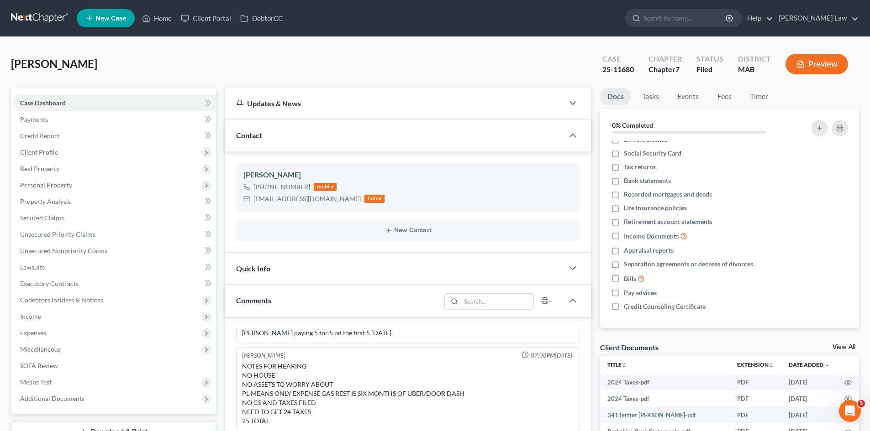
click at [842, 349] on link "View All" at bounding box center [843, 347] width 23 height 6
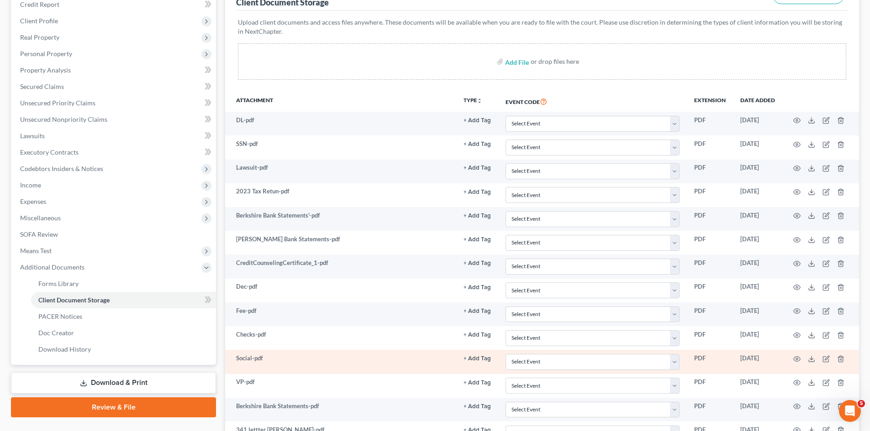
scroll to position [265, 0]
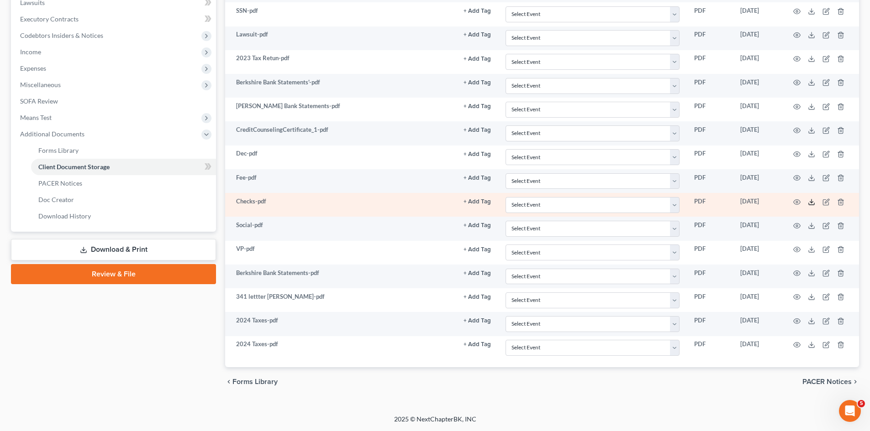
click at [814, 206] on td at bounding box center [820, 205] width 77 height 24
click at [813, 205] on icon at bounding box center [811, 202] width 7 height 7
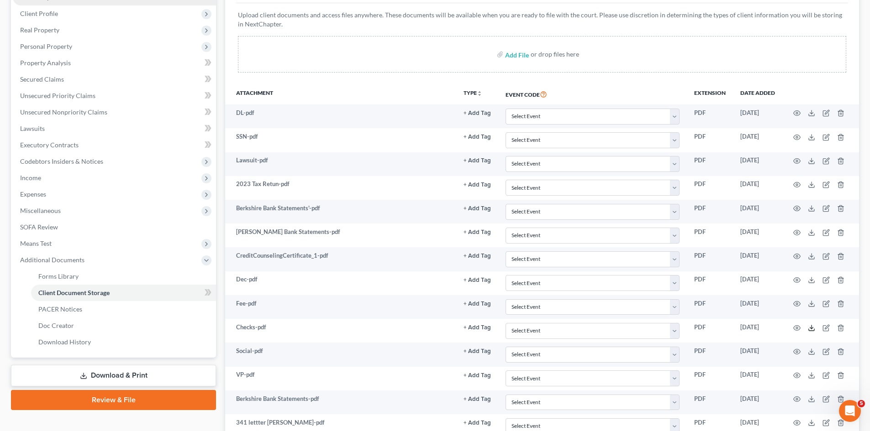
scroll to position [0, 0]
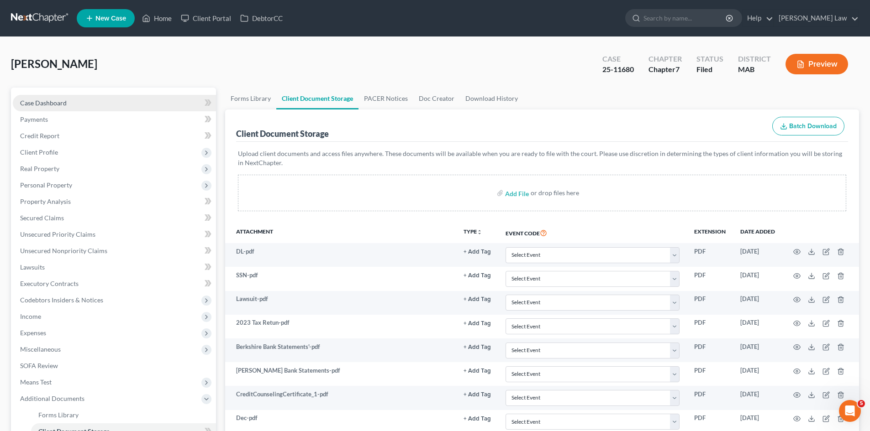
click at [58, 95] on link "Case Dashboard" at bounding box center [114, 103] width 203 height 16
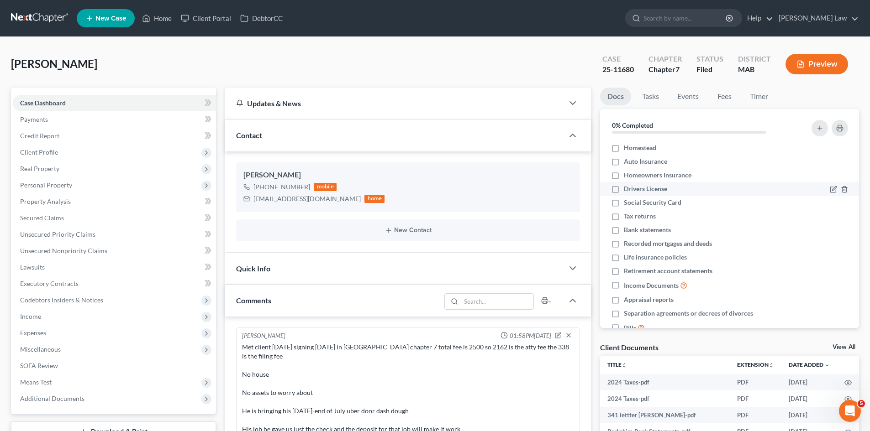
scroll to position [151, 0]
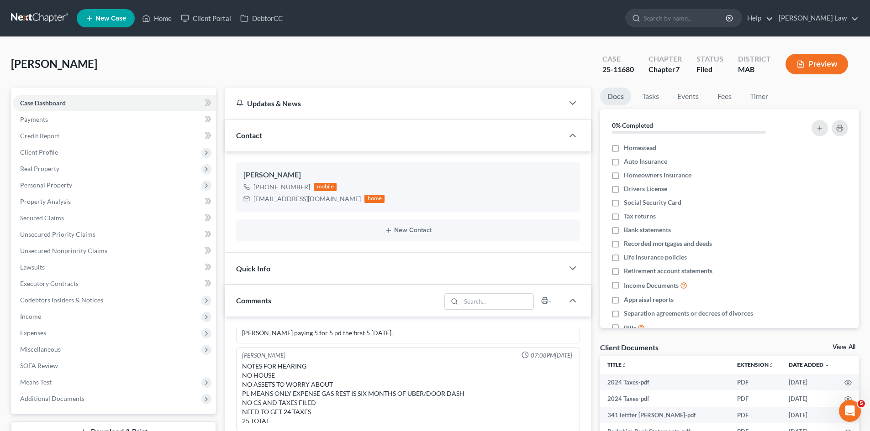
drag, startPoint x: 246, startPoint y: 52, endPoint x: 256, endPoint y: 72, distance: 22.5
click at [247, 52] on div "Stoykov, Stanislav Upgraded Case 25-11680 Chapter Chapter 7 Status Filed Distri…" at bounding box center [435, 68] width 848 height 40
click at [266, 176] on div "Stanislav Stoykov" at bounding box center [407, 175] width 329 height 11
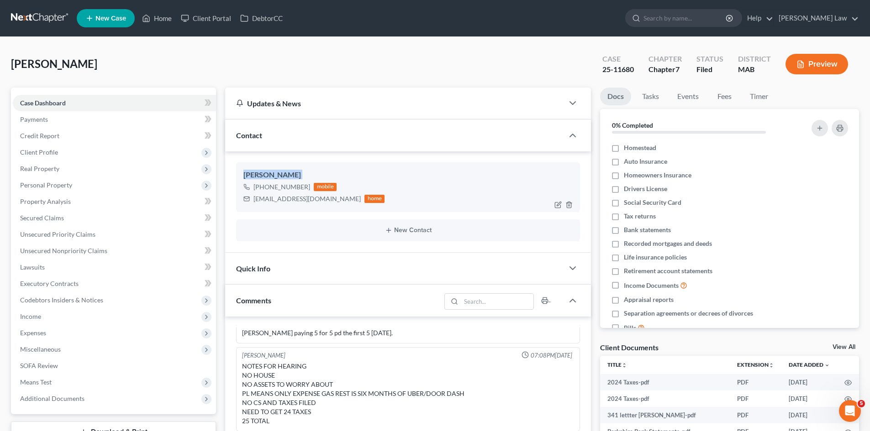
copy div "Stanislav Stoykov"
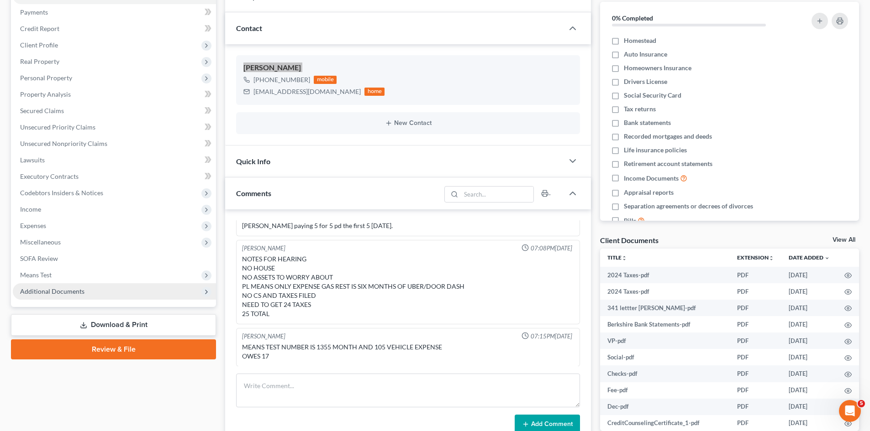
scroll to position [152, 0]
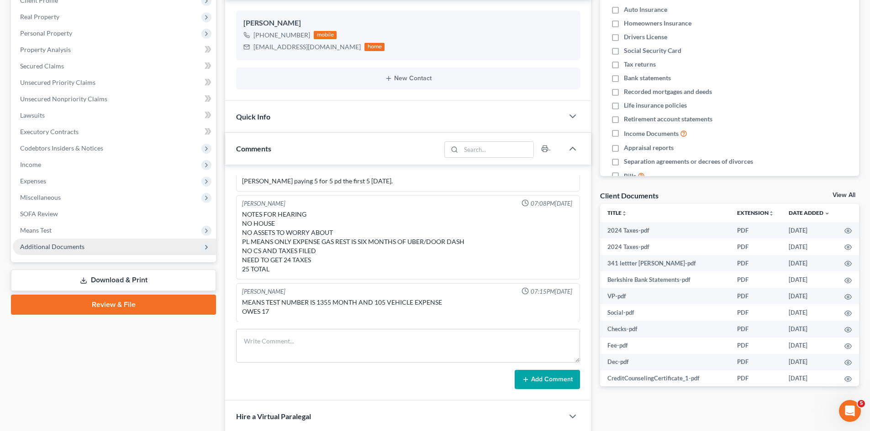
click at [74, 248] on span "Additional Documents" at bounding box center [52, 247] width 64 height 8
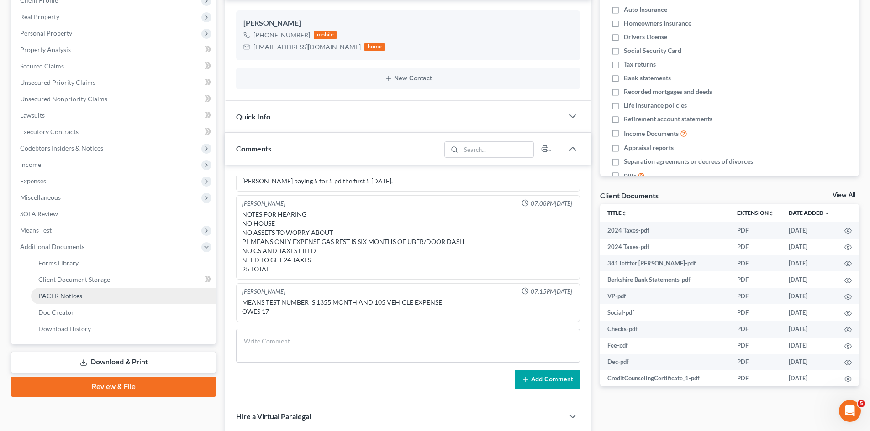
click at [63, 292] on span "PACER Notices" at bounding box center [60, 296] width 44 height 8
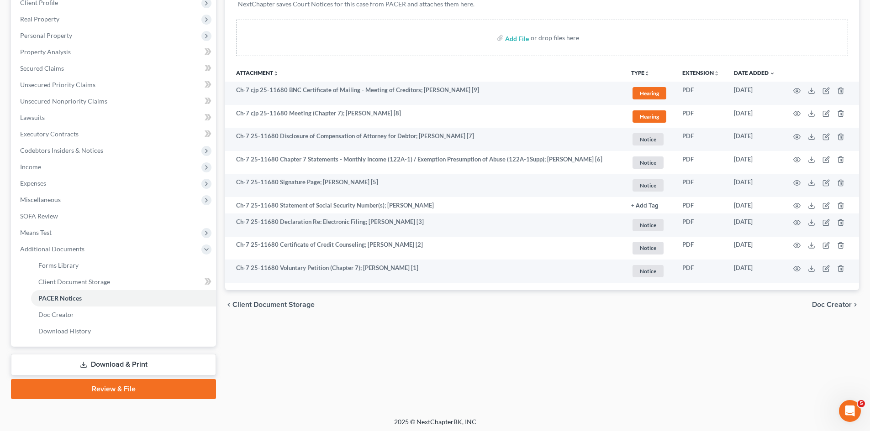
scroll to position [153, 0]
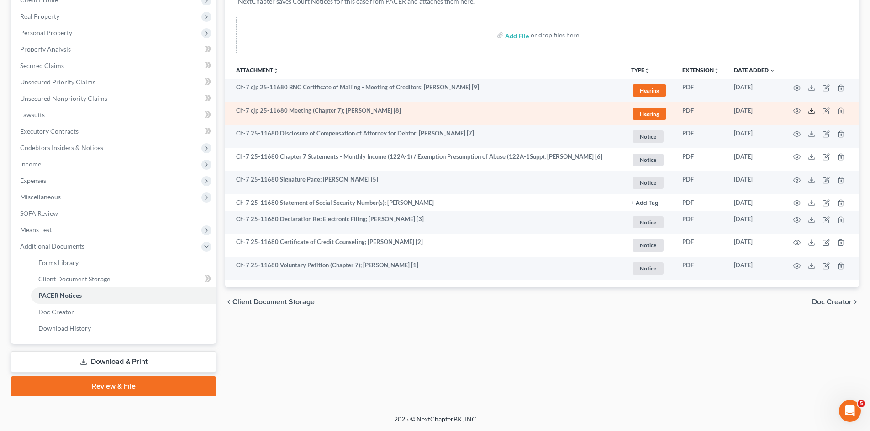
click at [814, 112] on icon at bounding box center [811, 110] width 7 height 7
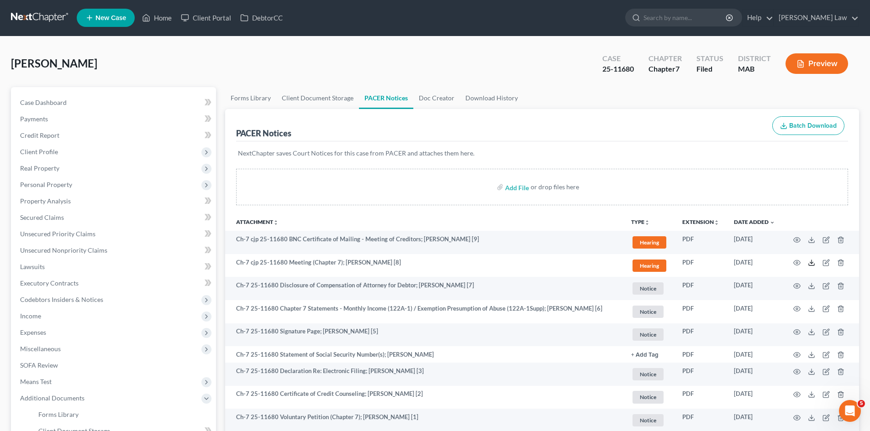
scroll to position [0, 0]
click at [29, 20] on link at bounding box center [40, 18] width 58 height 16
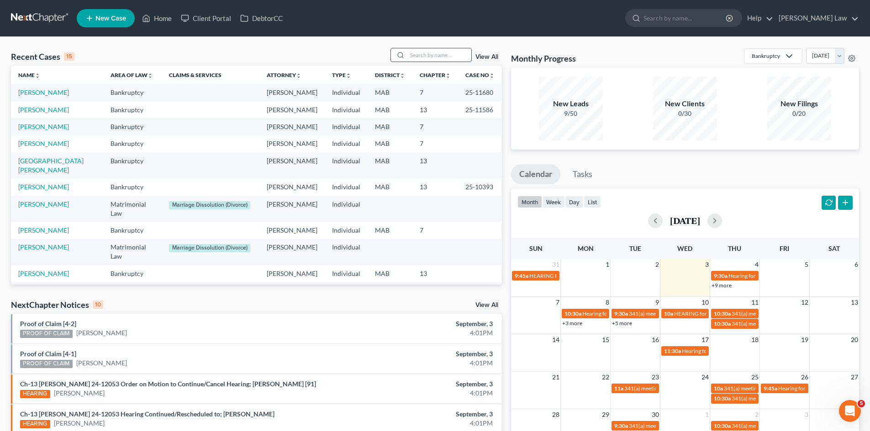
click at [429, 58] on input "search" at bounding box center [439, 54] width 64 height 13
type input "lake"
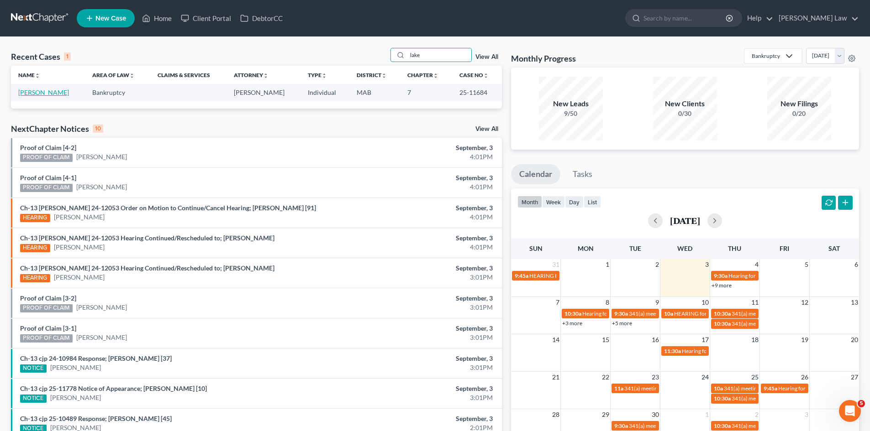
click at [37, 92] on link "[PERSON_NAME]" at bounding box center [43, 93] width 51 height 8
select select "3"
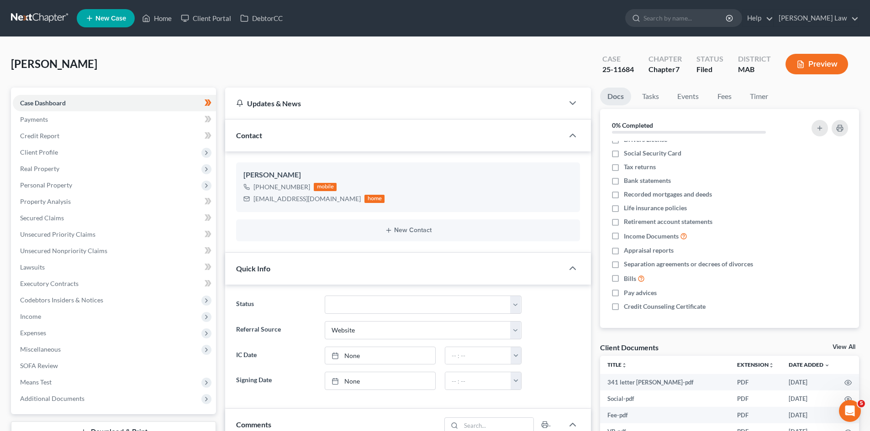
scroll to position [228, 0]
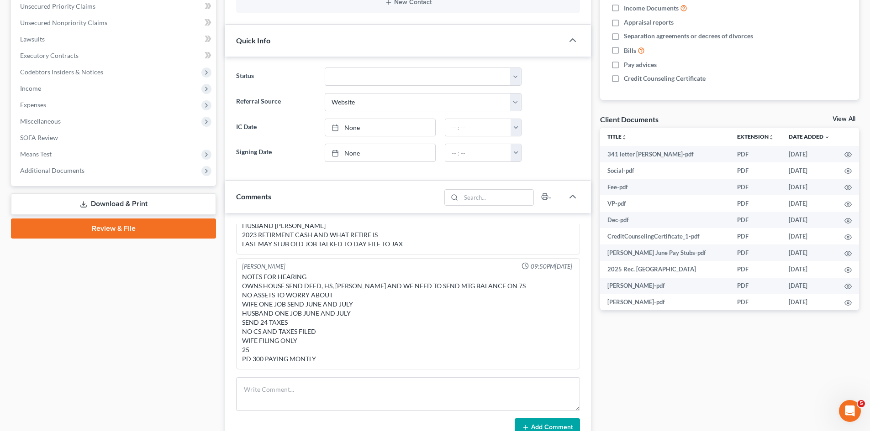
click at [842, 115] on div "Client Documents View All" at bounding box center [729, 121] width 259 height 13
click at [840, 118] on link "View All" at bounding box center [843, 119] width 23 height 6
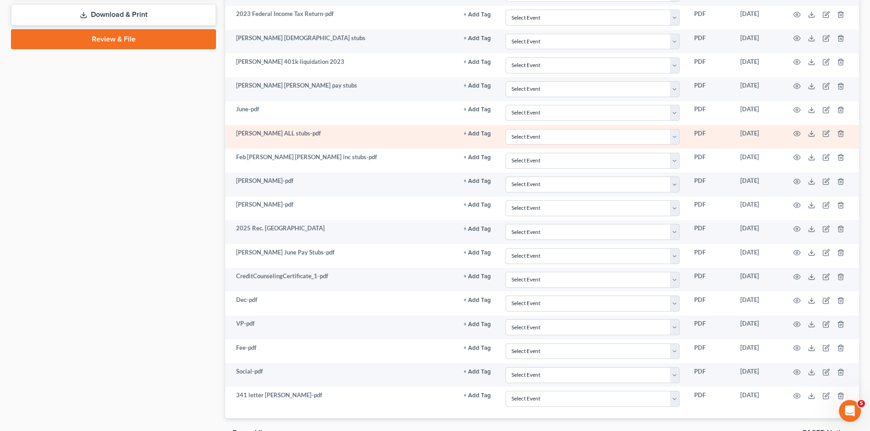
scroll to position [399, 0]
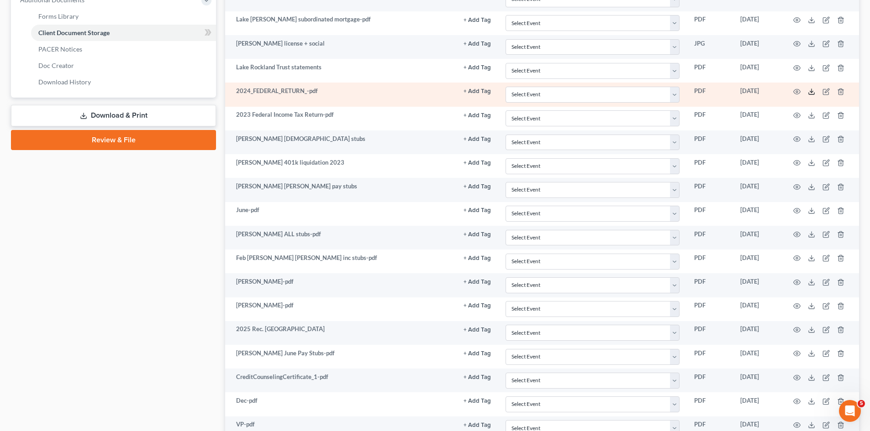
click at [809, 91] on icon at bounding box center [811, 91] width 7 height 7
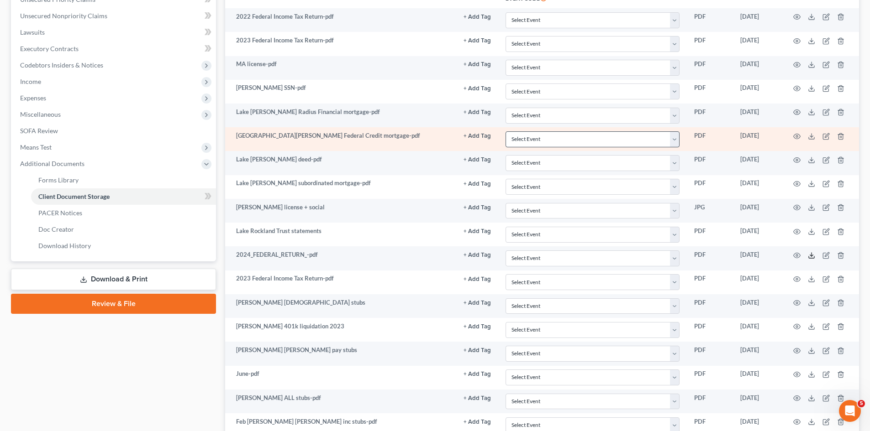
scroll to position [171, 0]
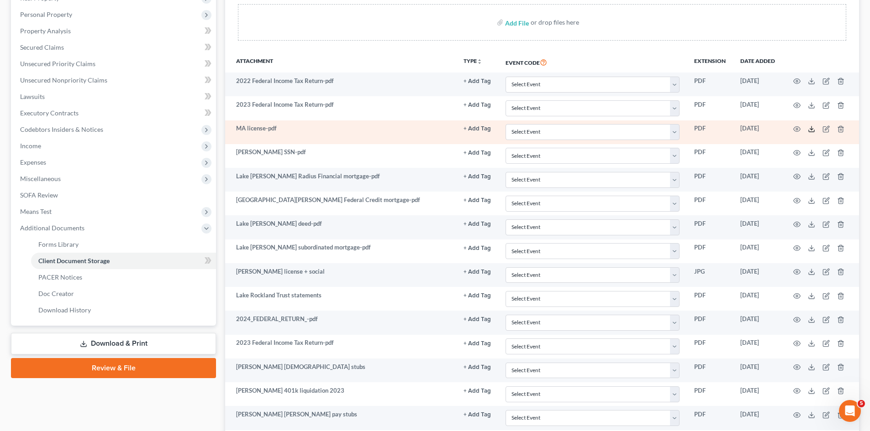
click at [812, 132] on icon at bounding box center [811, 131] width 5 height 2
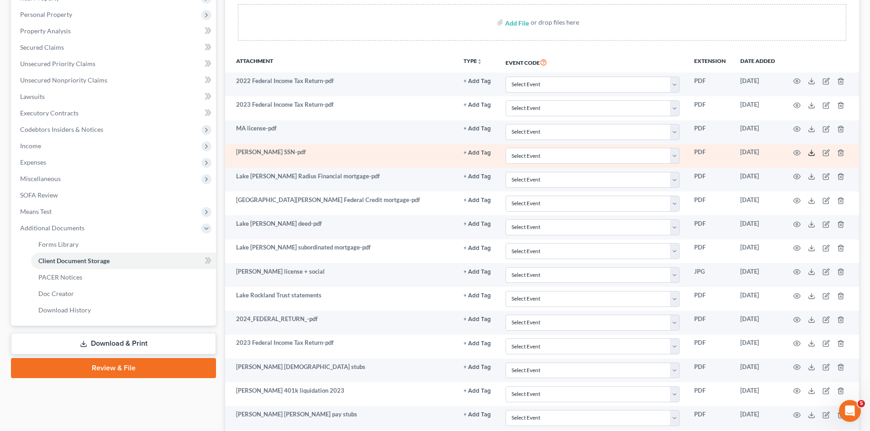
click at [813, 153] on td at bounding box center [820, 156] width 77 height 24
click at [813, 153] on icon at bounding box center [811, 152] width 7 height 7
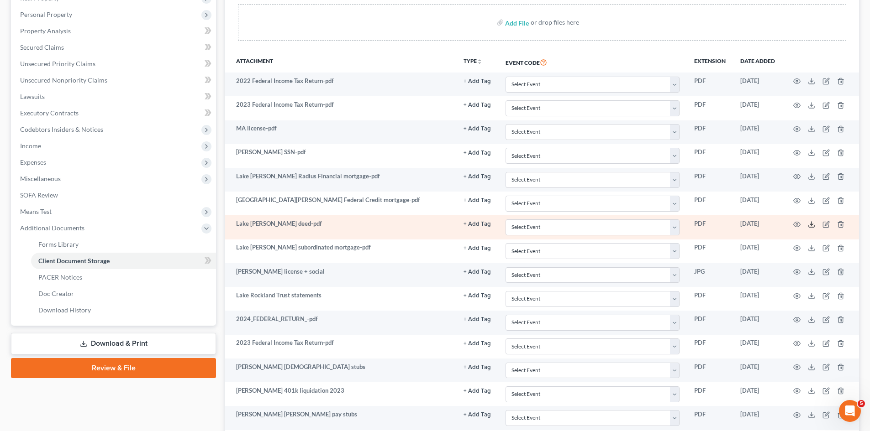
click at [810, 226] on icon at bounding box center [811, 224] width 7 height 7
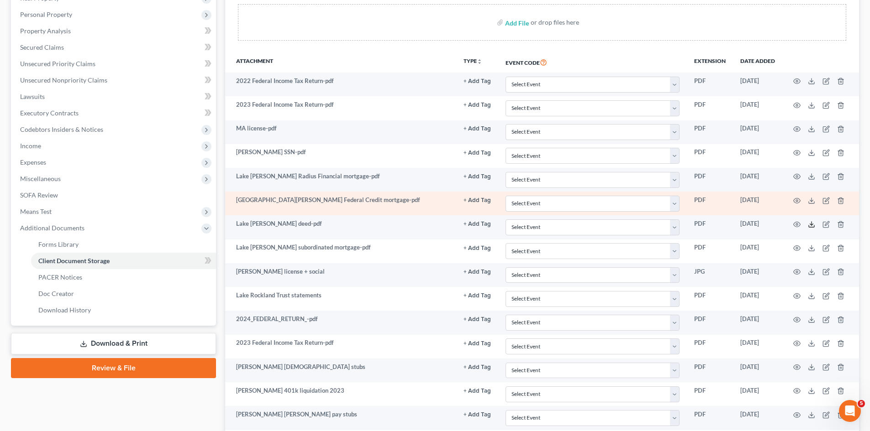
scroll to position [551, 0]
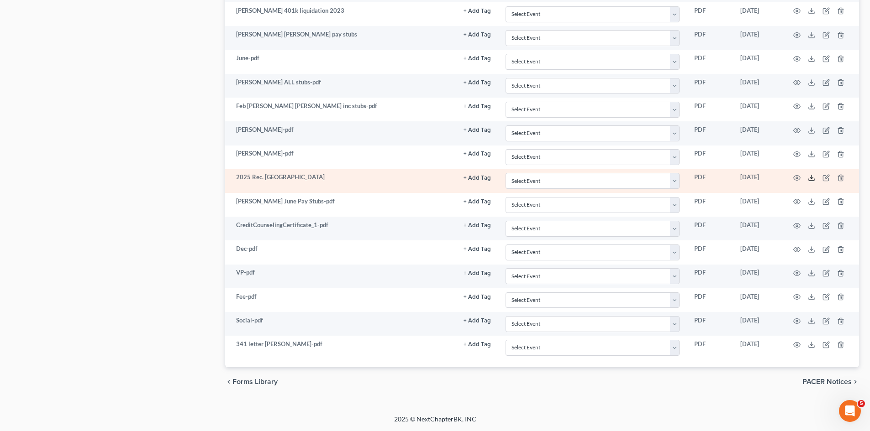
click at [810, 182] on icon at bounding box center [811, 177] width 7 height 7
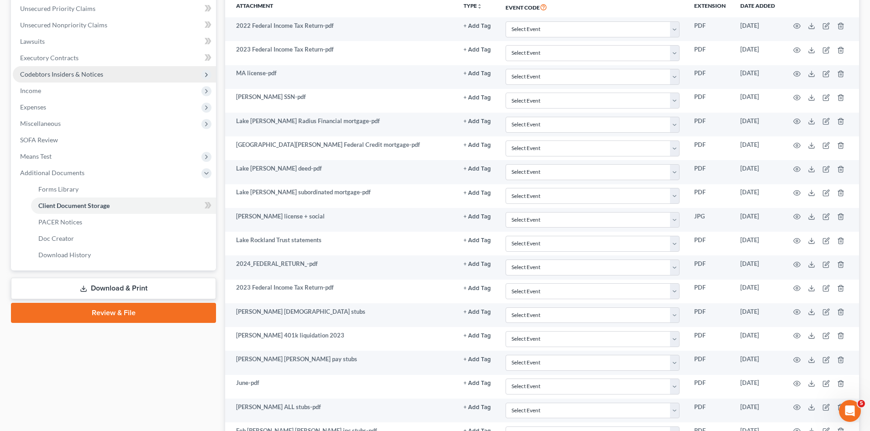
scroll to position [95, 0]
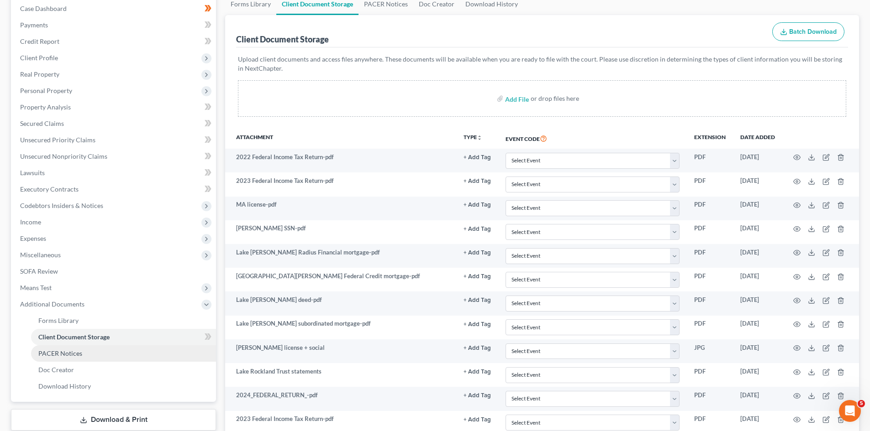
drag, startPoint x: 66, startPoint y: 350, endPoint x: 105, endPoint y: 347, distance: 39.8
click at [66, 350] on span "PACER Notices" at bounding box center [60, 354] width 44 height 8
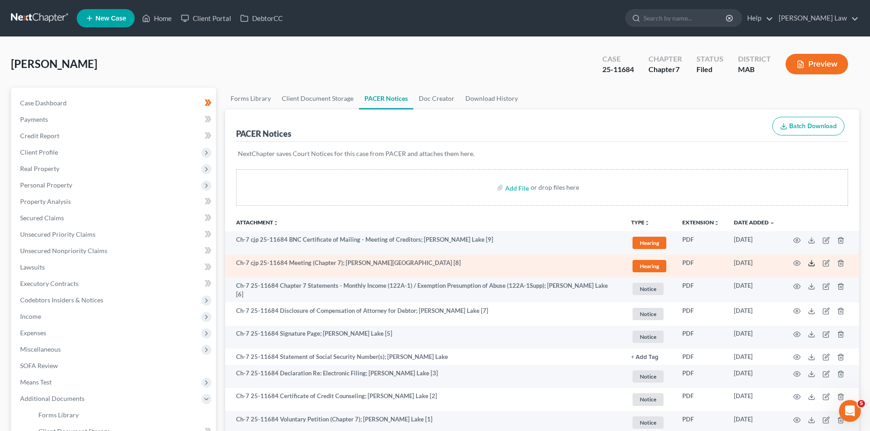
click at [808, 264] on icon at bounding box center [811, 263] width 7 height 7
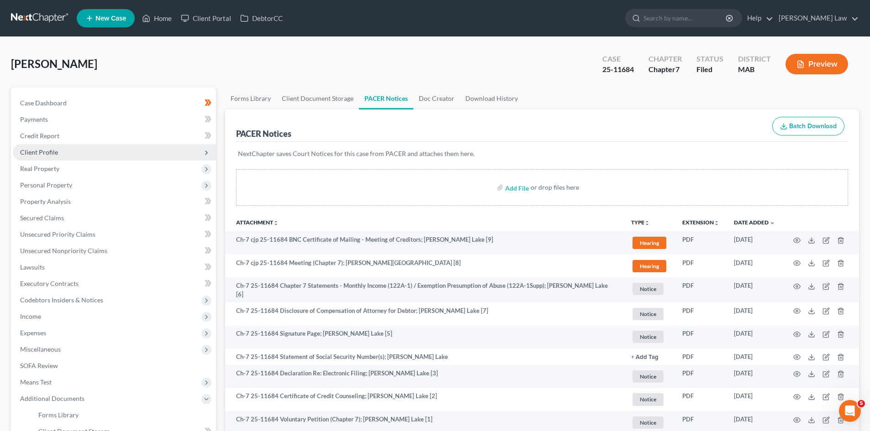
click at [43, 153] on span "Client Profile" at bounding box center [39, 152] width 38 height 8
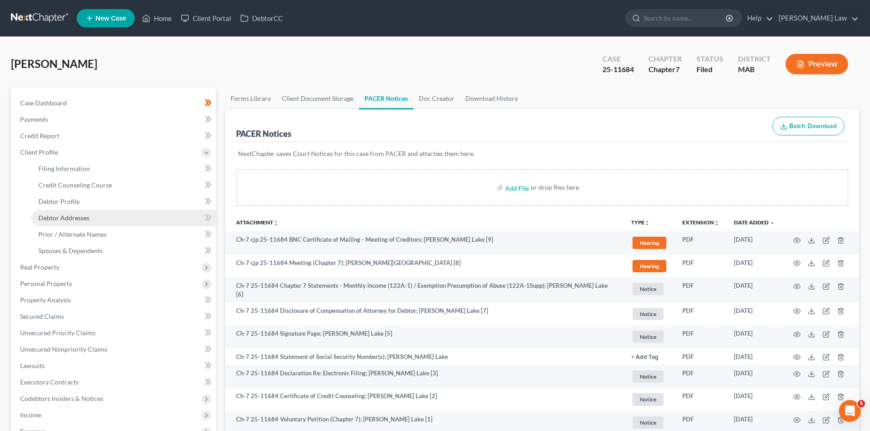
click at [59, 216] on span "Debtor Addresses" at bounding box center [63, 218] width 51 height 8
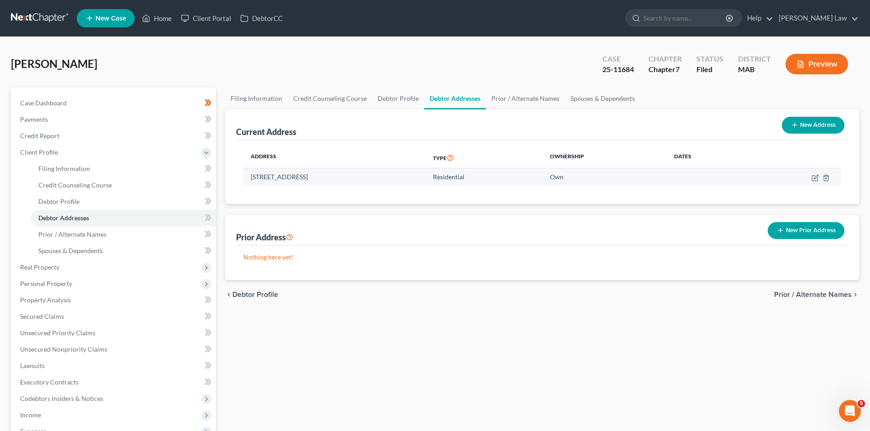
click at [305, 180] on td "12 Pond Road, Plymouth, MA 02360" at bounding box center [334, 176] width 182 height 17
copy td "12 Pond Road, Plymouth, MA 02360"
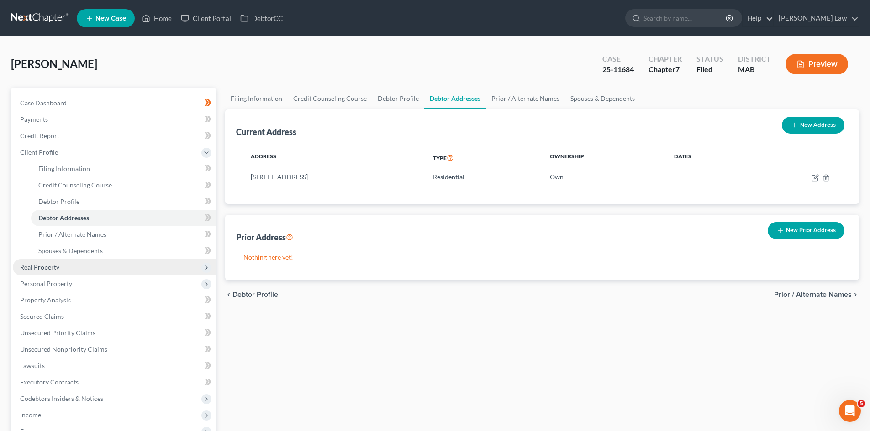
click at [52, 267] on span "Real Property" at bounding box center [39, 267] width 39 height 8
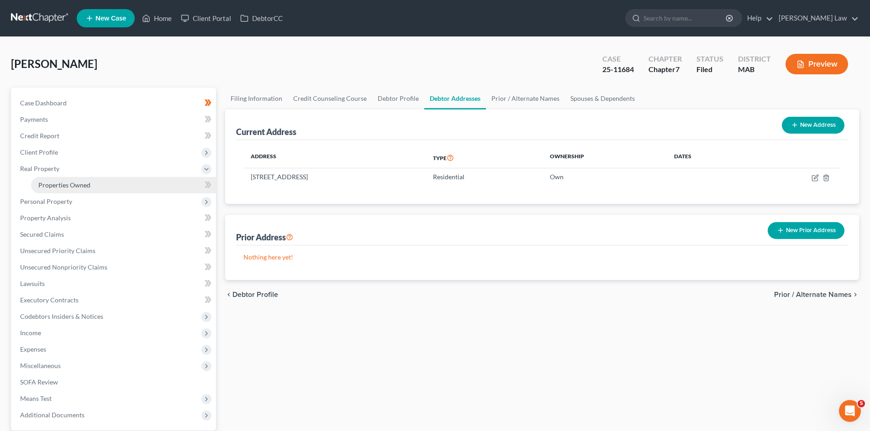
click at [46, 185] on span "Properties Owned" at bounding box center [64, 185] width 52 height 8
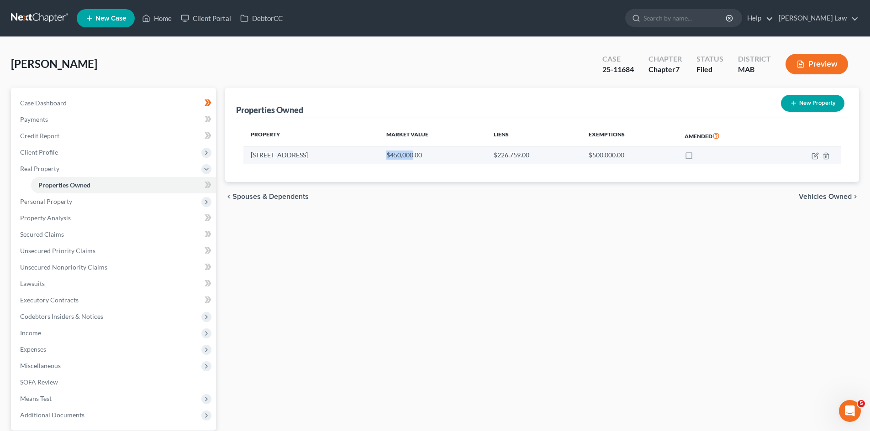
drag, startPoint x: 357, startPoint y: 158, endPoint x: 385, endPoint y: 161, distance: 28.4
click at [385, 161] on td "$450,000.00" at bounding box center [432, 155] width 107 height 17
copy td "$450,000"
click at [816, 156] on icon "button" at bounding box center [814, 156] width 7 height 7
select select "22"
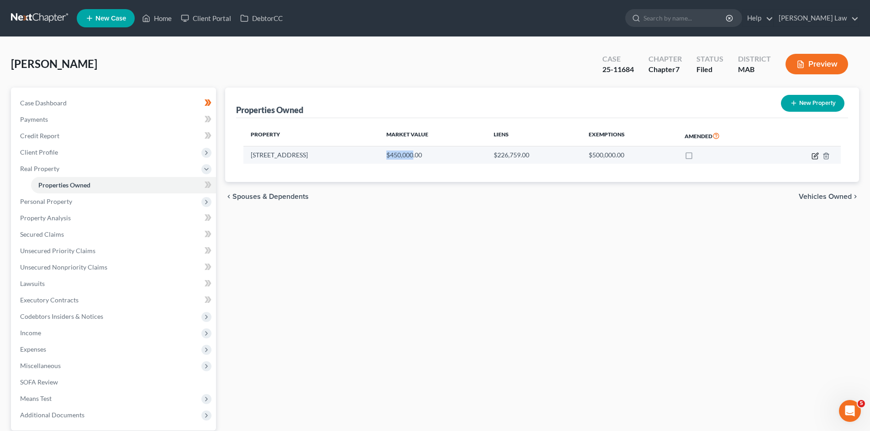
select select "3"
select select "1"
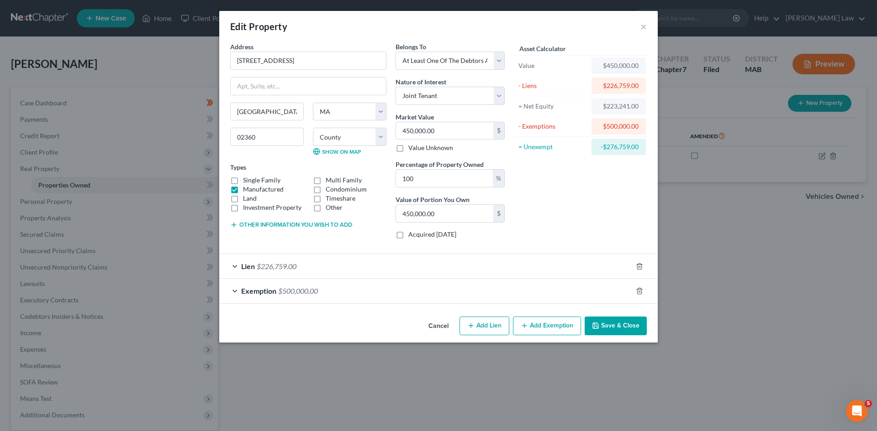
drag, startPoint x: 102, startPoint y: 183, endPoint x: 132, endPoint y: 191, distance: 31.1
click at [102, 183] on div "Edit Property × Address * 12 Pond Road Plymouth State AL AK AR AZ CA CO CT DE D…" at bounding box center [438, 215] width 877 height 431
click at [441, 318] on button "Cancel" at bounding box center [438, 327] width 35 height 18
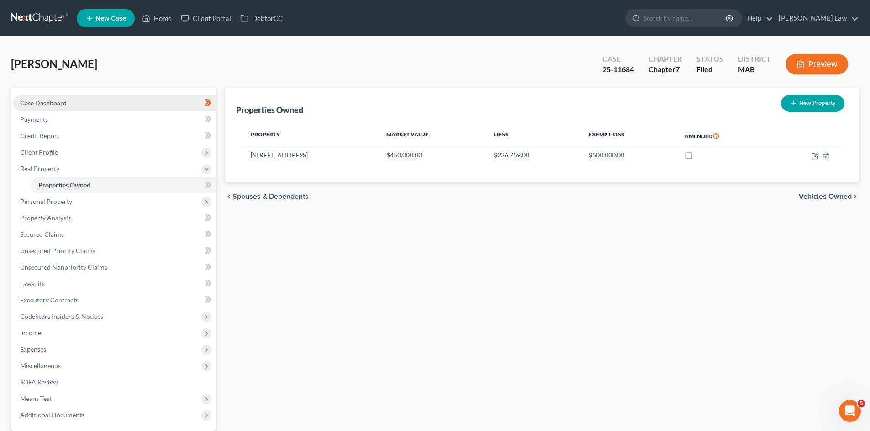
click at [116, 99] on link "Case Dashboard" at bounding box center [114, 103] width 203 height 16
select select "3"
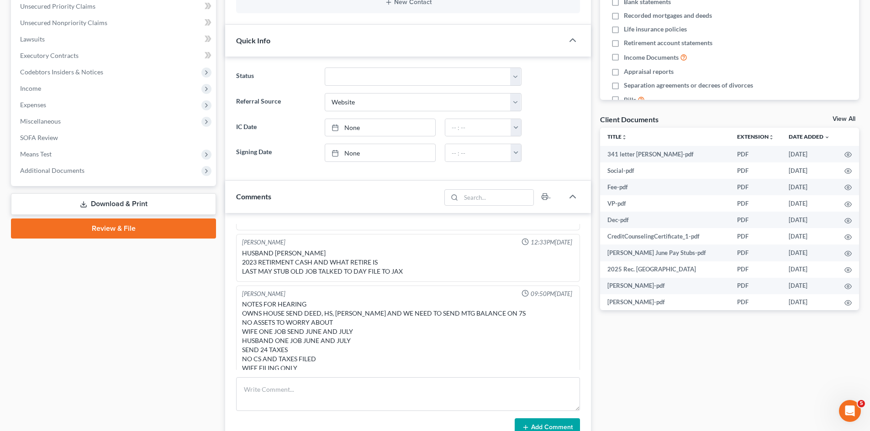
scroll to position [59, 0]
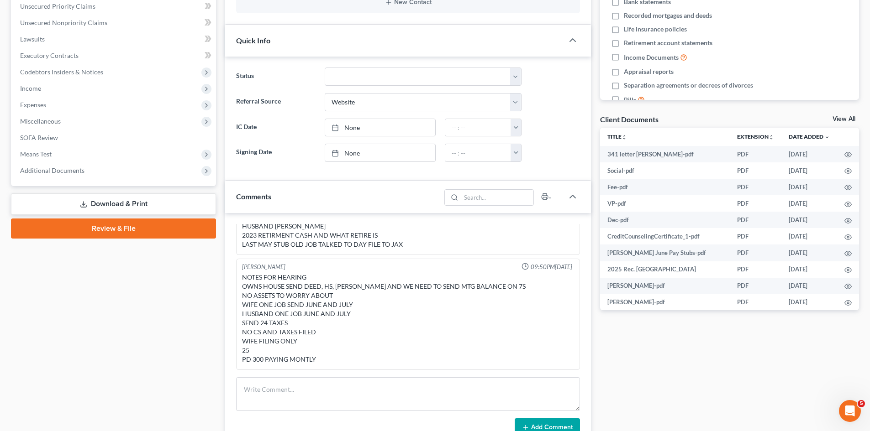
click at [851, 116] on link "View All" at bounding box center [843, 119] width 23 height 6
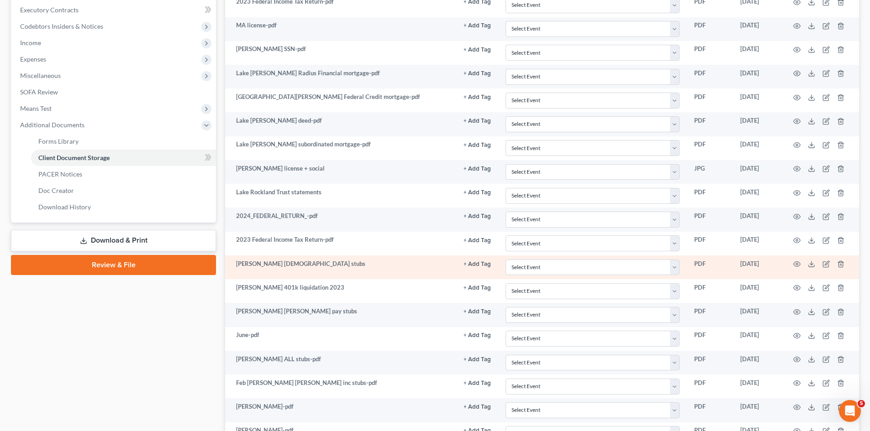
scroll to position [305, 0]
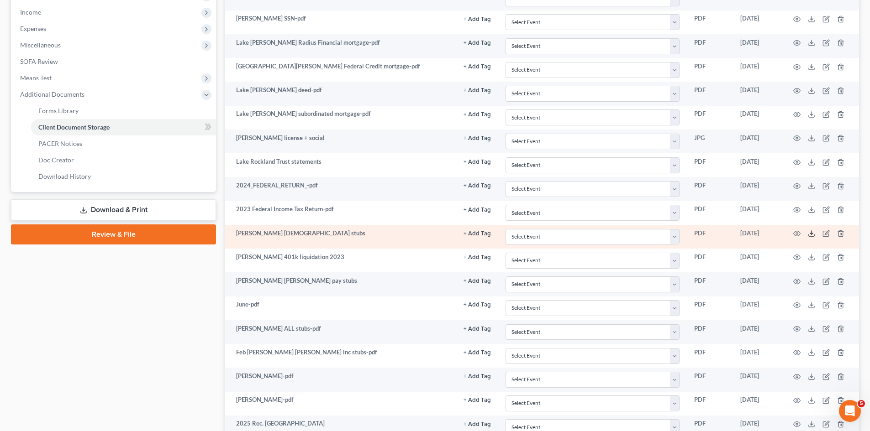
click at [812, 230] on icon at bounding box center [811, 233] width 7 height 7
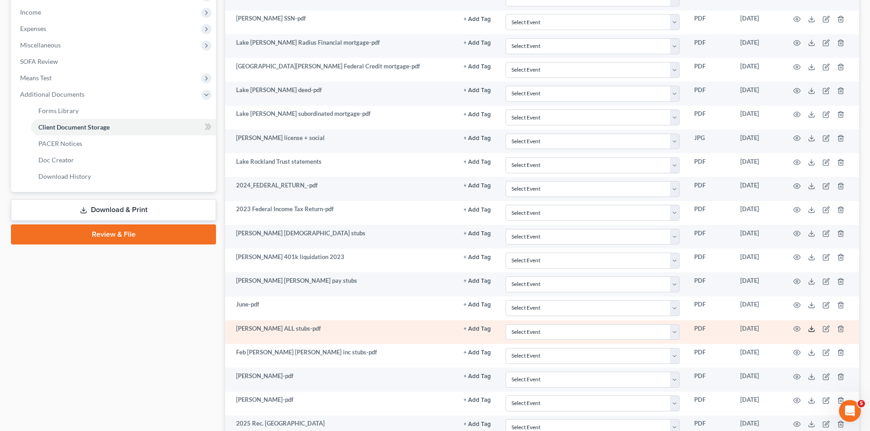
click at [811, 331] on icon at bounding box center [811, 329] width 7 height 7
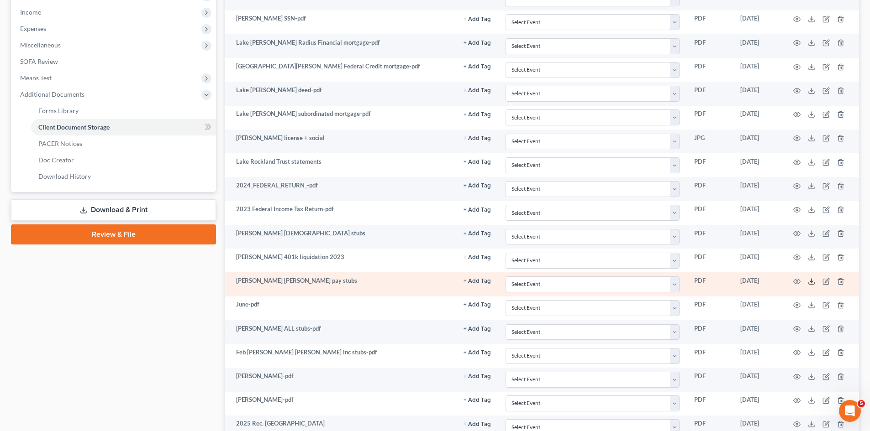
click at [813, 279] on icon at bounding box center [811, 281] width 7 height 7
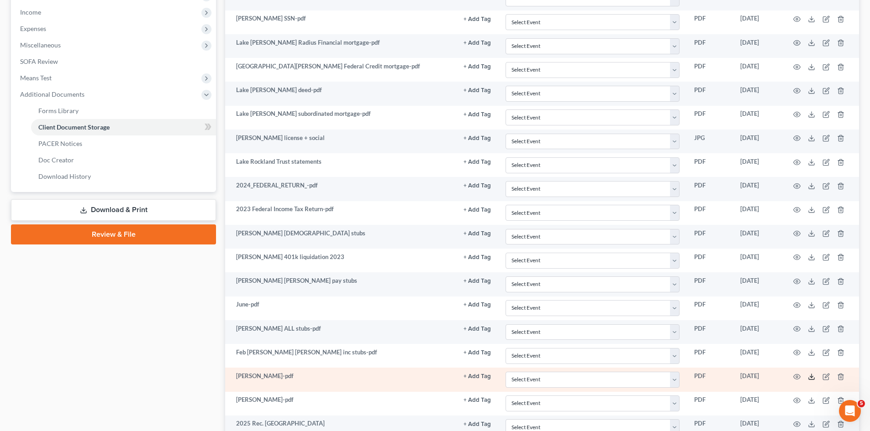
click at [813, 380] on icon at bounding box center [811, 377] width 7 height 7
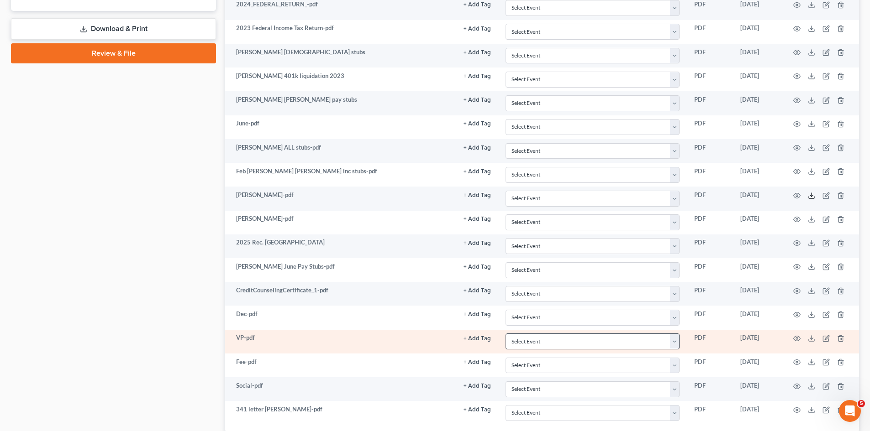
scroll to position [551, 0]
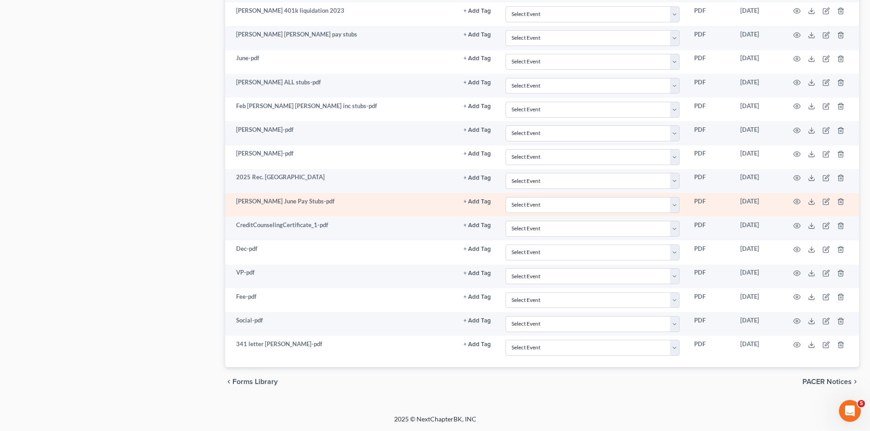
click at [807, 202] on td at bounding box center [820, 205] width 77 height 24
click at [811, 202] on line at bounding box center [811, 201] width 0 height 4
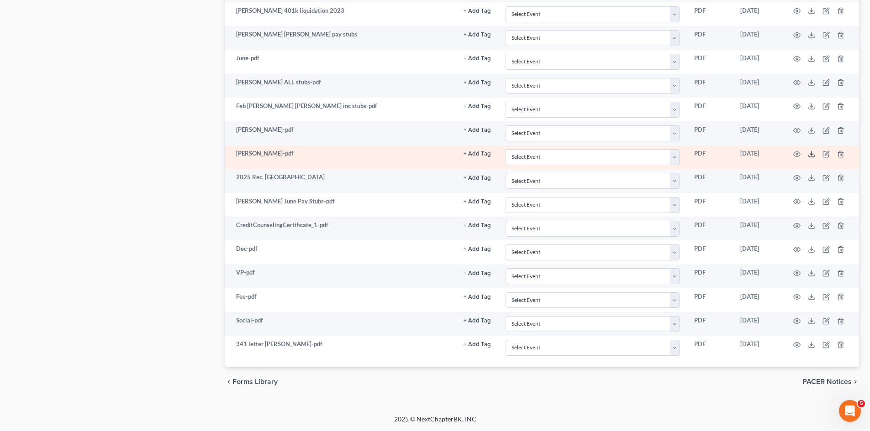
click at [810, 152] on icon at bounding box center [811, 154] width 7 height 7
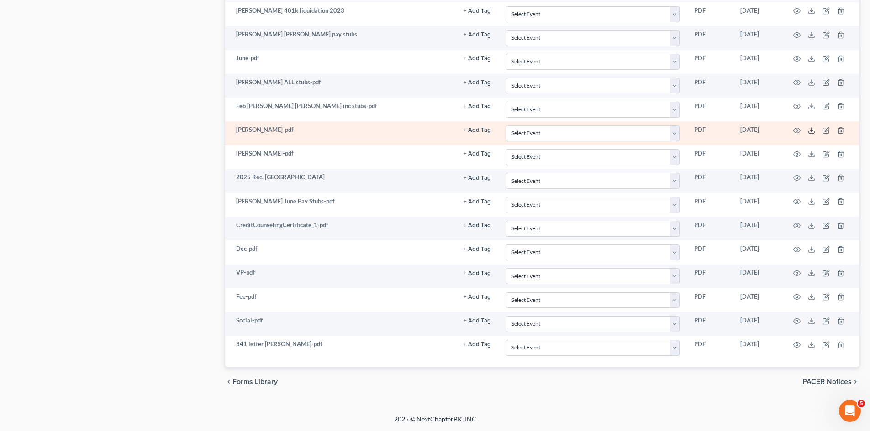
click at [811, 130] on line at bounding box center [811, 130] width 0 height 4
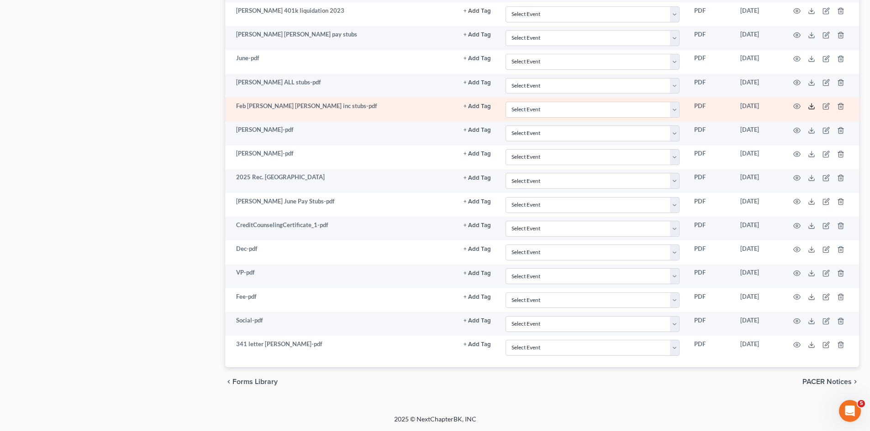
click at [812, 106] on icon at bounding box center [811, 106] width 7 height 7
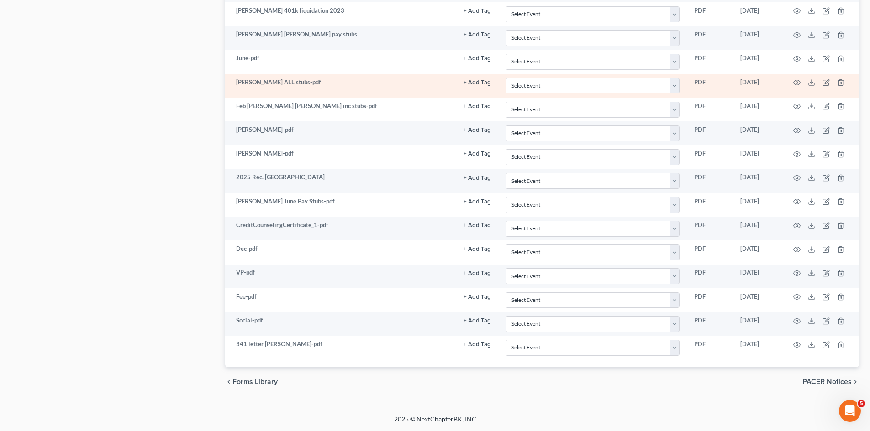
click at [816, 82] on td at bounding box center [820, 86] width 77 height 24
click at [810, 84] on icon at bounding box center [811, 82] width 7 height 7
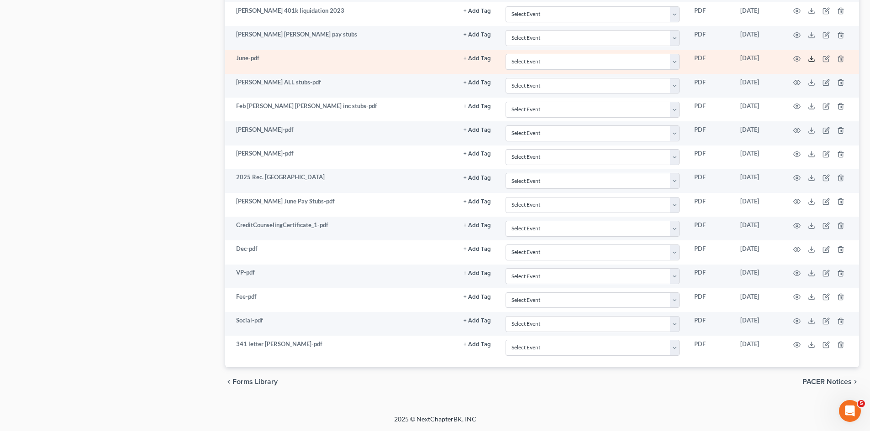
click at [810, 57] on icon at bounding box center [811, 58] width 7 height 7
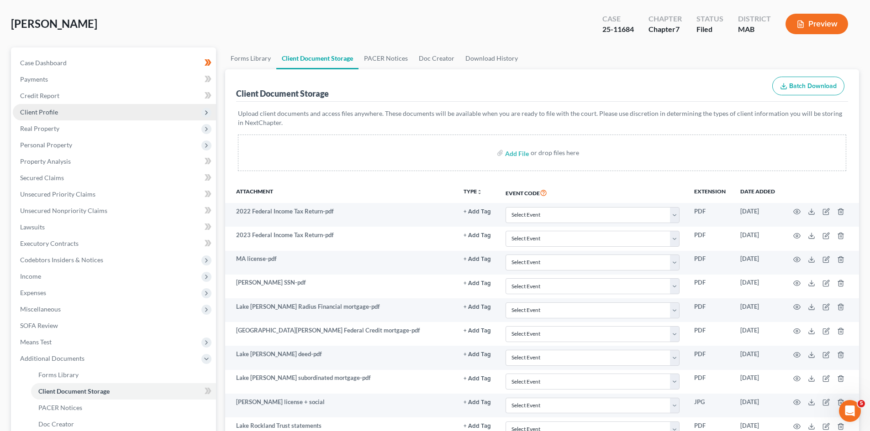
scroll to position [0, 0]
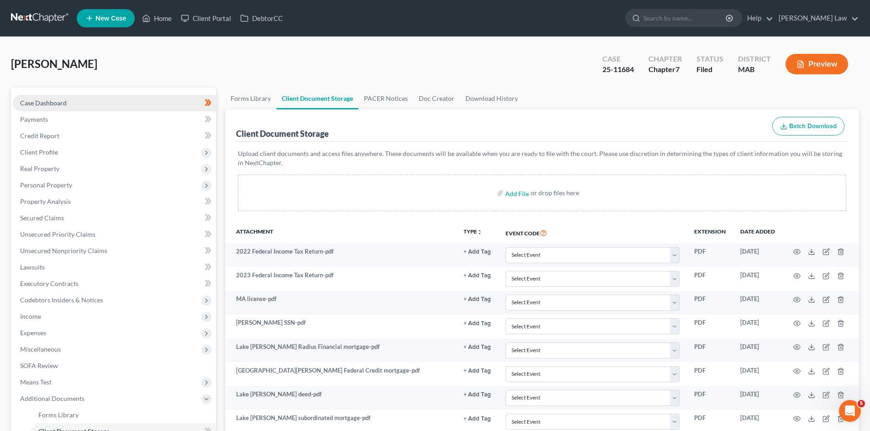
click at [59, 102] on span "Case Dashboard" at bounding box center [43, 103] width 47 height 8
select select "3"
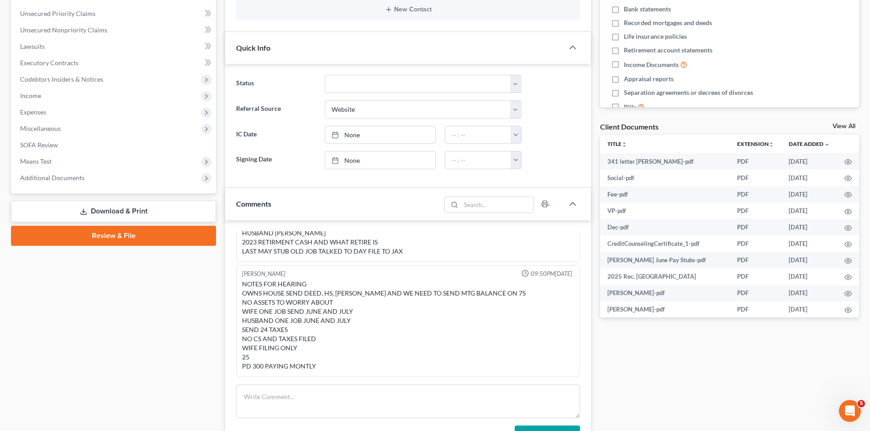
scroll to position [305, 0]
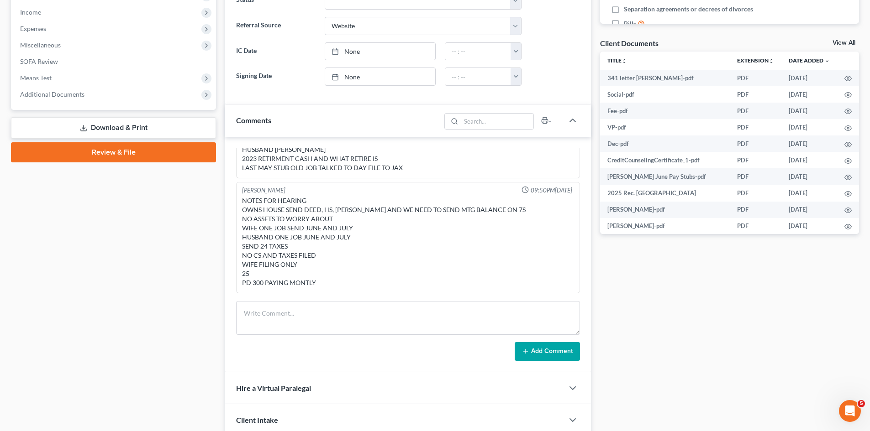
click at [842, 46] on div "View All" at bounding box center [845, 44] width 26 height 8
click at [841, 45] on link "View All" at bounding box center [843, 43] width 23 height 6
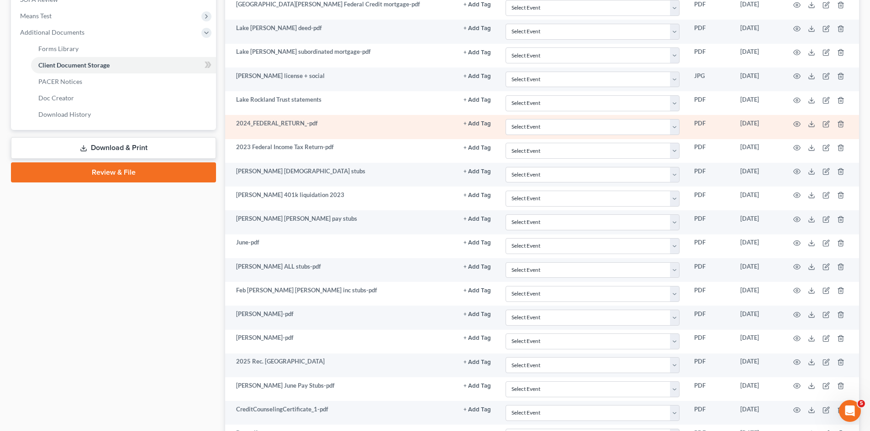
scroll to position [457, 0]
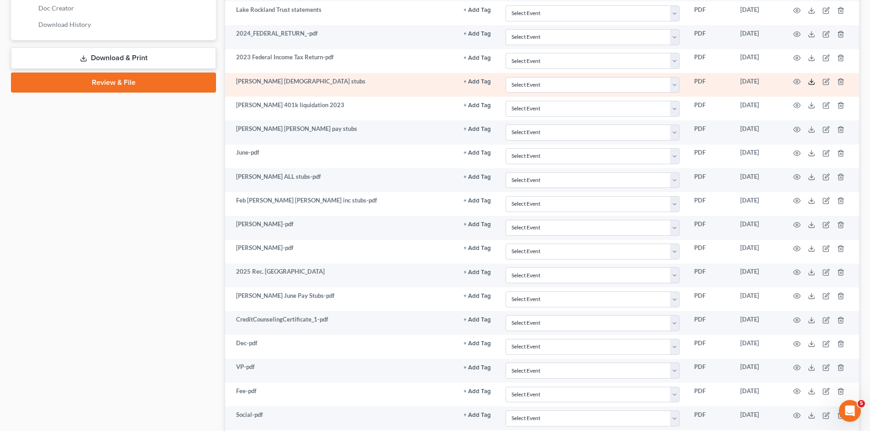
click at [809, 81] on icon at bounding box center [811, 81] width 7 height 7
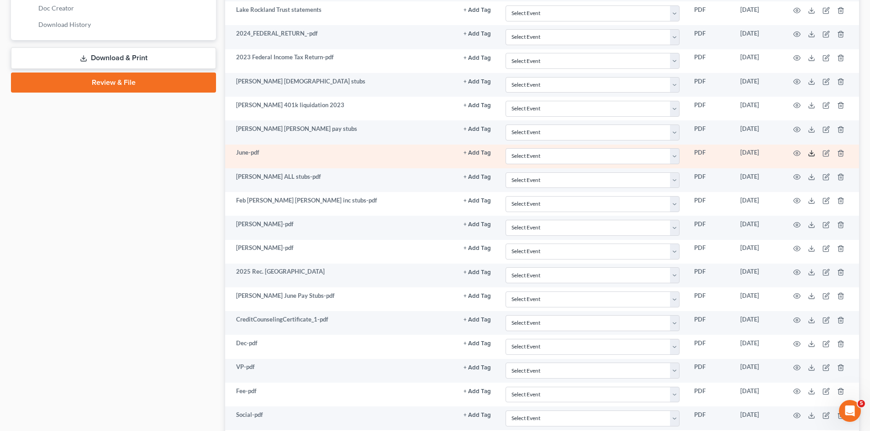
click at [813, 157] on icon at bounding box center [811, 153] width 7 height 7
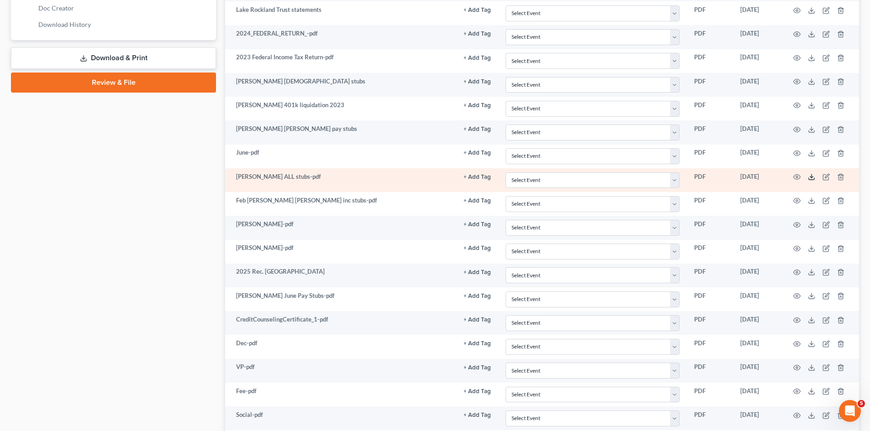
click at [811, 177] on icon at bounding box center [811, 177] width 7 height 7
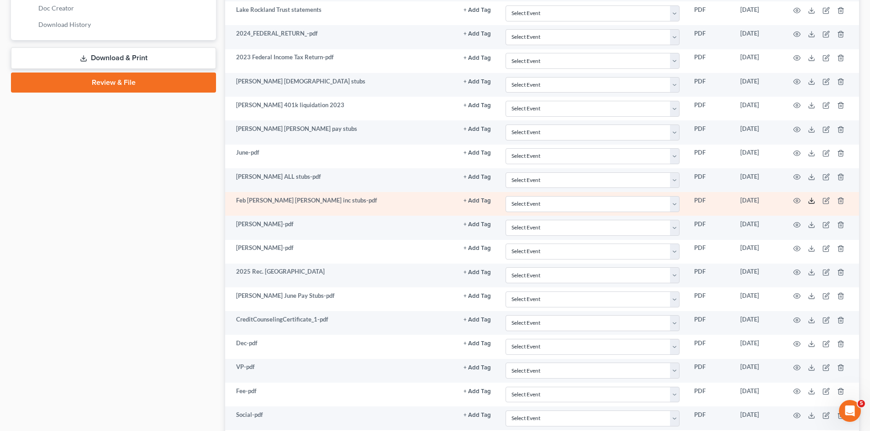
click at [811, 200] on line at bounding box center [811, 200] width 0 height 4
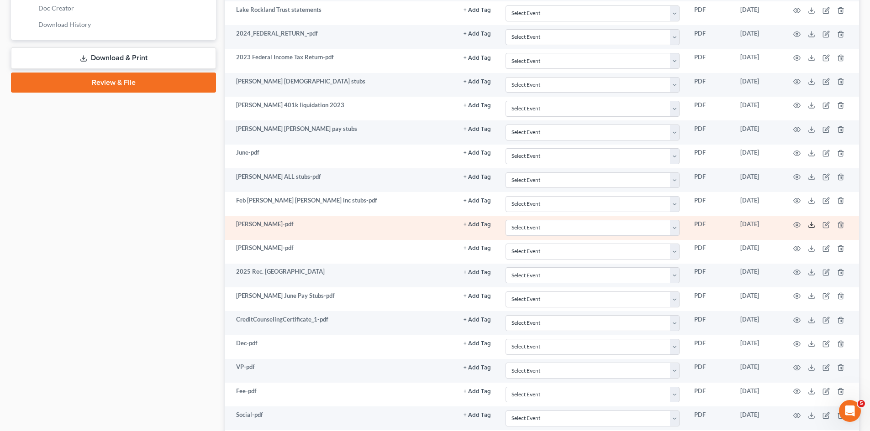
click at [814, 225] on icon at bounding box center [811, 224] width 7 height 7
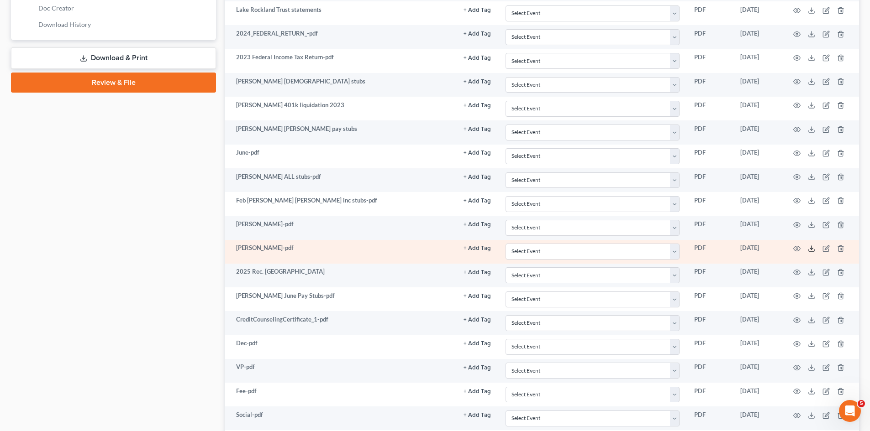
click at [813, 248] on icon at bounding box center [811, 248] width 7 height 7
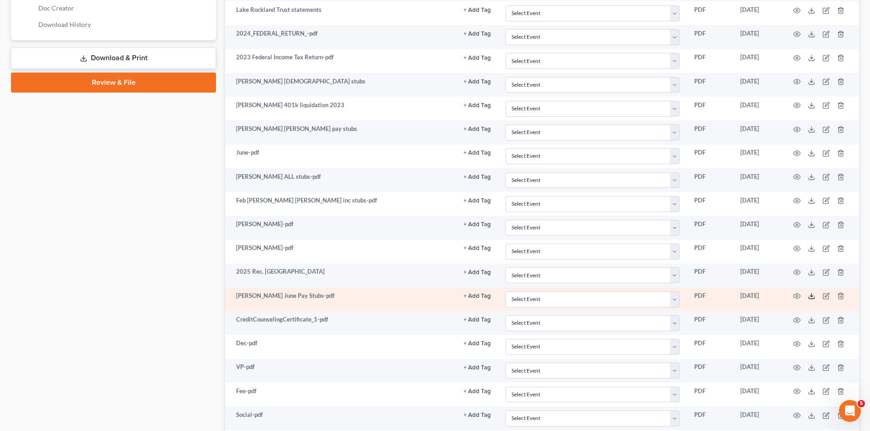
click at [811, 299] on icon at bounding box center [811, 298] width 5 height 2
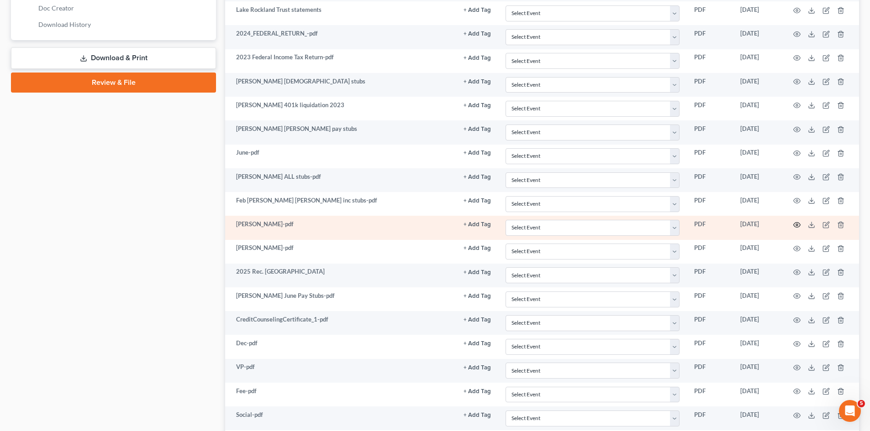
click at [798, 225] on circle "button" at bounding box center [797, 225] width 2 height 2
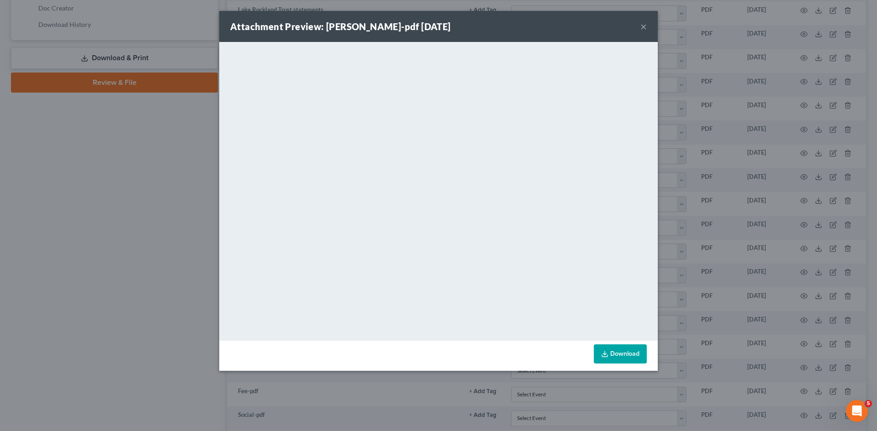
click at [779, 177] on div "Attachment Preview: Dianna stubs-pdf 08/05/2025 × <object ng-attr-data='https:/…" at bounding box center [438, 215] width 877 height 431
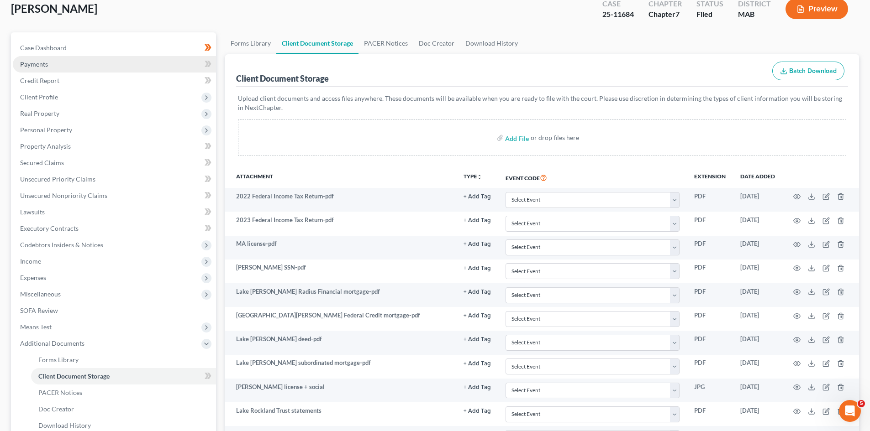
scroll to position [0, 0]
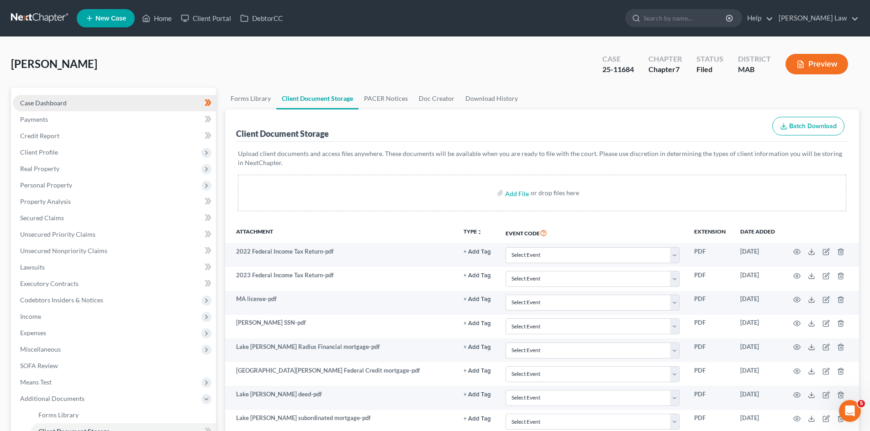
click at [86, 106] on link "Case Dashboard" at bounding box center [114, 103] width 203 height 16
select select "3"
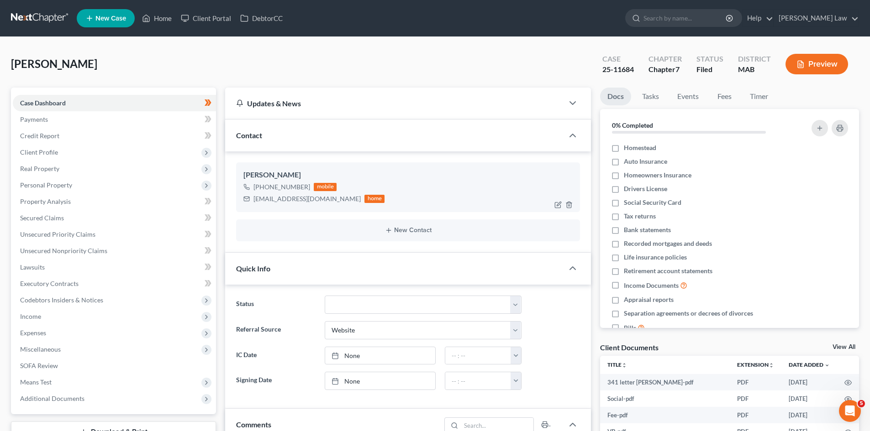
scroll to position [59, 0]
click at [295, 201] on div "dianna1835@gmail.com" at bounding box center [306, 199] width 107 height 9
copy div "dianna1835@gmail.com"
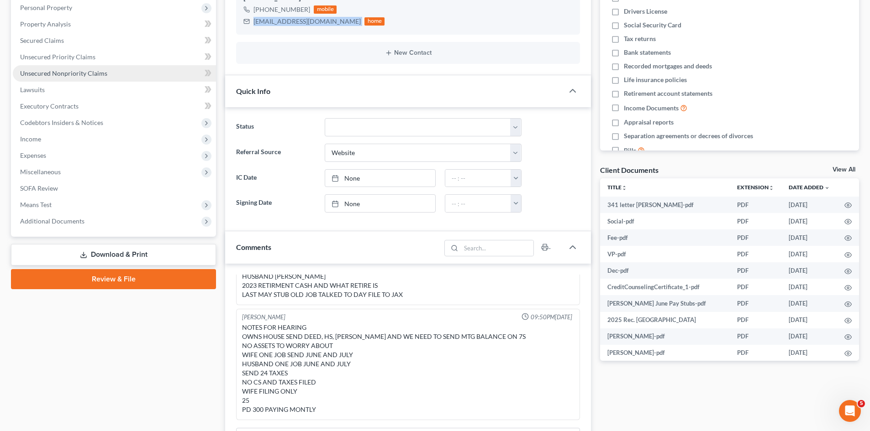
scroll to position [76, 0]
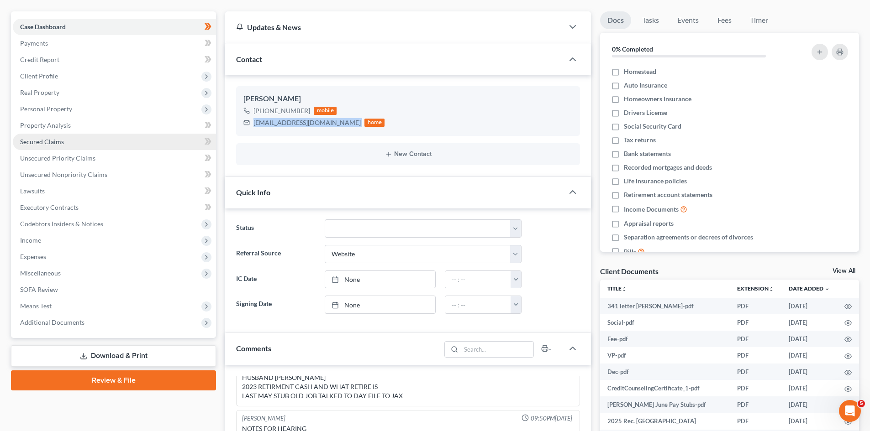
click at [41, 143] on span "Secured Claims" at bounding box center [42, 142] width 44 height 8
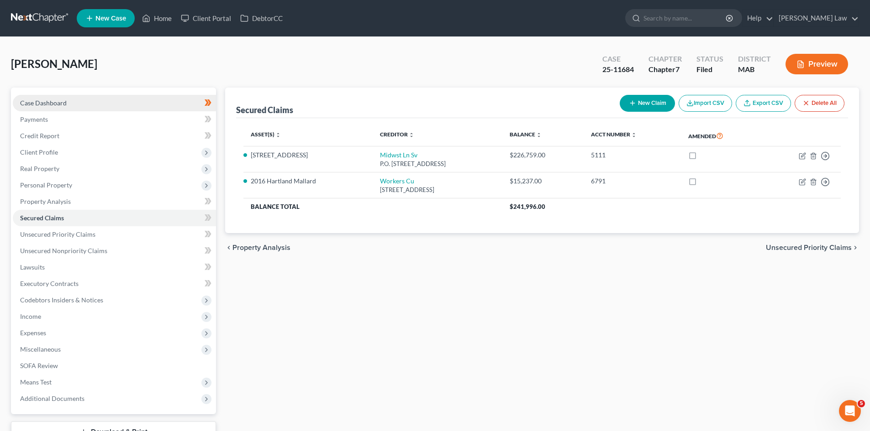
click at [109, 100] on link "Case Dashboard" at bounding box center [114, 103] width 203 height 16
select select "6"
select select "3"
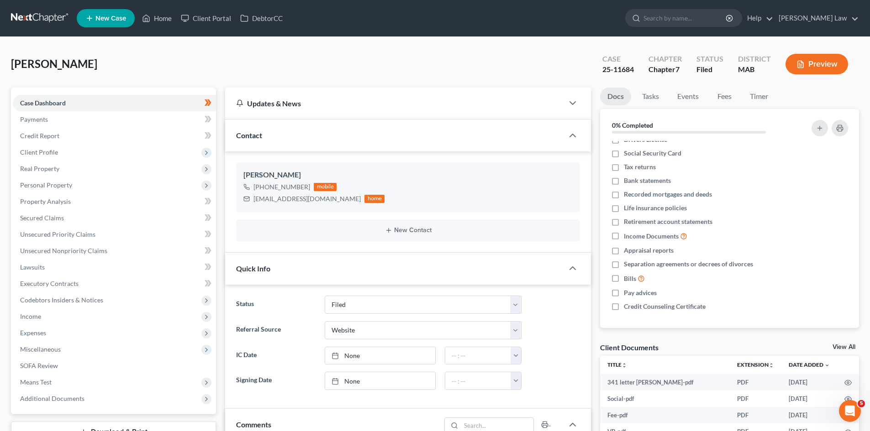
scroll to position [59, 0]
click at [846, 349] on link "View All" at bounding box center [843, 347] width 23 height 6
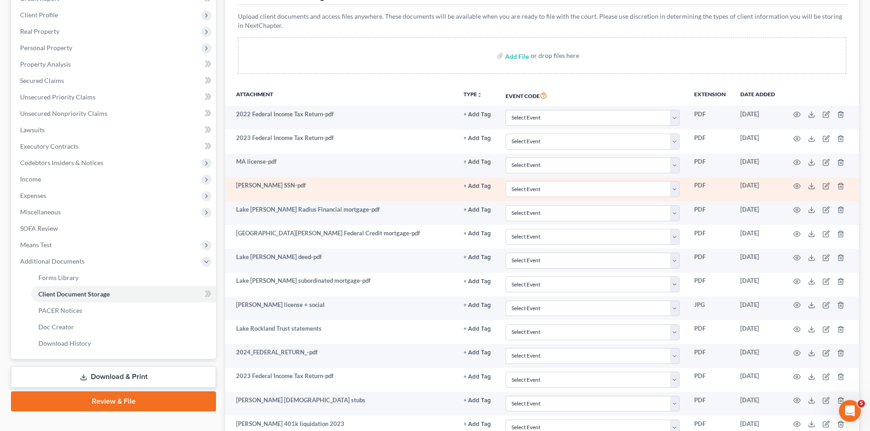
scroll to position [95, 0]
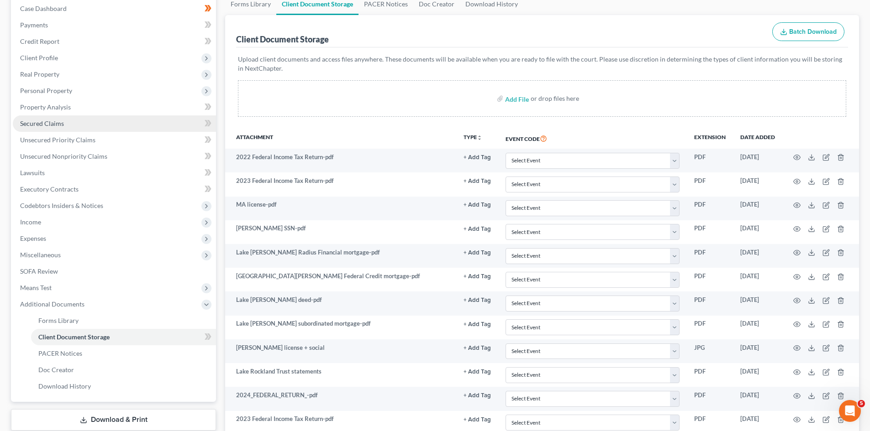
click at [41, 121] on span "Secured Claims" at bounding box center [42, 124] width 44 height 8
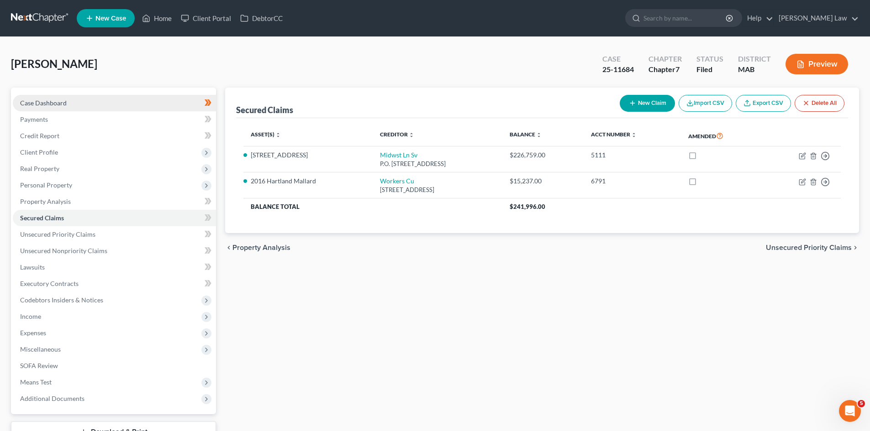
click at [63, 97] on link "Case Dashboard" at bounding box center [114, 103] width 203 height 16
select select "3"
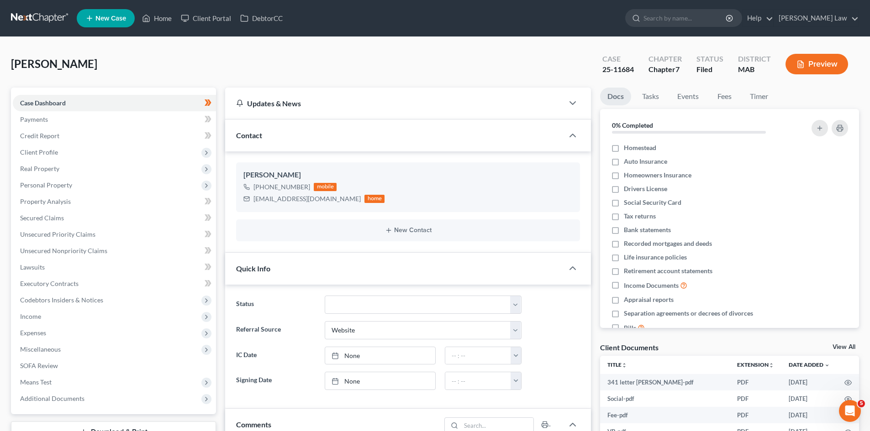
scroll to position [59, 0]
click at [846, 344] on link "View All" at bounding box center [843, 347] width 23 height 6
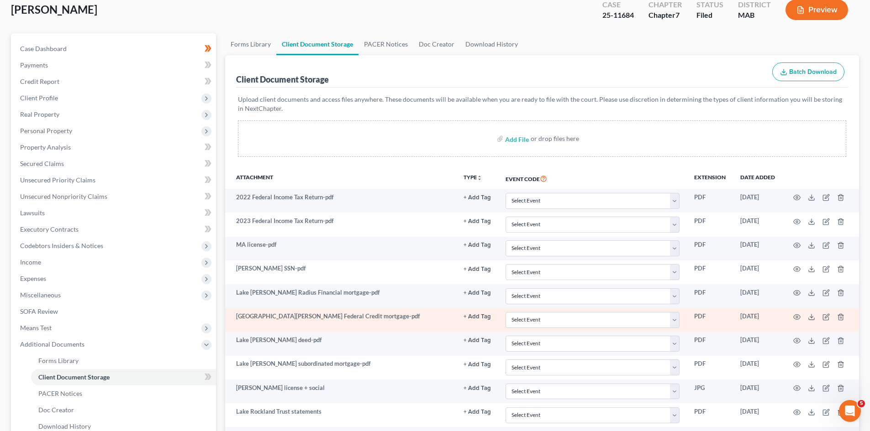
scroll to position [76, 0]
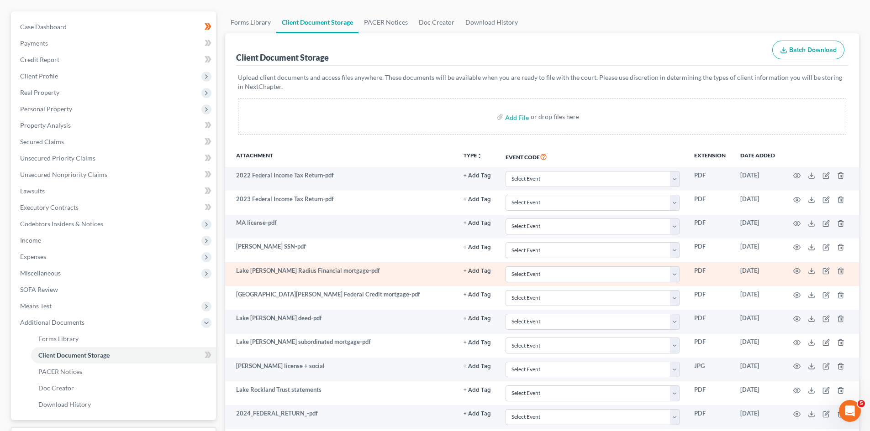
click at [810, 266] on td at bounding box center [820, 275] width 77 height 24
click at [814, 266] on td at bounding box center [820, 275] width 77 height 24
click at [814, 271] on icon at bounding box center [811, 271] width 7 height 7
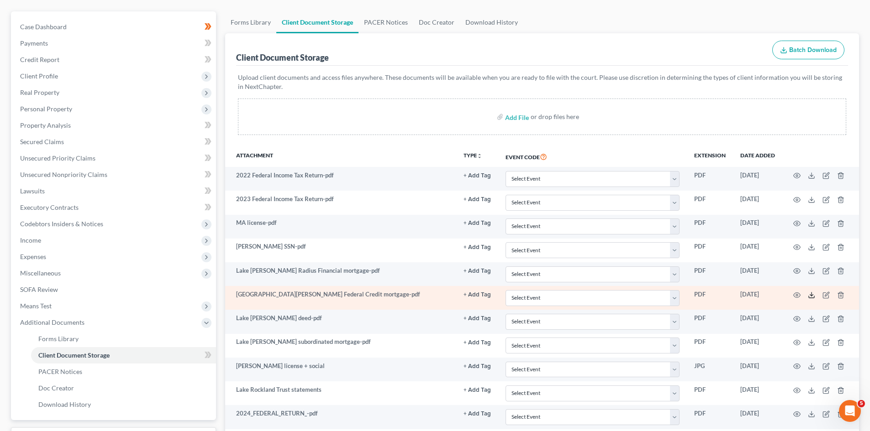
click at [811, 298] on icon at bounding box center [811, 297] width 5 height 2
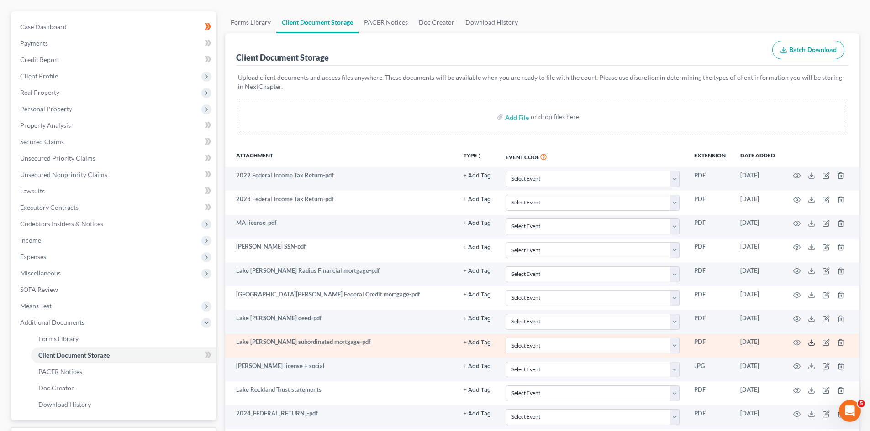
click at [810, 345] on icon at bounding box center [811, 342] width 7 height 7
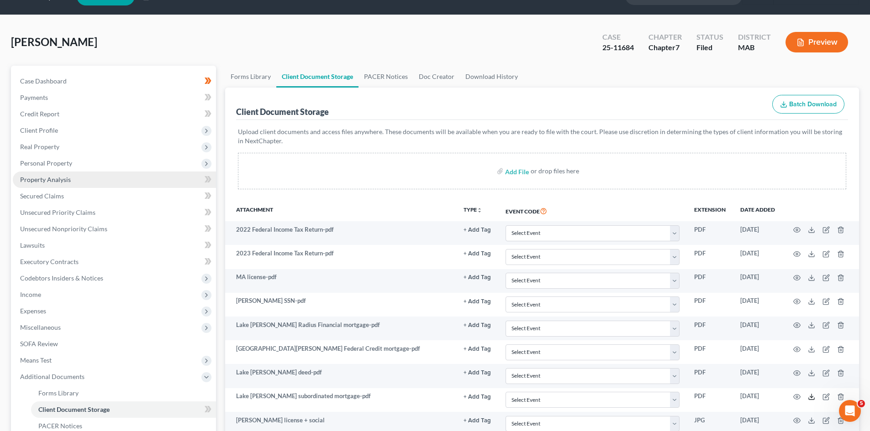
scroll to position [0, 0]
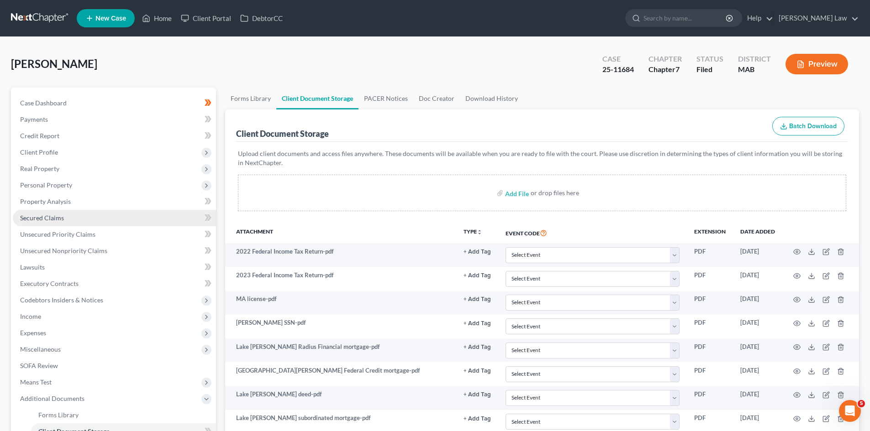
click at [56, 211] on link "Secured Claims" at bounding box center [114, 218] width 203 height 16
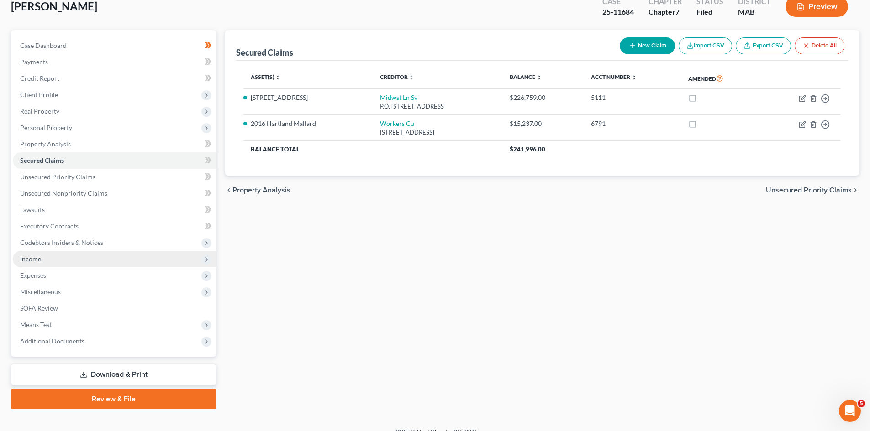
scroll to position [70, 0]
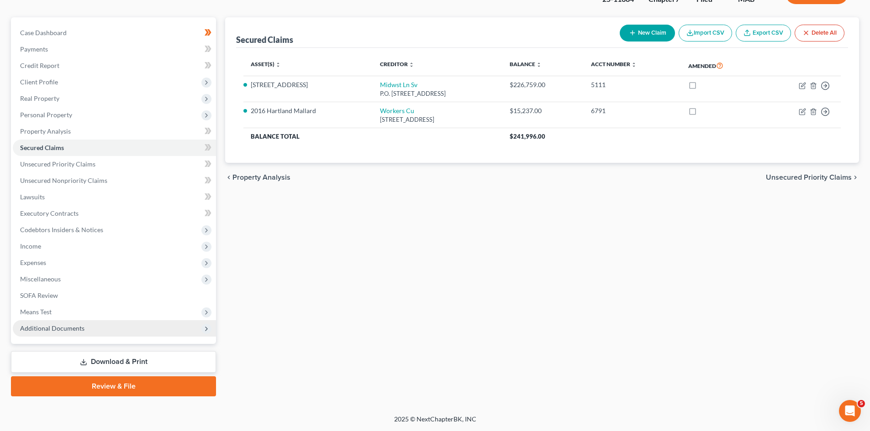
click at [64, 327] on span "Additional Documents" at bounding box center [52, 329] width 64 height 8
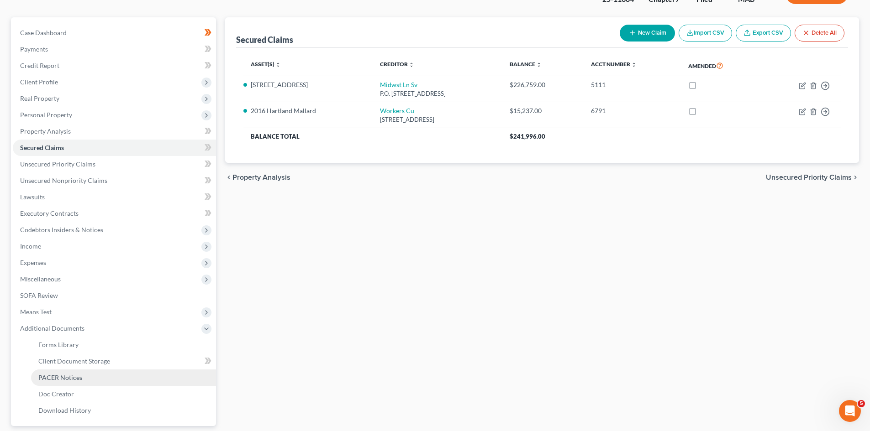
click at [71, 376] on span "PACER Notices" at bounding box center [60, 378] width 44 height 8
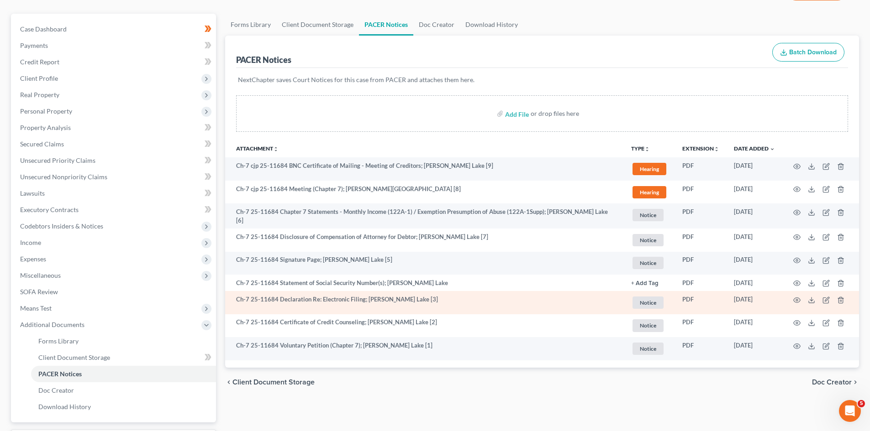
scroll to position [152, 0]
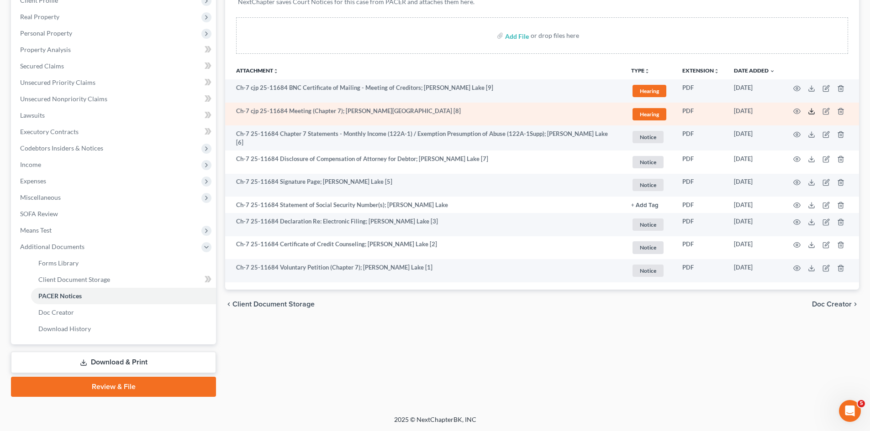
click at [811, 111] on line at bounding box center [811, 111] width 0 height 4
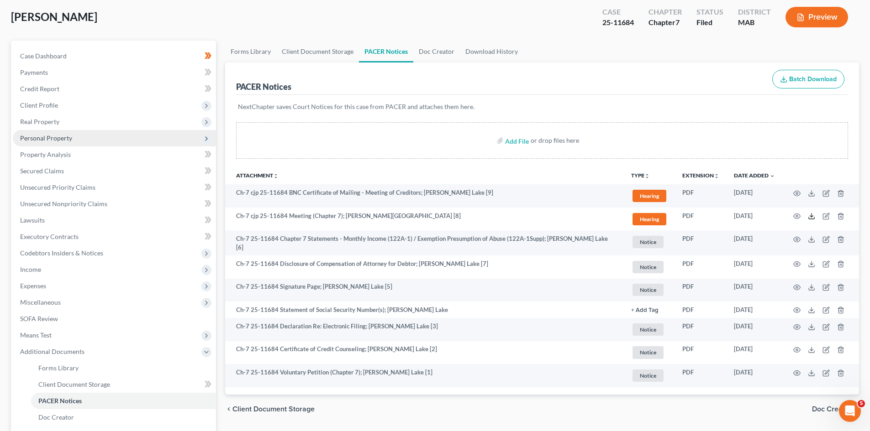
scroll to position [0, 0]
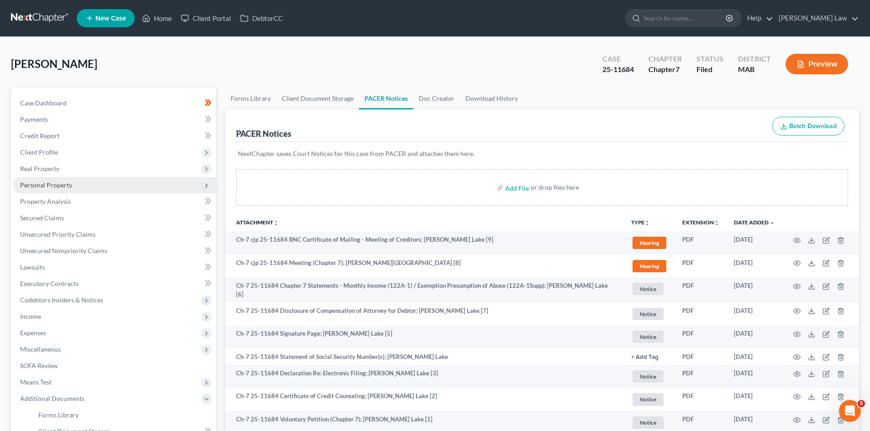
drag, startPoint x: 43, startPoint y: 168, endPoint x: 48, endPoint y: 178, distance: 10.2
click at [43, 168] on span "Real Property" at bounding box center [39, 169] width 39 height 8
click at [52, 185] on span "Properties Owned" at bounding box center [64, 185] width 52 height 8
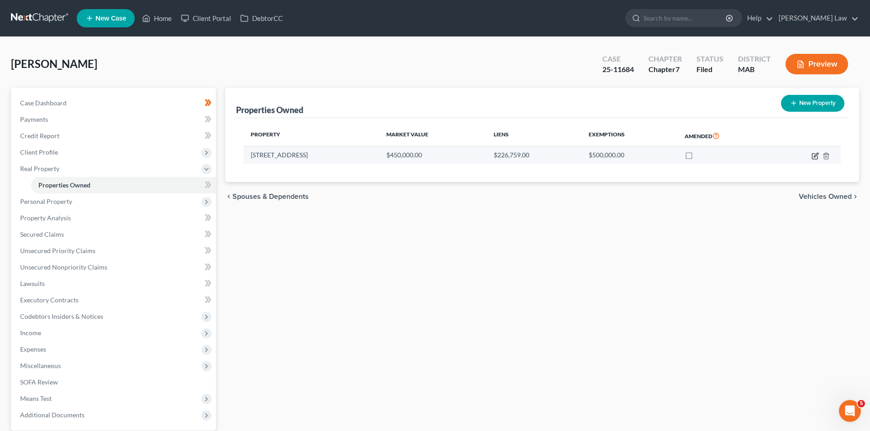
click at [816, 156] on icon "button" at bounding box center [816, 155] width 4 height 4
select select "22"
select select "11"
select select "3"
select select "1"
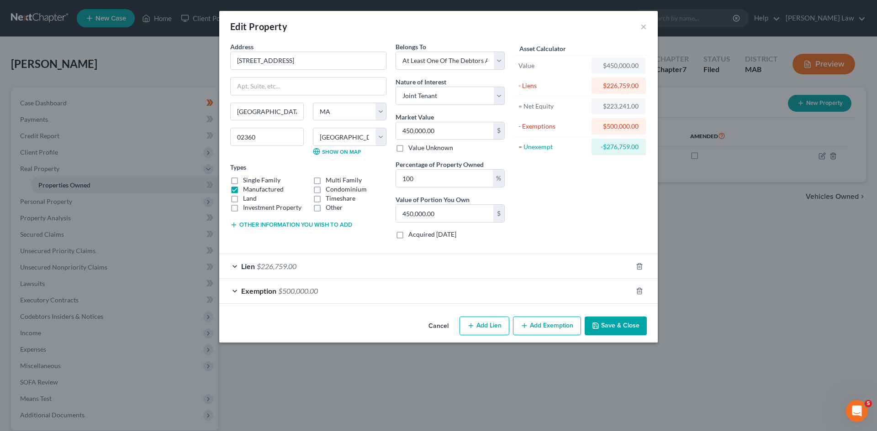
click at [430, 327] on button "Cancel" at bounding box center [438, 327] width 35 height 18
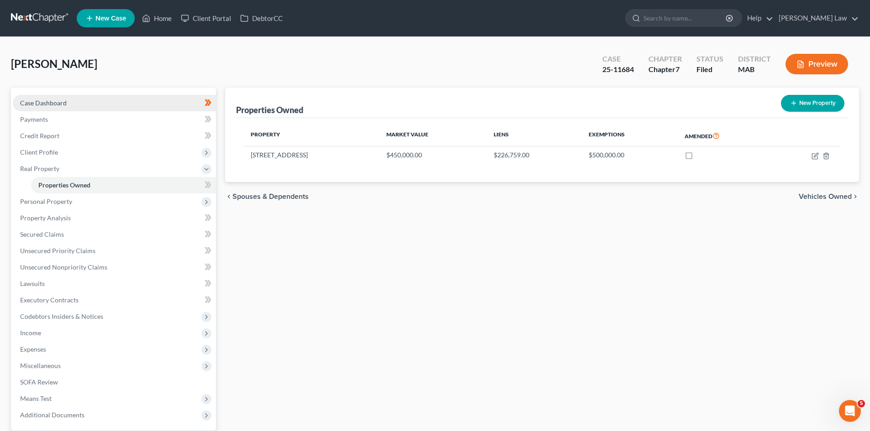
click at [35, 106] on span "Case Dashboard" at bounding box center [43, 103] width 47 height 8
select select "3"
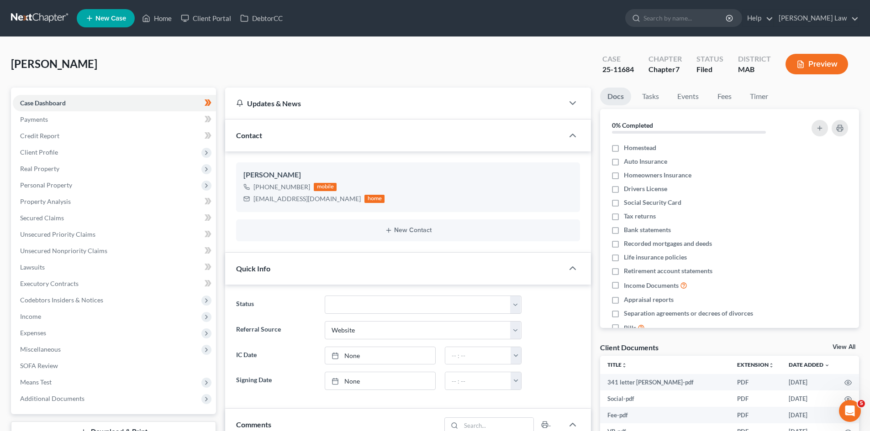
click at [32, 14] on link at bounding box center [40, 18] width 58 height 16
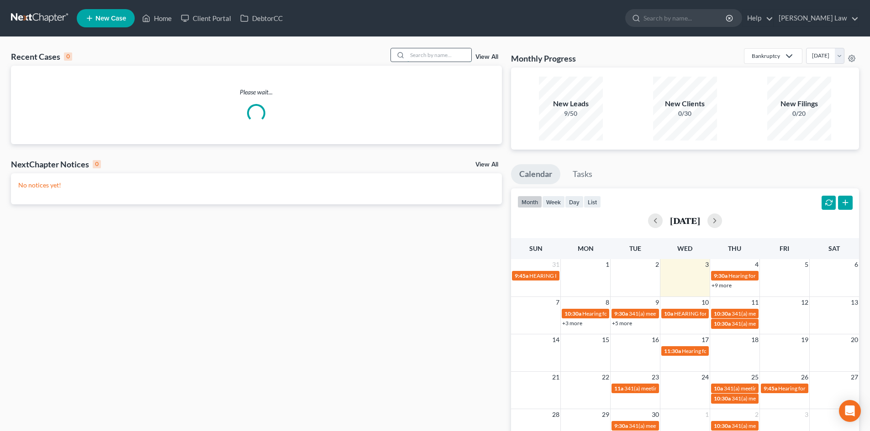
click at [430, 58] on input "search" at bounding box center [439, 54] width 64 height 13
type input "[PERSON_NAME]"
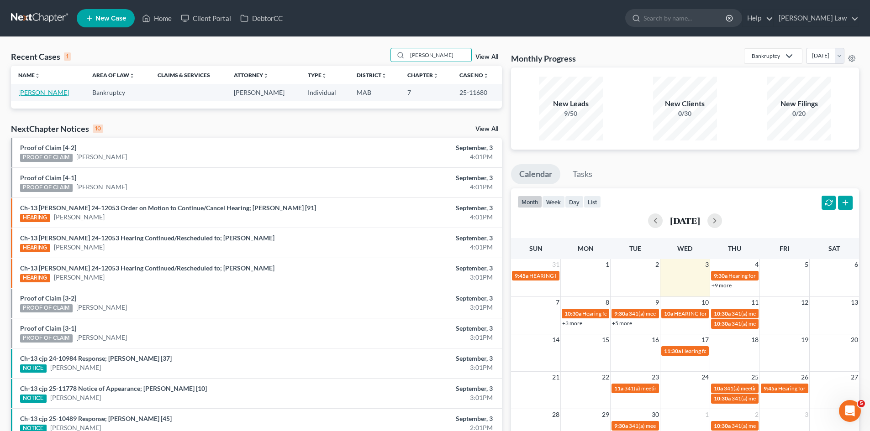
click at [27, 95] on link "[PERSON_NAME]" at bounding box center [43, 93] width 51 height 8
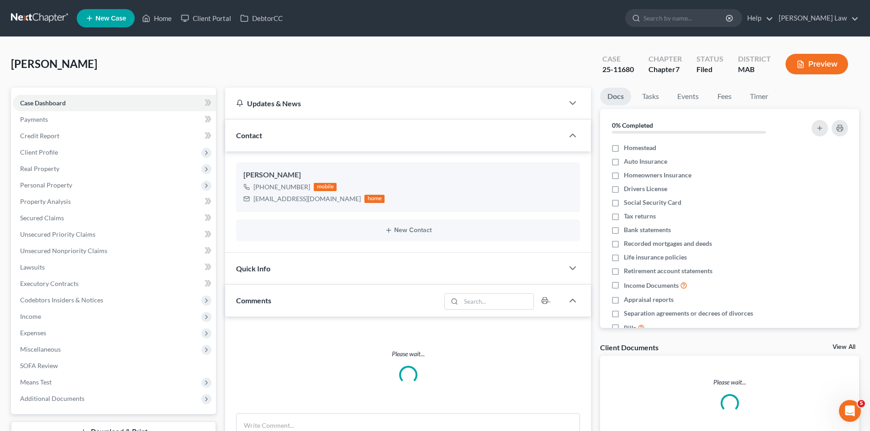
click at [844, 343] on div "Client Documents View All" at bounding box center [729, 349] width 259 height 13
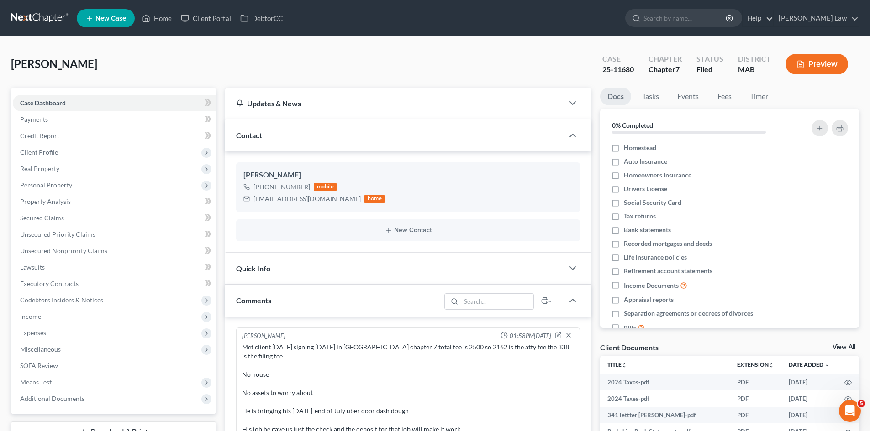
scroll to position [151, 0]
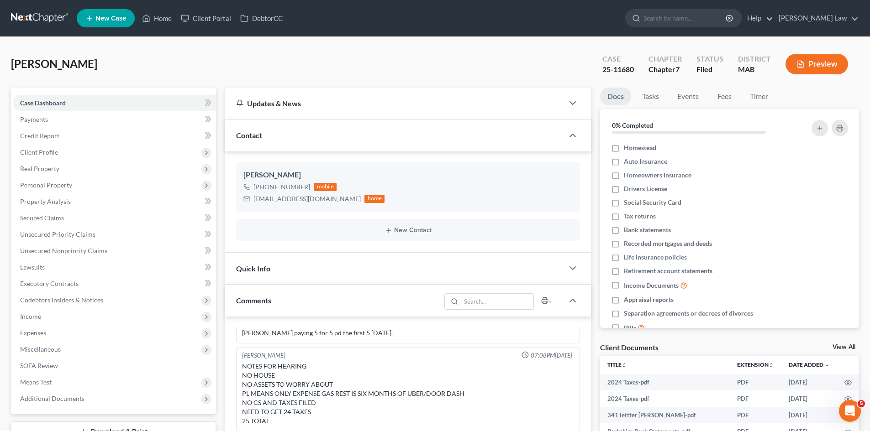
drag, startPoint x: 839, startPoint y: 347, endPoint x: 863, endPoint y: 341, distance: 24.5
click at [839, 347] on link "View All" at bounding box center [843, 347] width 23 height 6
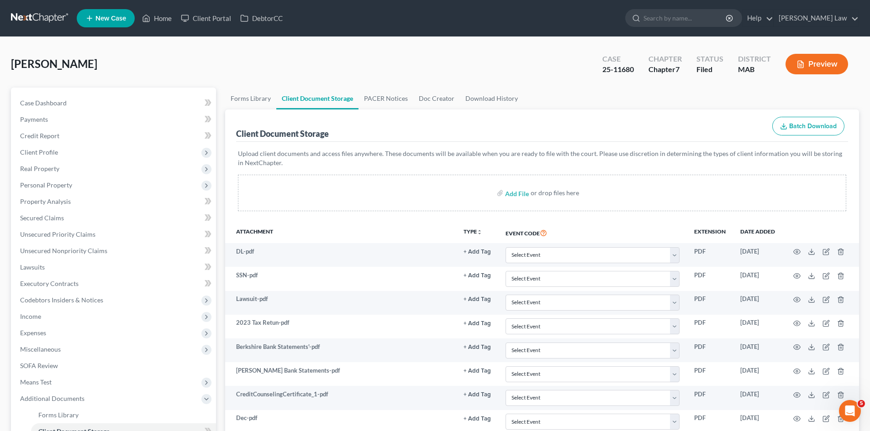
click at [53, 14] on link at bounding box center [40, 18] width 58 height 16
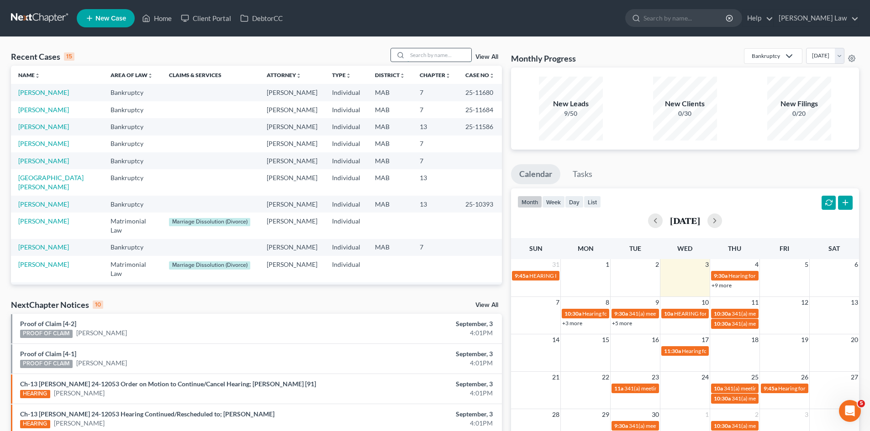
click at [437, 58] on input "search" at bounding box center [439, 54] width 64 height 13
type input "[PERSON_NAME]"
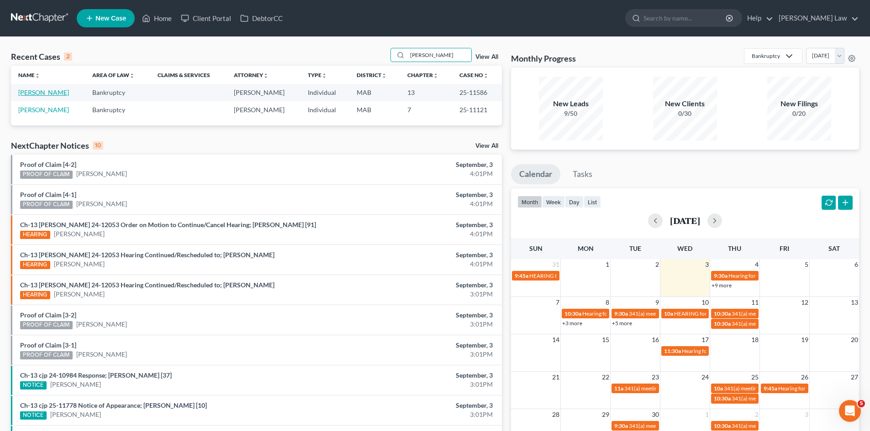
click at [45, 93] on link "[PERSON_NAME]" at bounding box center [43, 93] width 51 height 8
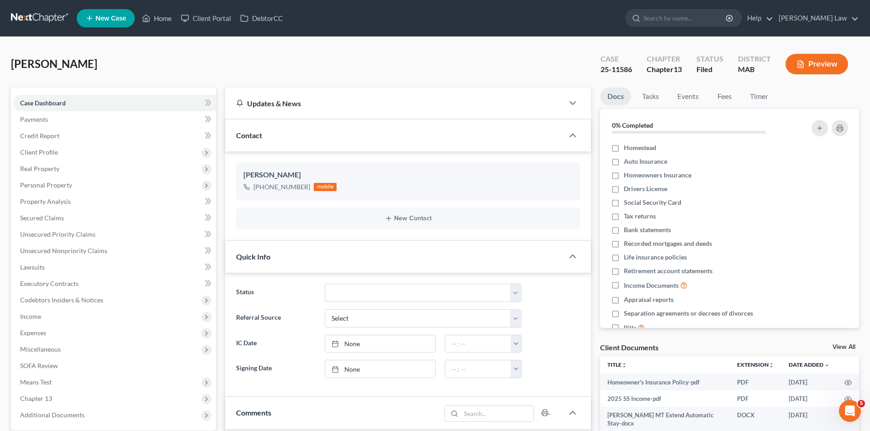
click at [840, 347] on link "View All" at bounding box center [843, 347] width 23 height 6
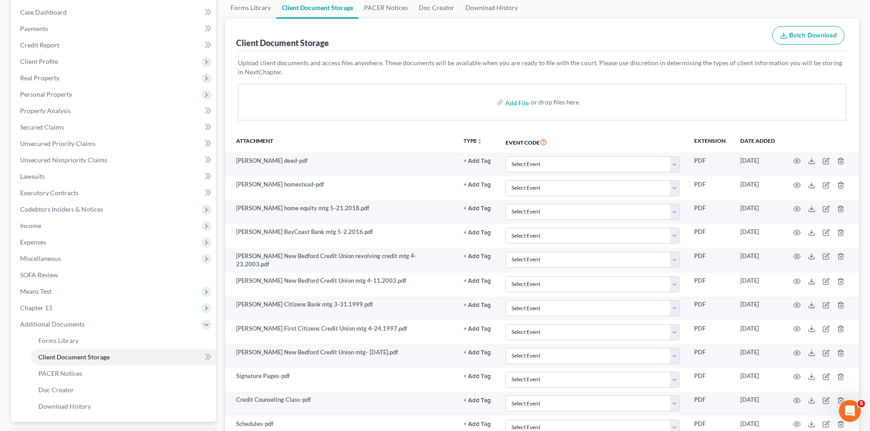
scroll to position [70, 0]
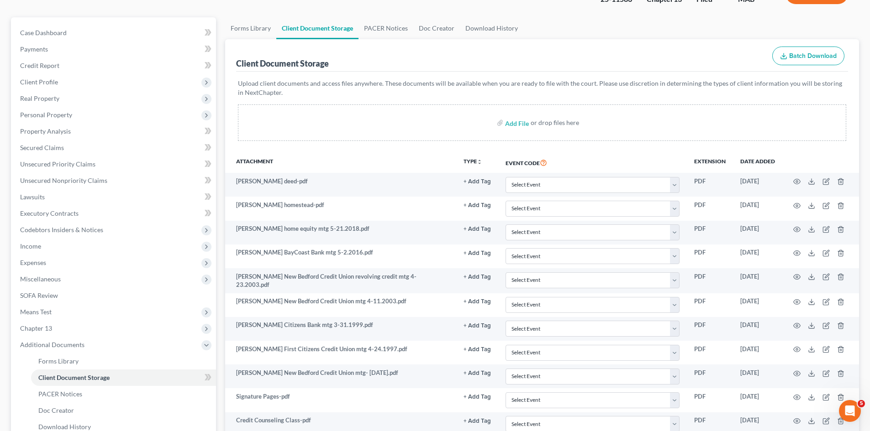
click at [655, 61] on div "Client Document Storage Batch Download" at bounding box center [542, 55] width 612 height 33
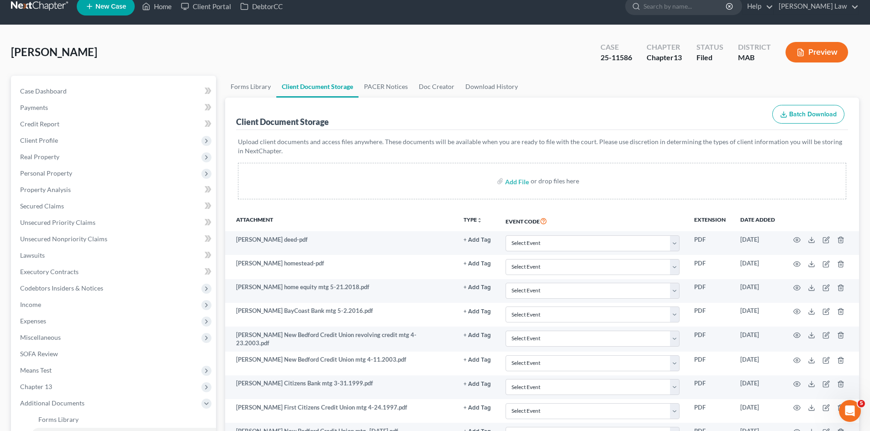
scroll to position [76, 0]
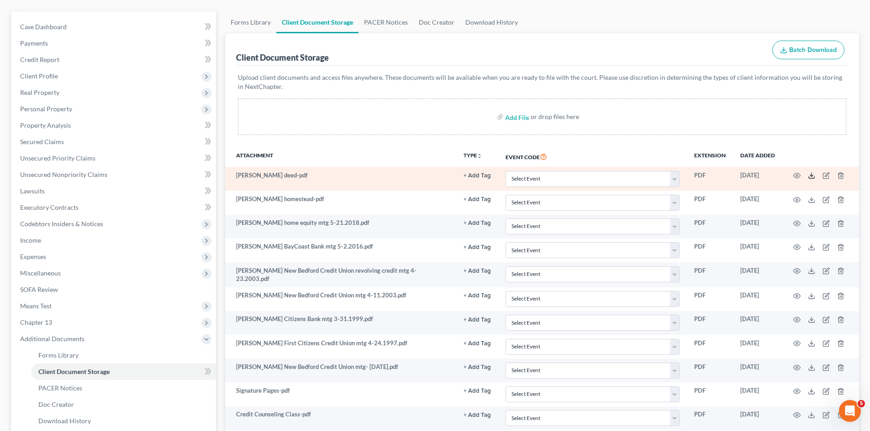
click at [811, 175] on line at bounding box center [811, 175] width 0 height 4
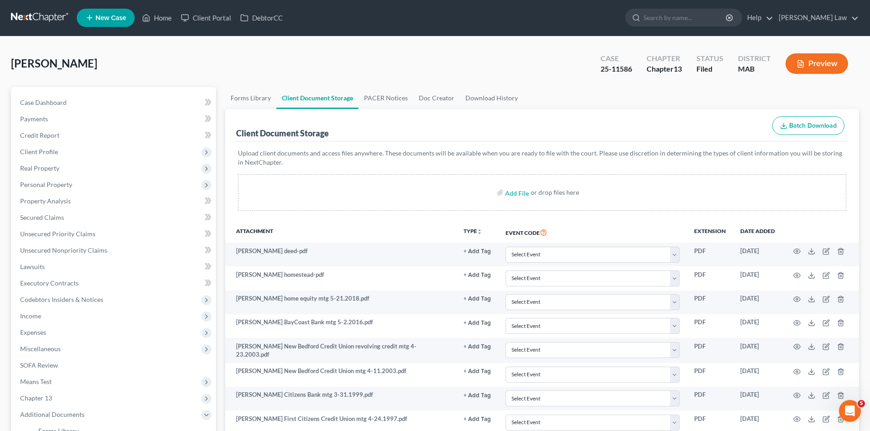
scroll to position [0, 0]
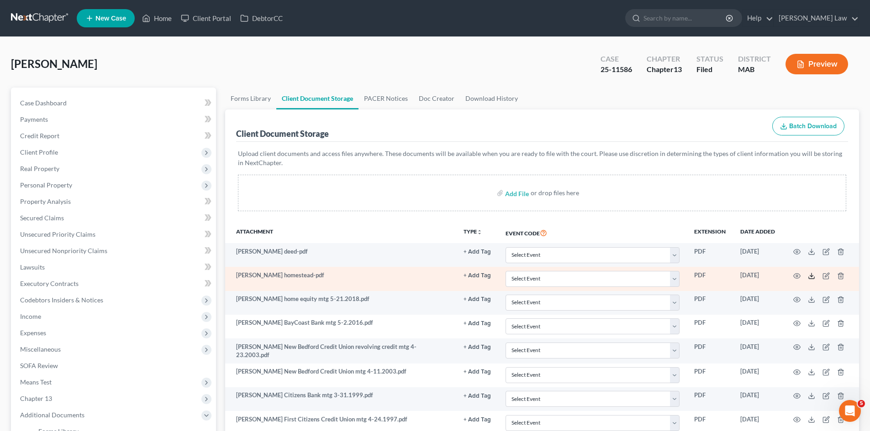
click at [812, 274] on icon at bounding box center [811, 276] width 7 height 7
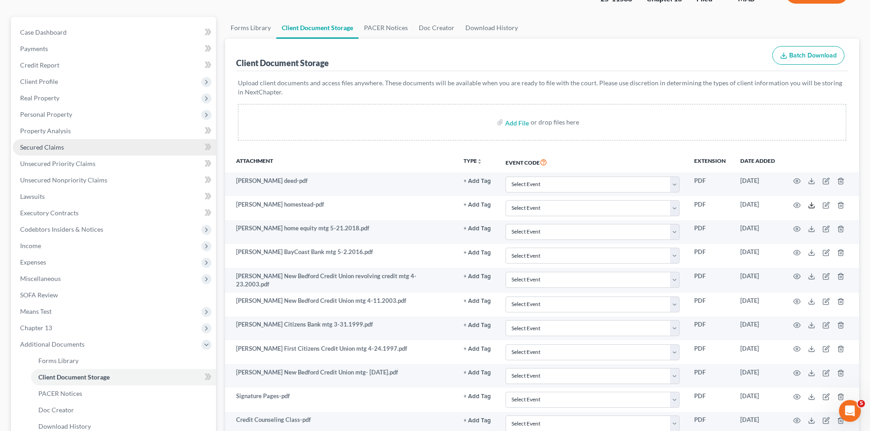
scroll to position [70, 0]
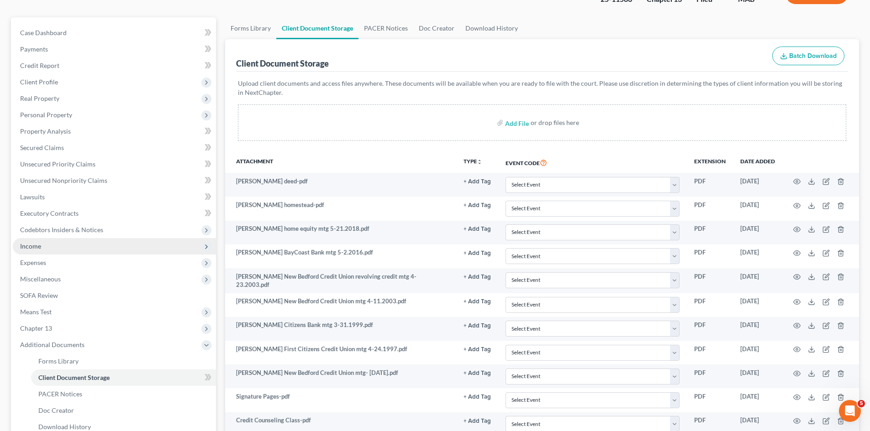
click at [86, 252] on span "Income" at bounding box center [114, 246] width 203 height 16
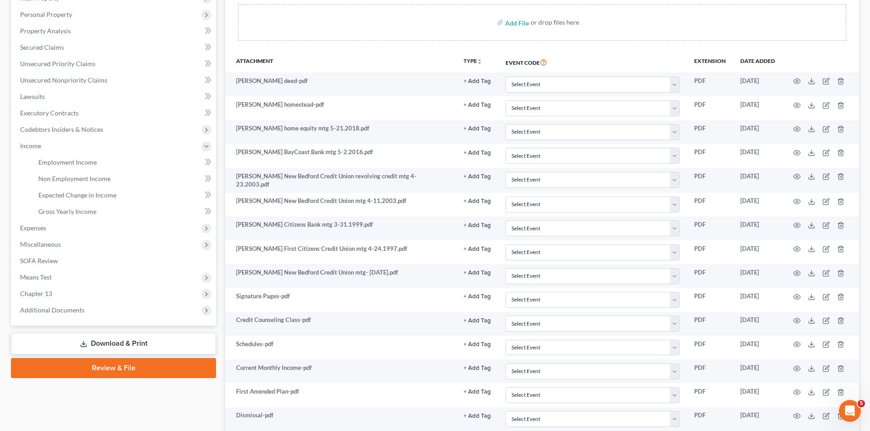
scroll to position [299, 0]
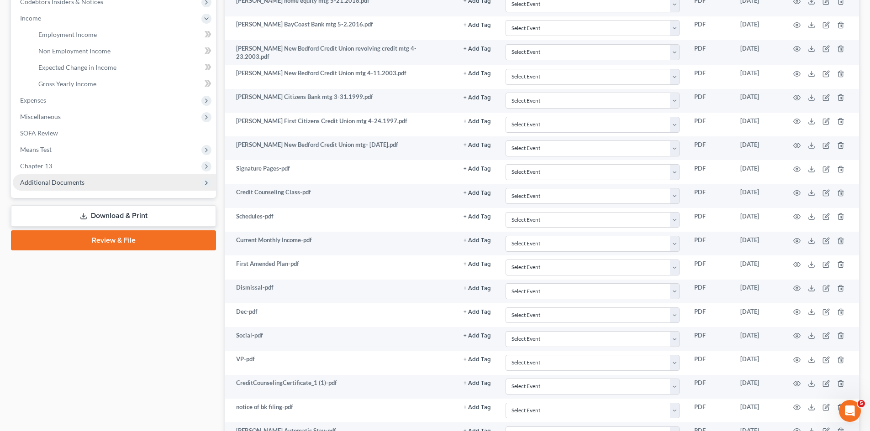
drag, startPoint x: 51, startPoint y: 178, endPoint x: 58, endPoint y: 187, distance: 10.8
click at [51, 179] on span "Additional Documents" at bounding box center [52, 183] width 64 height 8
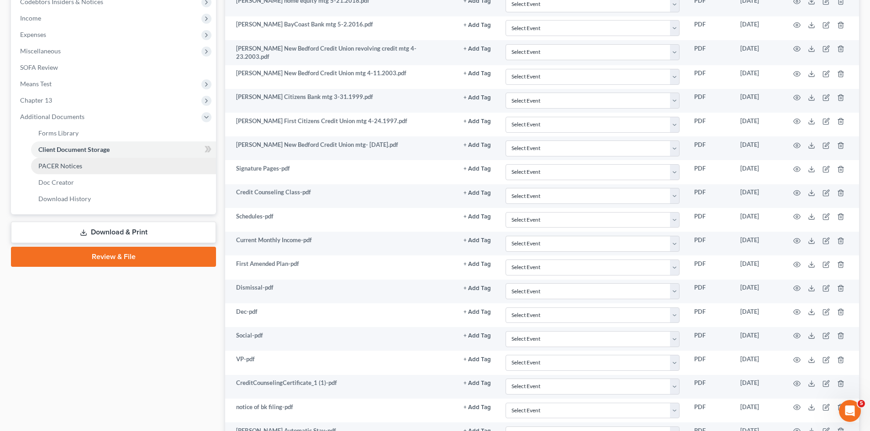
click at [61, 170] on link "PACER Notices" at bounding box center [123, 166] width 185 height 16
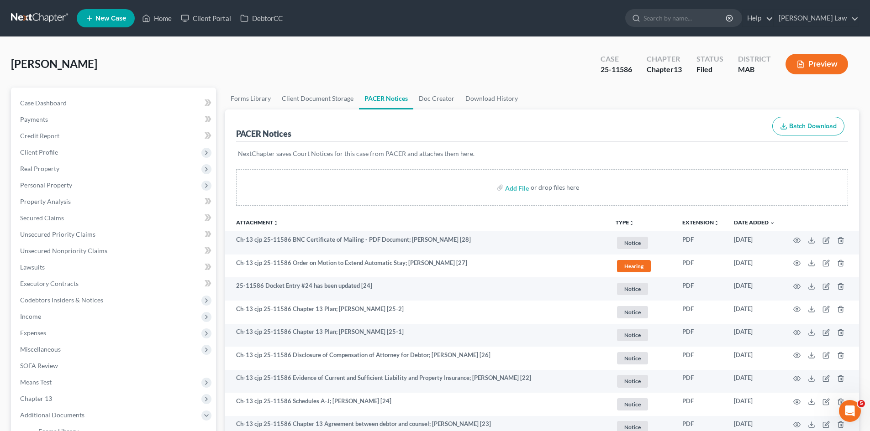
click at [51, 26] on link at bounding box center [40, 18] width 58 height 16
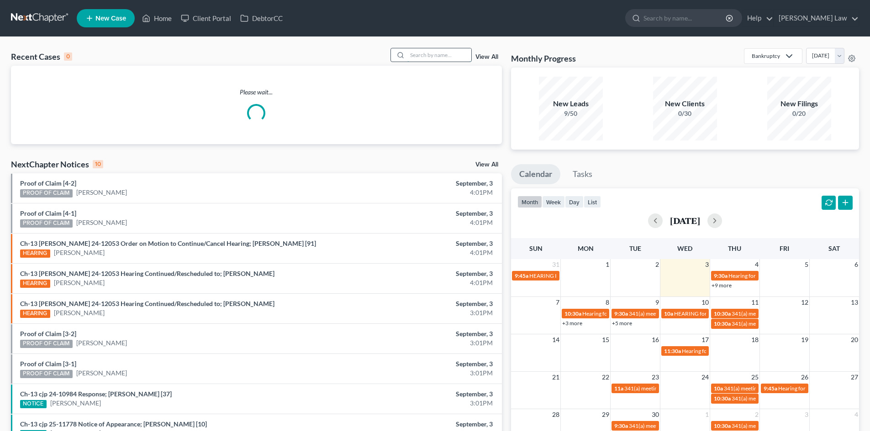
click at [432, 58] on input "search" at bounding box center [439, 54] width 64 height 13
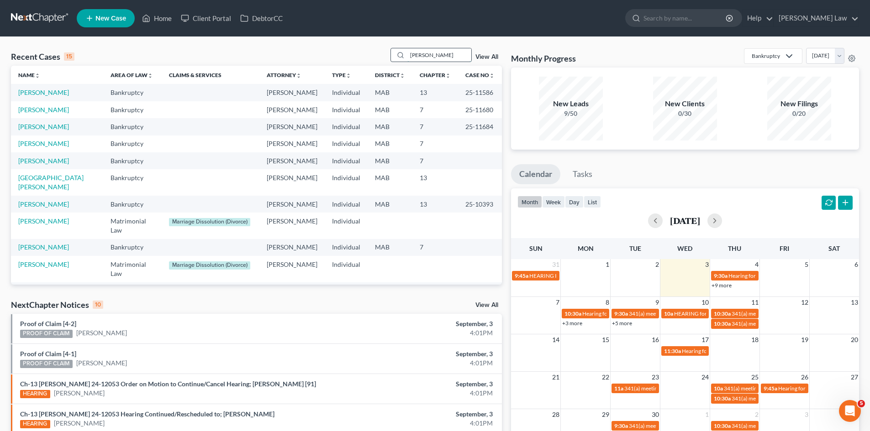
type input "[PERSON_NAME]"
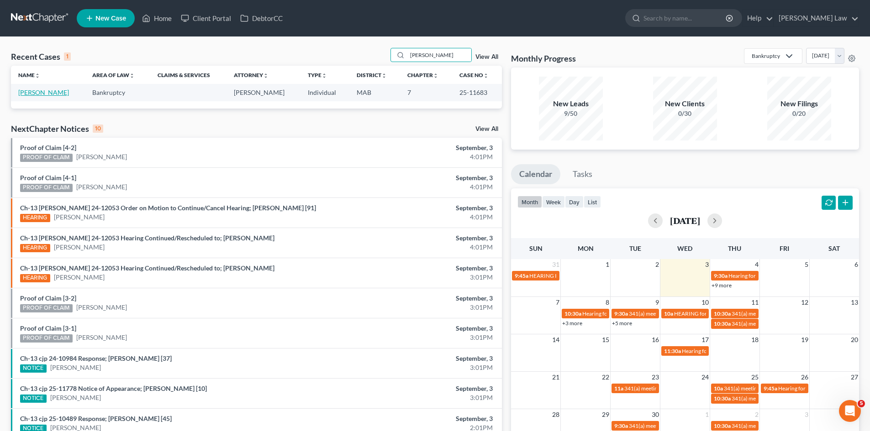
drag, startPoint x: 44, startPoint y: 102, endPoint x: 40, endPoint y: 96, distance: 7.4
click at [40, 96] on link "[PERSON_NAME]" at bounding box center [43, 93] width 51 height 8
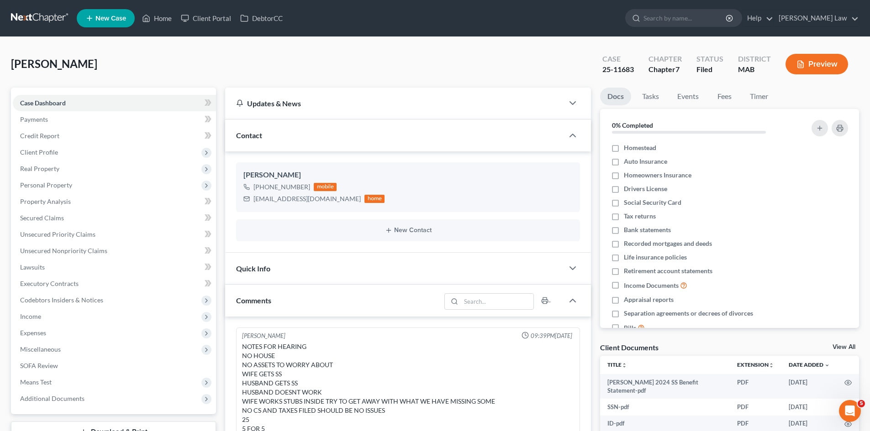
scroll to position [70, 0]
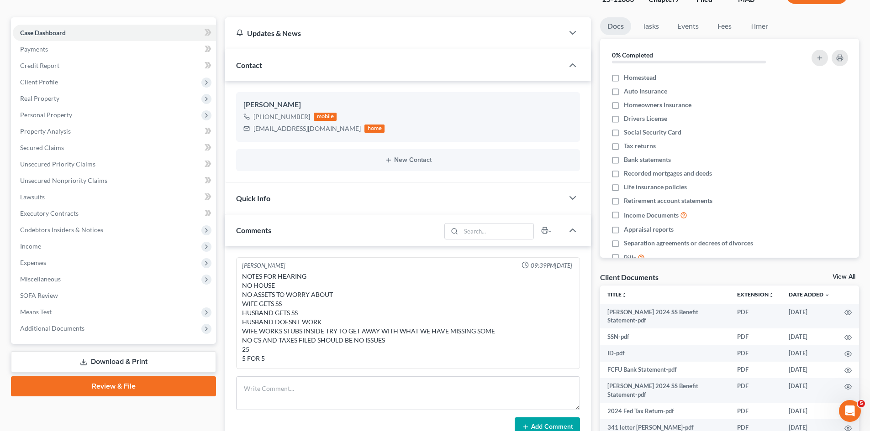
click at [839, 275] on link "View All" at bounding box center [843, 277] width 23 height 6
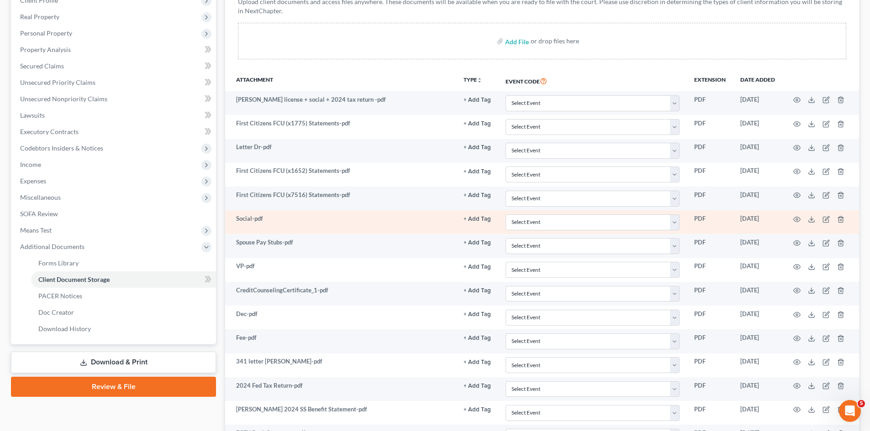
scroll to position [305, 0]
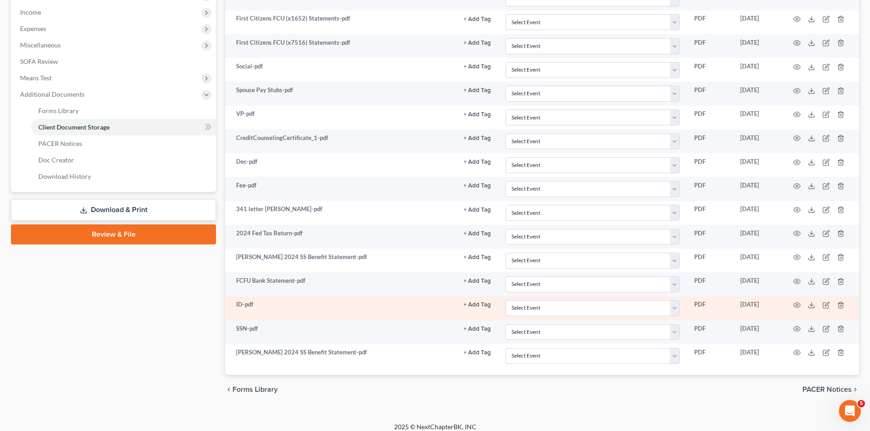
click at [811, 309] on td at bounding box center [820, 309] width 77 height 24
click at [809, 306] on icon at bounding box center [811, 305] width 7 height 7
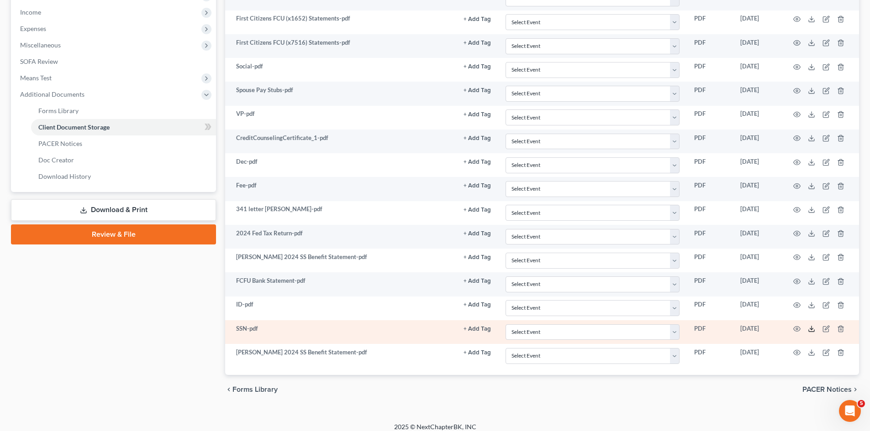
click at [811, 327] on icon at bounding box center [811, 329] width 7 height 7
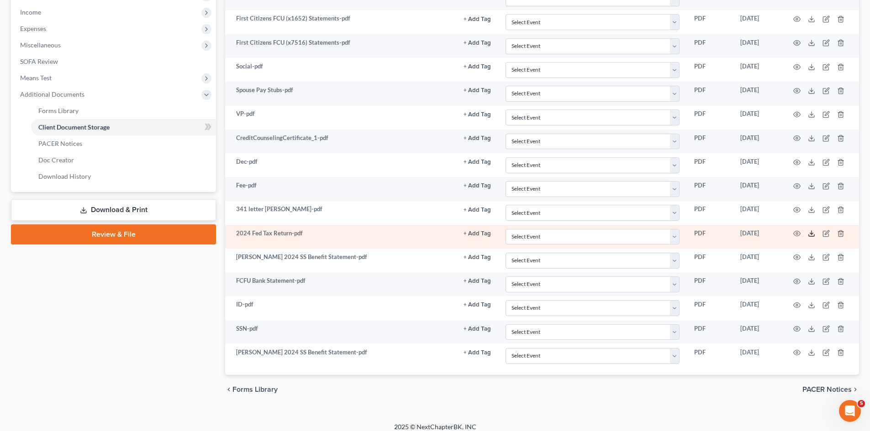
click at [814, 234] on icon at bounding box center [811, 233] width 7 height 7
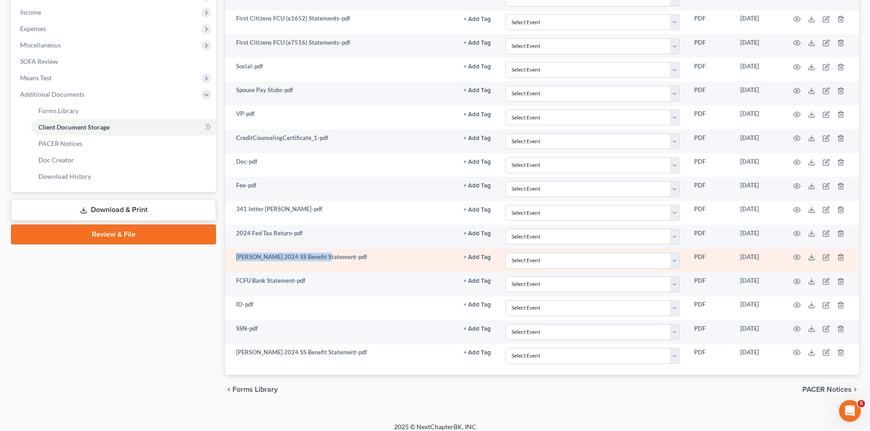
drag, startPoint x: 234, startPoint y: 256, endPoint x: 327, endPoint y: 258, distance: 93.2
click at [327, 258] on td "Donna 2024 SS Benefit Statement-pdf" at bounding box center [340, 261] width 231 height 24
copy td "Donna 2024 SS Benefit Statement"
click at [812, 257] on icon at bounding box center [811, 257] width 7 height 7
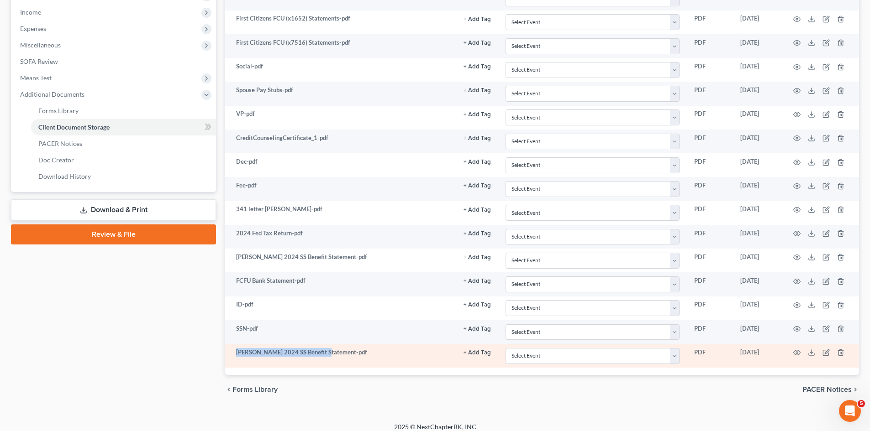
drag, startPoint x: 234, startPoint y: 353, endPoint x: 324, endPoint y: 355, distance: 90.0
click at [324, 355] on td "Steven 2024 SS Benefit Statement-pdf" at bounding box center [340, 356] width 231 height 24
click at [325, 356] on td "Steven 2024 SS Benefit Statement-pdf" at bounding box center [340, 356] width 231 height 24
drag, startPoint x: 325, startPoint y: 354, endPoint x: 229, endPoint y: 354, distance: 95.4
click at [229, 354] on td "Steven 2024 SS Benefit Statement-pdf" at bounding box center [340, 356] width 231 height 24
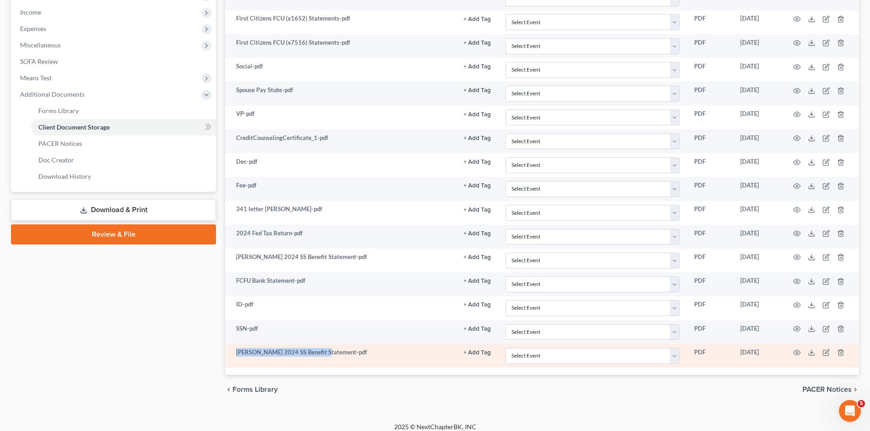
copy td "Steven 2024 SS Benefit Statemen"
click at [813, 354] on icon at bounding box center [811, 352] width 7 height 7
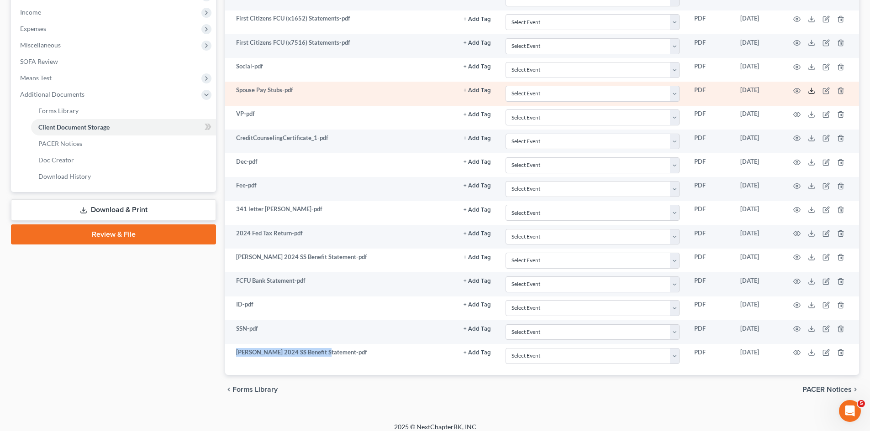
click at [812, 91] on polyline at bounding box center [811, 90] width 3 height 1
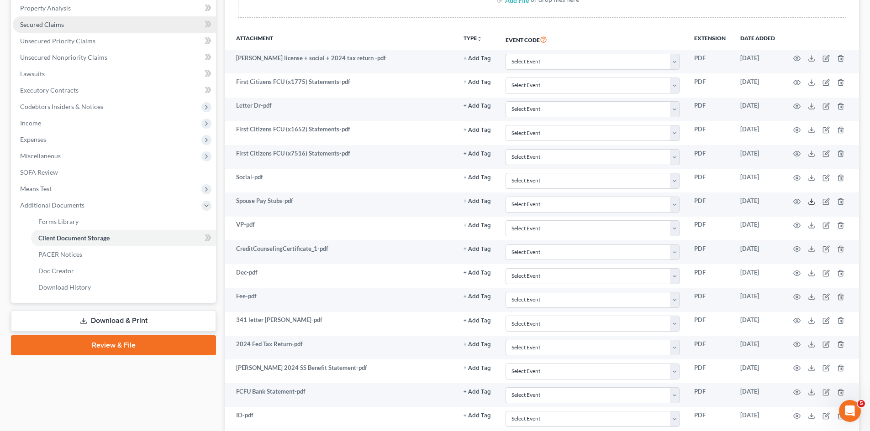
scroll to position [76, 0]
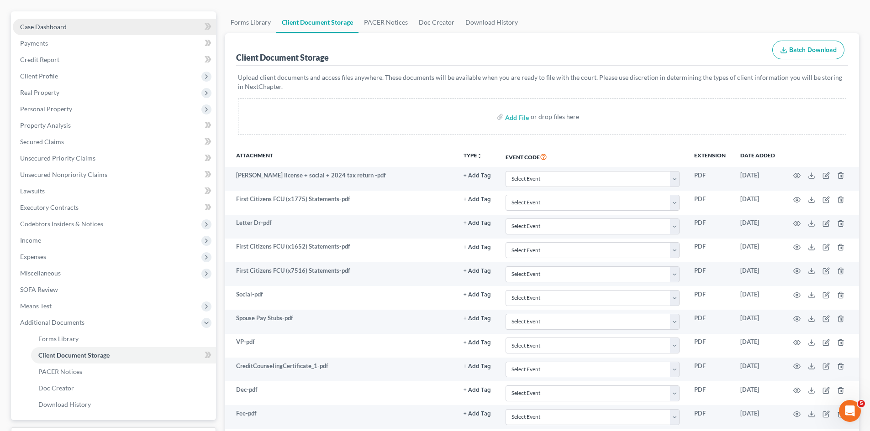
click at [50, 30] on span "Case Dashboard" at bounding box center [43, 27] width 47 height 8
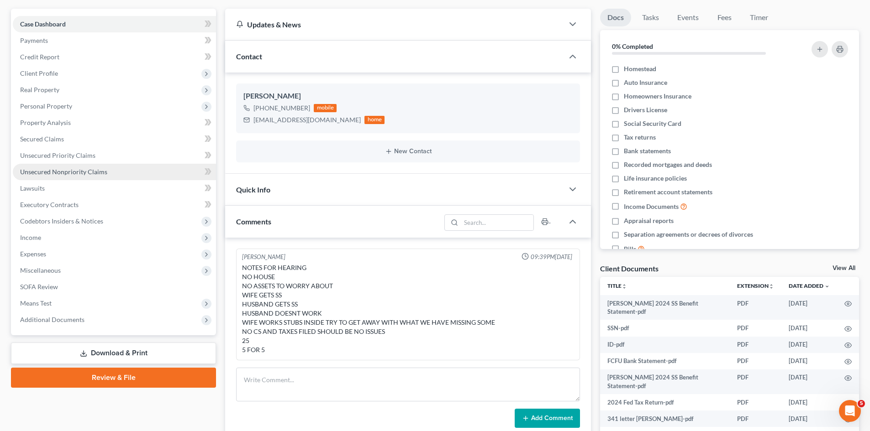
scroll to position [76, 0]
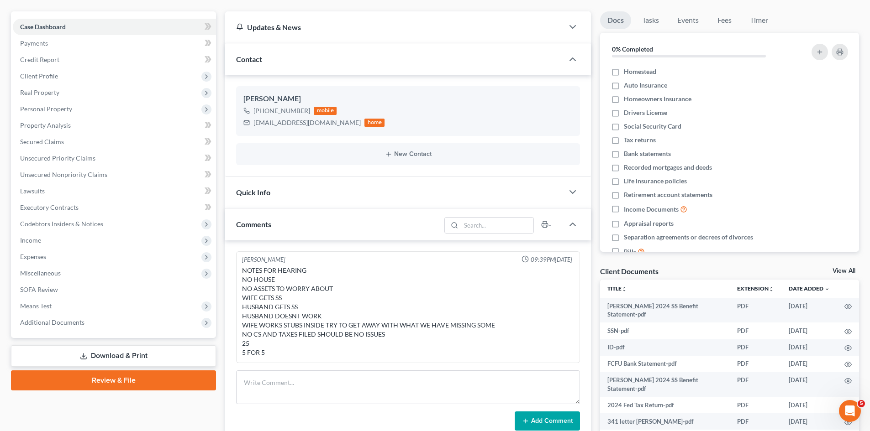
click at [837, 269] on link "View All" at bounding box center [843, 271] width 23 height 6
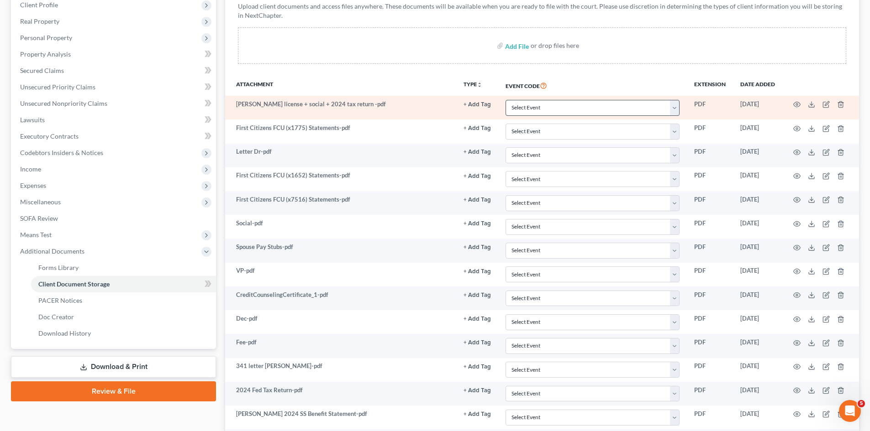
scroll to position [305, 0]
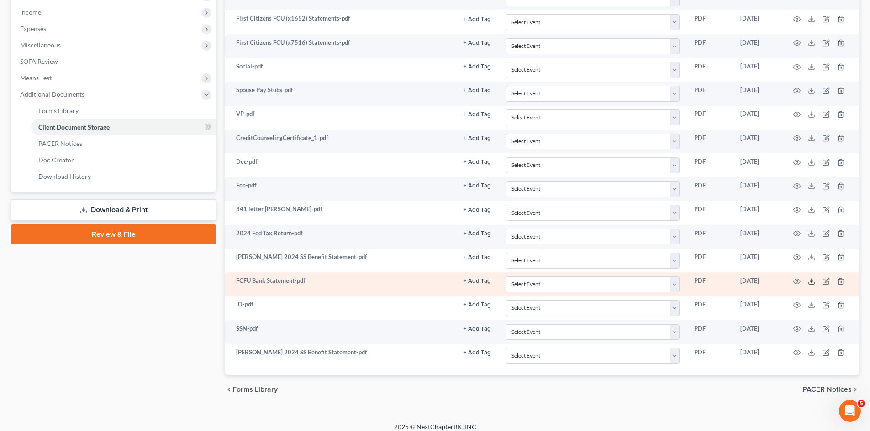
click at [809, 283] on icon at bounding box center [811, 281] width 7 height 7
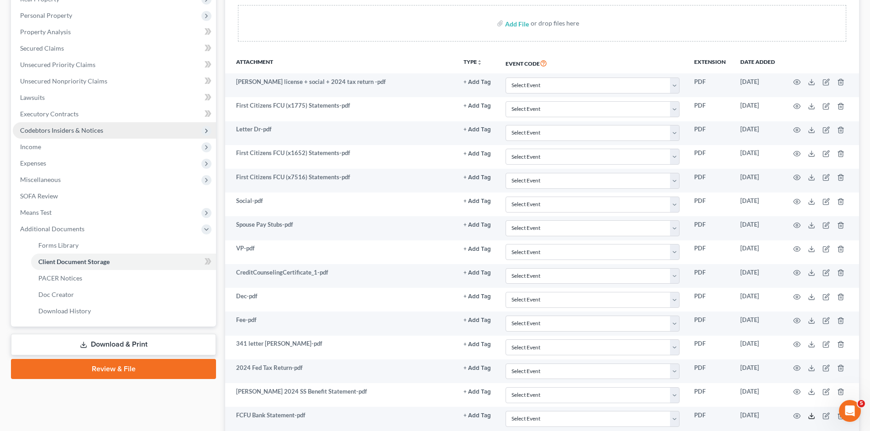
scroll to position [76, 0]
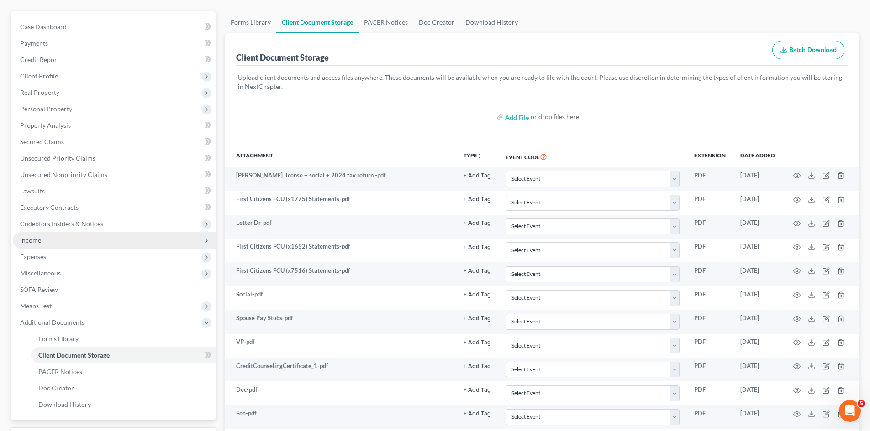
click at [53, 246] on span "Income" at bounding box center [114, 240] width 203 height 16
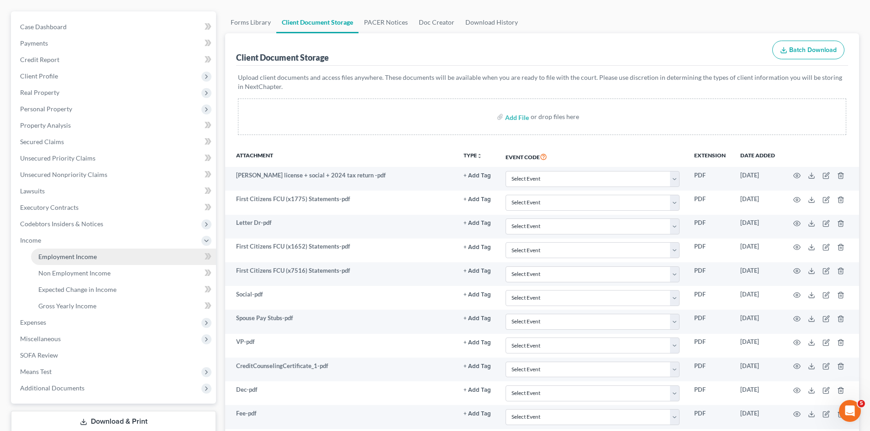
click at [60, 260] on span "Employment Income" at bounding box center [67, 257] width 58 height 8
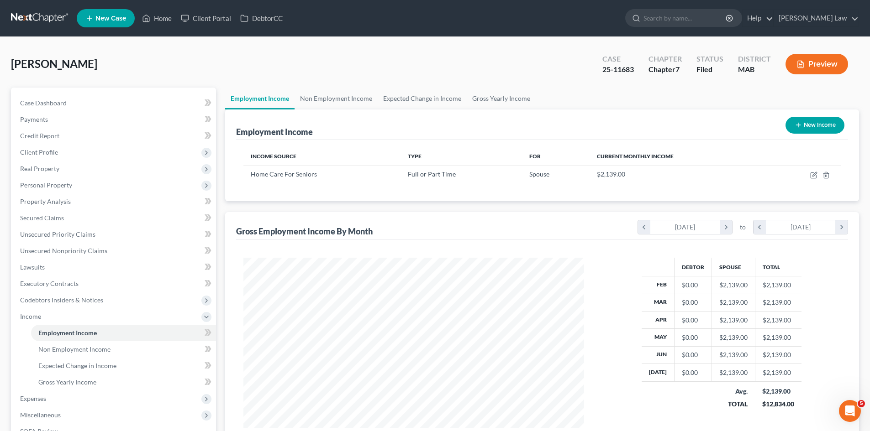
scroll to position [170, 359]
click at [96, 107] on link "Case Dashboard" at bounding box center [114, 103] width 203 height 16
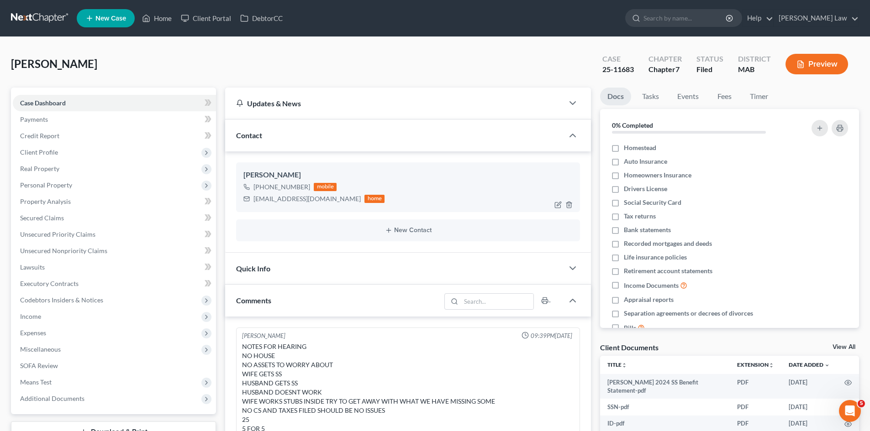
click at [295, 204] on div "stevenmckane4960@gmail.com home" at bounding box center [313, 199] width 141 height 12
click at [295, 202] on div "stevenmckane4960@gmail.com" at bounding box center [306, 199] width 107 height 9
copy div "stevenmckane4960@gmail.com"
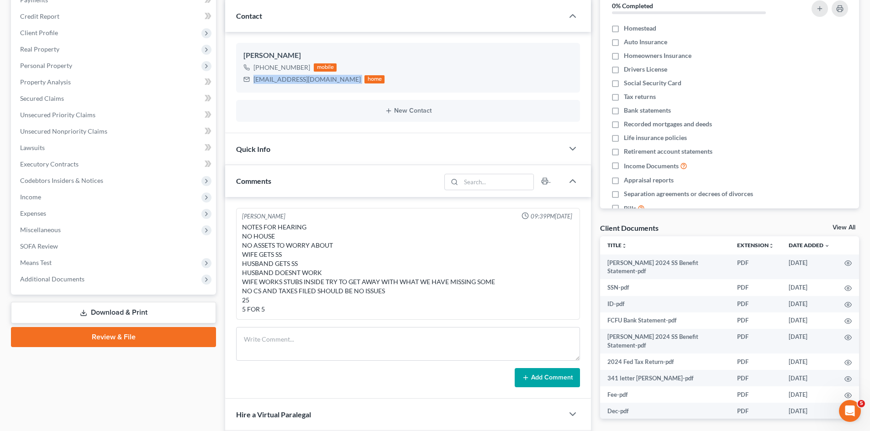
scroll to position [152, 0]
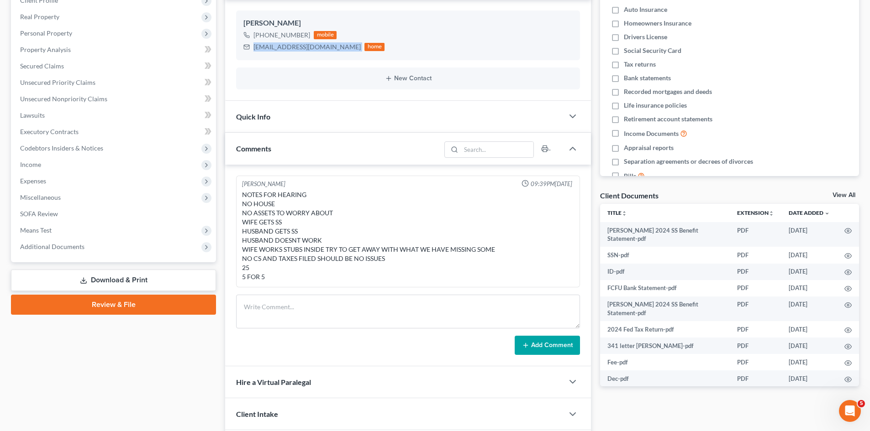
click at [844, 194] on link "View All" at bounding box center [843, 195] width 23 height 6
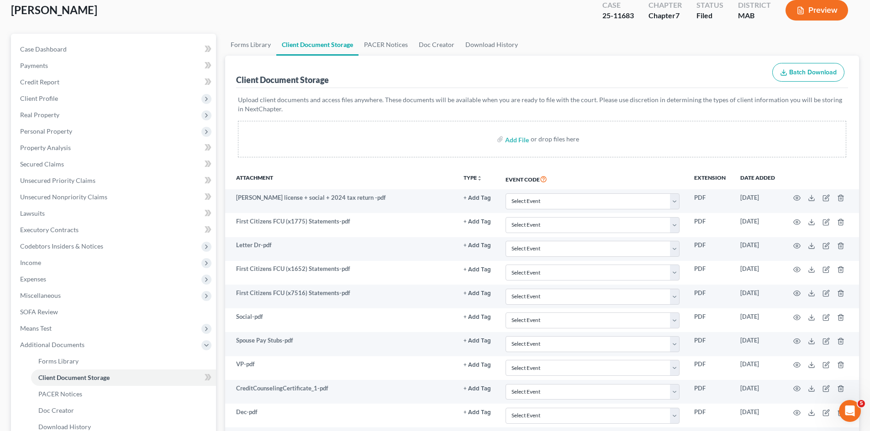
scroll to position [76, 0]
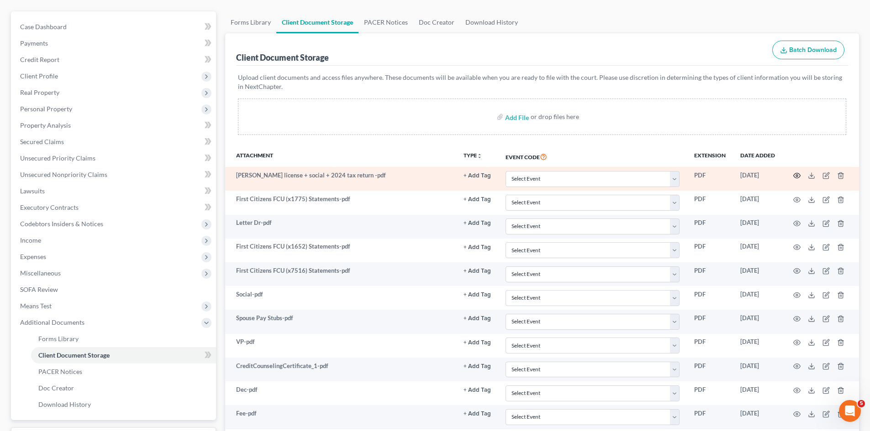
click at [798, 172] on icon "button" at bounding box center [796, 175] width 7 height 7
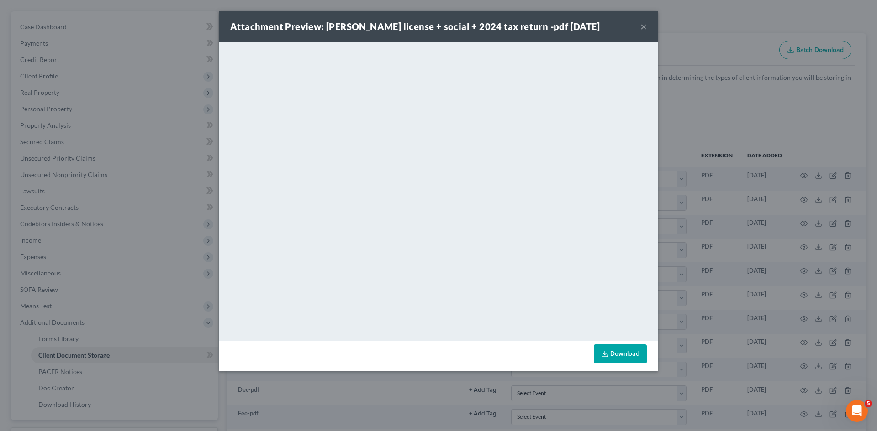
click at [789, 146] on div "Attachment Preview: MCKANE license + social + 2024 tax return -pdf 07/31/2025 ×…" at bounding box center [438, 215] width 877 height 431
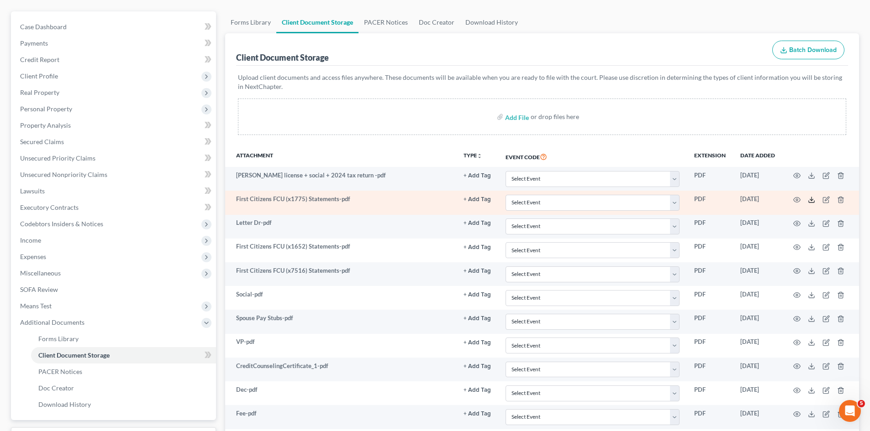
click at [810, 199] on polyline at bounding box center [811, 199] width 3 height 1
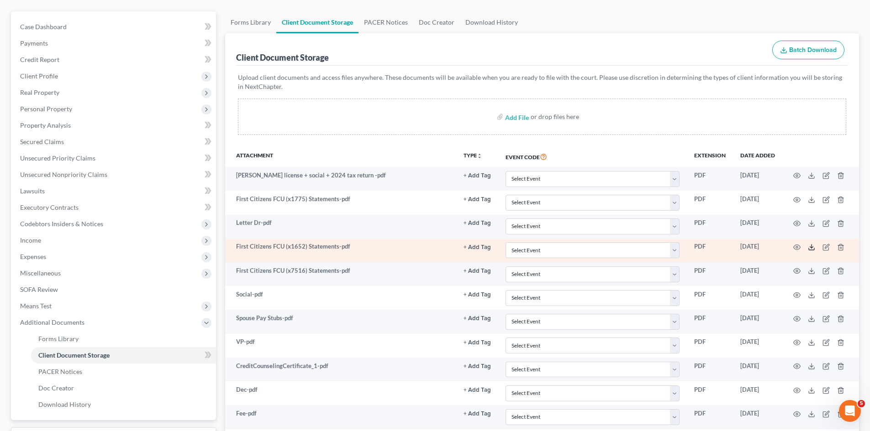
click at [810, 247] on icon at bounding box center [811, 247] width 7 height 7
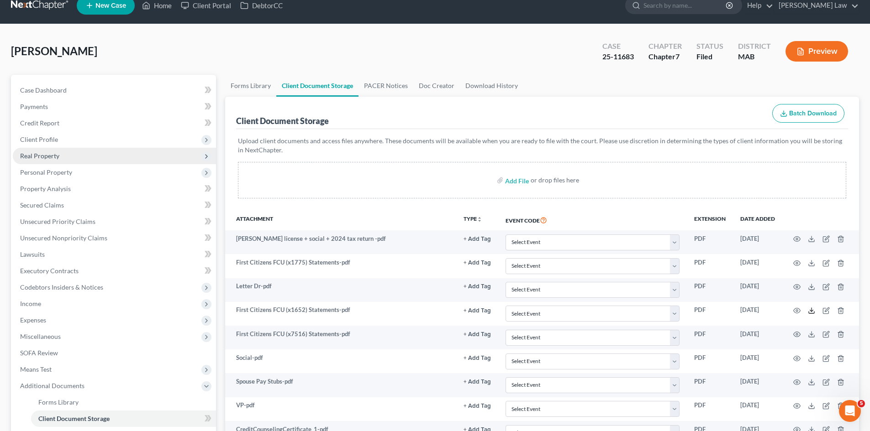
scroll to position [0, 0]
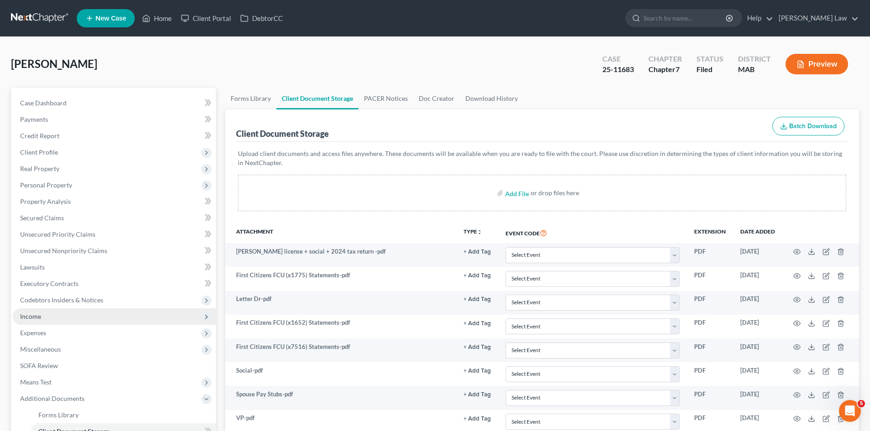
click at [59, 315] on span "Income" at bounding box center [114, 317] width 203 height 16
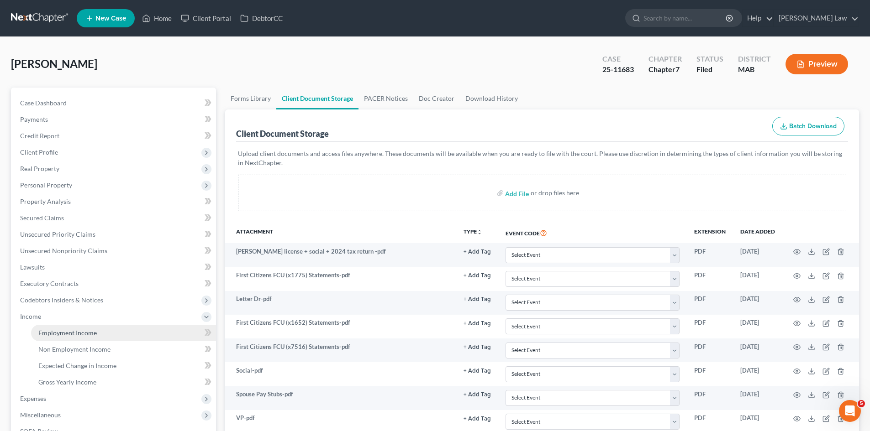
click at [68, 327] on link "Employment Income" at bounding box center [123, 333] width 185 height 16
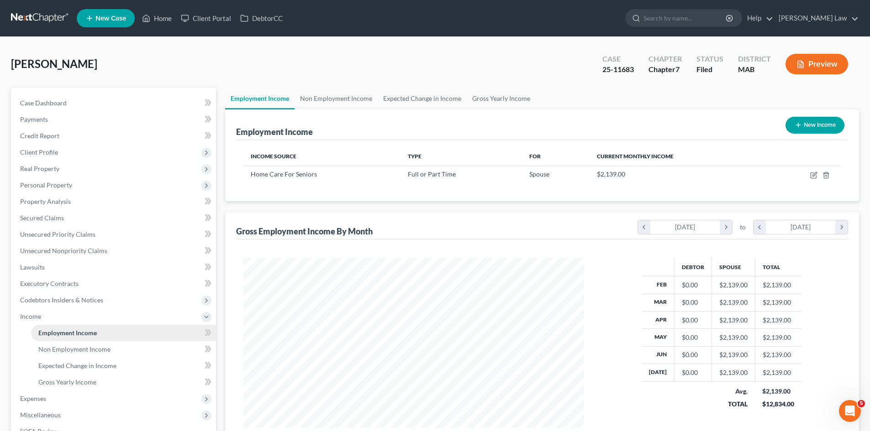
scroll to position [170, 359]
click at [69, 344] on link "Non Employment Income" at bounding box center [123, 350] width 185 height 16
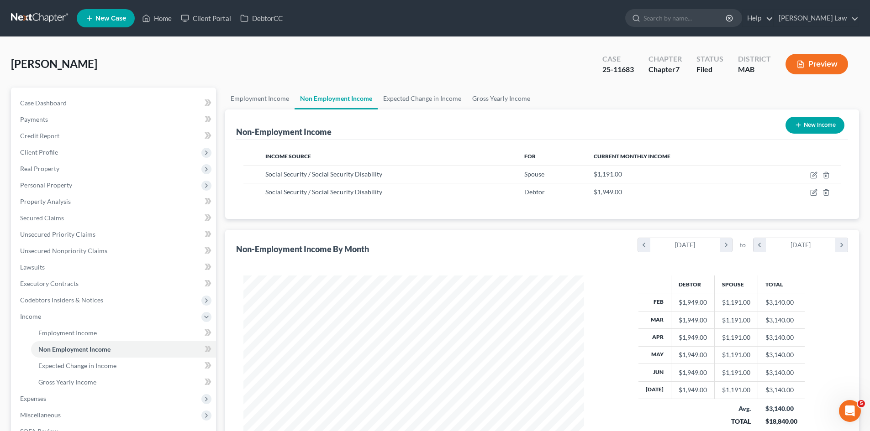
scroll to position [170, 359]
click at [76, 100] on link "Case Dashboard" at bounding box center [114, 103] width 203 height 16
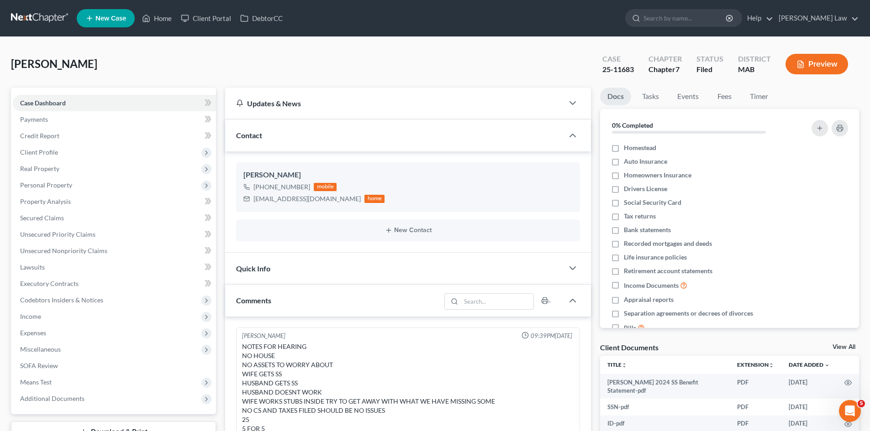
click at [849, 348] on link "View All" at bounding box center [843, 347] width 23 height 6
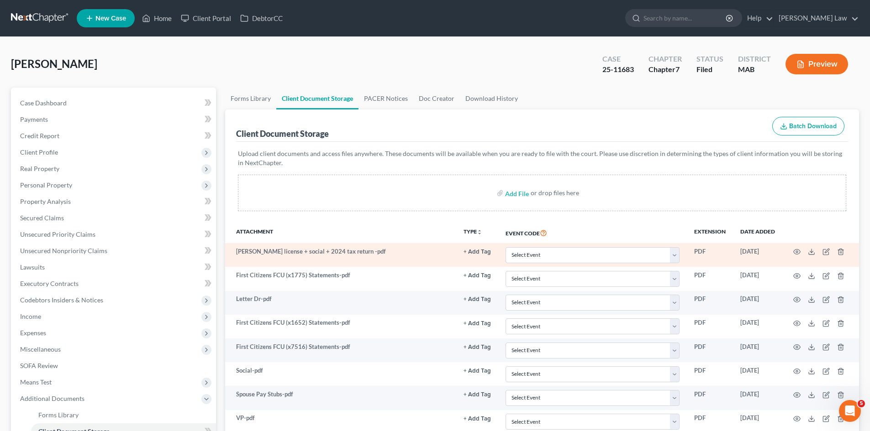
scroll to position [76, 0]
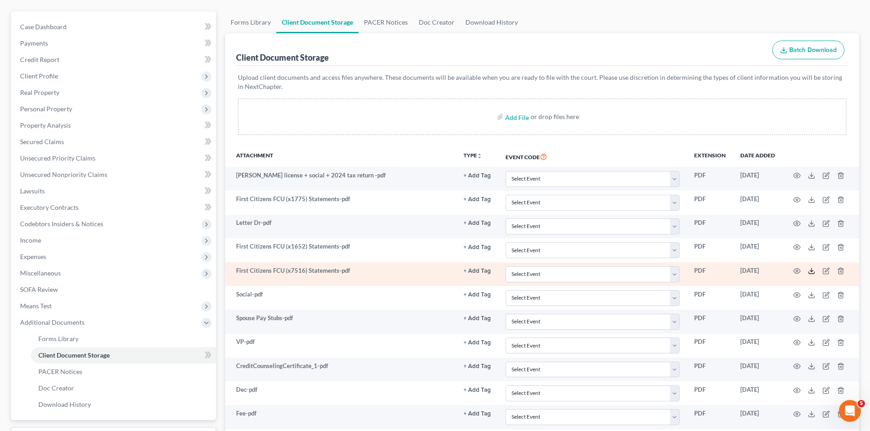
click at [810, 270] on icon at bounding box center [811, 271] width 7 height 7
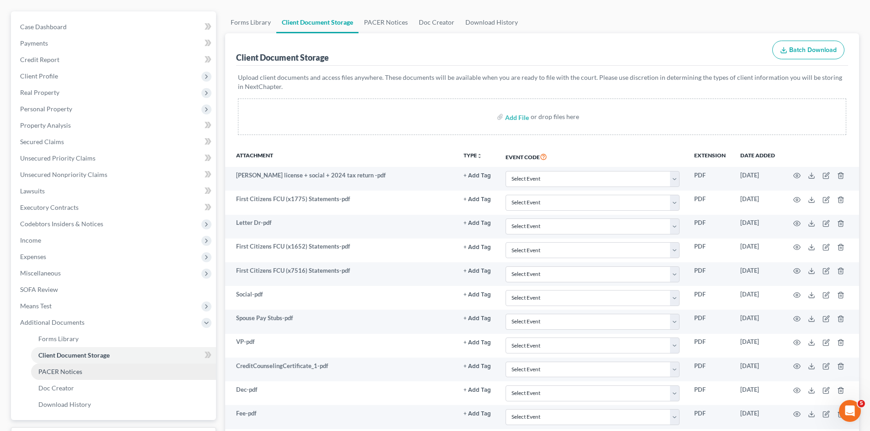
drag, startPoint x: 75, startPoint y: 373, endPoint x: 110, endPoint y: 365, distance: 36.5
click at [75, 373] on span "PACER Notices" at bounding box center [60, 372] width 44 height 8
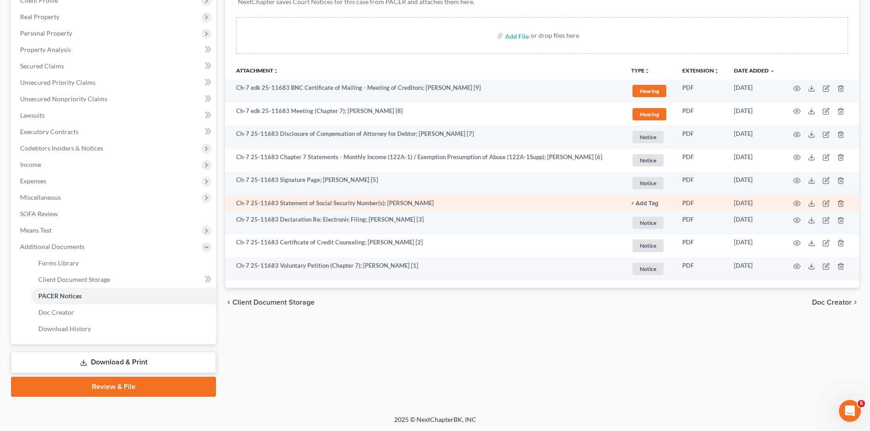
scroll to position [153, 0]
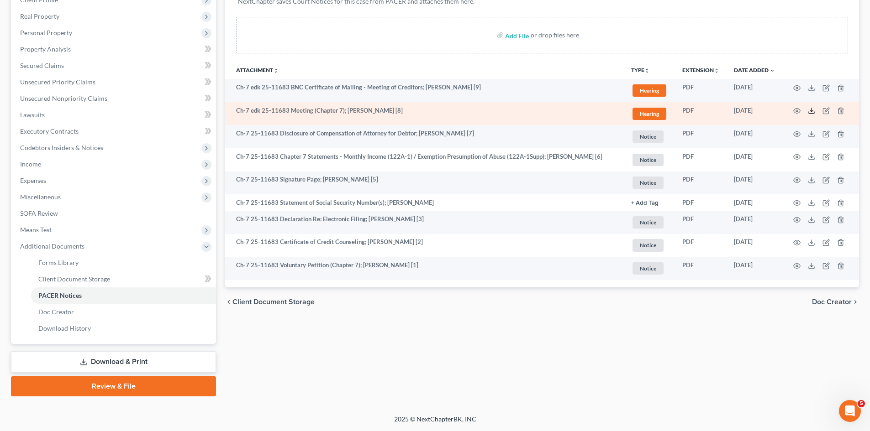
click at [809, 110] on icon at bounding box center [811, 110] width 7 height 7
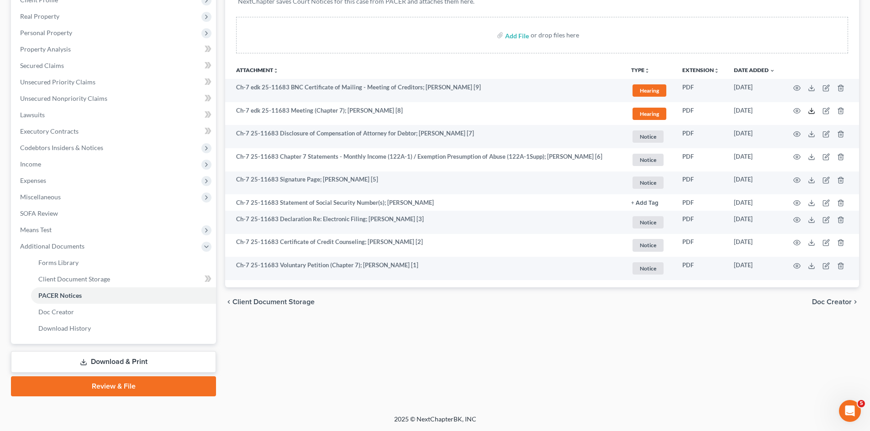
scroll to position [0, 0]
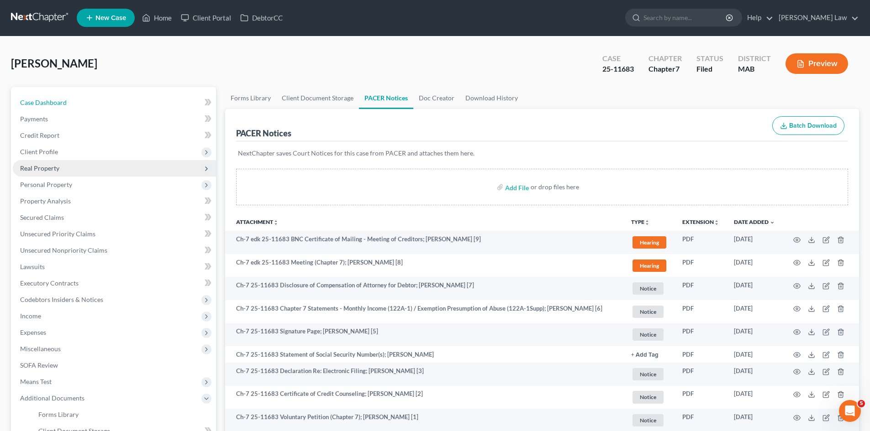
drag, startPoint x: 56, startPoint y: 97, endPoint x: 155, endPoint y: 166, distance: 120.1
click at [56, 97] on link "Case Dashboard" at bounding box center [114, 103] width 203 height 16
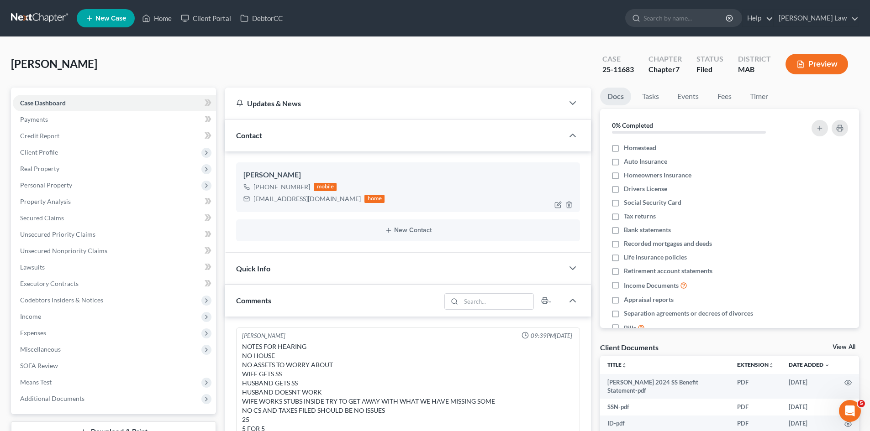
click at [269, 201] on div "stevenmckane4960@gmail.com" at bounding box center [306, 199] width 107 height 9
click at [849, 347] on link "View All" at bounding box center [843, 347] width 23 height 6
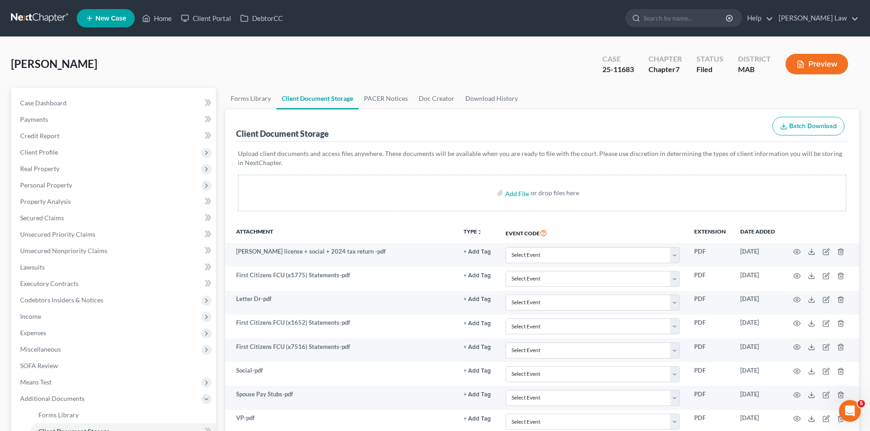
click at [23, 10] on link at bounding box center [40, 18] width 58 height 16
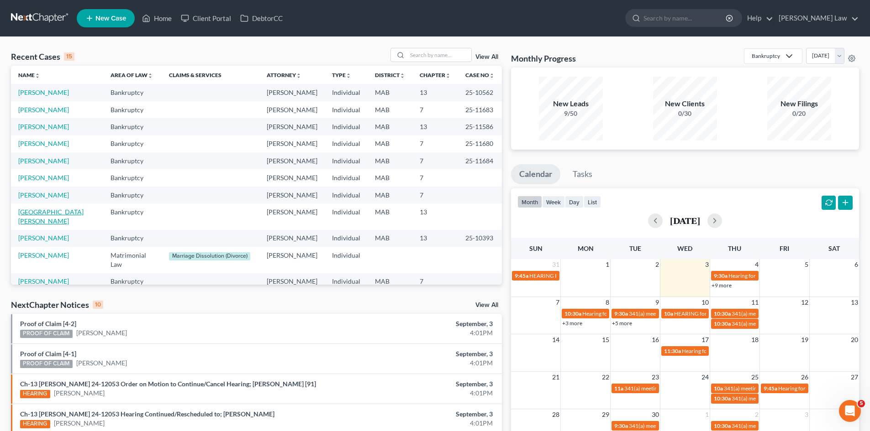
drag, startPoint x: 48, startPoint y: 212, endPoint x: 60, endPoint y: 212, distance: 12.3
click at [48, 212] on link "[GEOGRAPHIC_DATA][PERSON_NAME]" at bounding box center [50, 216] width 65 height 17
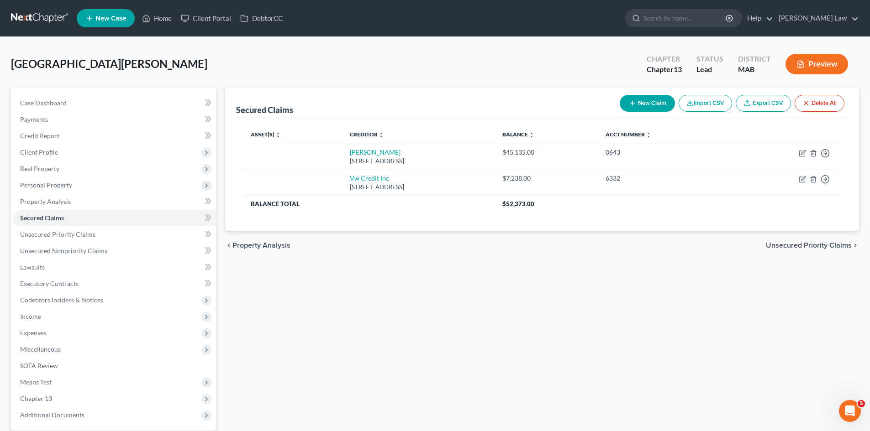
click at [95, 89] on div "Case Dashboard Payments Invoices Payments Payments Credit Report Client Profile…" at bounding box center [113, 259] width 205 height 343
click at [110, 90] on div "Case Dashboard Payments Invoices Payments Payments Credit Report Client Profile…" at bounding box center [113, 259] width 205 height 343
click at [110, 95] on link "Case Dashboard" at bounding box center [114, 103] width 203 height 16
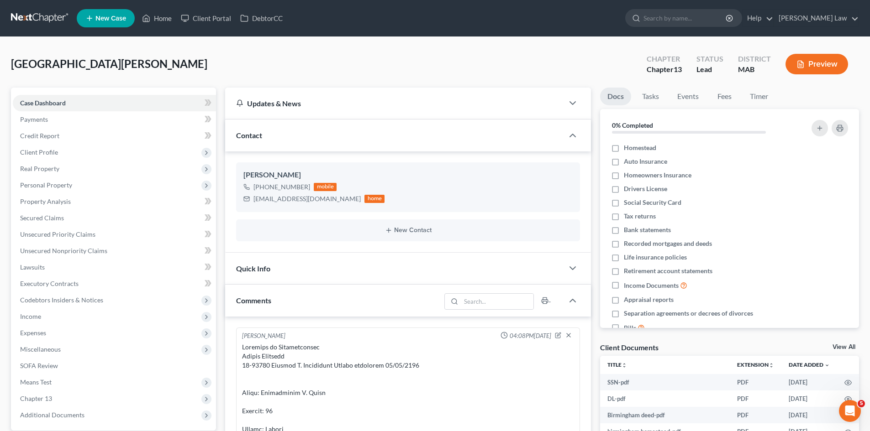
scroll to position [4304, 0]
click at [852, 346] on link "View All" at bounding box center [843, 347] width 23 height 6
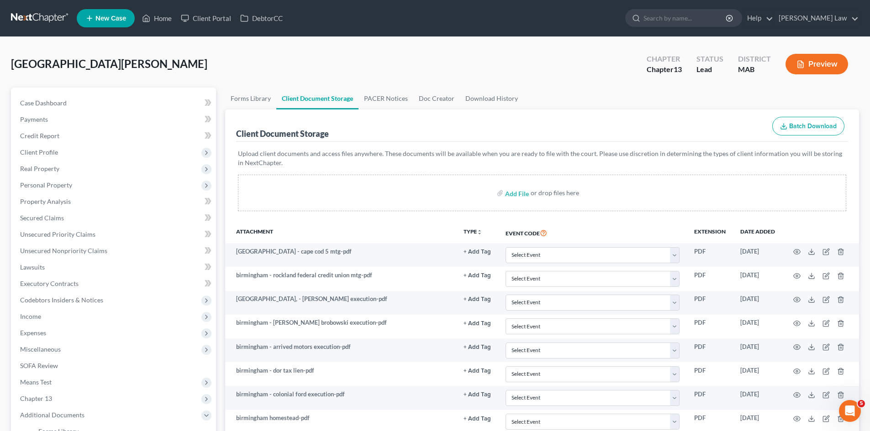
drag, startPoint x: 53, startPoint y: 21, endPoint x: 67, endPoint y: 16, distance: 14.3
click at [53, 21] on link at bounding box center [40, 18] width 58 height 16
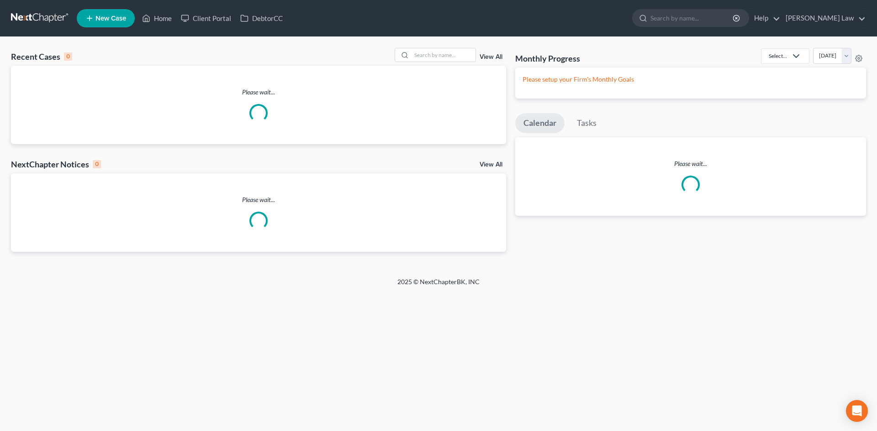
click at [457, 63] on div "Recent Cases 0 View All" at bounding box center [258, 57] width 495 height 18
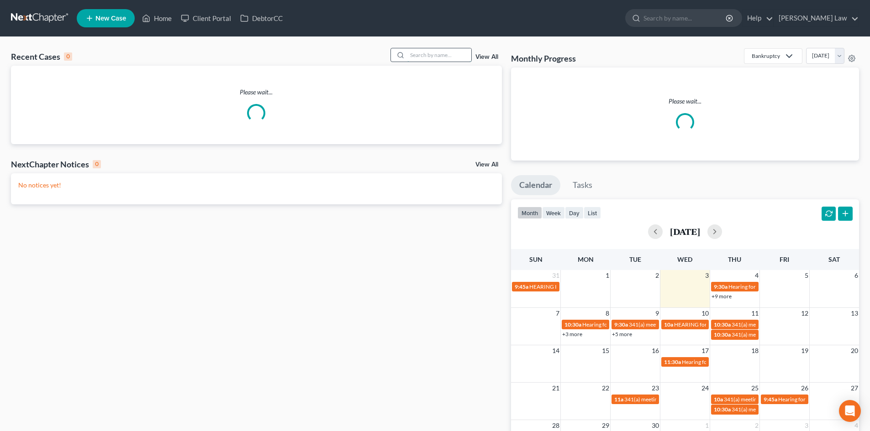
click at [453, 59] on input "search" at bounding box center [439, 54] width 64 height 13
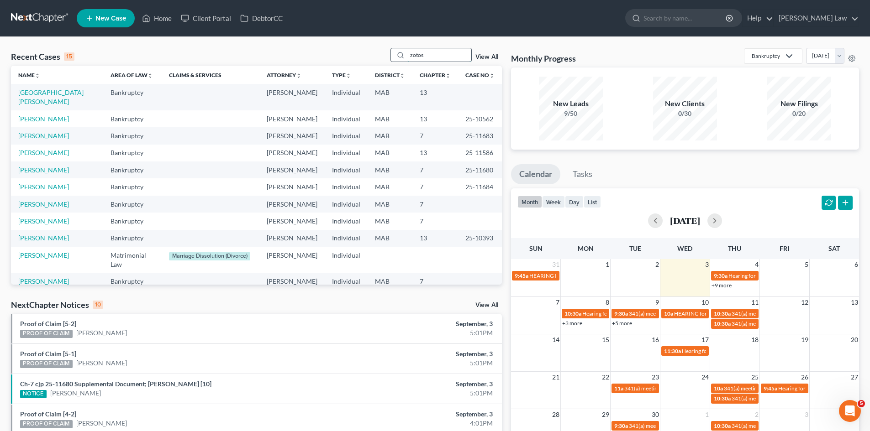
type input "zotos"
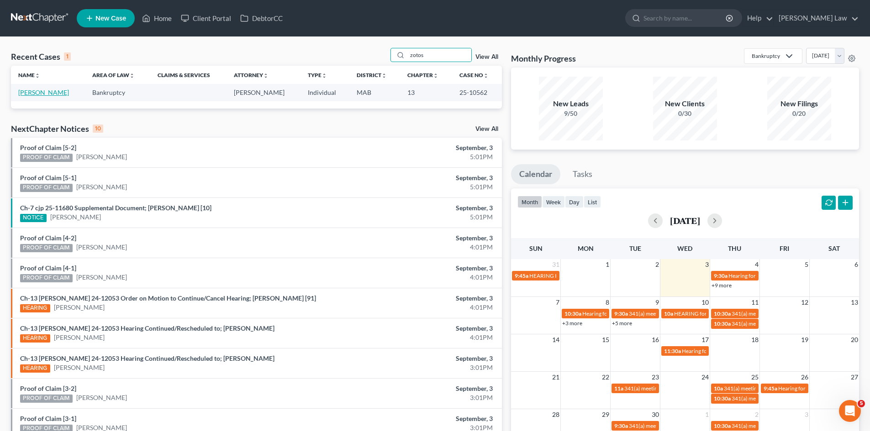
click at [41, 95] on link "[PERSON_NAME]" at bounding box center [43, 93] width 51 height 8
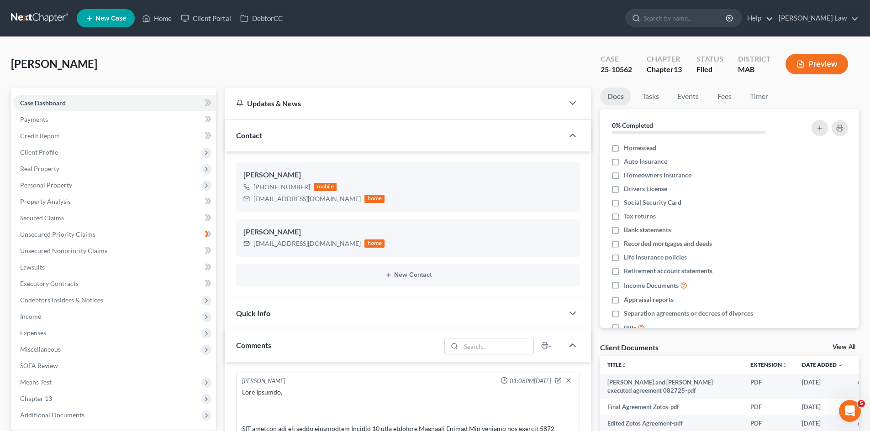
click at [850, 343] on div "Client Documents View All" at bounding box center [729, 349] width 259 height 13
click at [849, 349] on link "View All" at bounding box center [843, 347] width 23 height 6
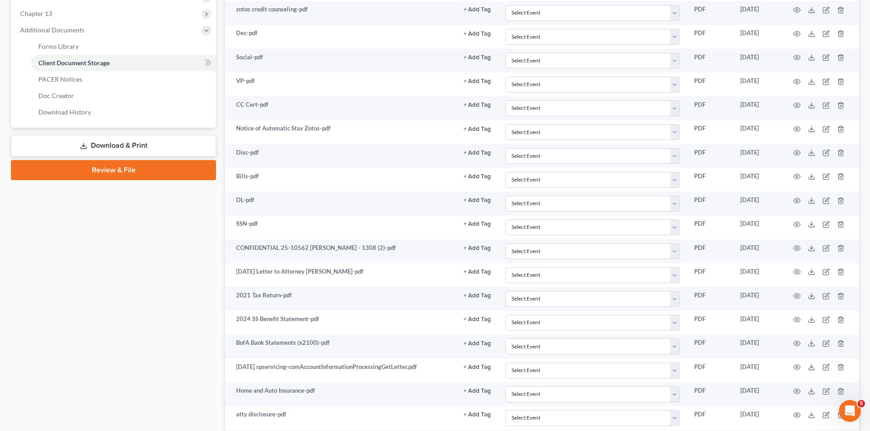
scroll to position [685, 0]
